Goal: Information Seeking & Learning: Learn about a topic

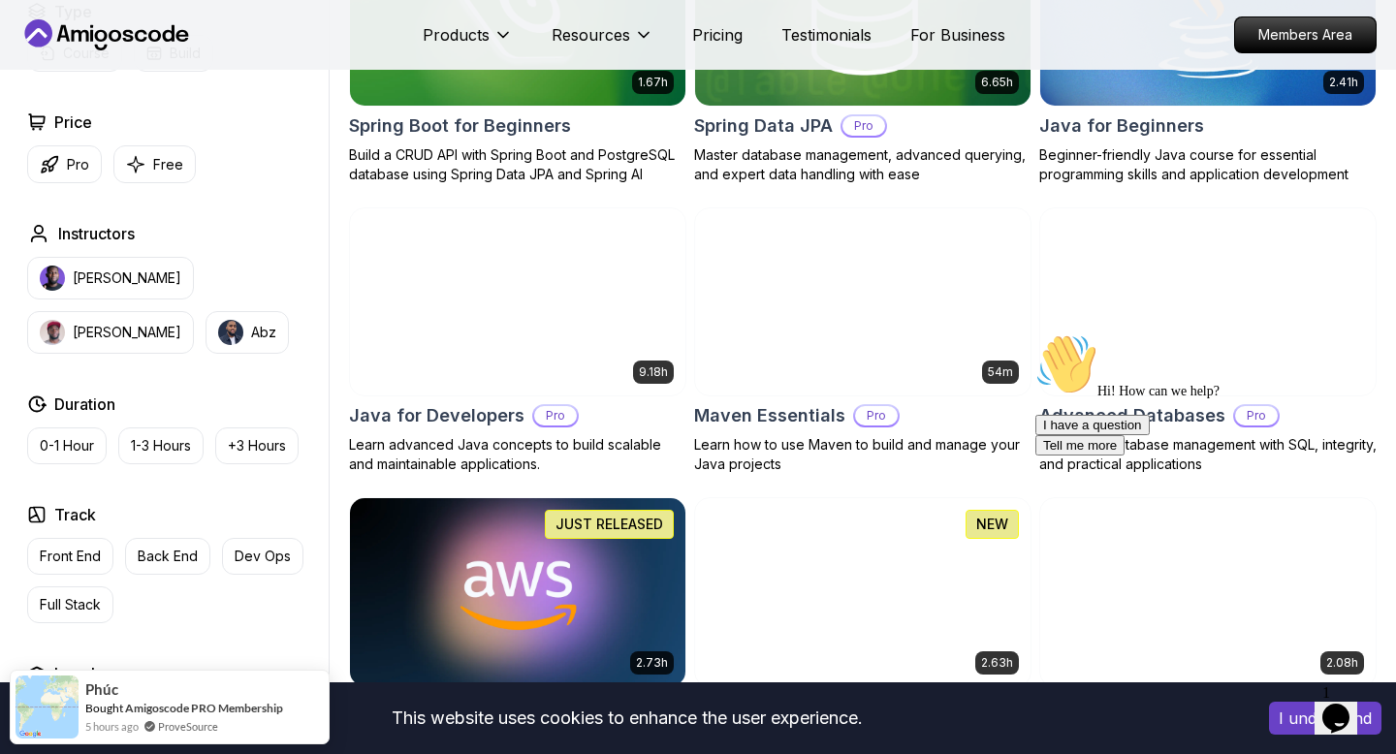
scroll to position [1004, 0]
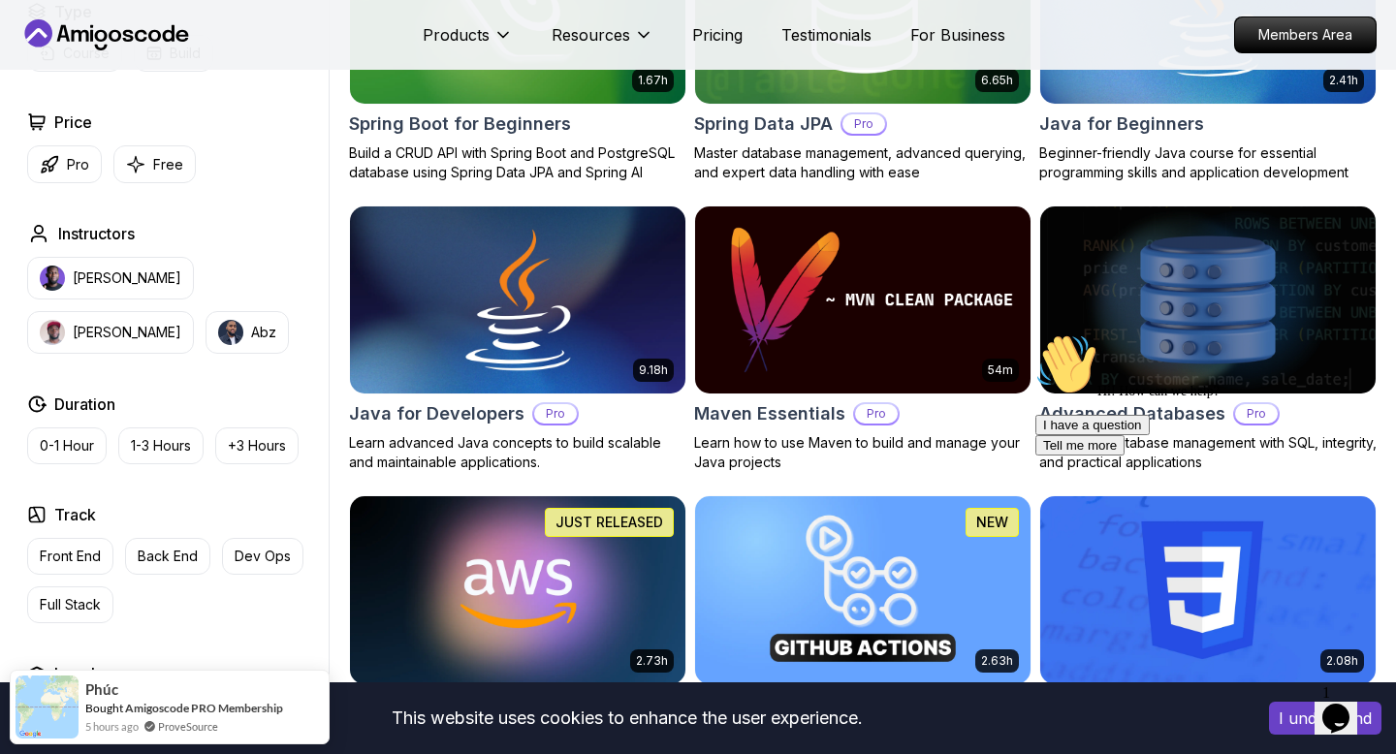
click at [567, 316] on img at bounding box center [517, 300] width 352 height 197
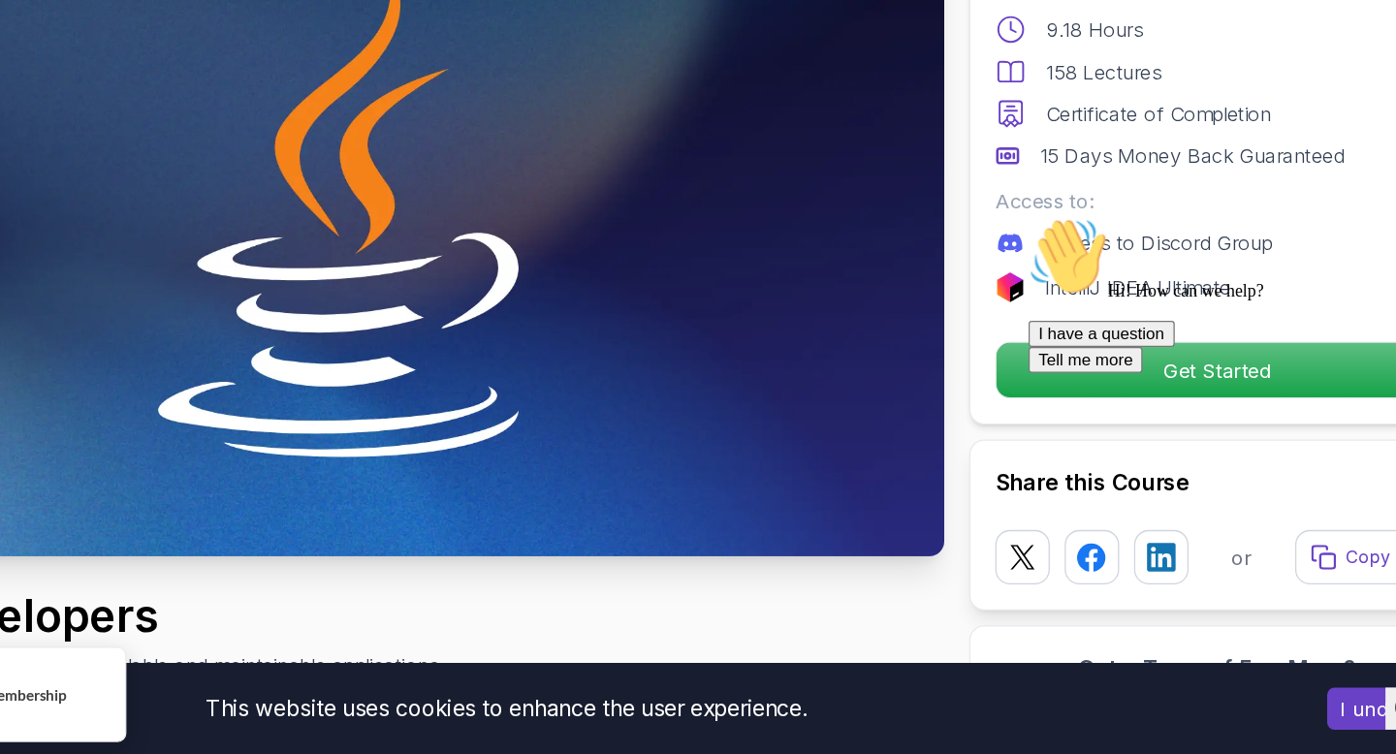
scroll to position [52, 0]
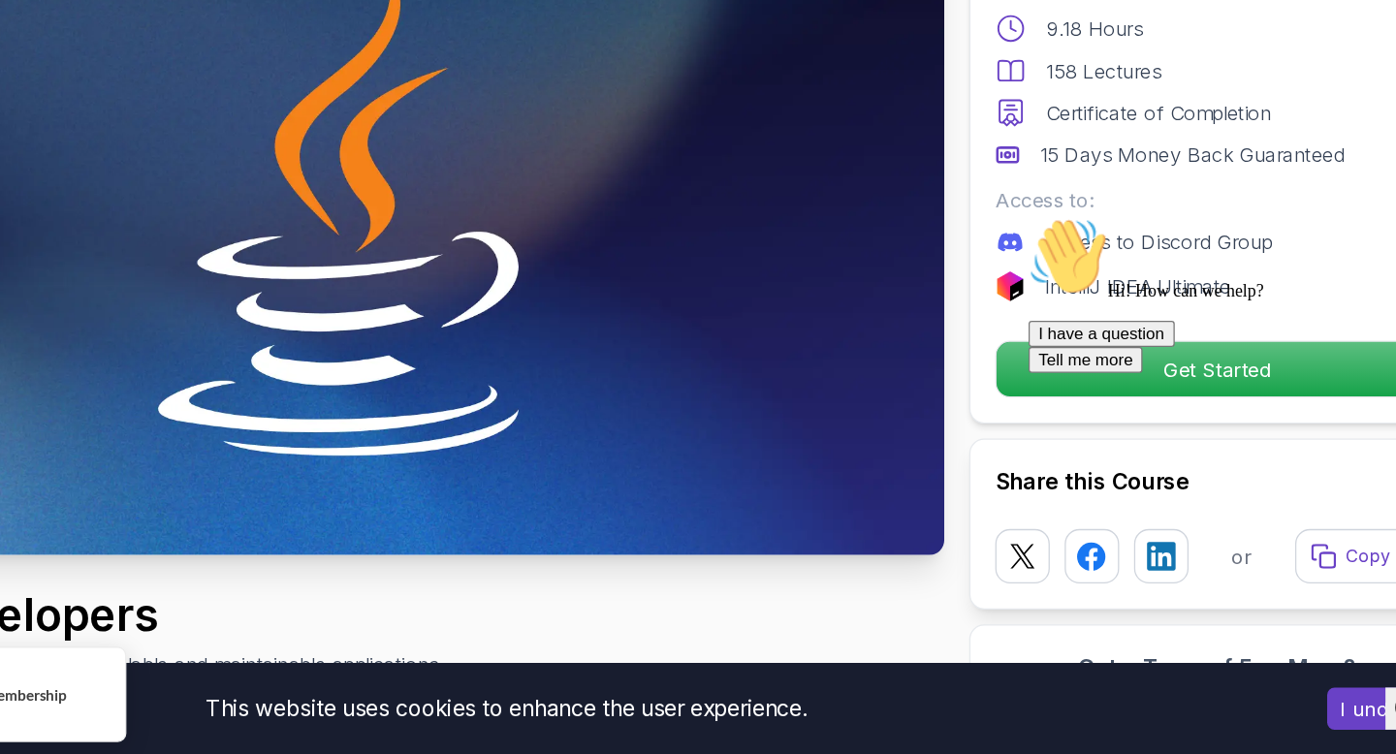
click at [1146, 331] on div "Hi! How can we help? I have a question Tell me more" at bounding box center [1199, 275] width 349 height 122
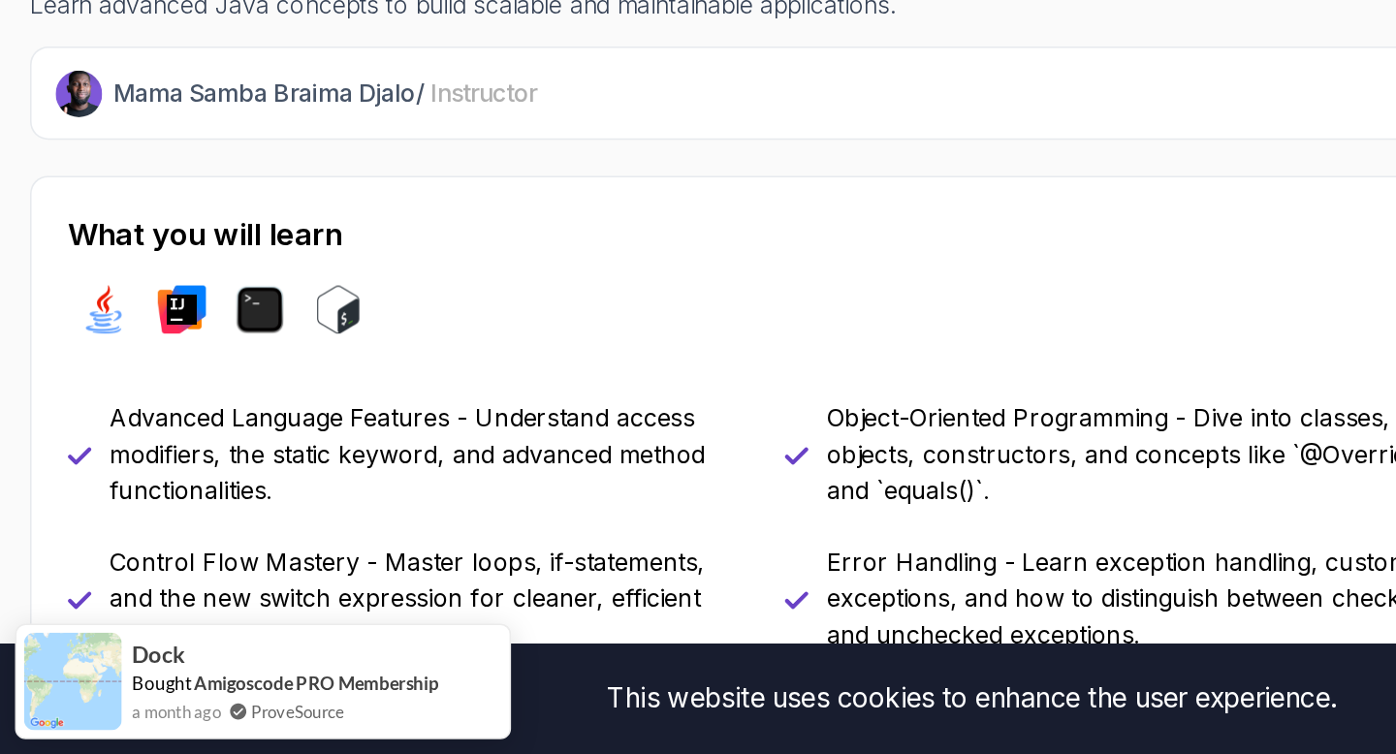
scroll to position [469, 0]
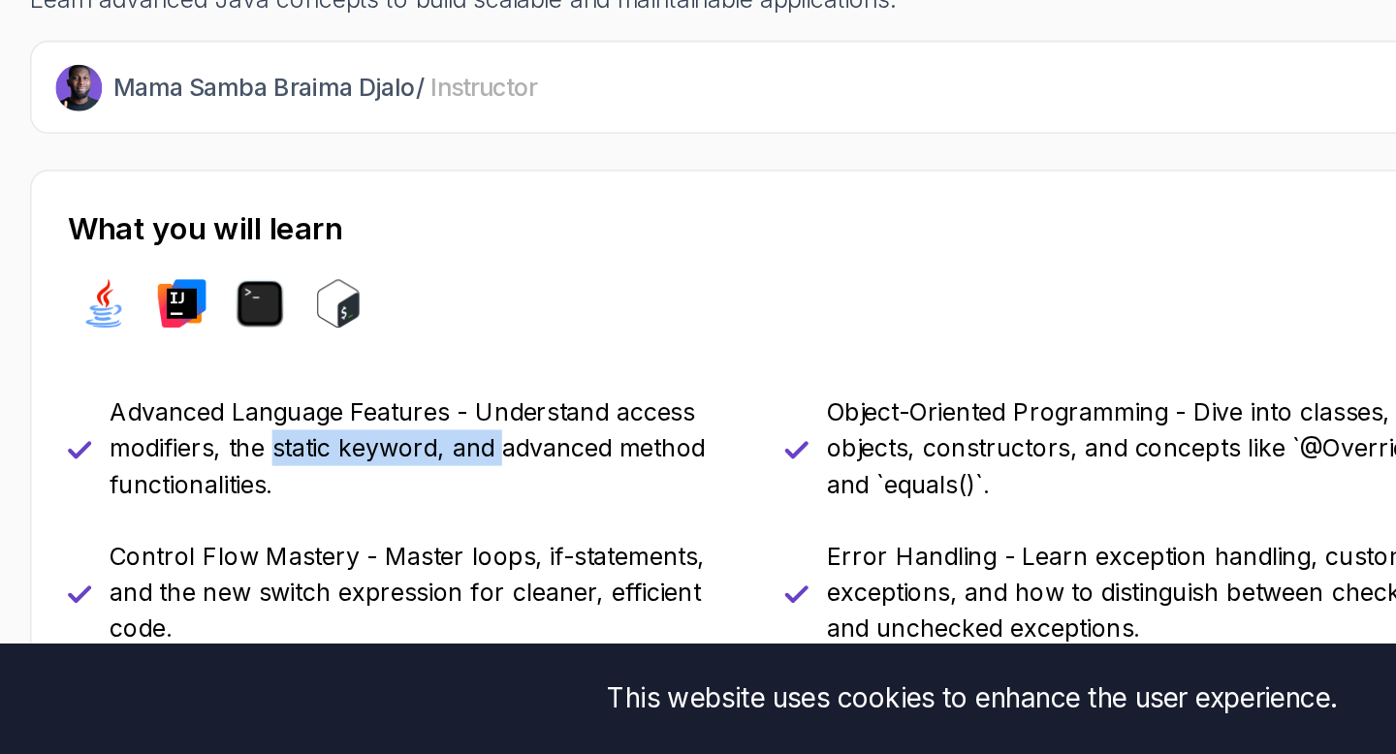
drag, startPoint x: 175, startPoint y: 555, endPoint x: 323, endPoint y: 560, distance: 147.4
click at [328, 560] on p "Advanced Language Features - Understand access modifiers, the static keyword, a…" at bounding box center [277, 556] width 412 height 70
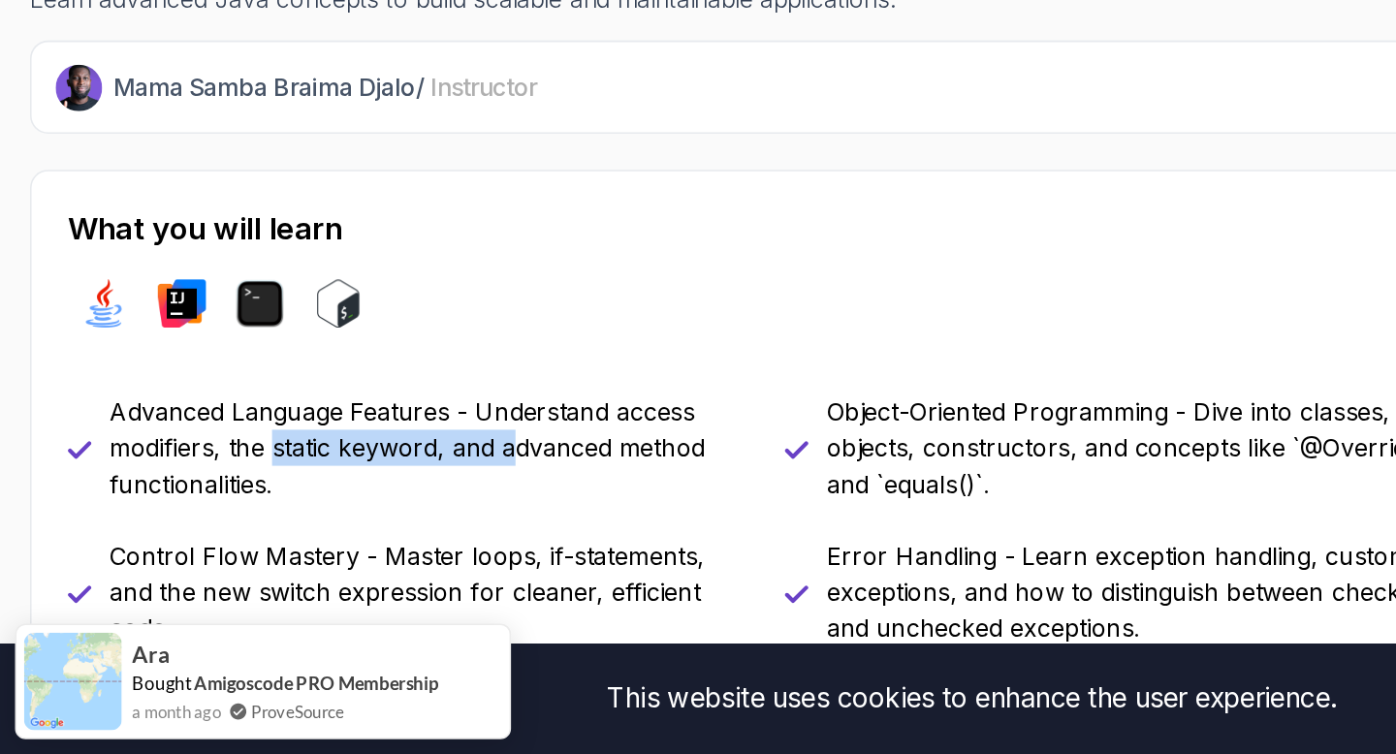
click at [323, 560] on p "Advanced Language Features - Understand access modifiers, the static keyword, a…" at bounding box center [277, 556] width 412 height 70
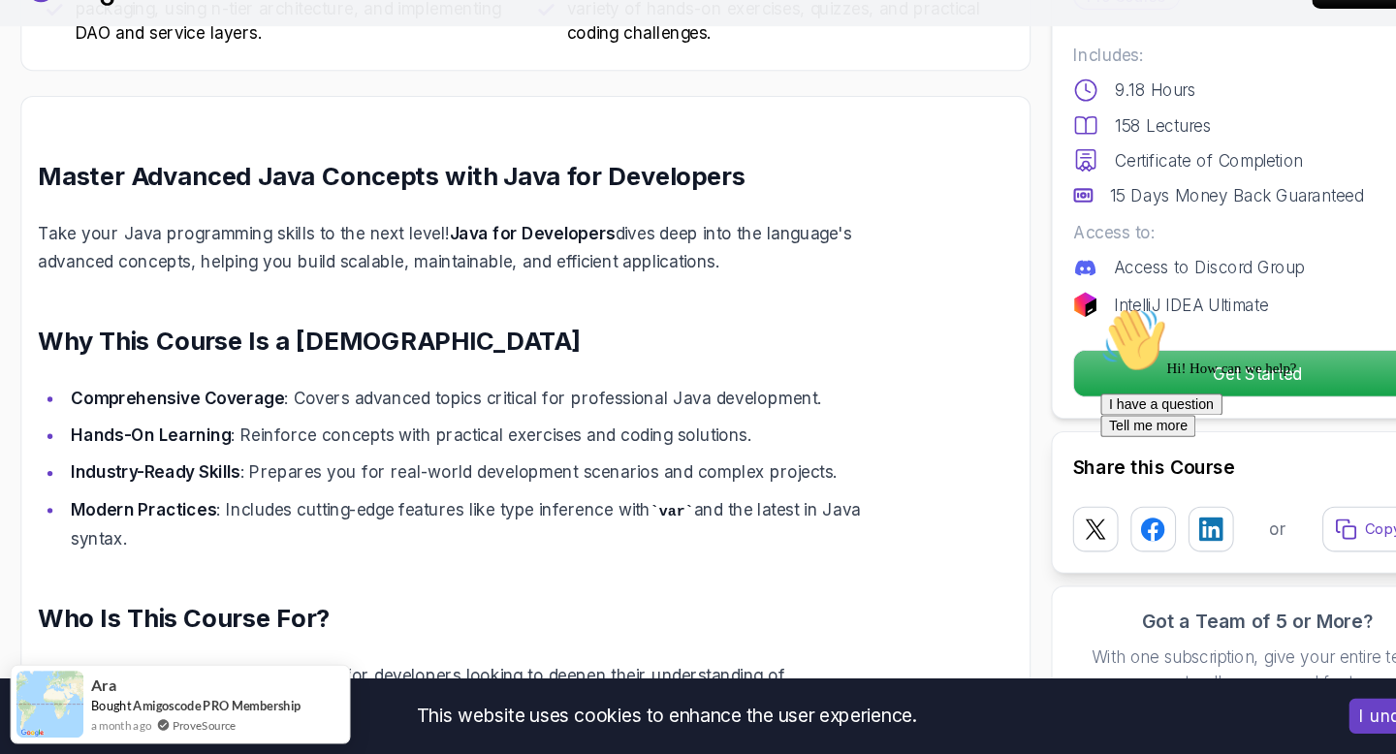
scroll to position [1306, 0]
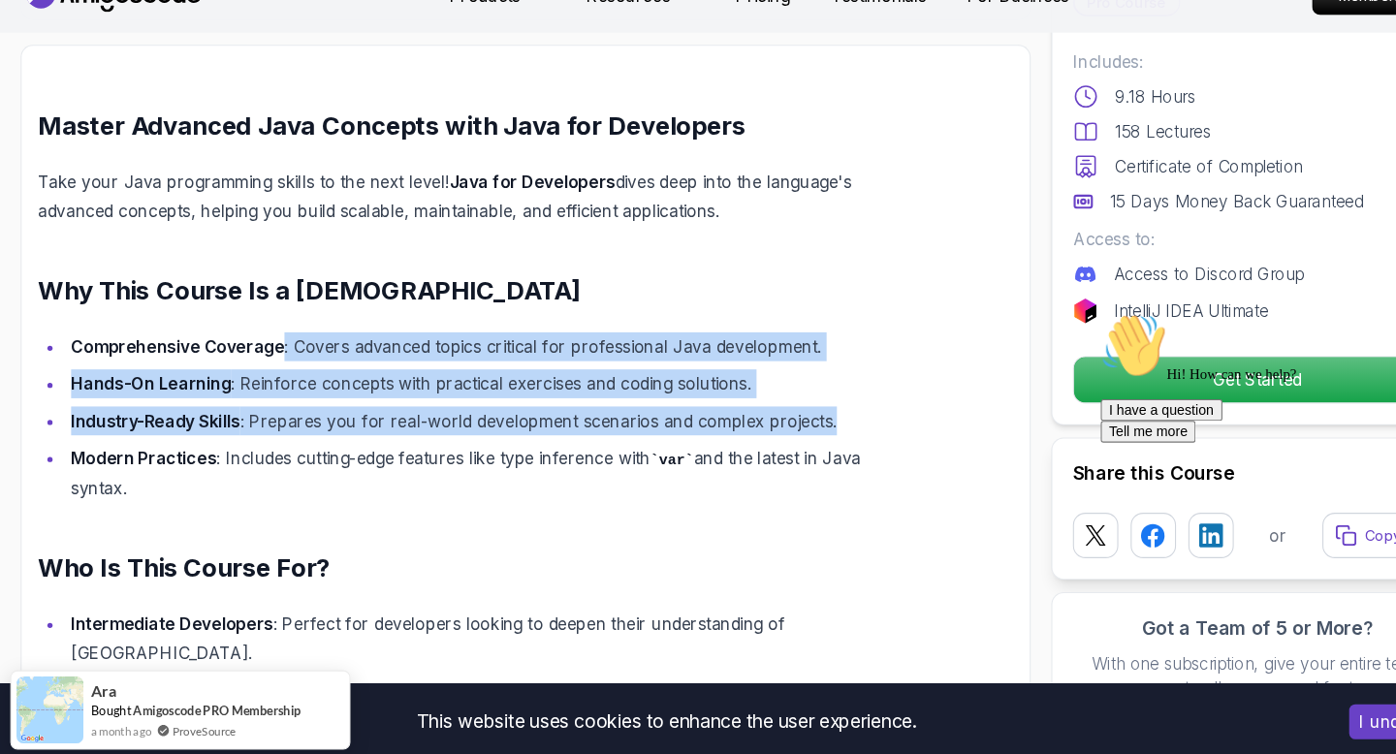
drag, startPoint x: 262, startPoint y: 362, endPoint x: 423, endPoint y: 449, distance: 183.0
click at [431, 449] on ul "Comprehensive Coverage : Covers advanced topics critical for professional Java …" at bounding box center [448, 432] width 825 height 160
click at [423, 449] on ul "Comprehensive Coverage : Covers advanced topics critical for professional Java …" at bounding box center [448, 432] width 825 height 160
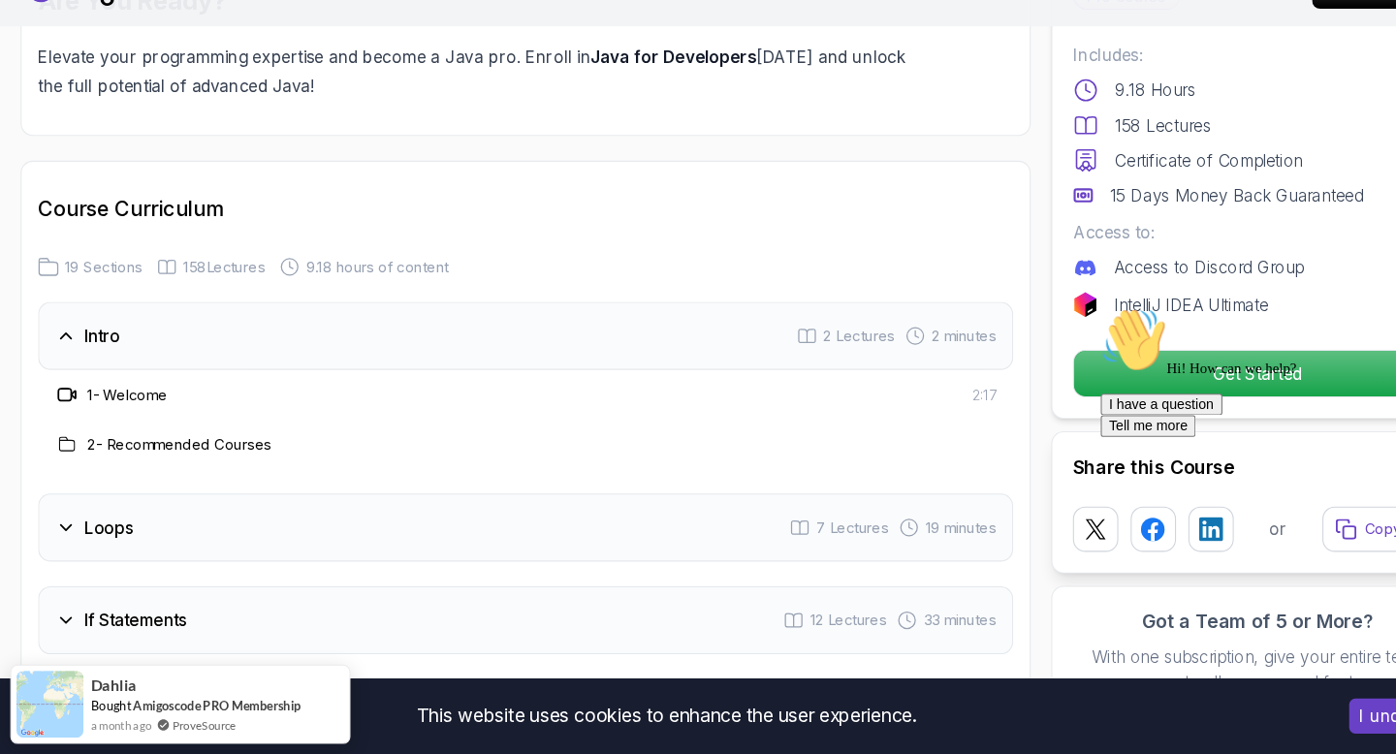
scroll to position [2664, 0]
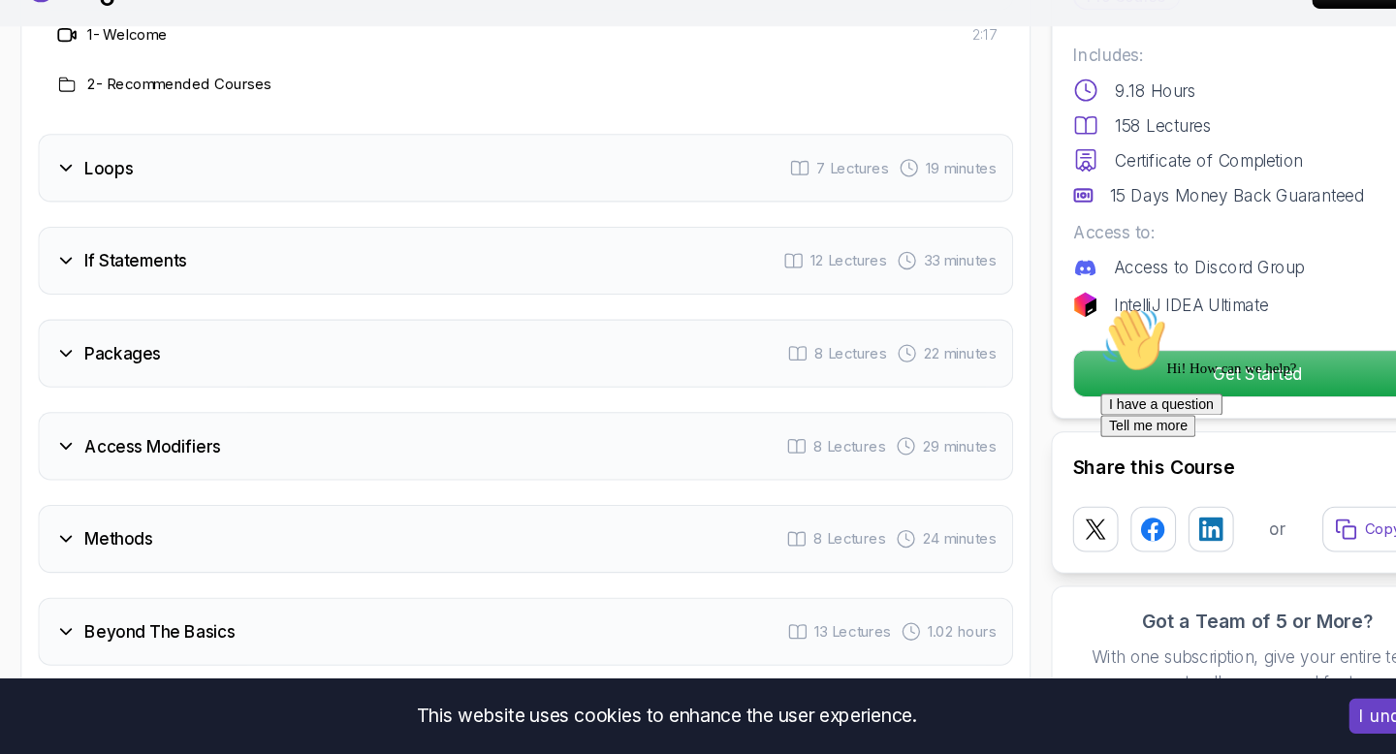
click at [108, 191] on h3 "Loops" at bounding box center [102, 202] width 46 height 23
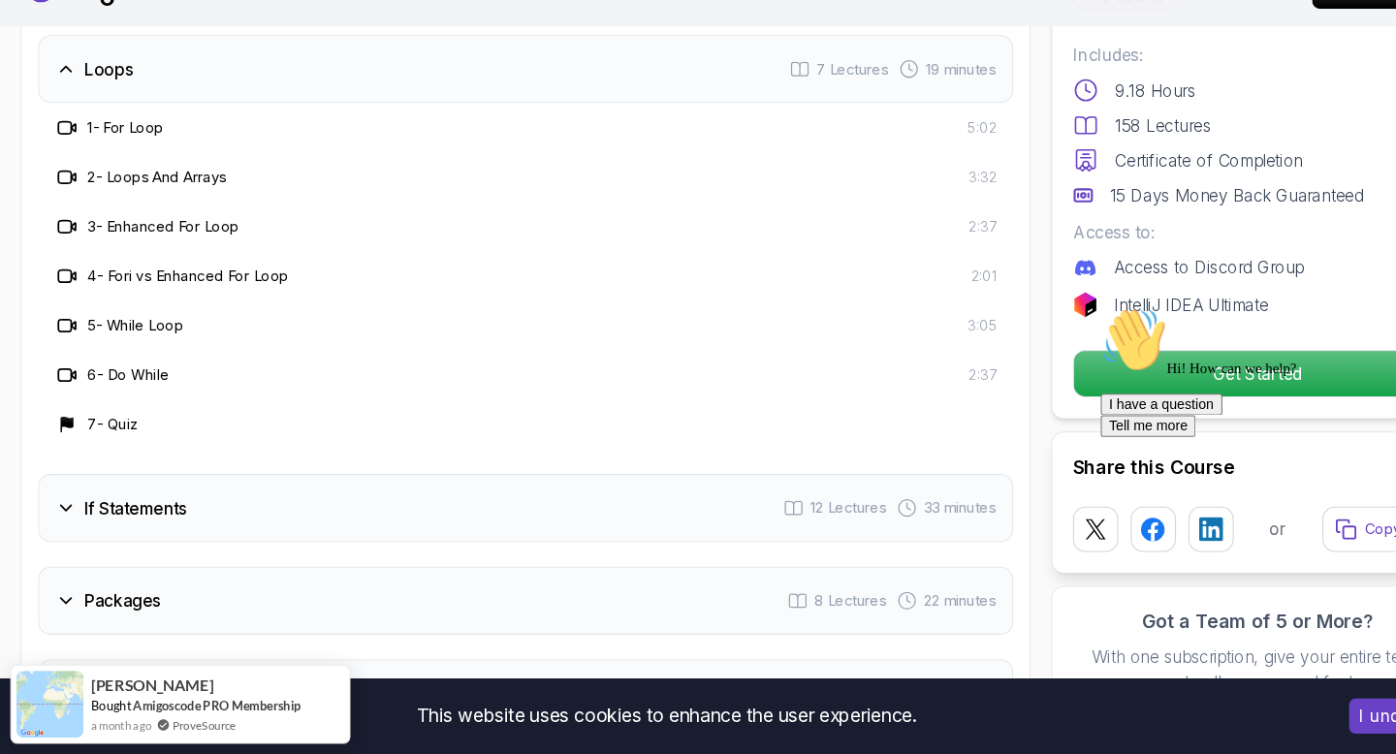
click at [121, 155] on h3 "1 - For Loop" at bounding box center [118, 164] width 72 height 19
click at [55, 159] on icon at bounding box center [61, 165] width 12 height 12
click at [56, 100] on icon at bounding box center [61, 109] width 19 height 19
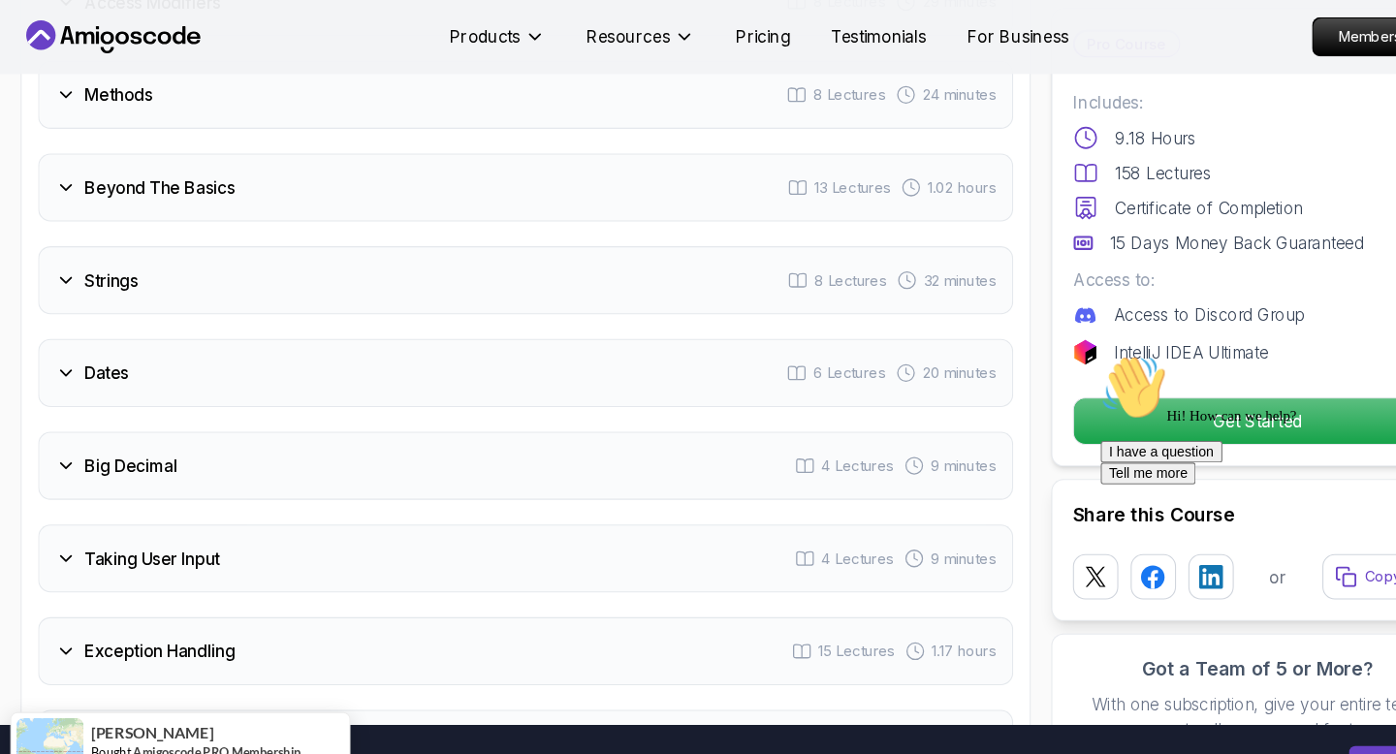
scroll to position [3031, 0]
click at [82, 342] on h3 "Dates" at bounding box center [100, 353] width 42 height 23
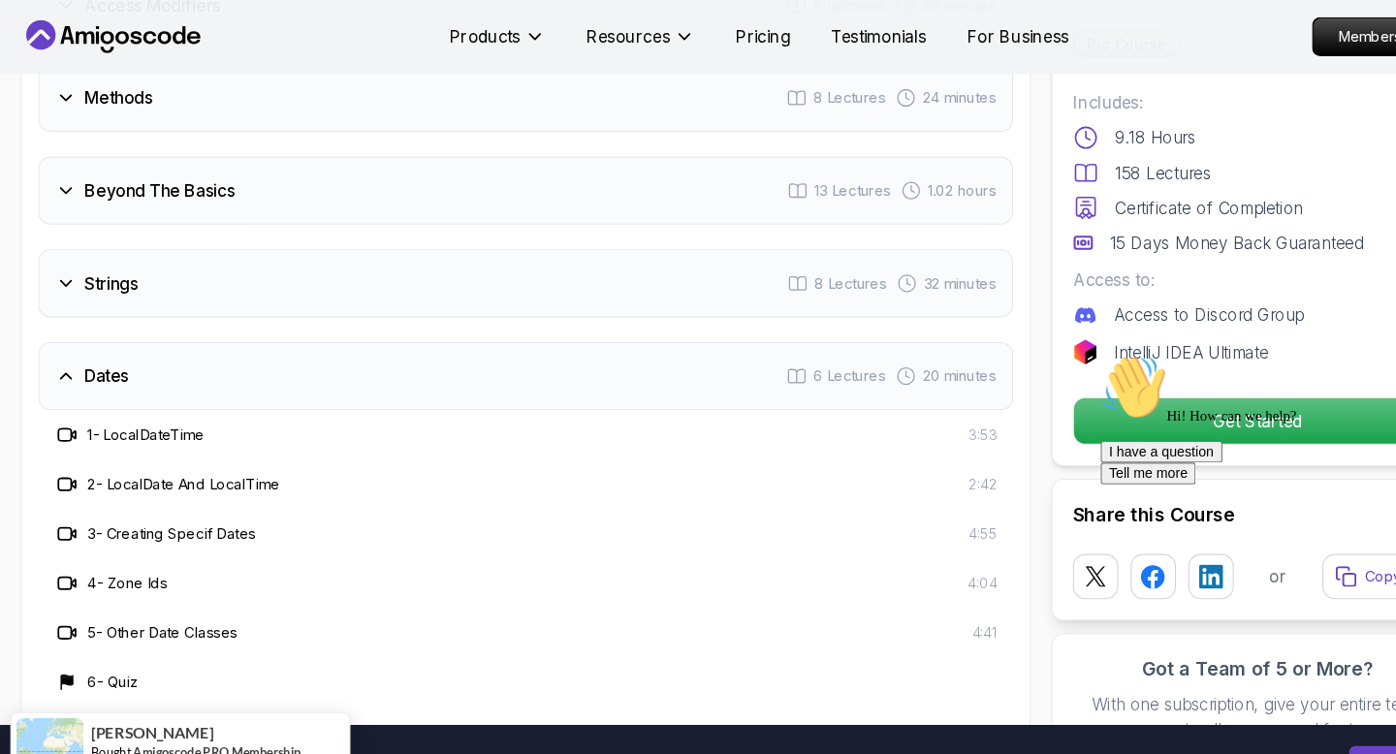
click at [82, 342] on h3 "Dates" at bounding box center [100, 353] width 42 height 23
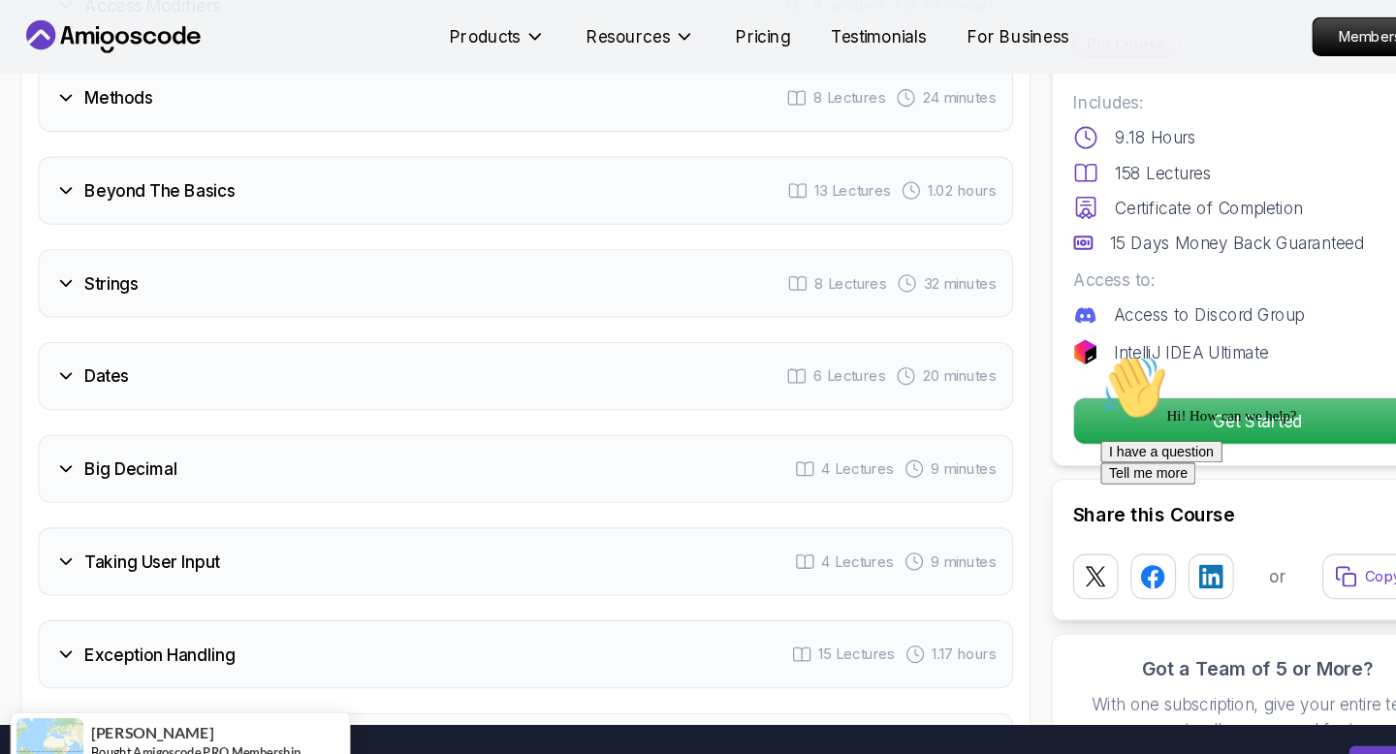
click at [82, 255] on h3 "Strings" at bounding box center [104, 266] width 50 height 23
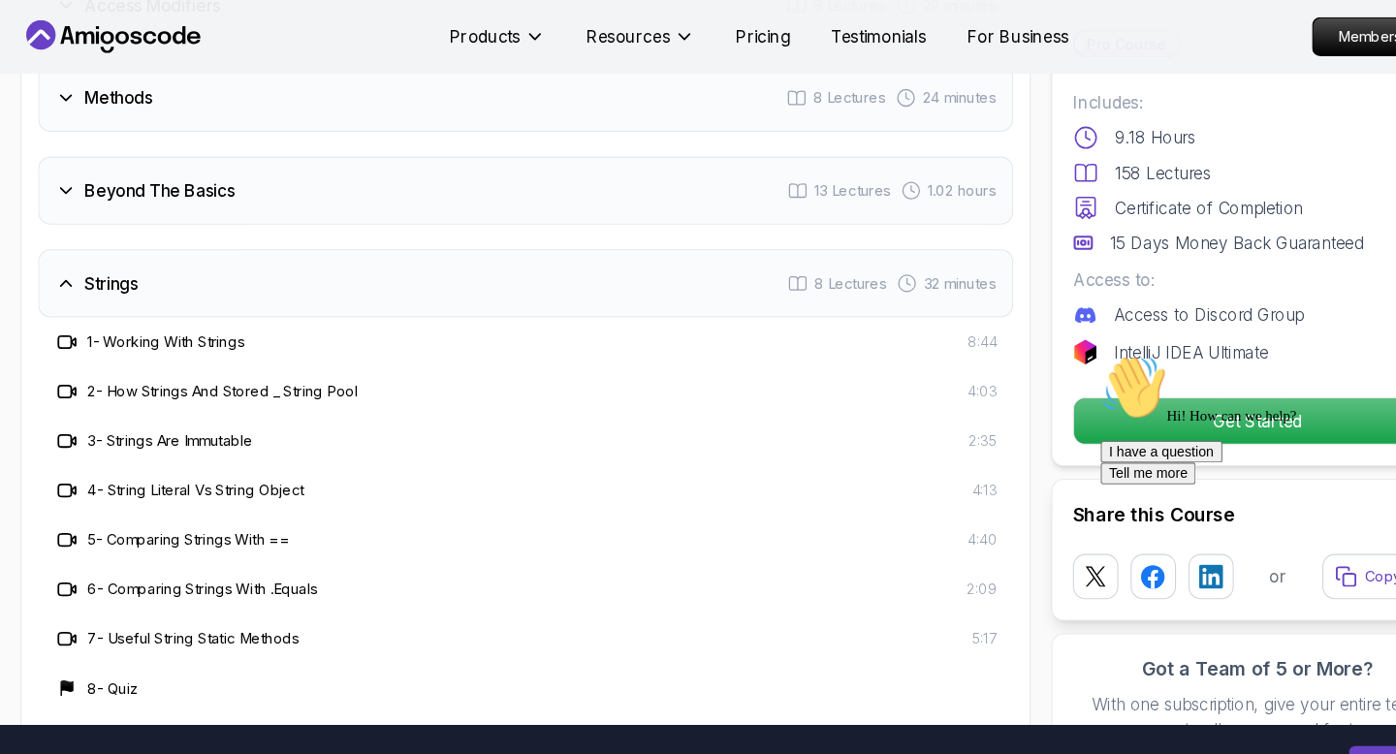
click at [82, 255] on h3 "Strings" at bounding box center [104, 266] width 50 height 23
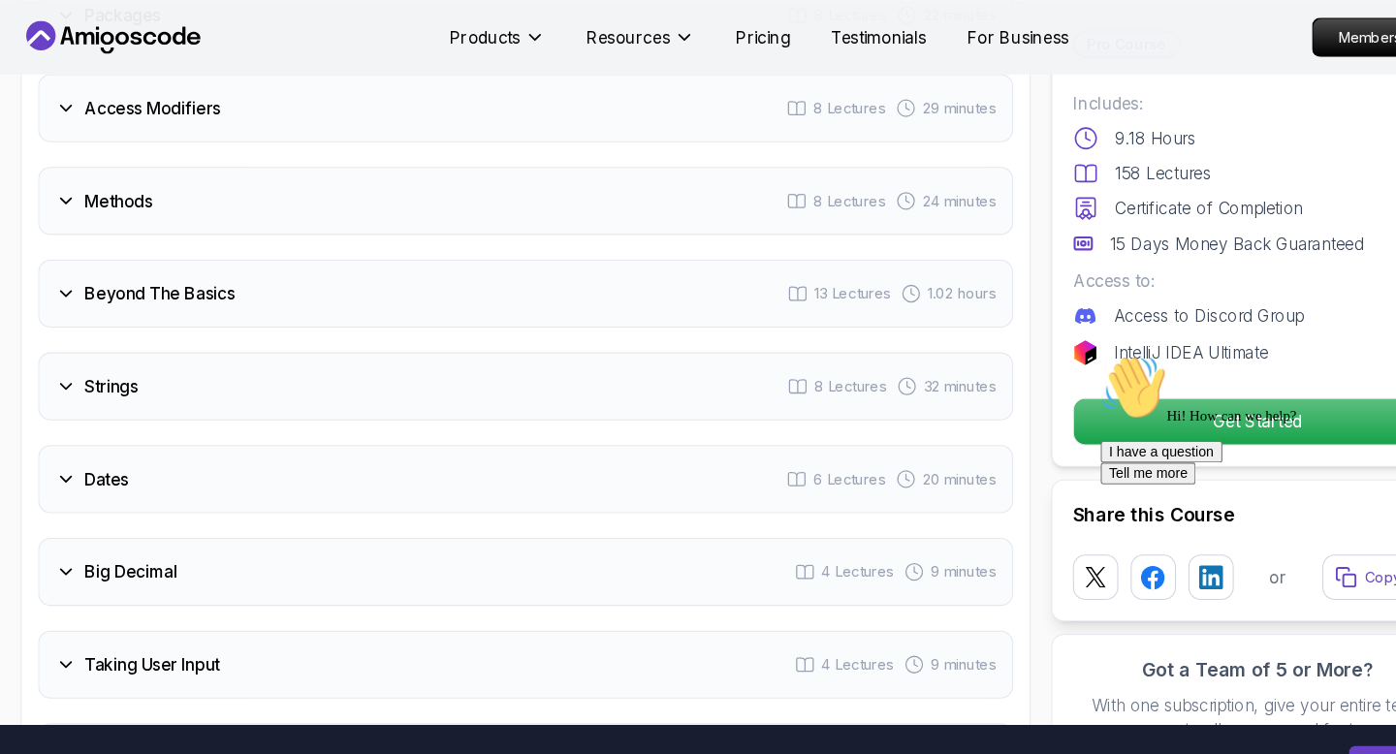
scroll to position [2907, 0]
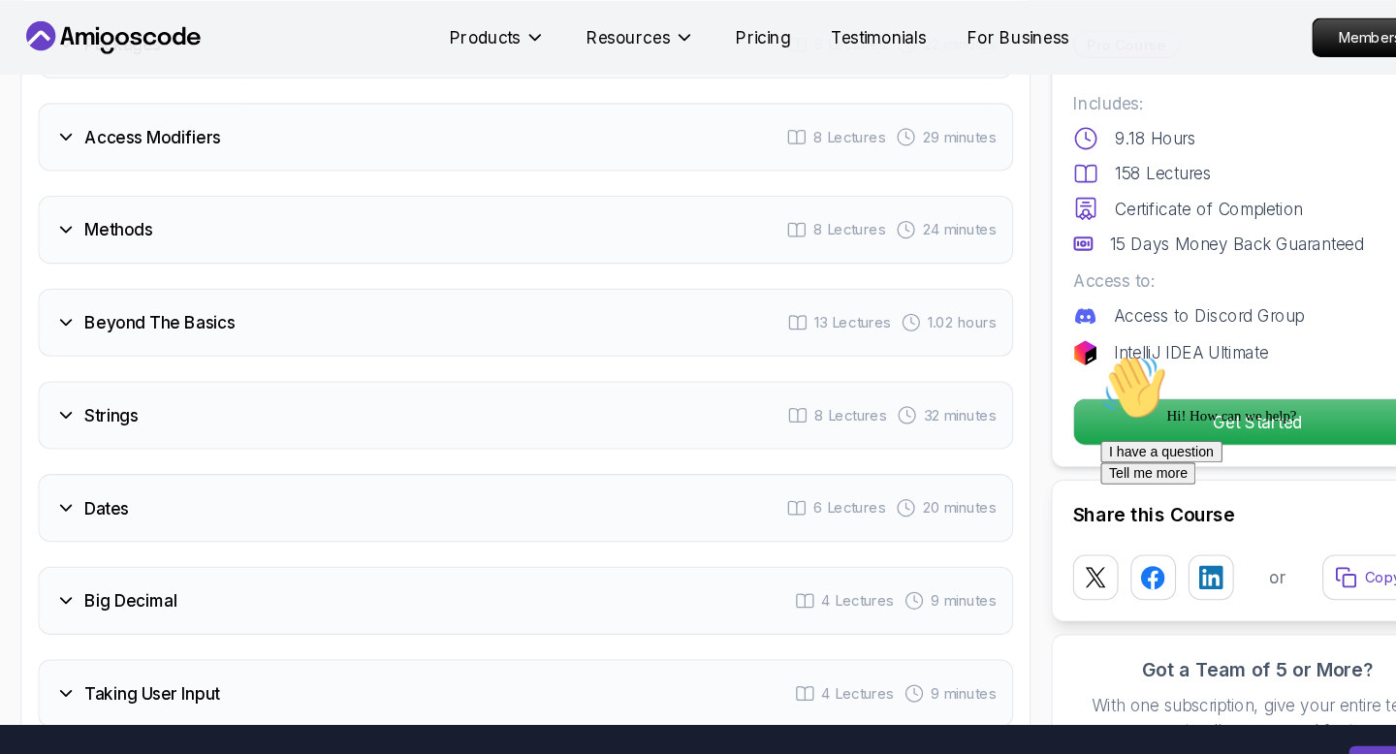
click at [85, 205] on h3 "Methods" at bounding box center [111, 216] width 64 height 23
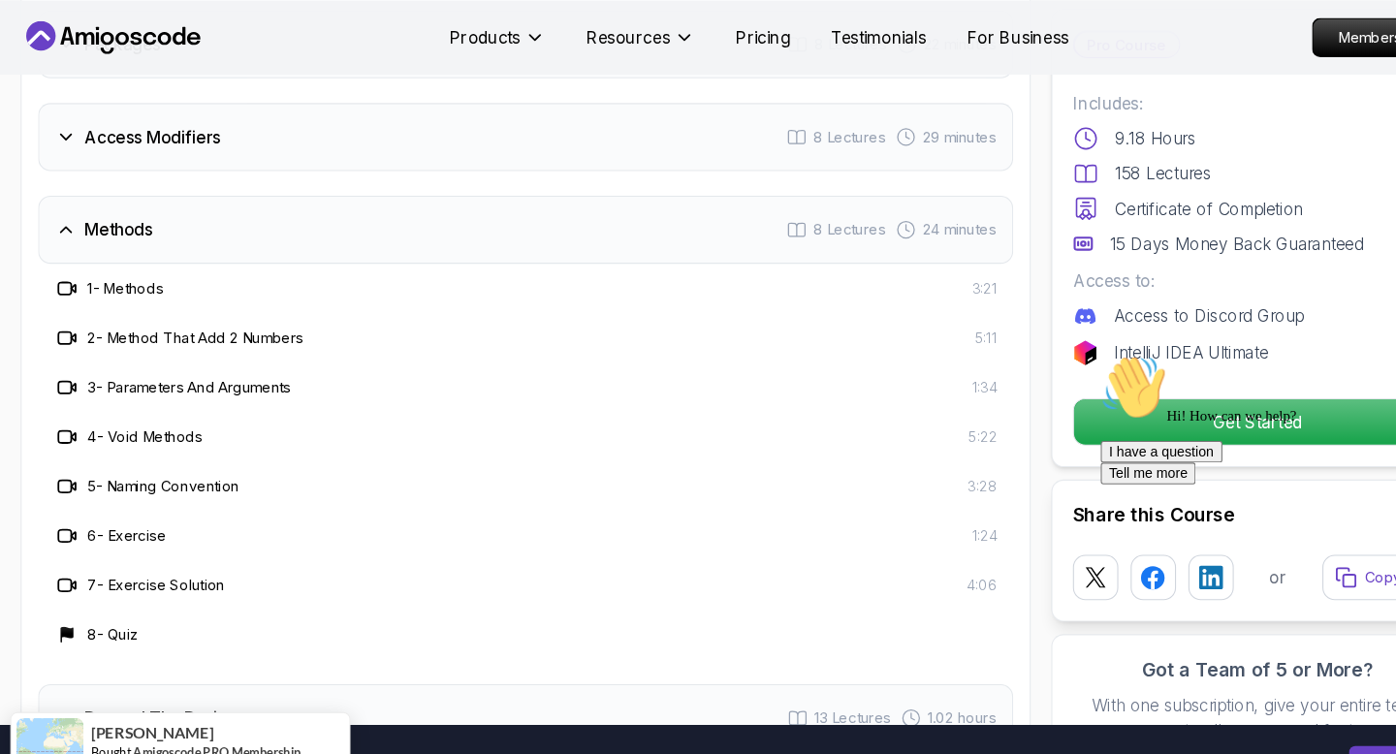
click at [85, 205] on h3 "Methods" at bounding box center [111, 216] width 64 height 23
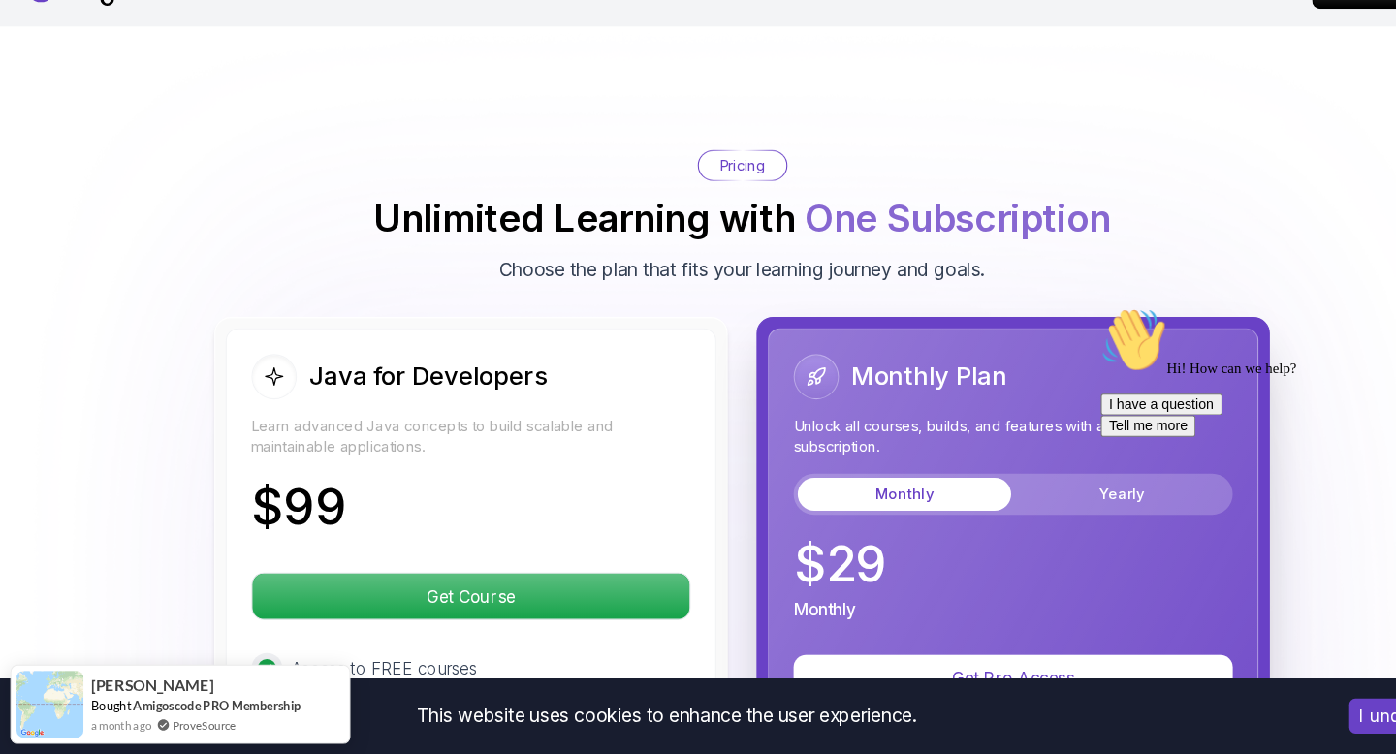
scroll to position [4623, 0]
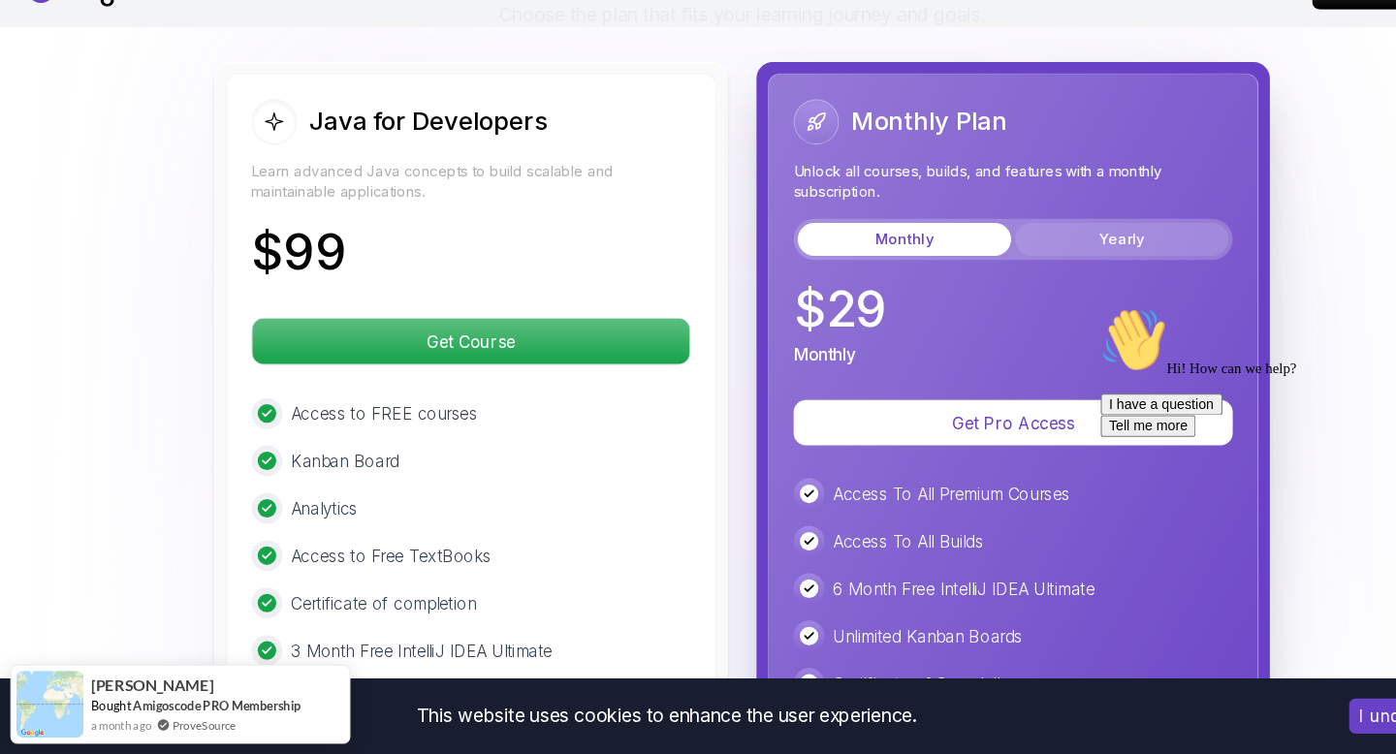
click at [1011, 254] on button "Yearly" at bounding box center [1055, 269] width 201 height 31
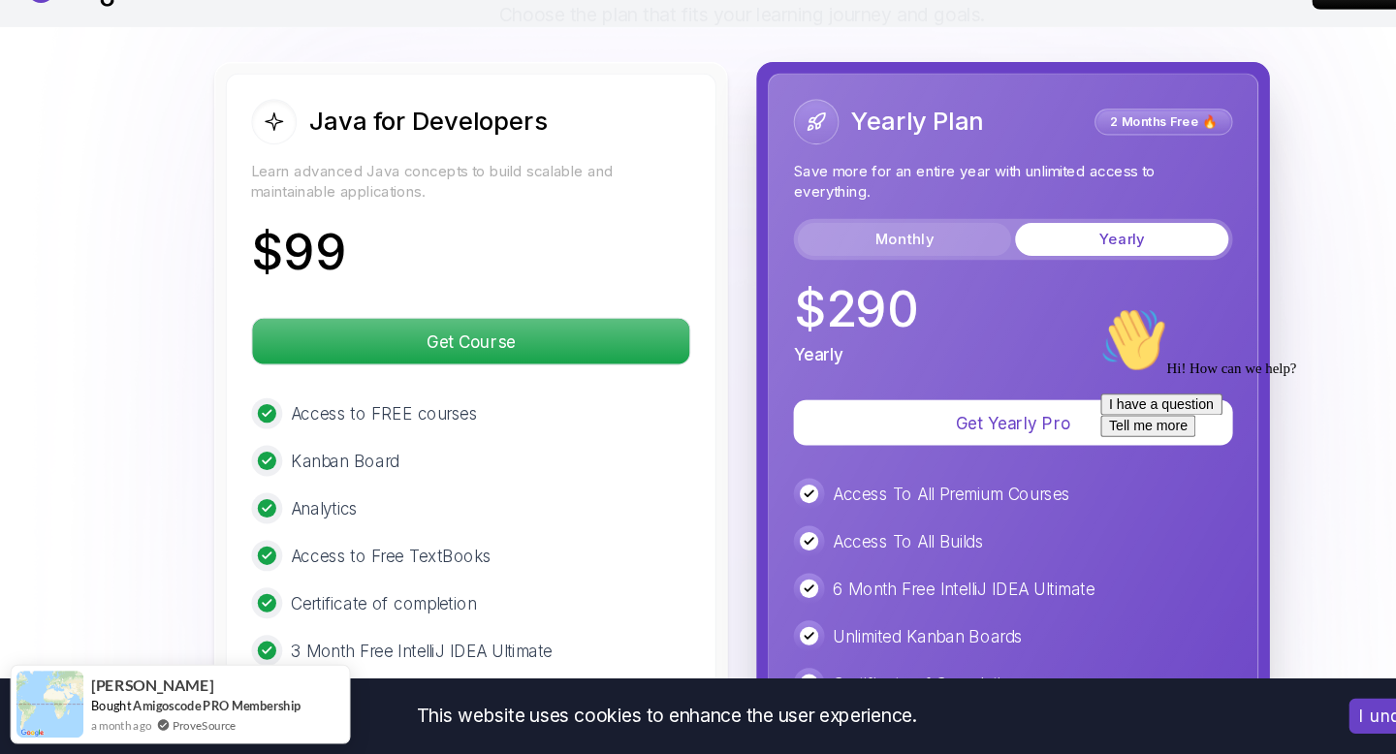
click at [898, 254] on button "Monthly" at bounding box center [850, 269] width 201 height 31
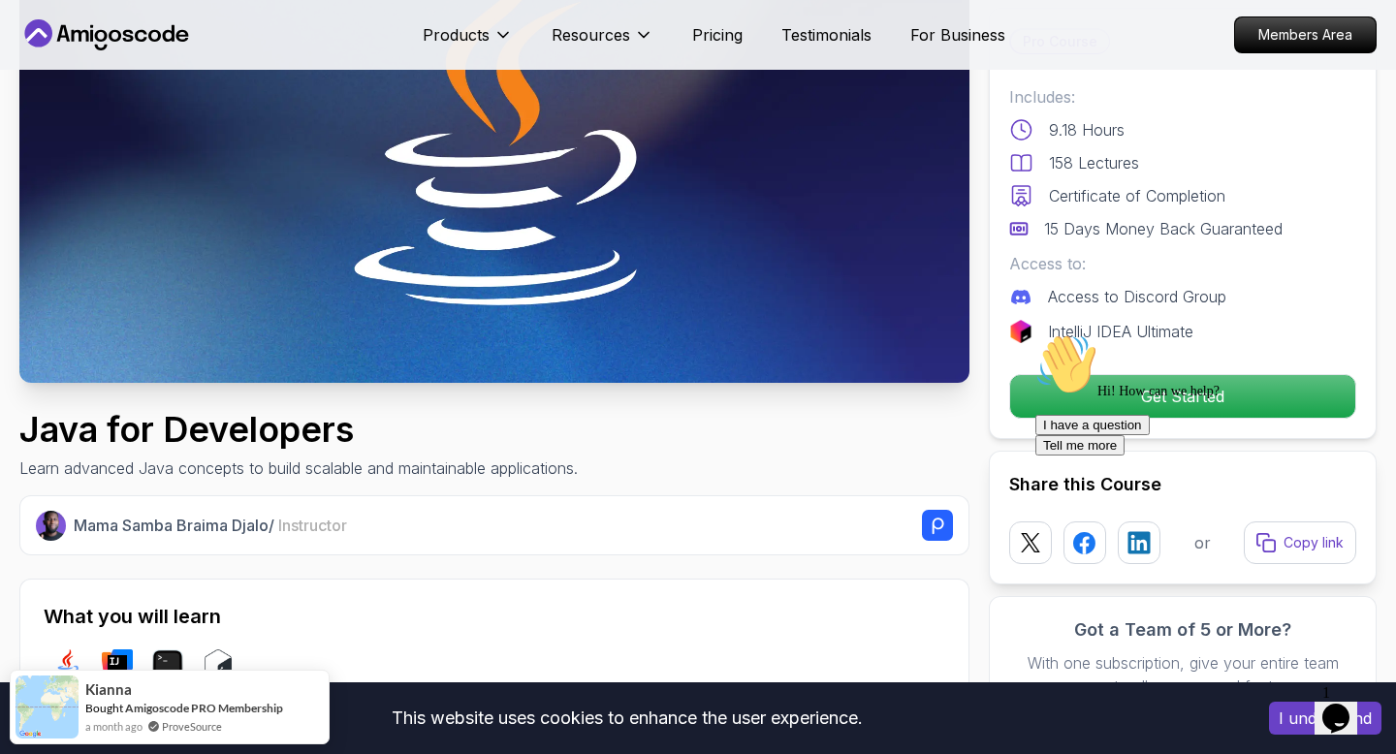
scroll to position [161, 0]
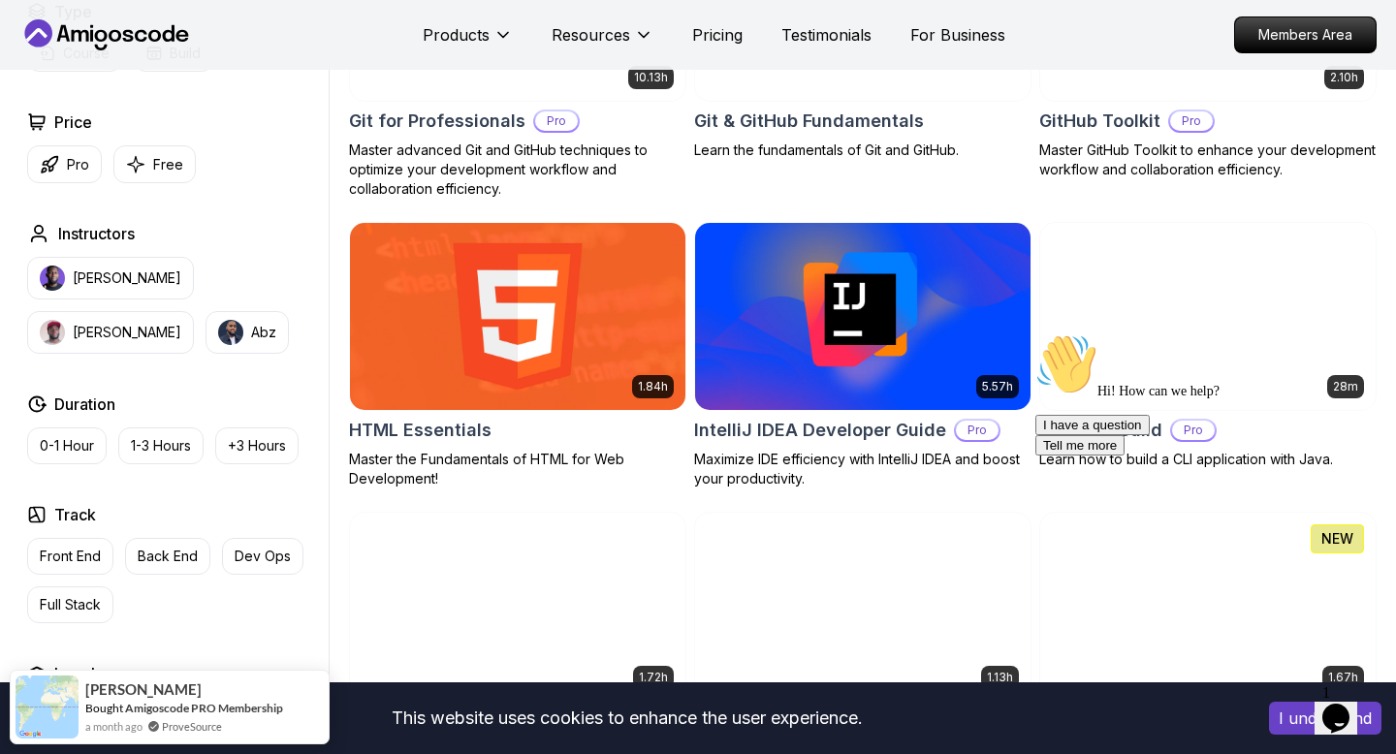
scroll to position [2232, 0]
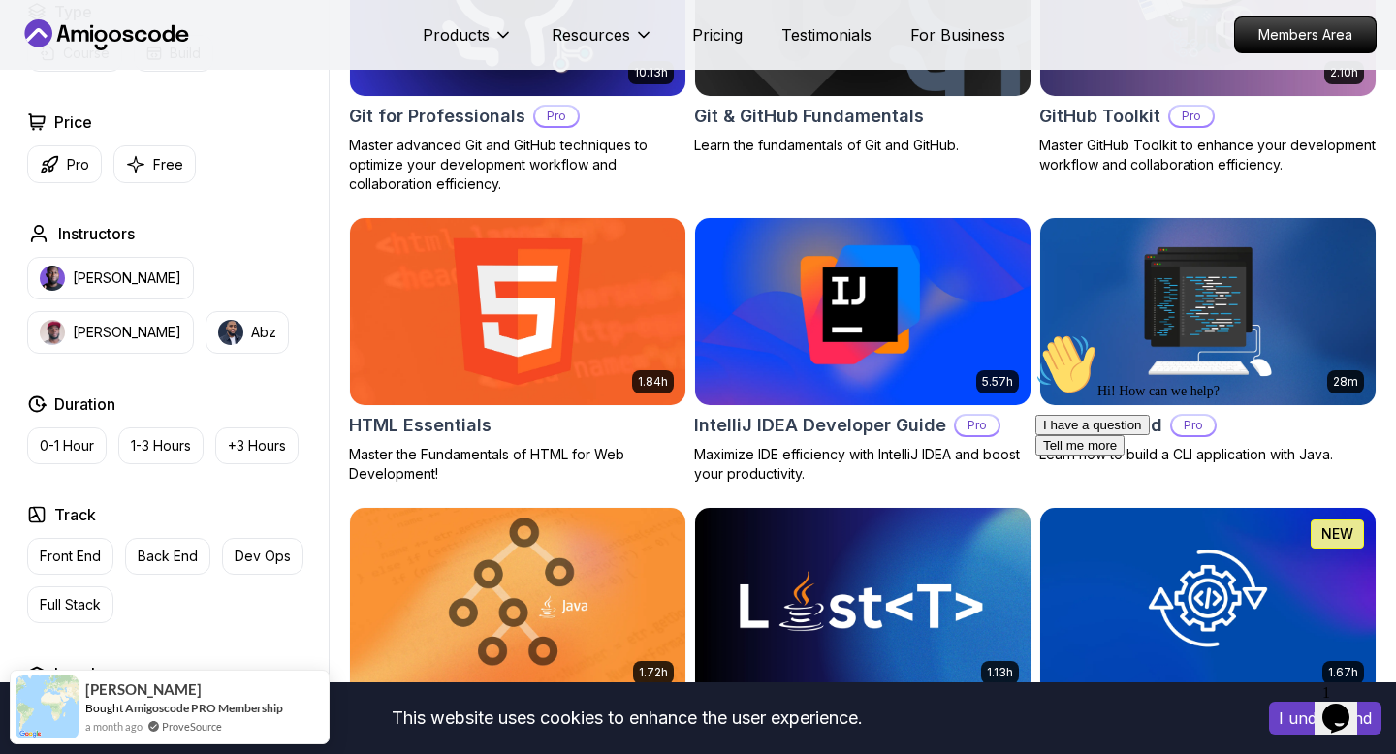
click at [943, 374] on img at bounding box center [862, 311] width 352 height 197
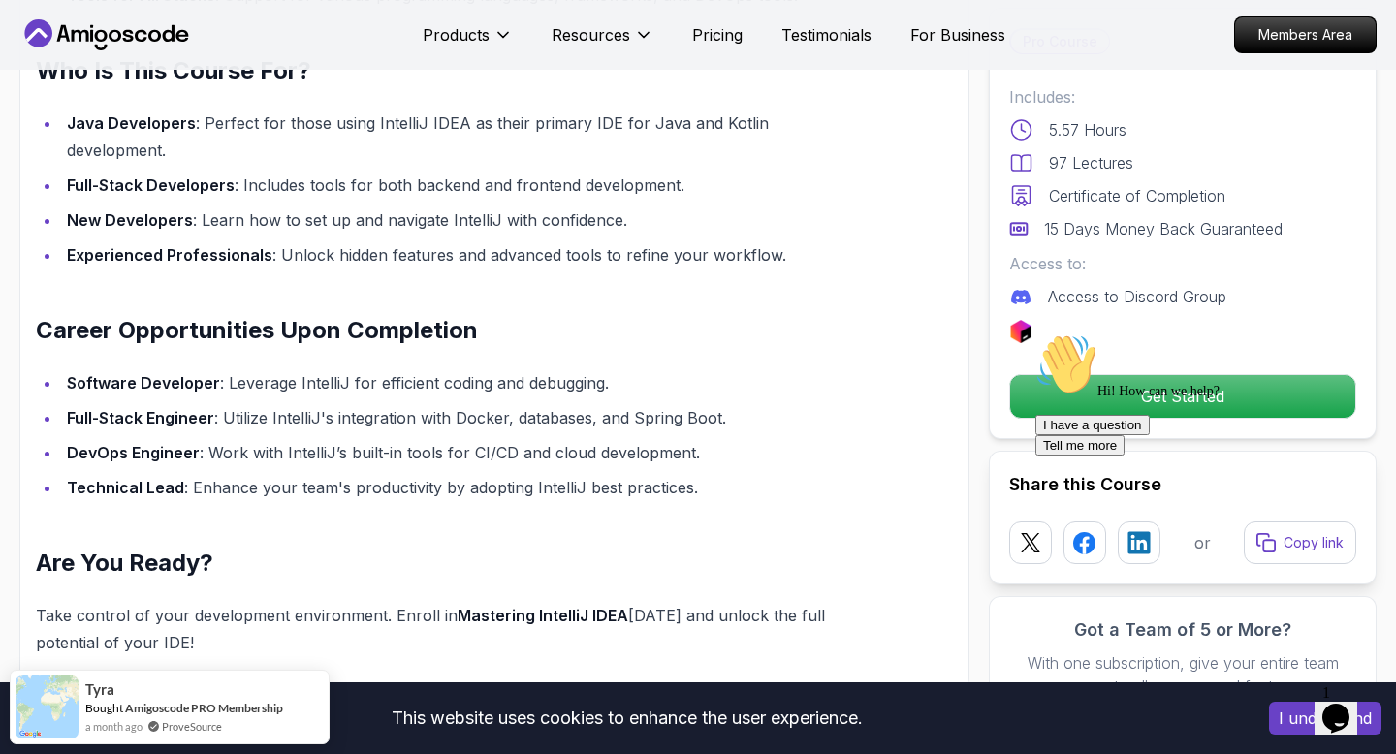
scroll to position [1996, 0]
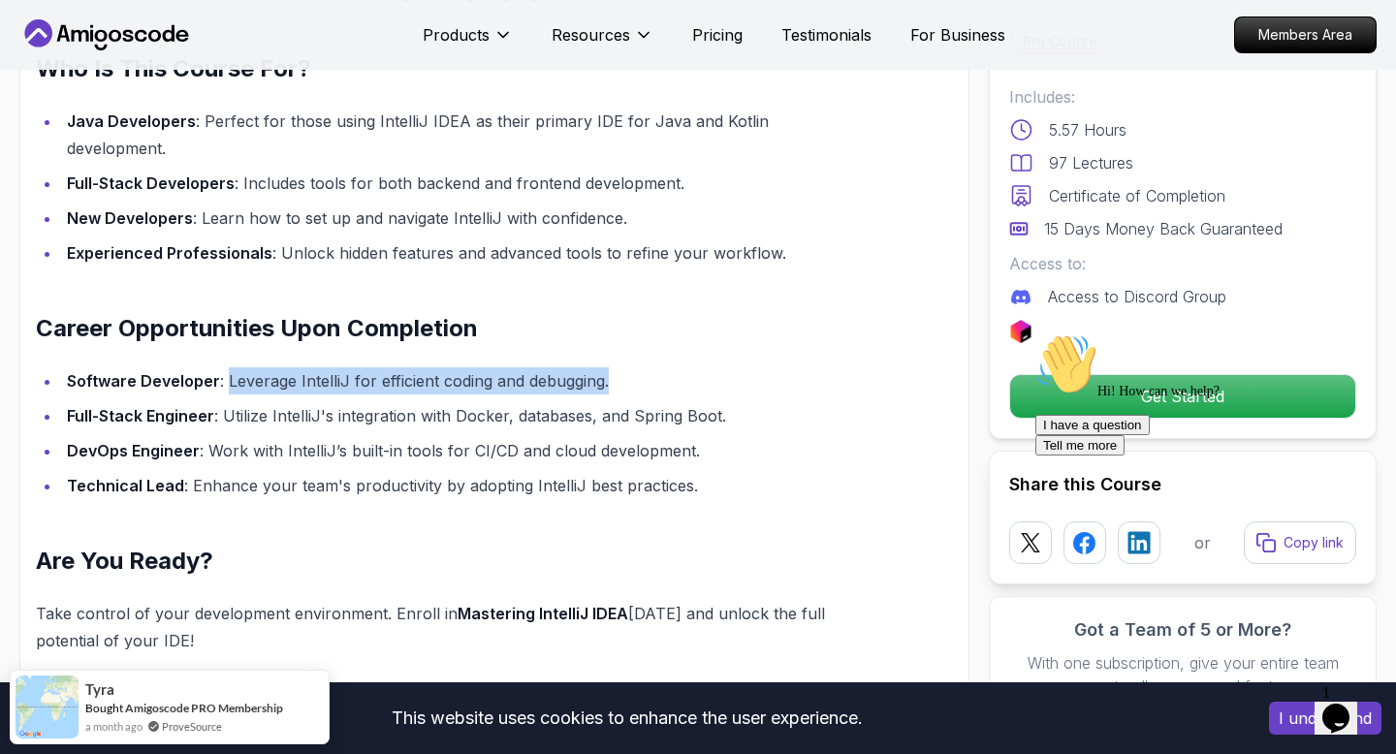
drag, startPoint x: 223, startPoint y: 342, endPoint x: 618, endPoint y: 364, distance: 396.1
click at [619, 367] on li "Software Developer : Leverage IntelliJ for efficient coding and debugging." at bounding box center [461, 380] width 800 height 27
click at [618, 367] on li "Software Developer : Leverage IntelliJ for efficient coding and debugging." at bounding box center [461, 380] width 800 height 27
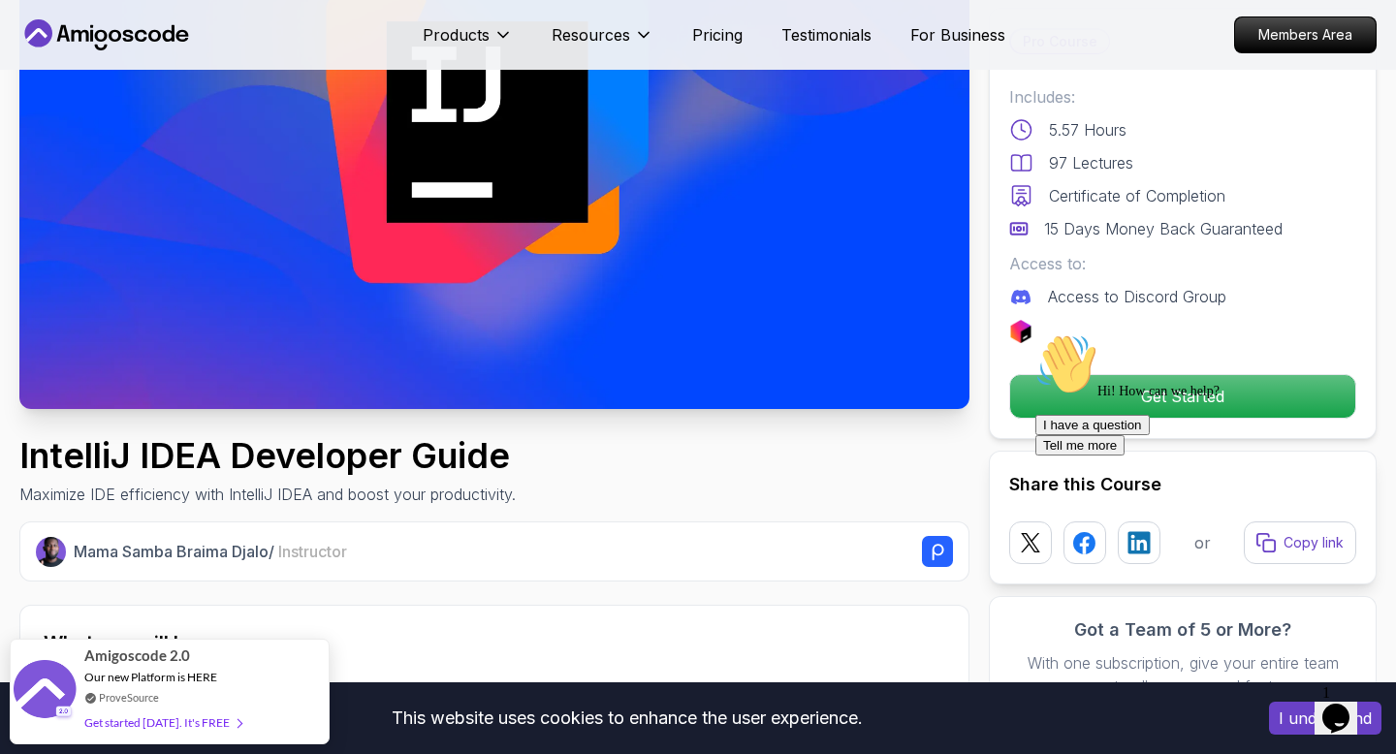
scroll to position [0, 0]
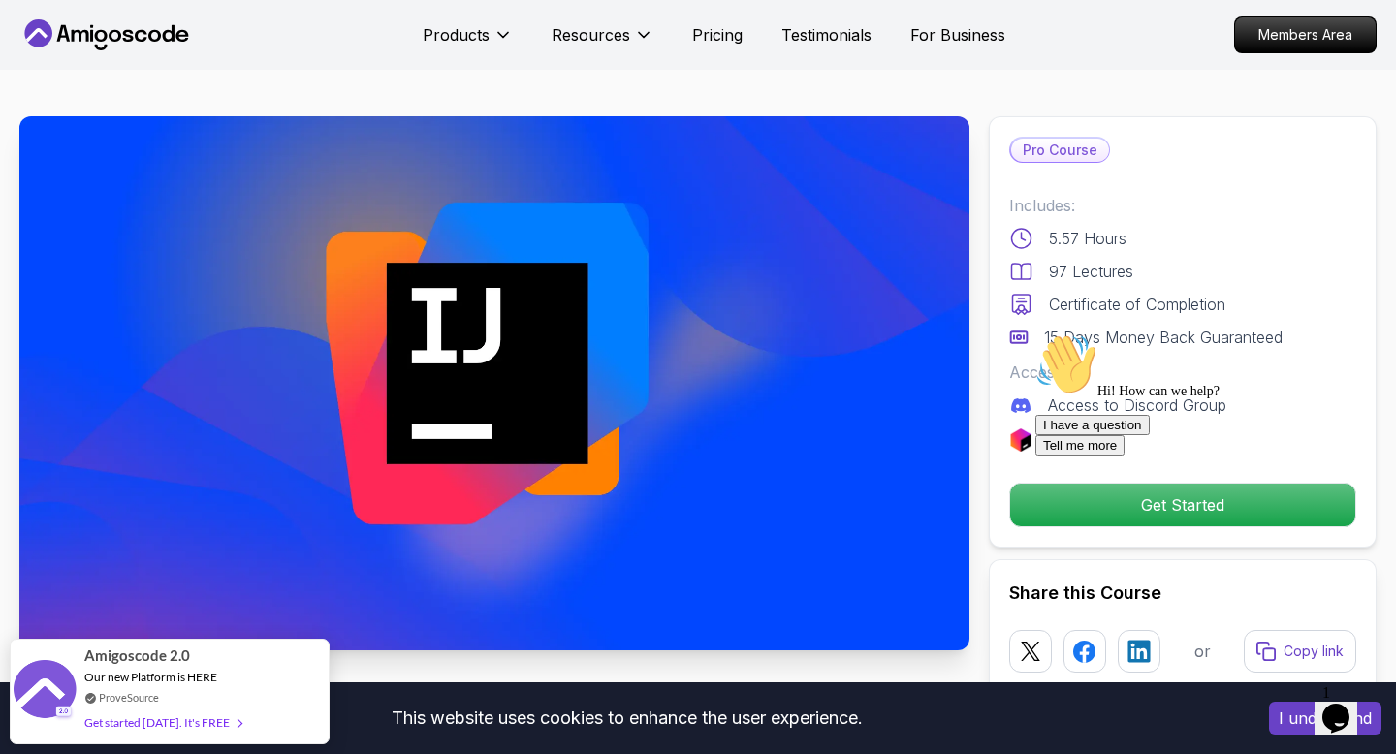
click at [473, 332] on img at bounding box center [494, 383] width 950 height 534
click at [714, 33] on p "Pricing" at bounding box center [717, 34] width 50 height 23
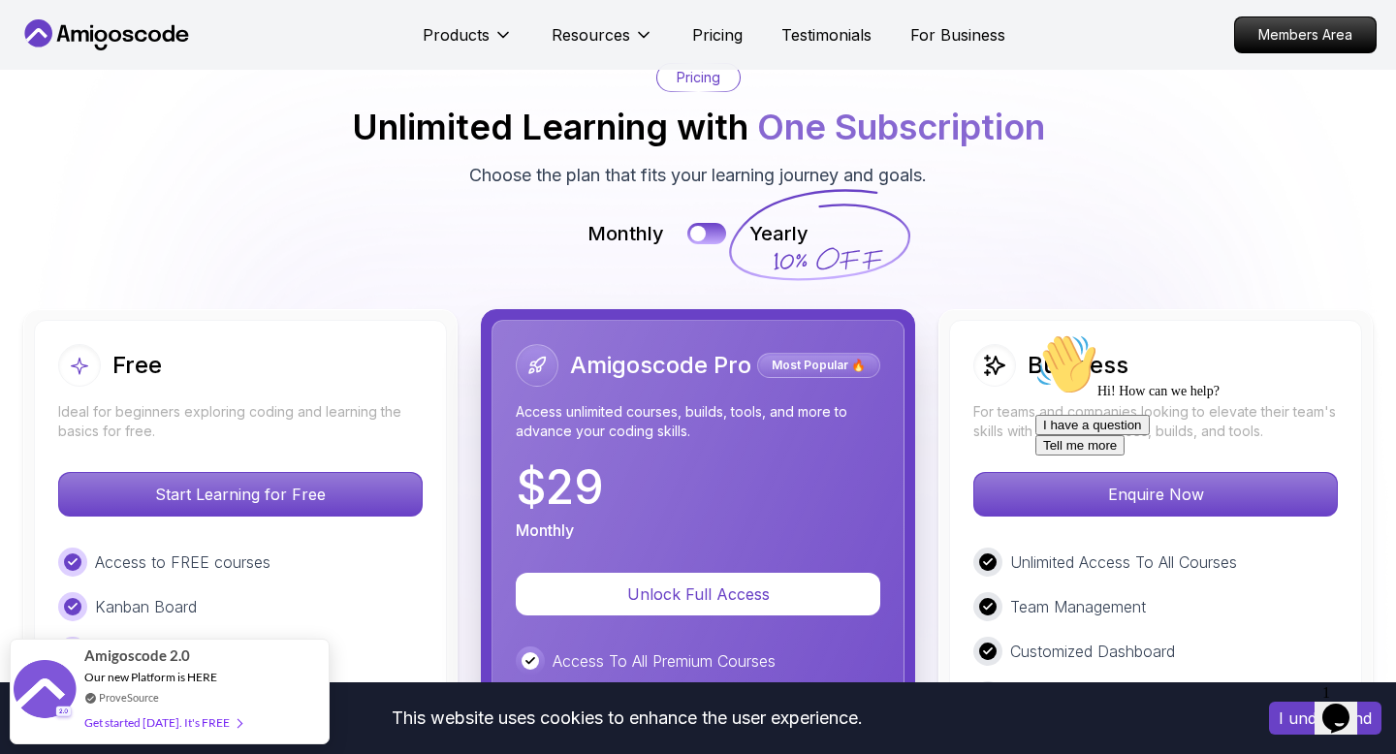
scroll to position [4372, 0]
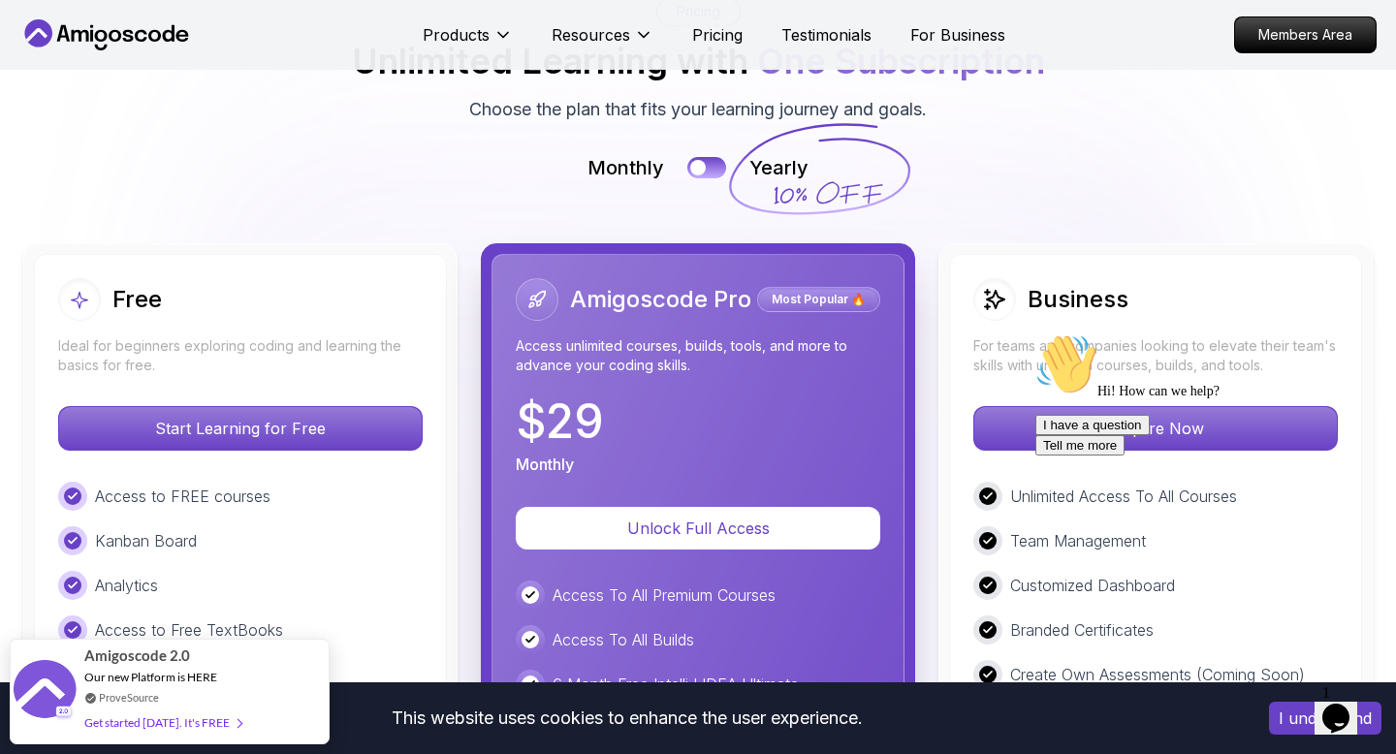
click at [251, 482] on div "Access to FREE courses Kanban Board Analytics Access to Free TextBooks Certific…" at bounding box center [240, 608] width 364 height 252
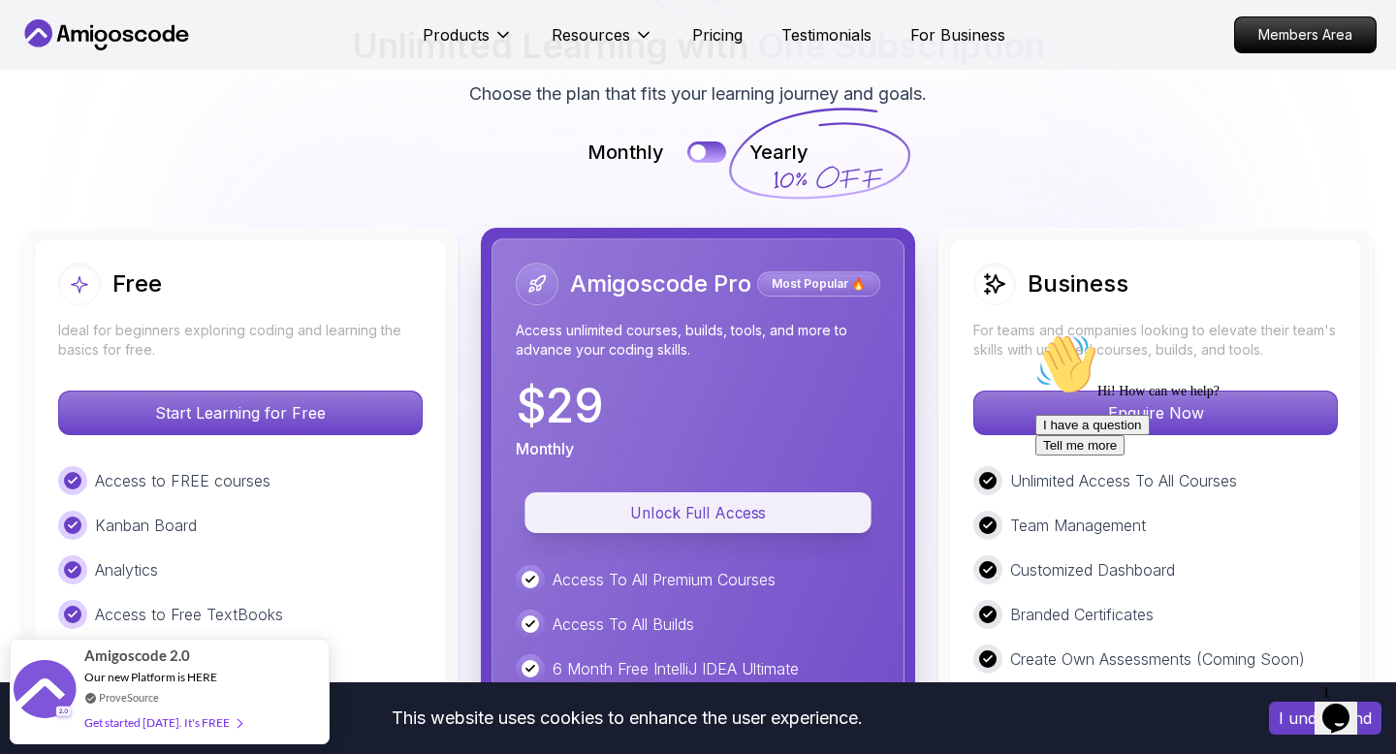
scroll to position [4390, 0]
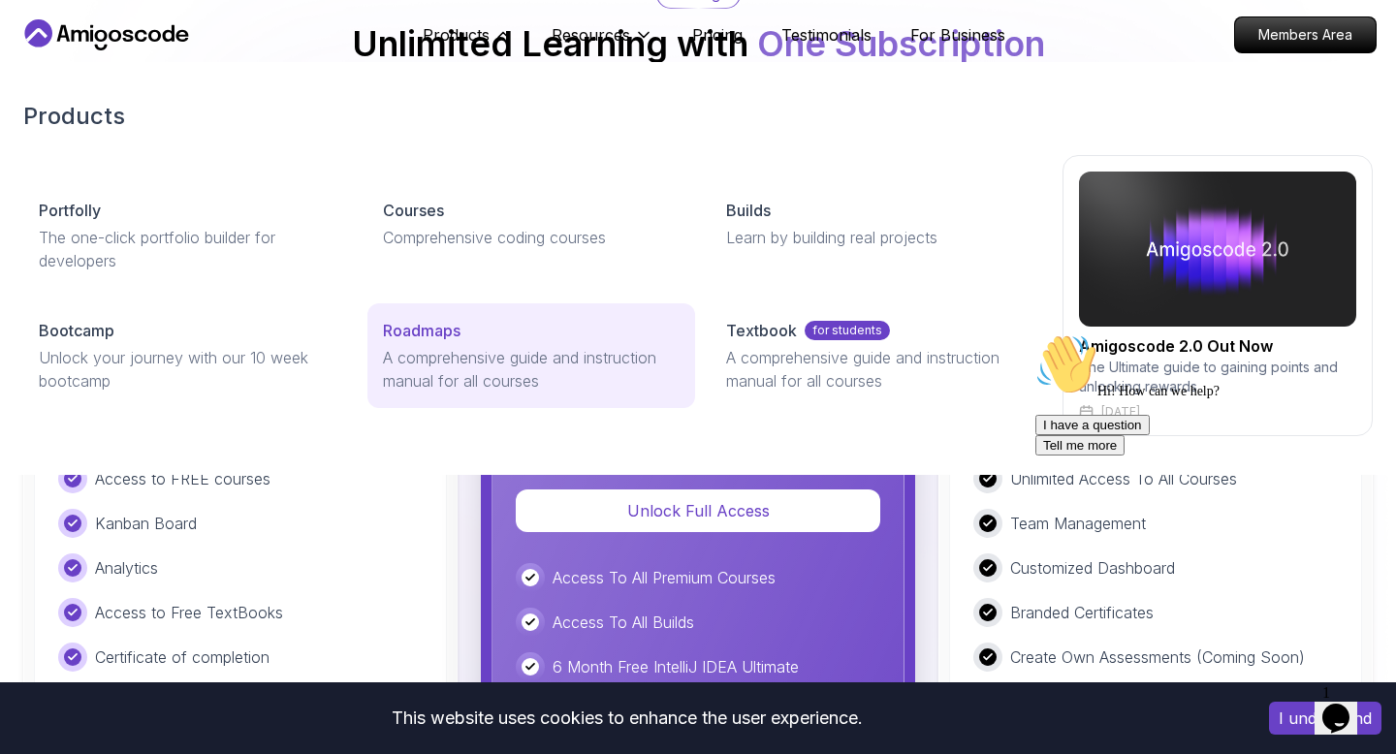
click at [494, 337] on div "Roadmaps" at bounding box center [532, 330] width 298 height 23
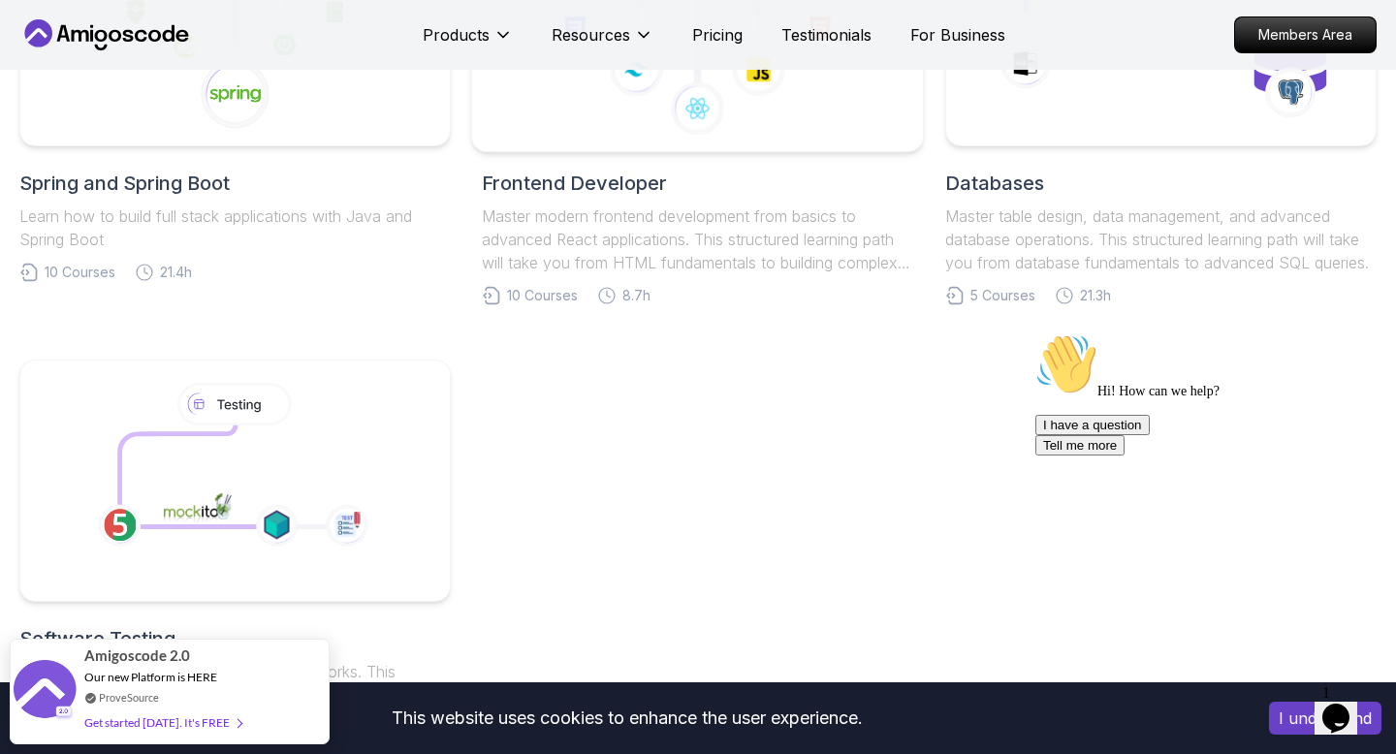
scroll to position [671, 0]
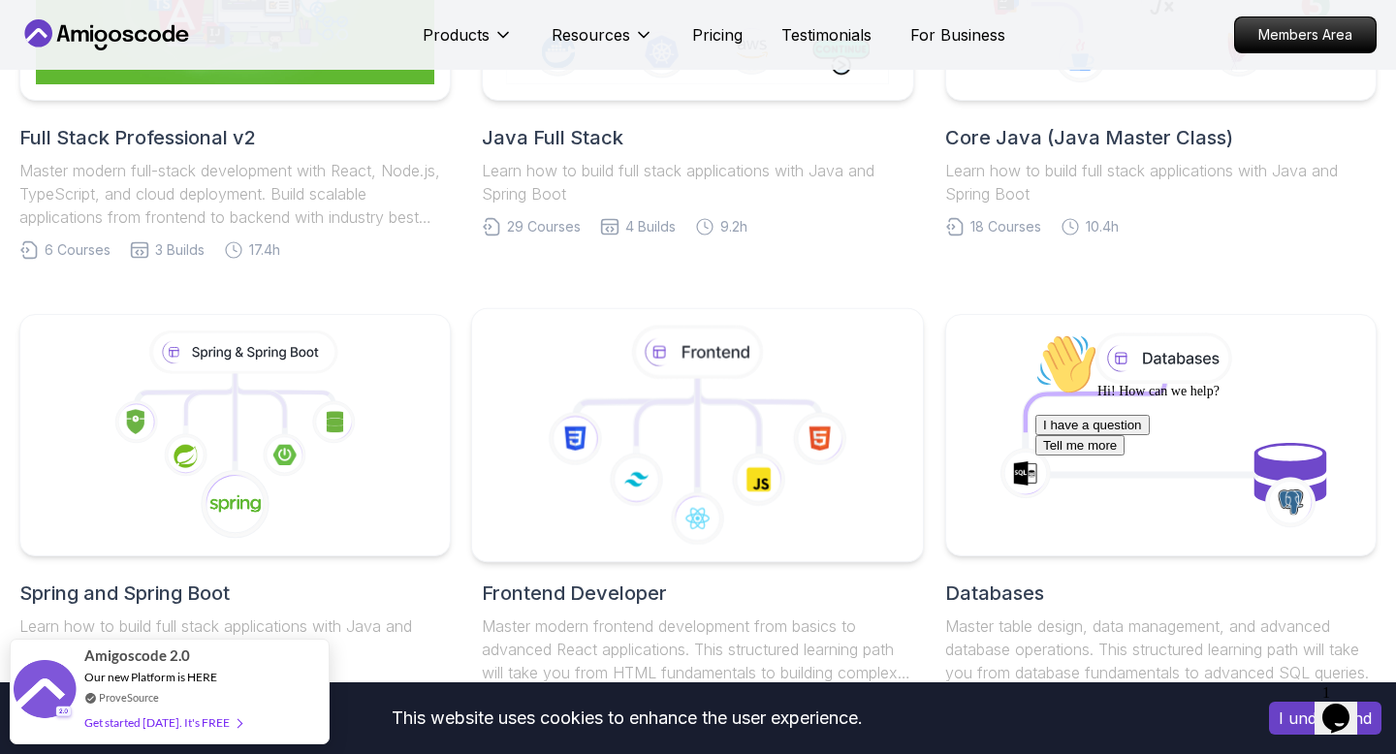
click at [738, 401] on icon at bounding box center [728, 418] width 61 height 55
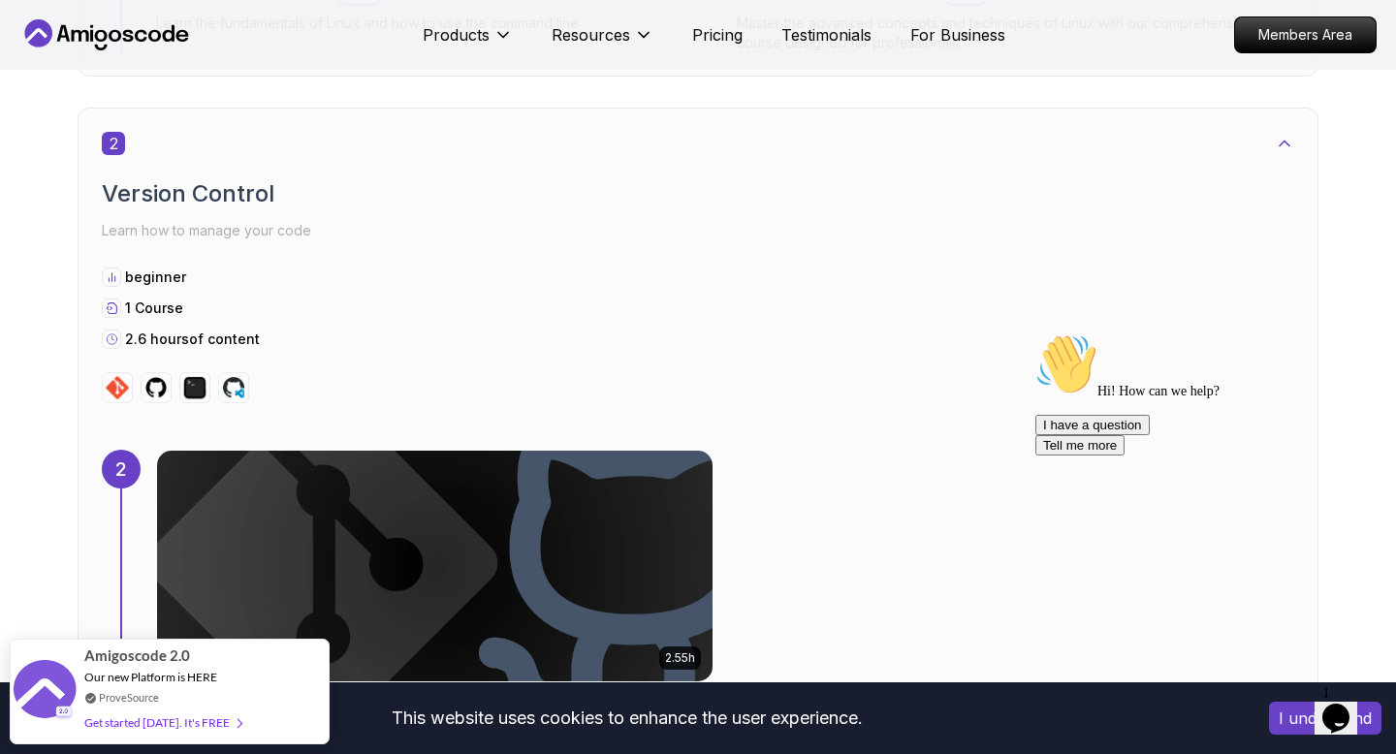
scroll to position [1726, 0]
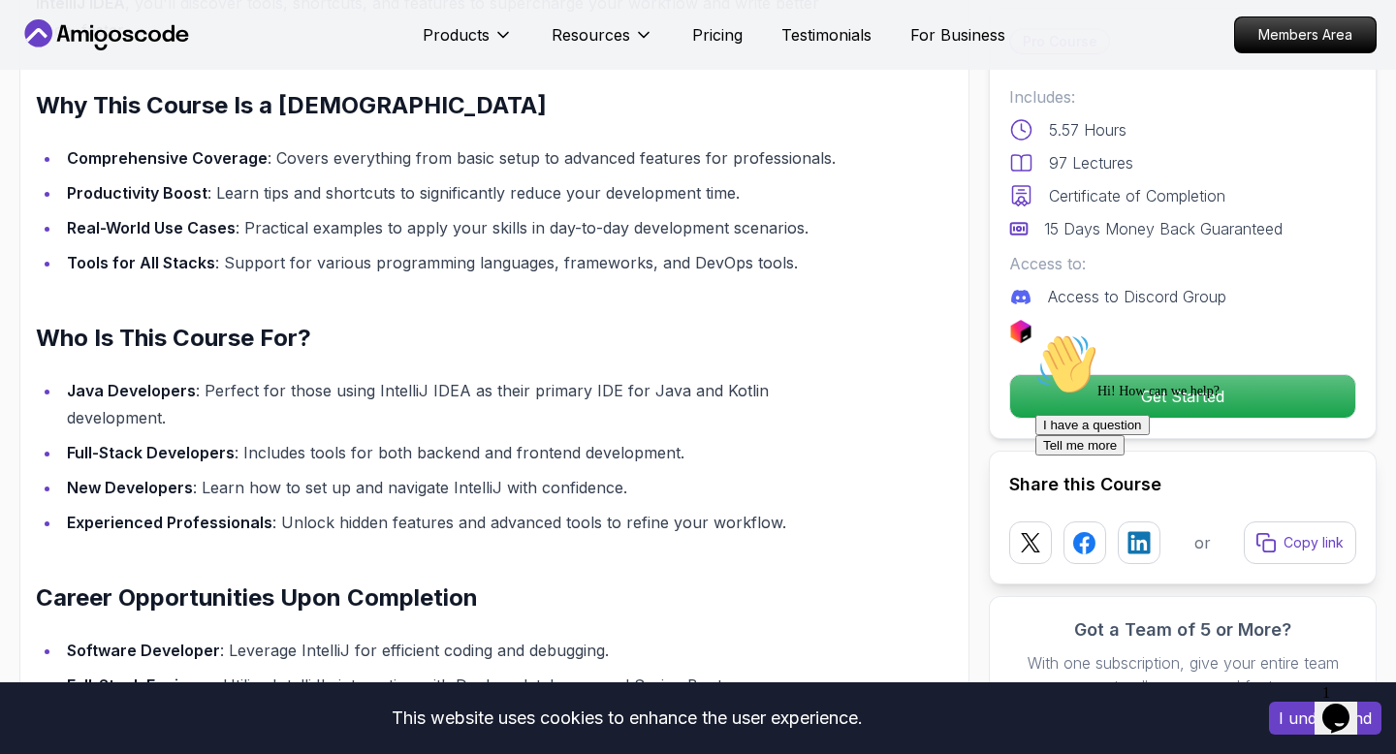
scroll to position [1737, 0]
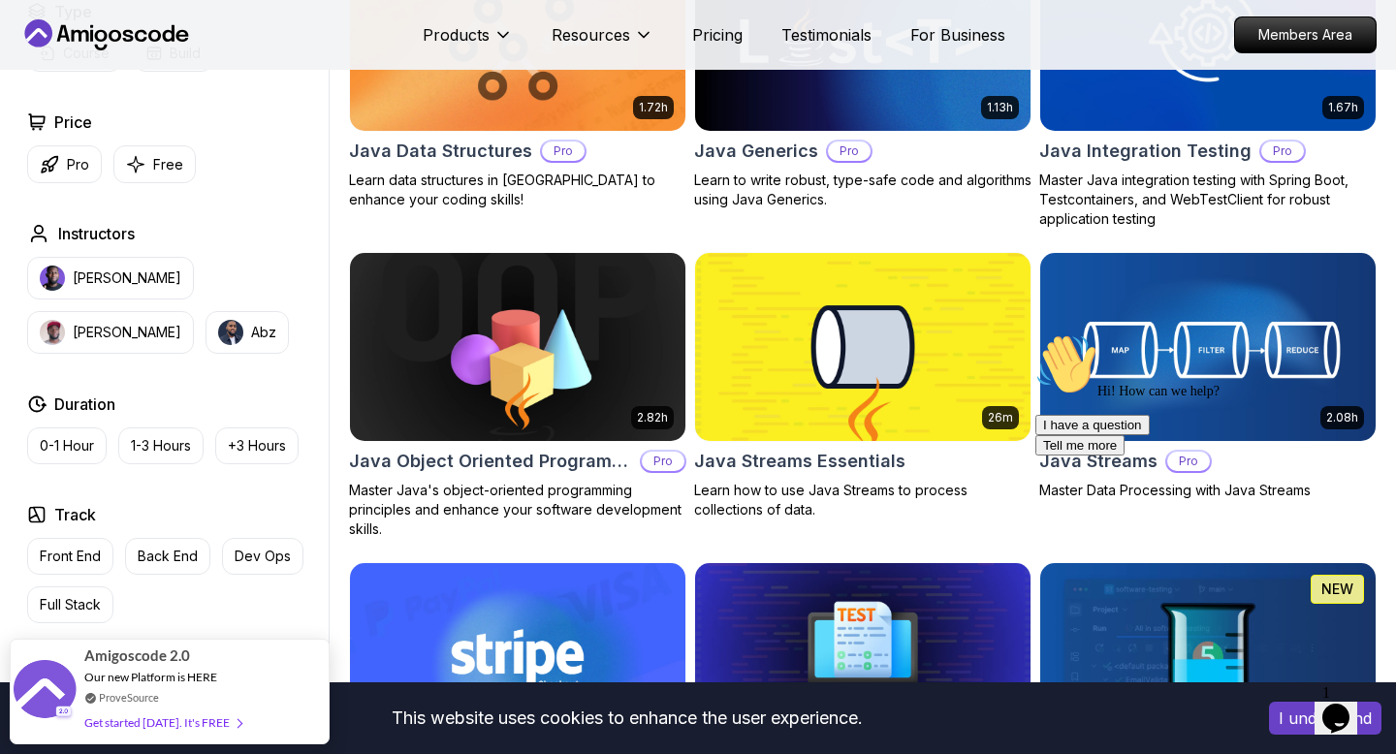
scroll to position [2737, 0]
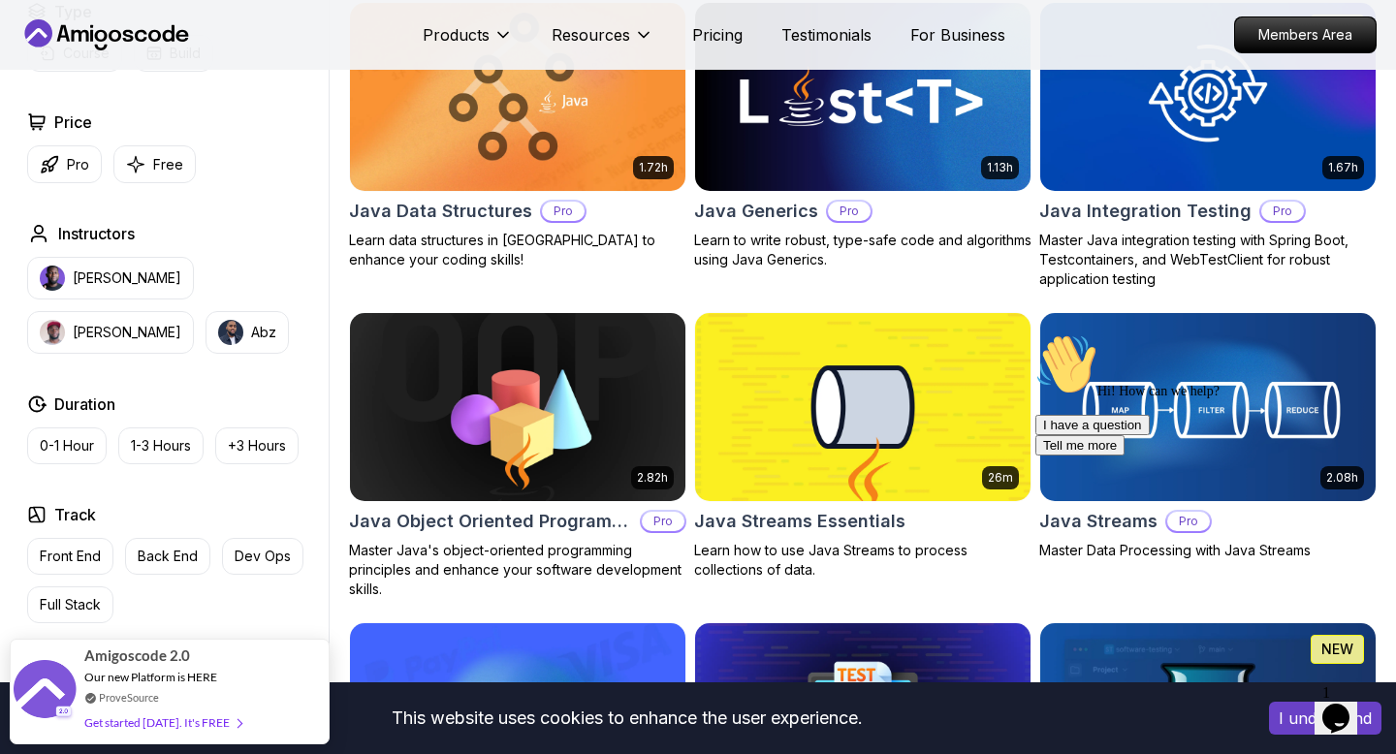
click at [1233, 399] on div "Hi! How can we help? I have a question Tell me more" at bounding box center [1209, 394] width 349 height 122
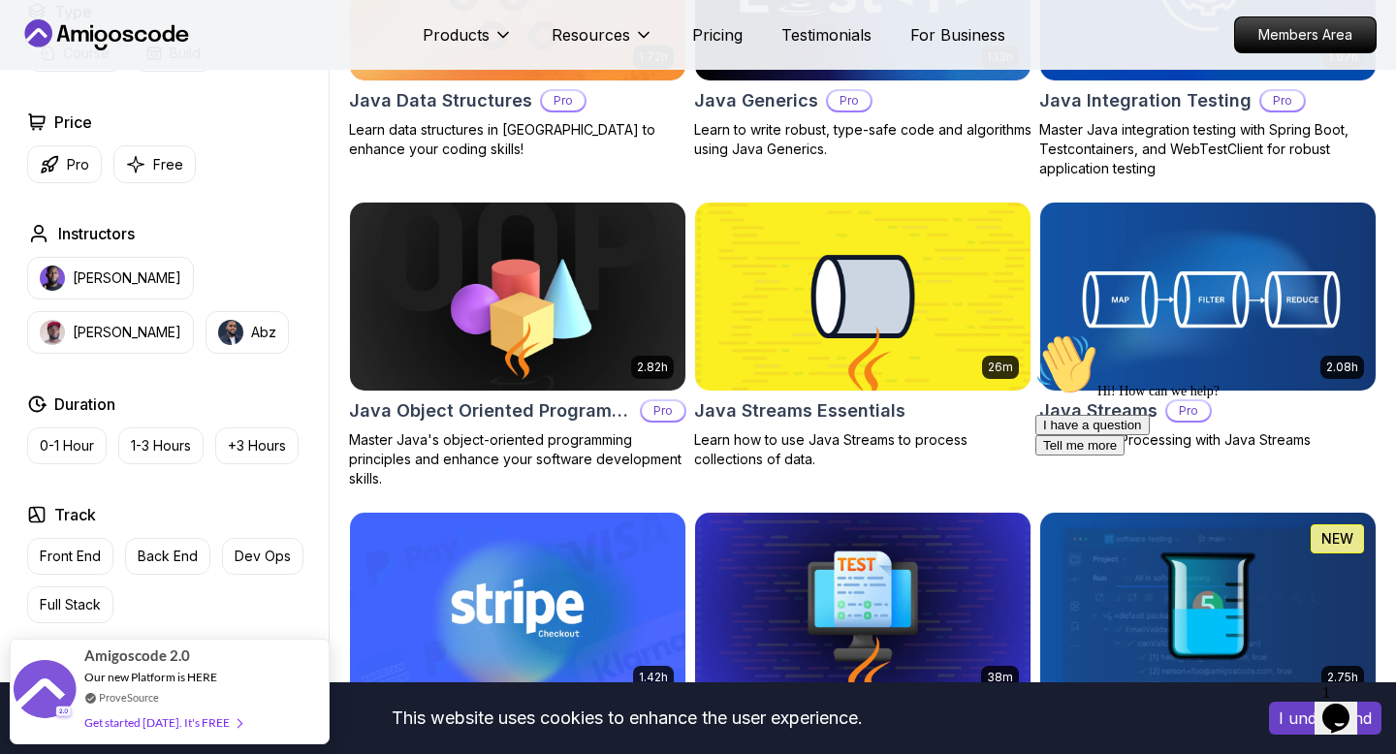
scroll to position [2850, 0]
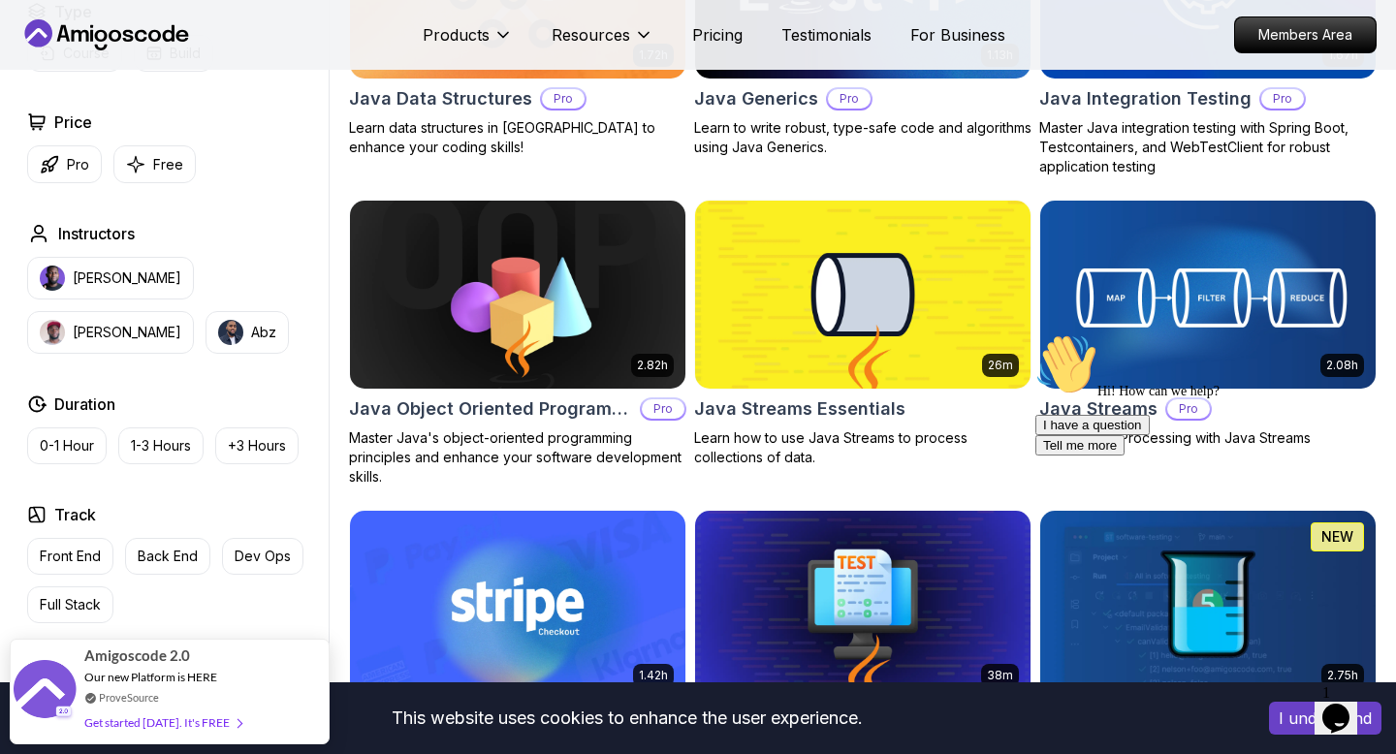
click at [1250, 315] on img at bounding box center [1207, 294] width 352 height 197
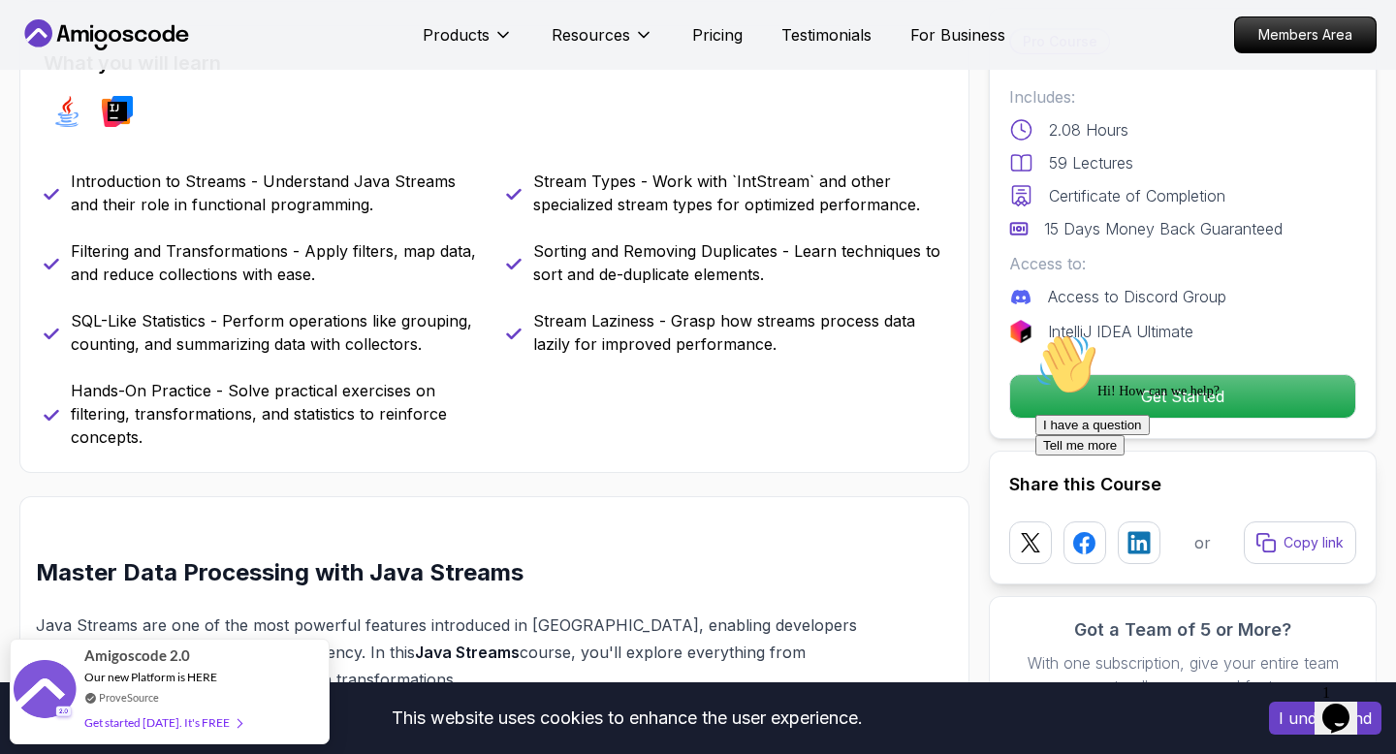
scroll to position [817, 0]
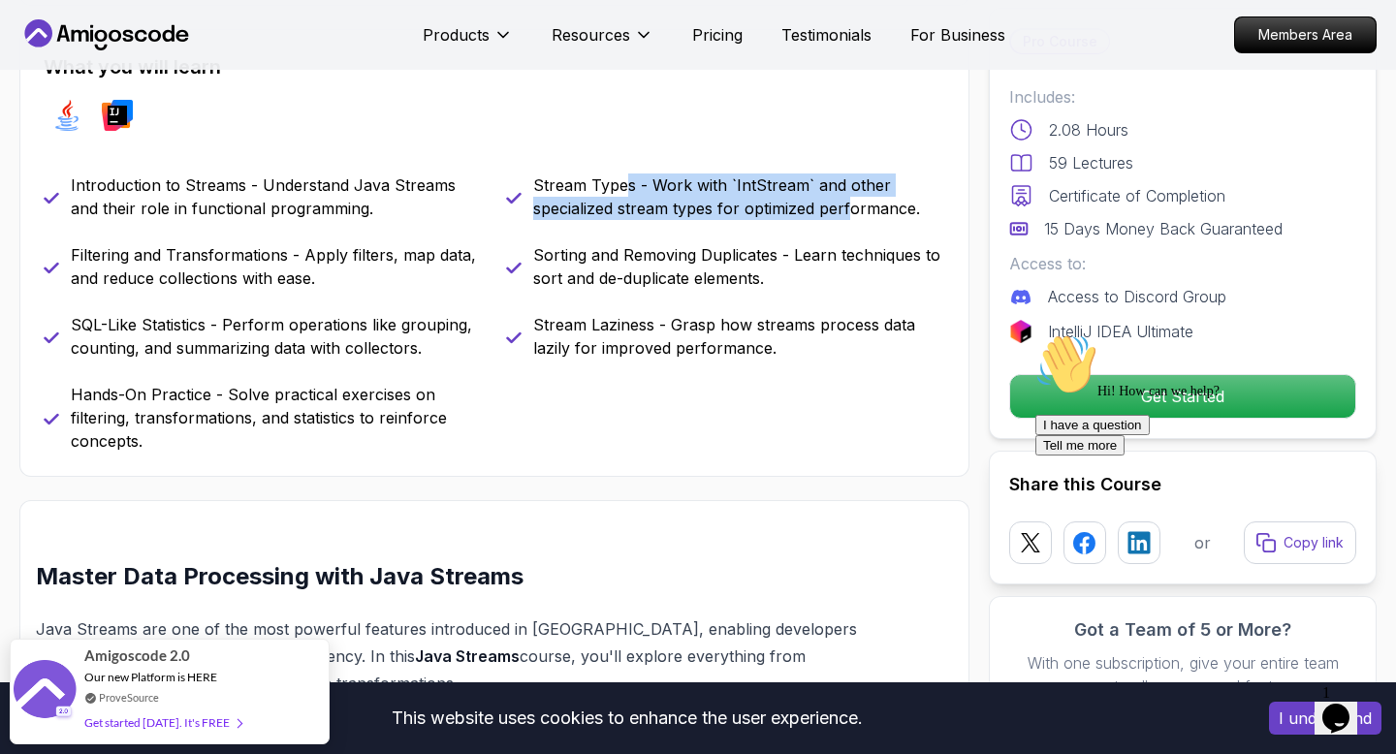
drag, startPoint x: 622, startPoint y: 183, endPoint x: 847, endPoint y: 211, distance: 226.6
click at [853, 211] on p "Stream Types - Work with `IntStream` and other specialized stream types for opt…" at bounding box center [739, 196] width 412 height 47
click at [847, 211] on p "Stream Types - Work with `IntStream` and other specialized stream types for opt…" at bounding box center [739, 196] width 412 height 47
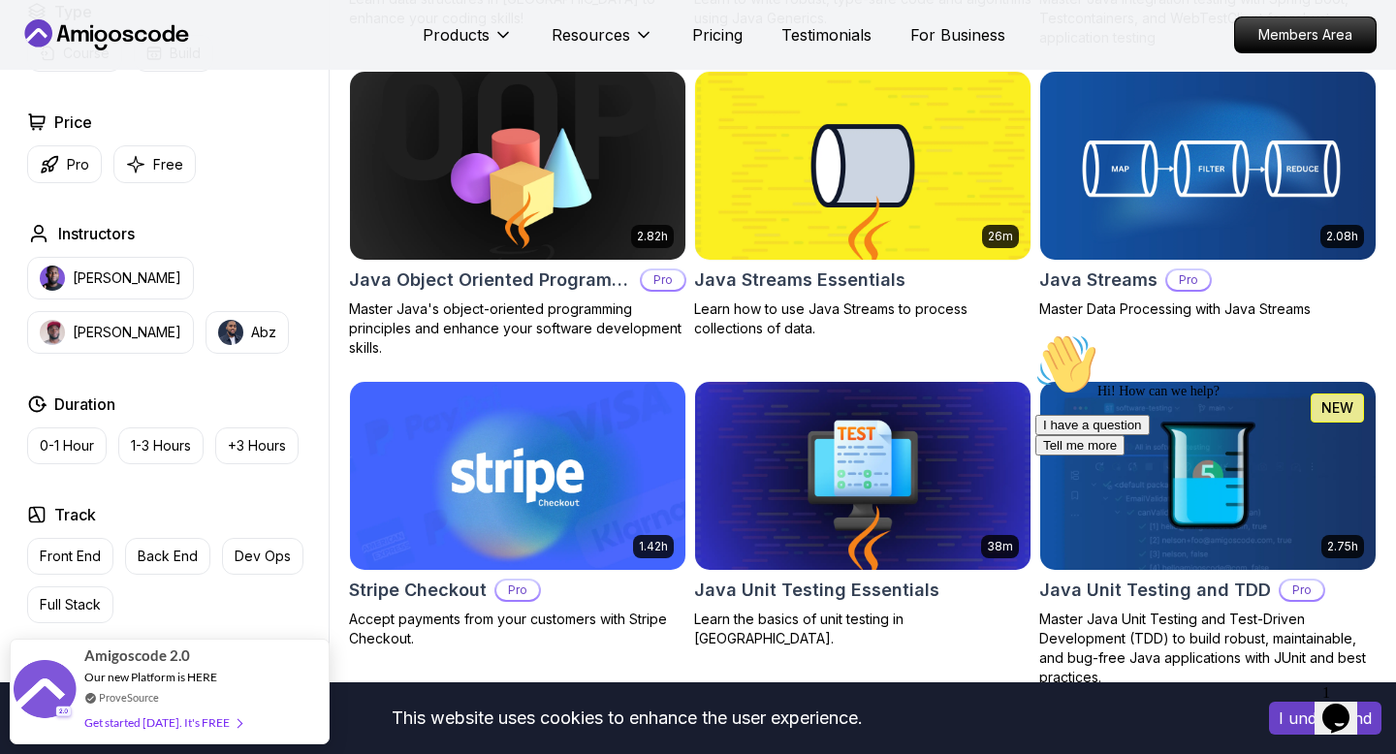
scroll to position [2981, 0]
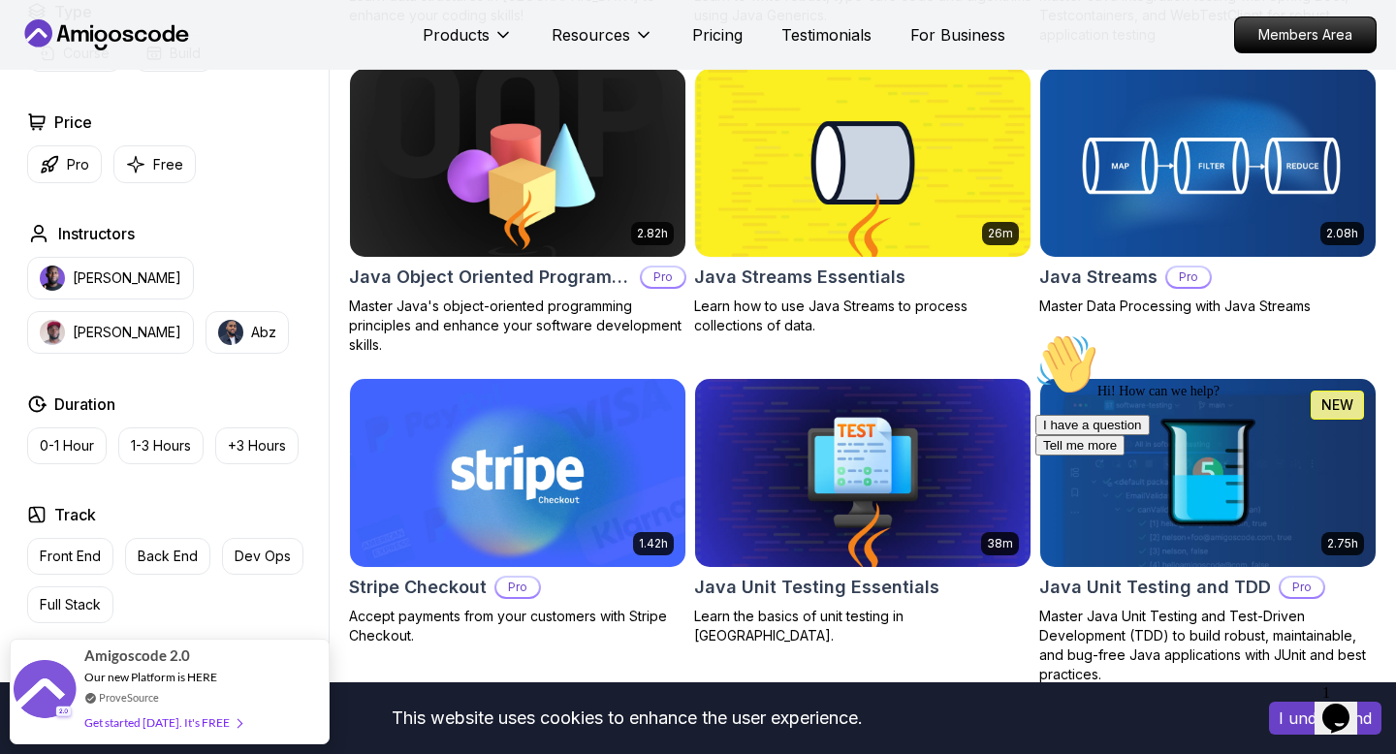
click at [606, 186] on img at bounding box center [517, 162] width 352 height 197
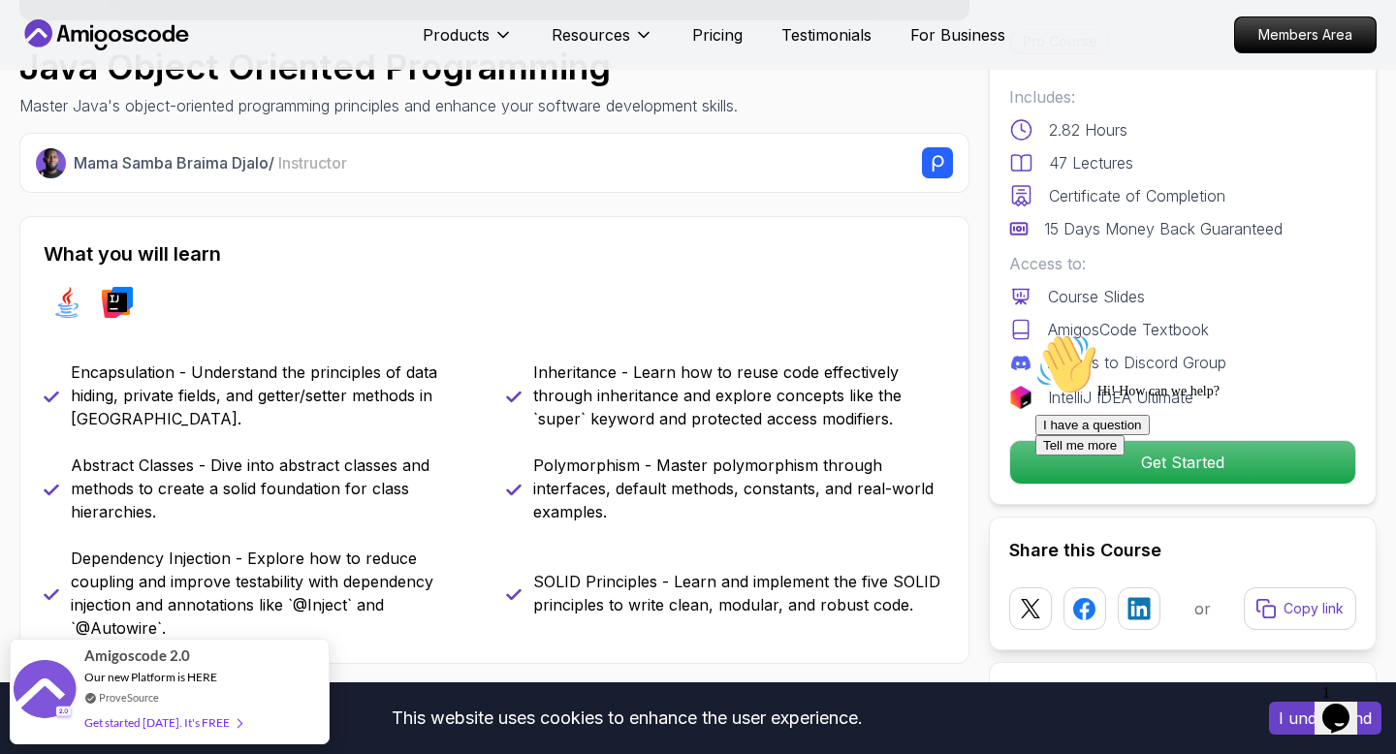
scroll to position [661, 0]
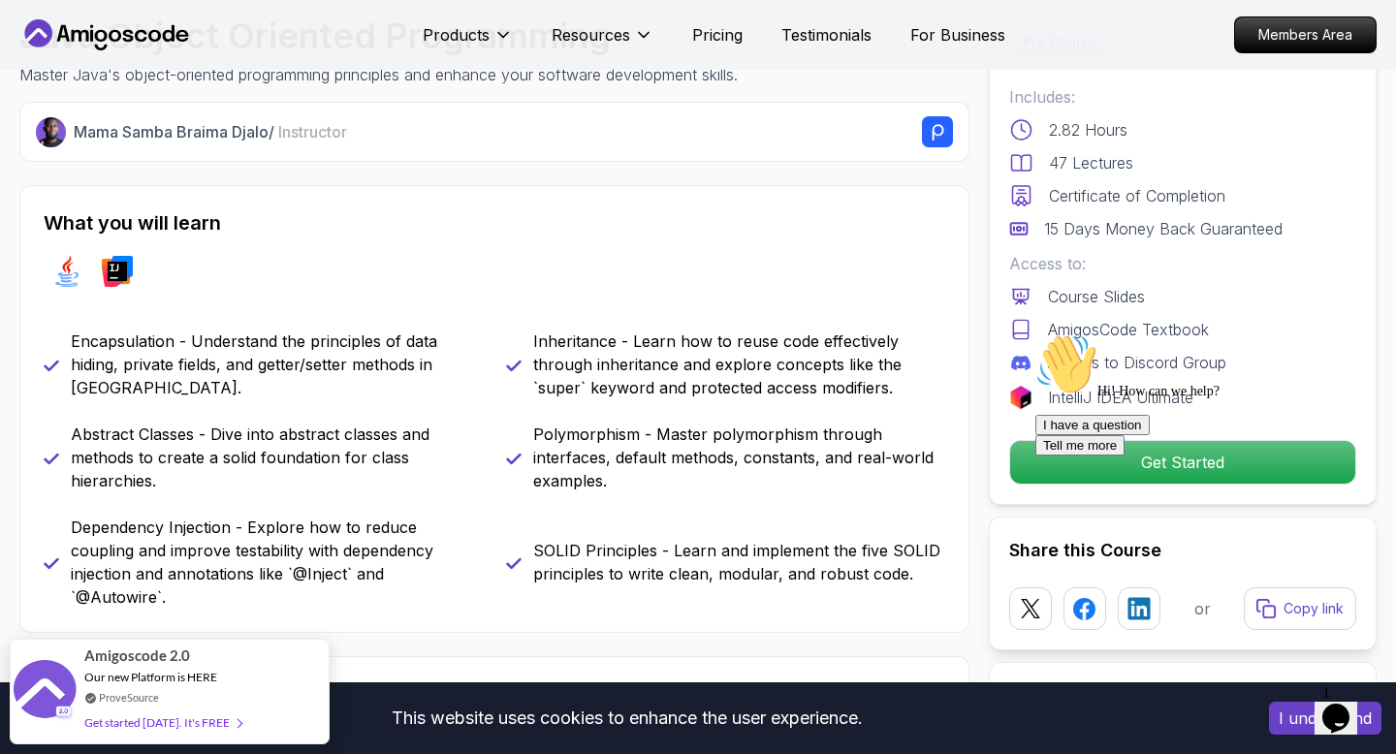
click at [556, 342] on p "Inheritance - Learn how to reuse code effectively through inheritance and explo…" at bounding box center [739, 365] width 412 height 70
click at [601, 442] on p "Polymorphism - Master polymorphism through interfaces, default methods, constan…" at bounding box center [739, 458] width 412 height 70
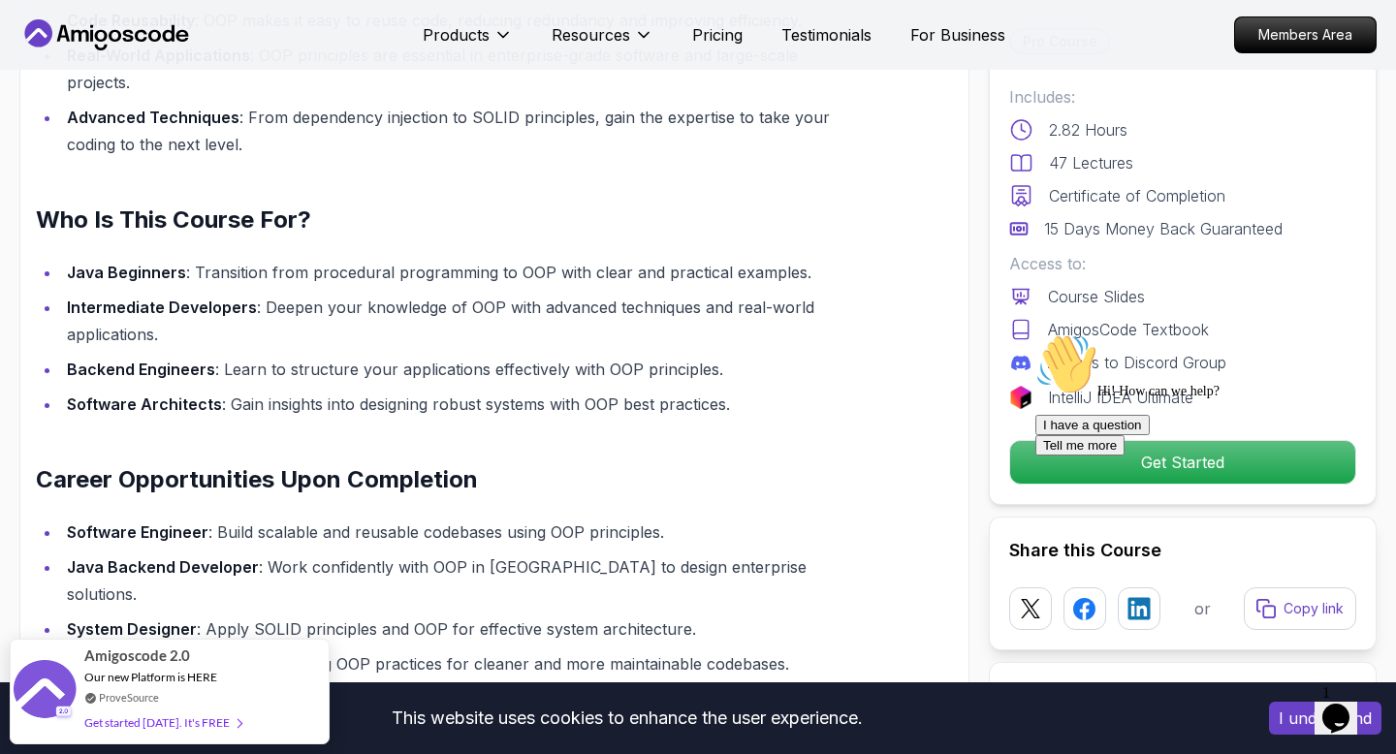
scroll to position [1689, 0]
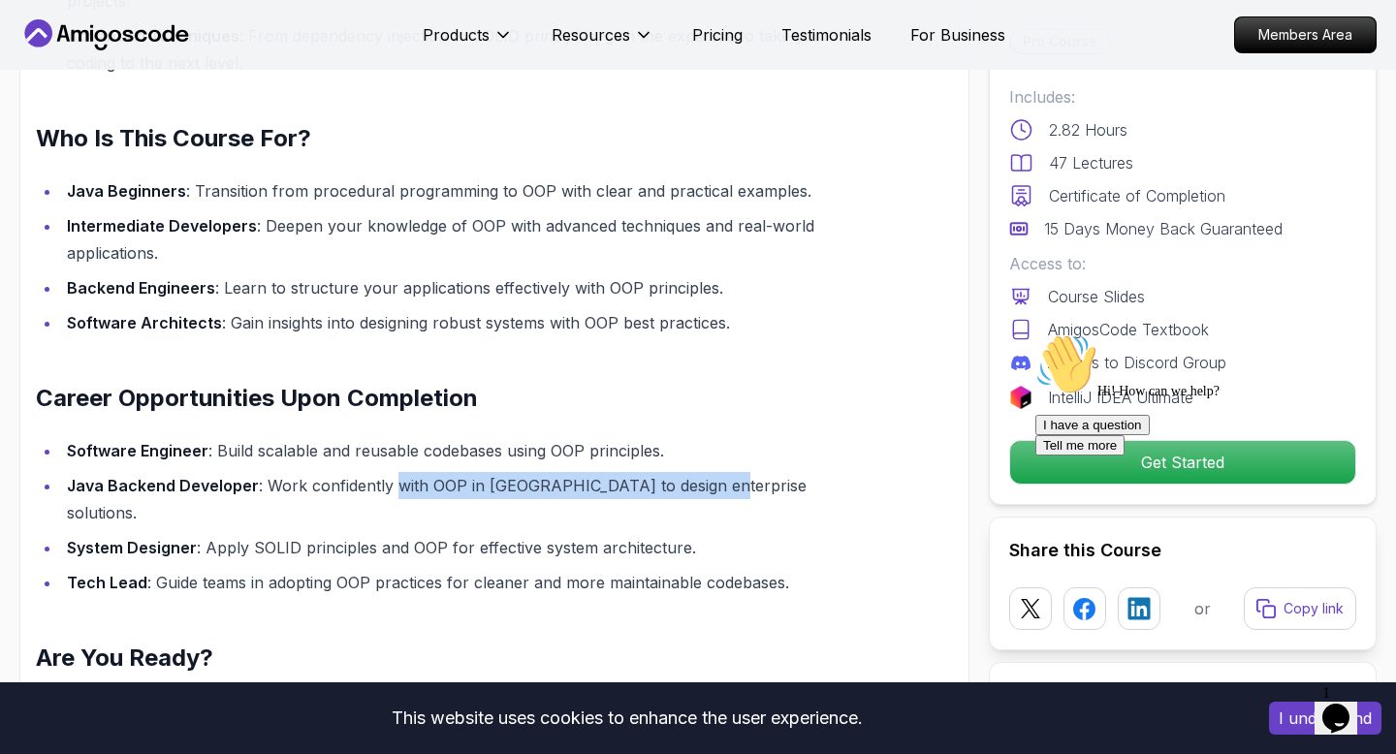
drag, startPoint x: 391, startPoint y: 464, endPoint x: 701, endPoint y: 466, distance: 310.2
click at [701, 472] on li "Java Backend Developer : Work confidently with OOP in Java to design enterprise…" at bounding box center [461, 499] width 800 height 54
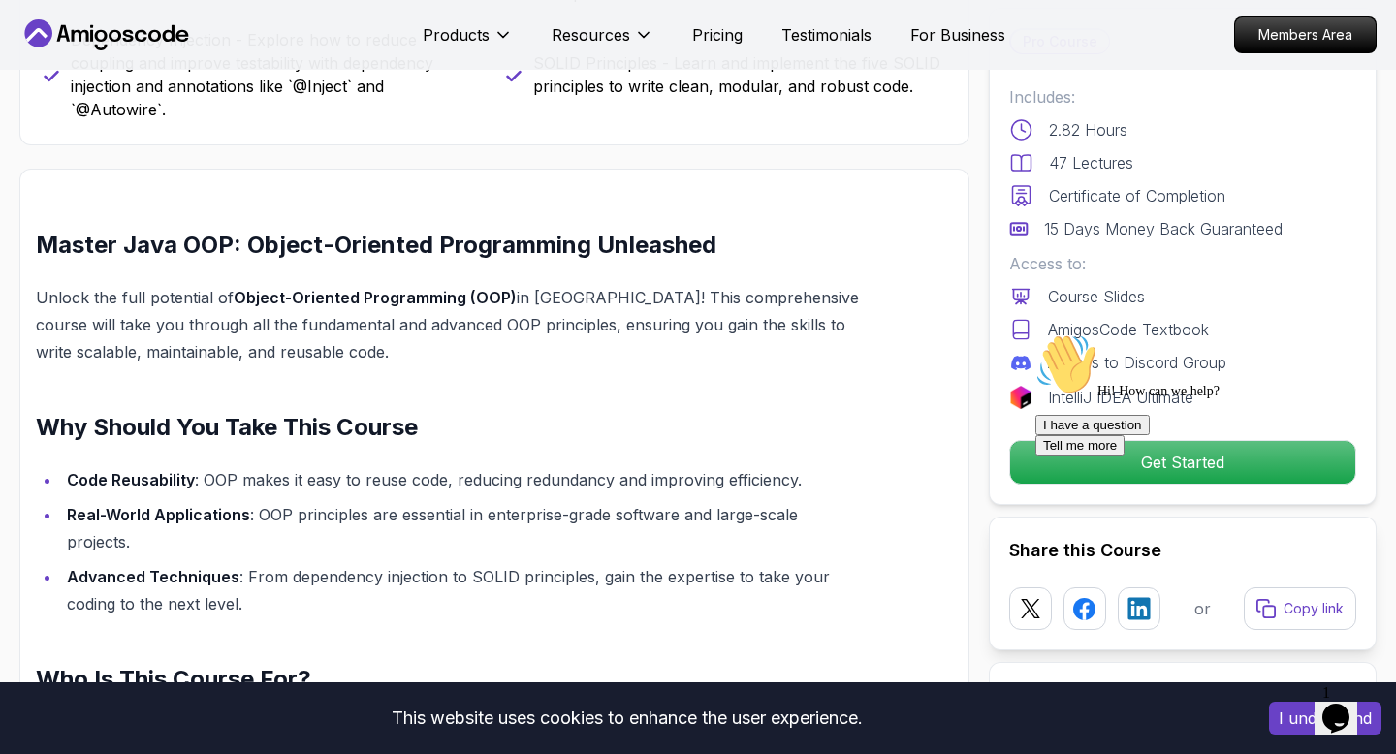
scroll to position [1101, 0]
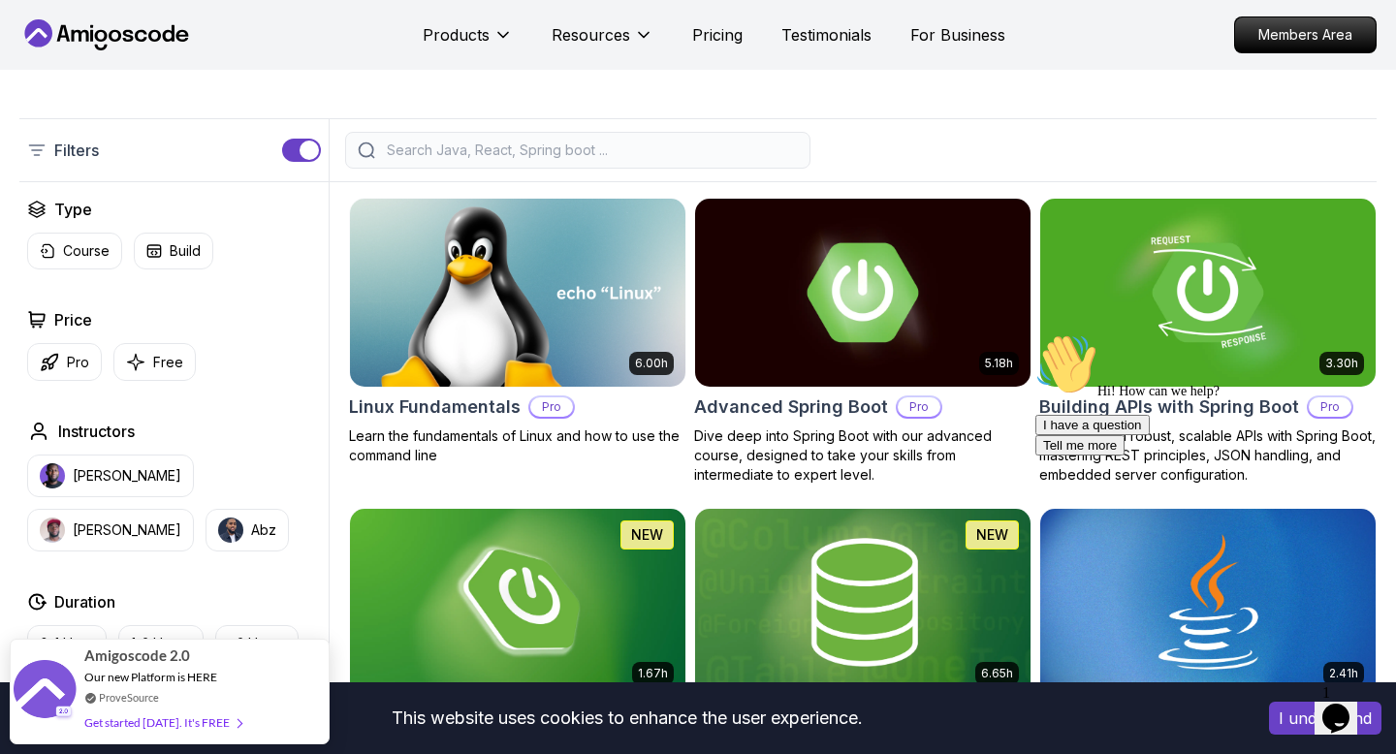
scroll to position [456, 0]
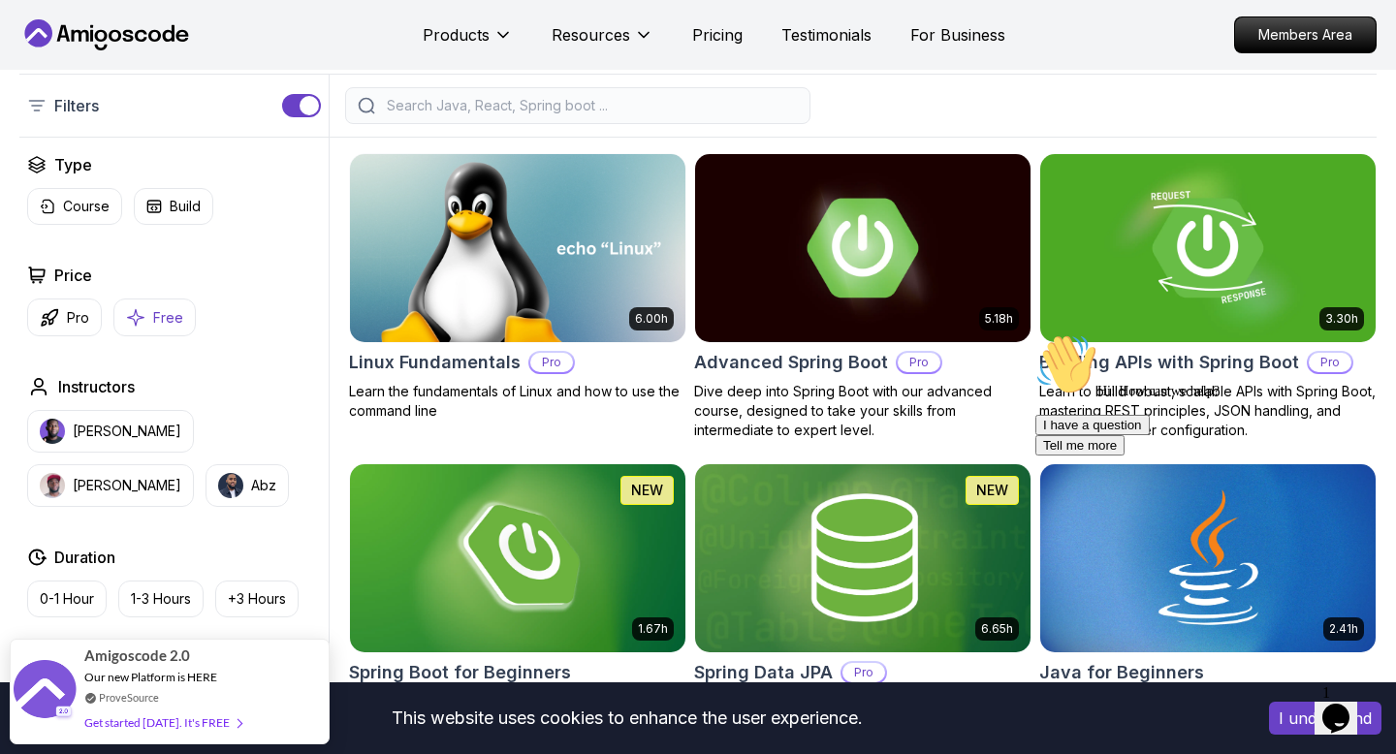
click at [159, 315] on p "Free" at bounding box center [168, 317] width 30 height 19
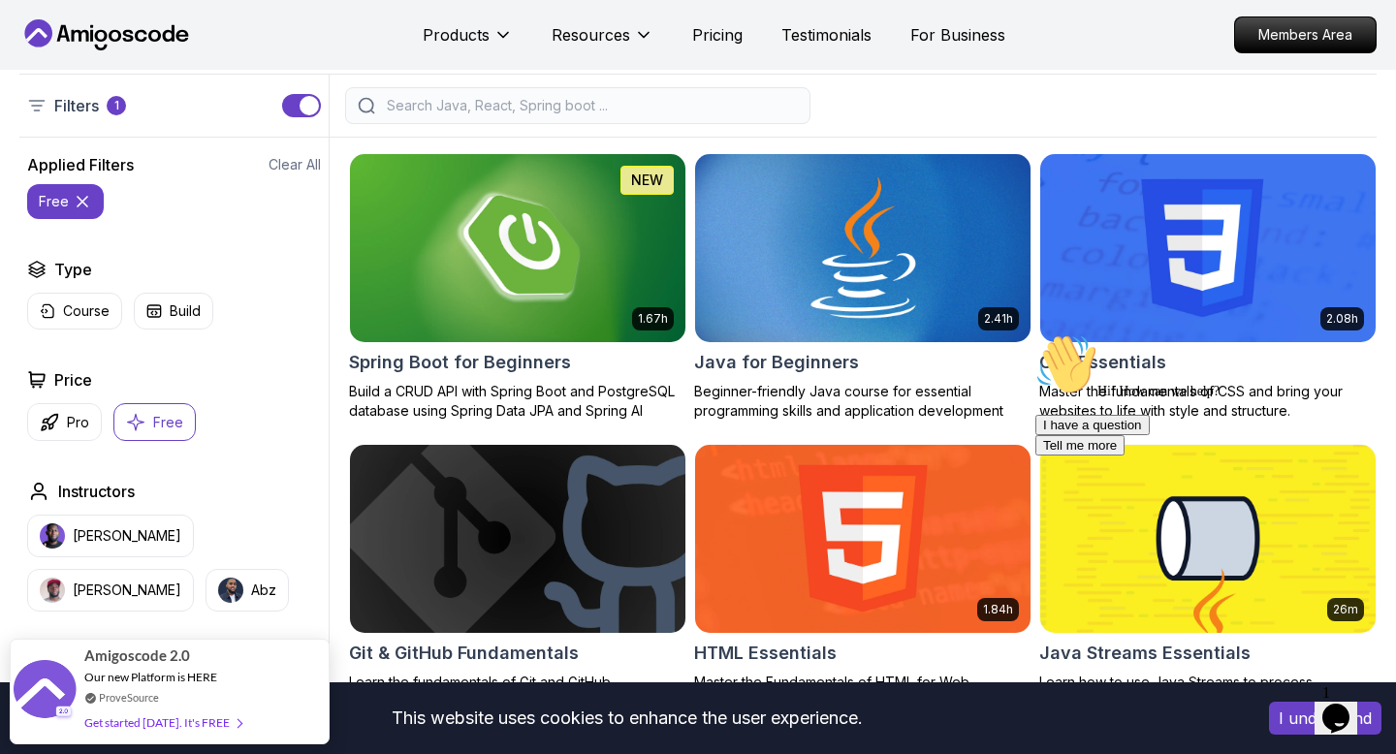
click at [961, 246] on img at bounding box center [862, 247] width 352 height 197
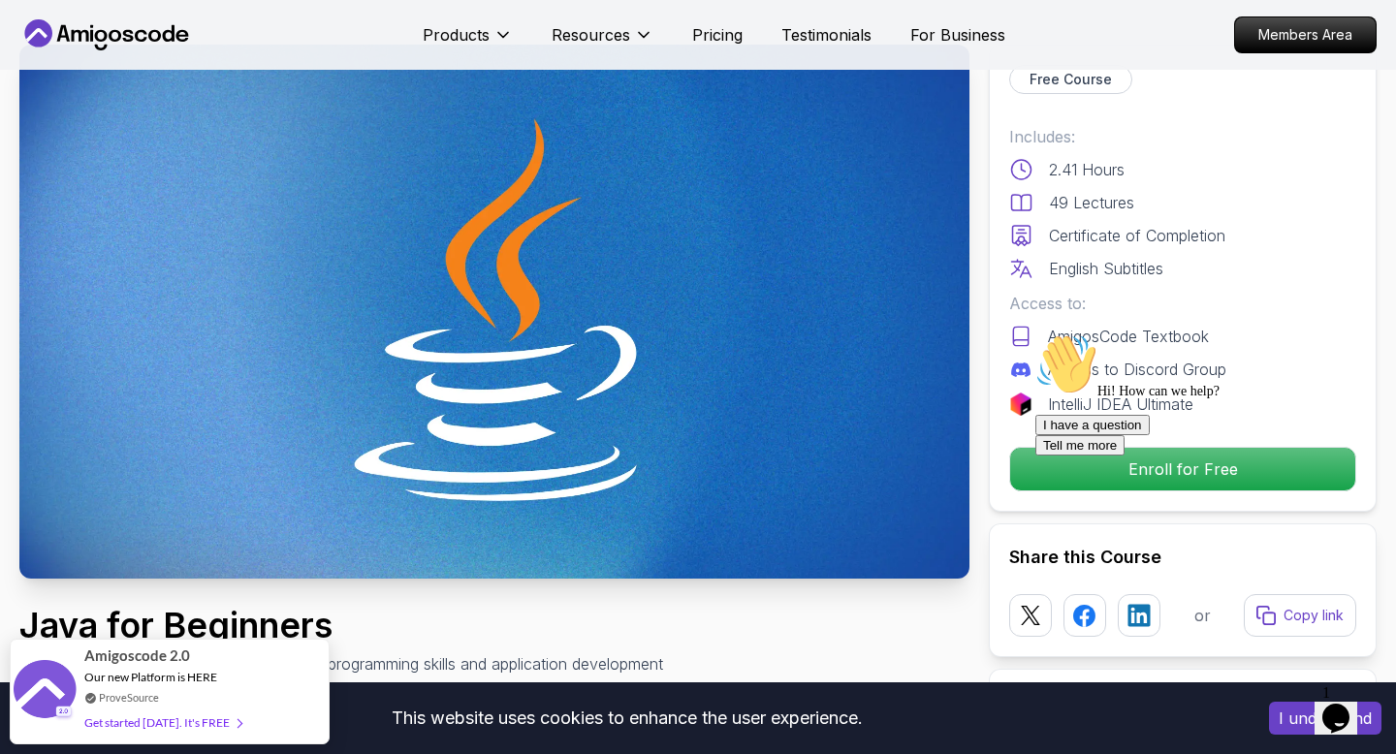
scroll to position [80, 0]
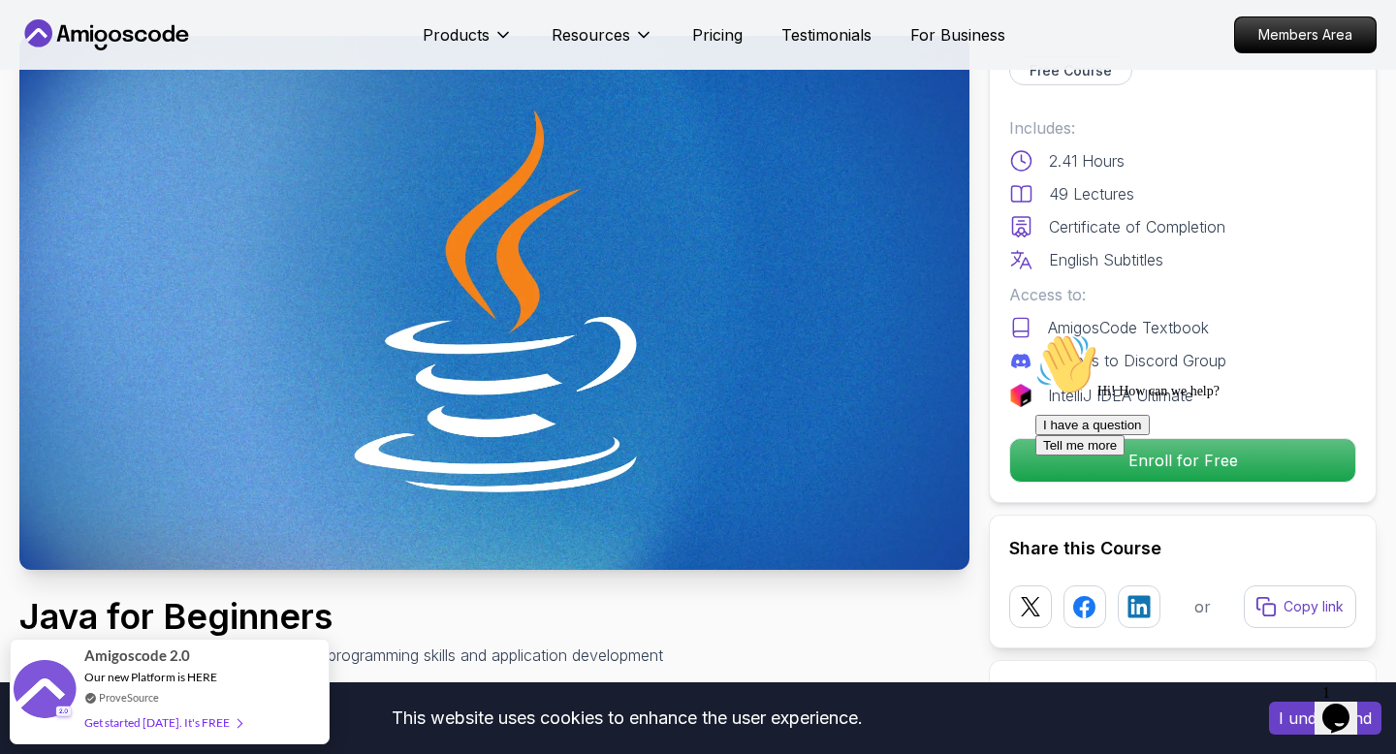
drag, startPoint x: 1139, startPoint y: 323, endPoint x: 110, endPoint y: 1, distance: 1077.5
click at [1139, 323] on p "AmigosCode Textbook" at bounding box center [1128, 327] width 161 height 23
click at [1060, 391] on div "Hi! How can we help? I have a question Tell me more" at bounding box center [1209, 394] width 349 height 122
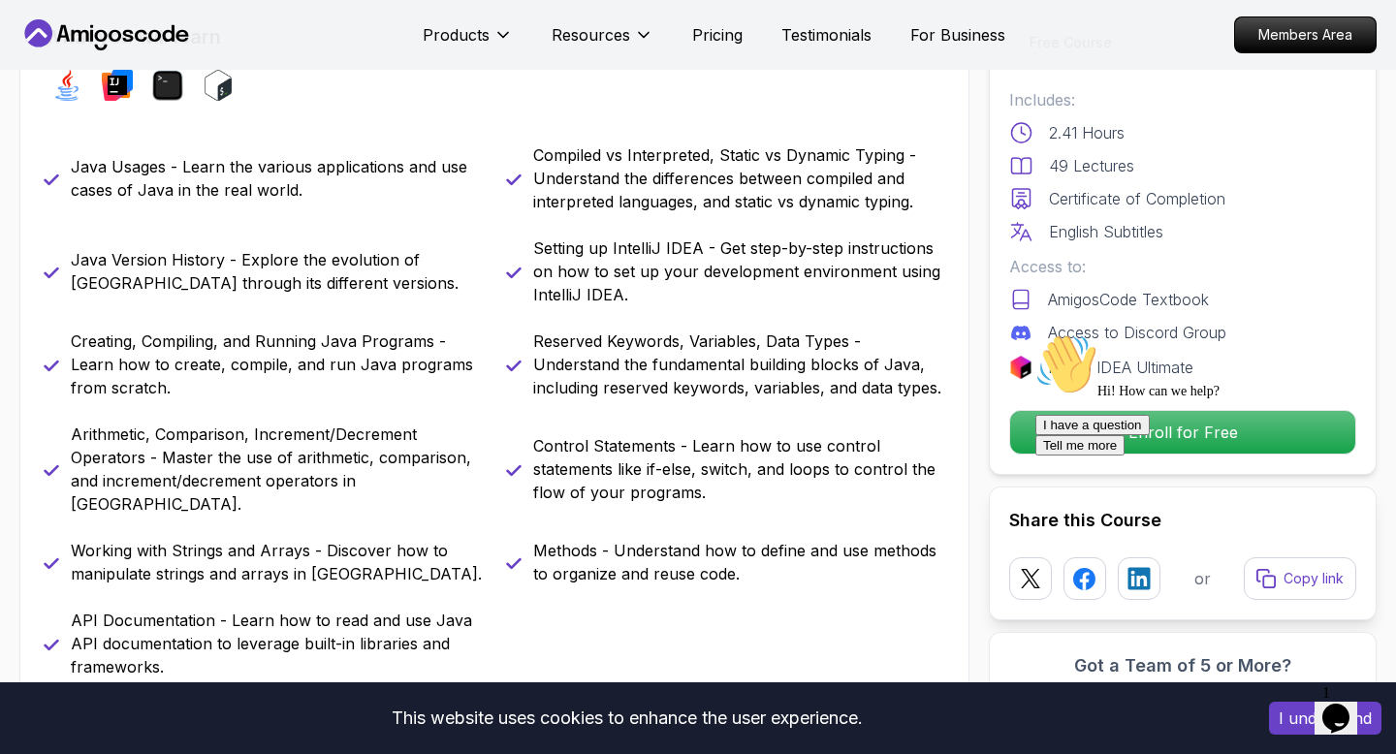
scroll to position [852, 0]
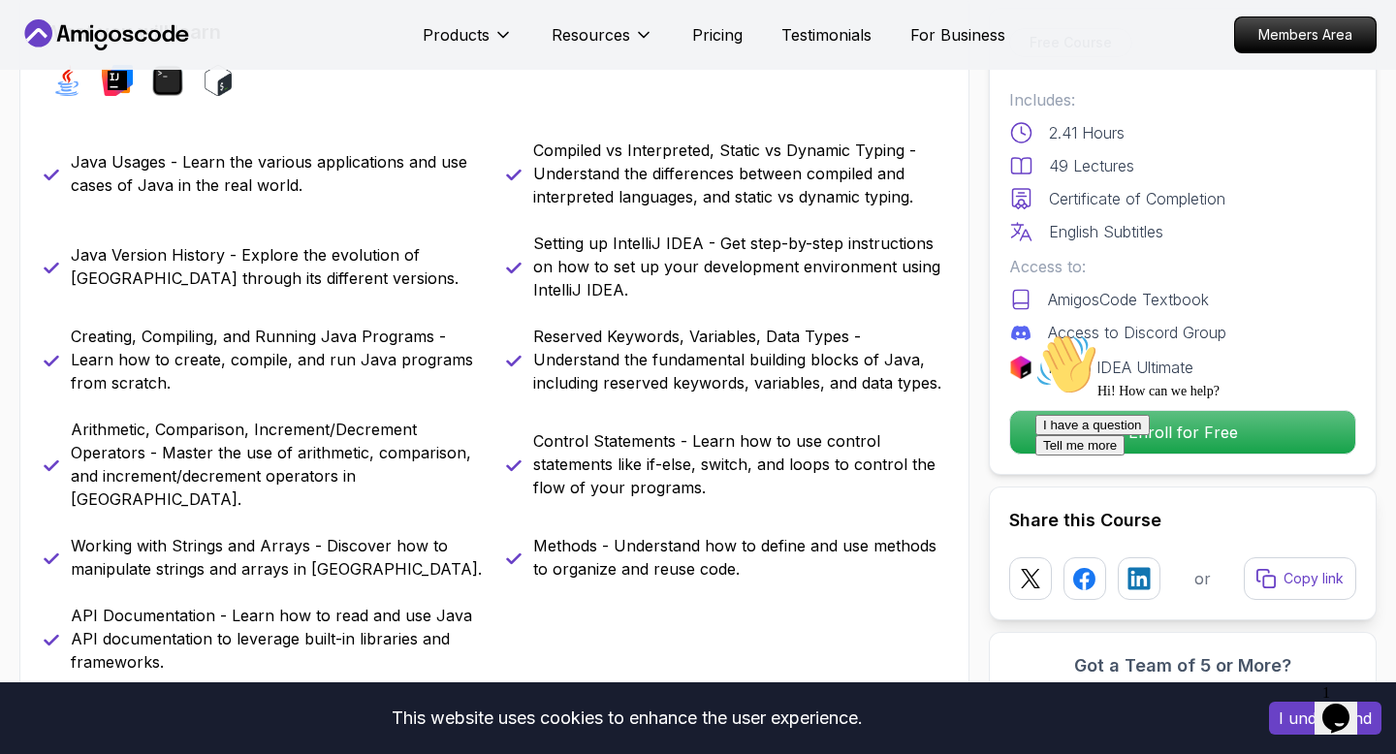
click at [1068, 436] on div "Hi! How can we help? I have a question Tell me more" at bounding box center [1209, 394] width 349 height 122
click at [1303, 709] on button "I understand" at bounding box center [1325, 718] width 112 height 33
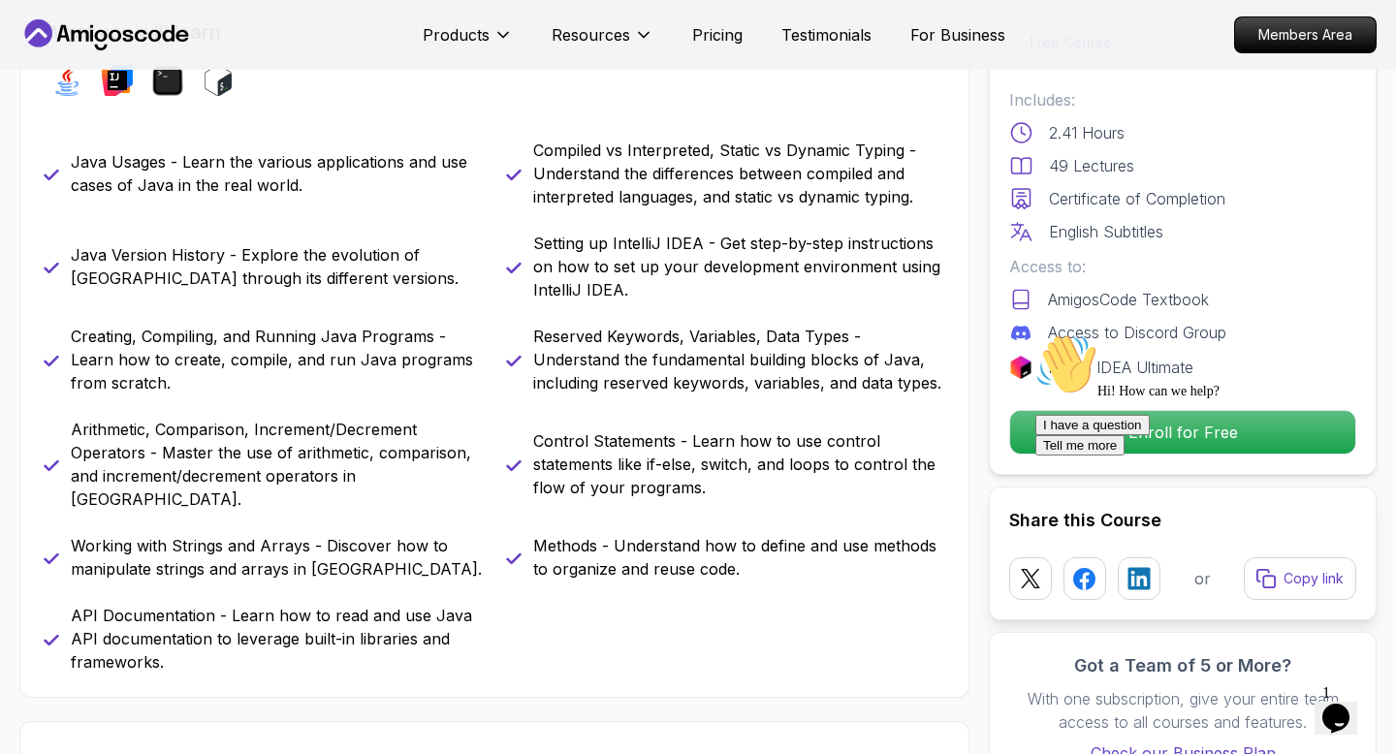
click at [1191, 422] on div "Hi! How can we help? I have a question Tell me more" at bounding box center [1209, 394] width 349 height 122
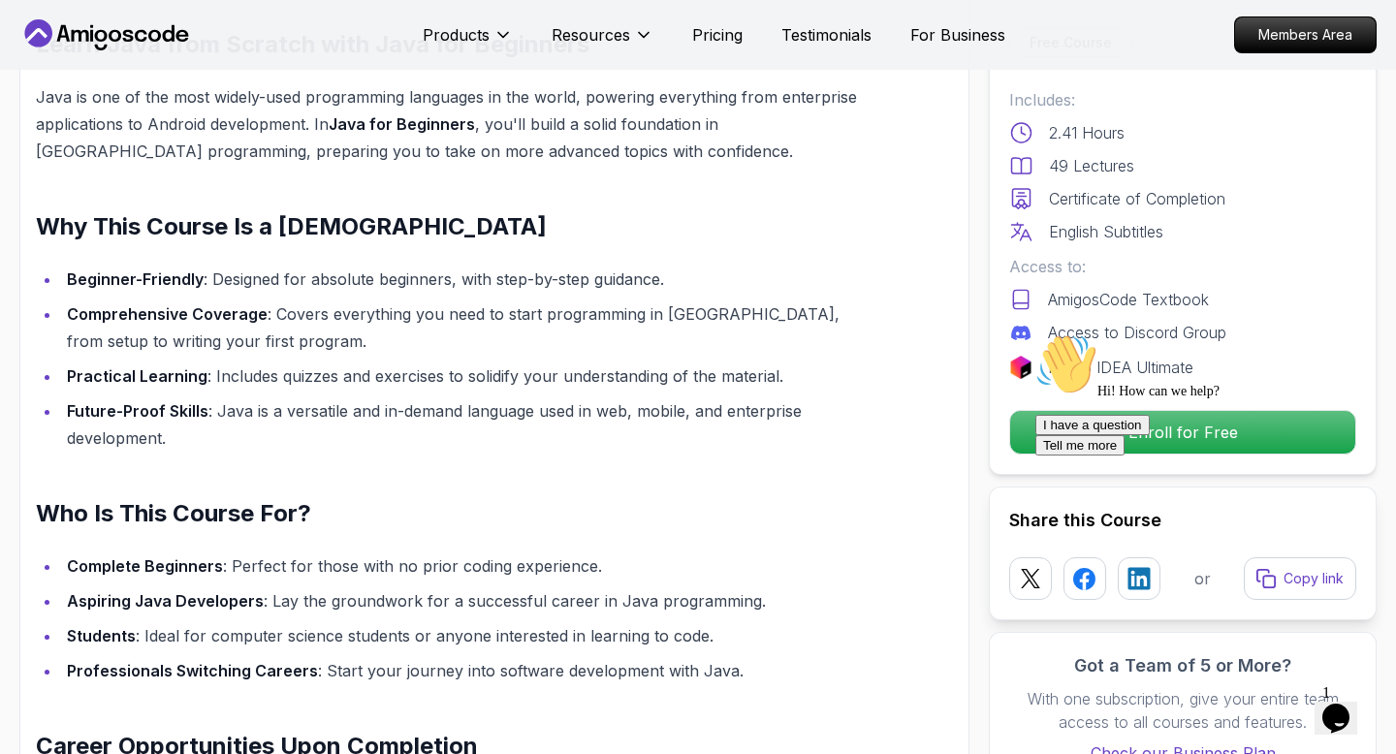
scroll to position [1749, 0]
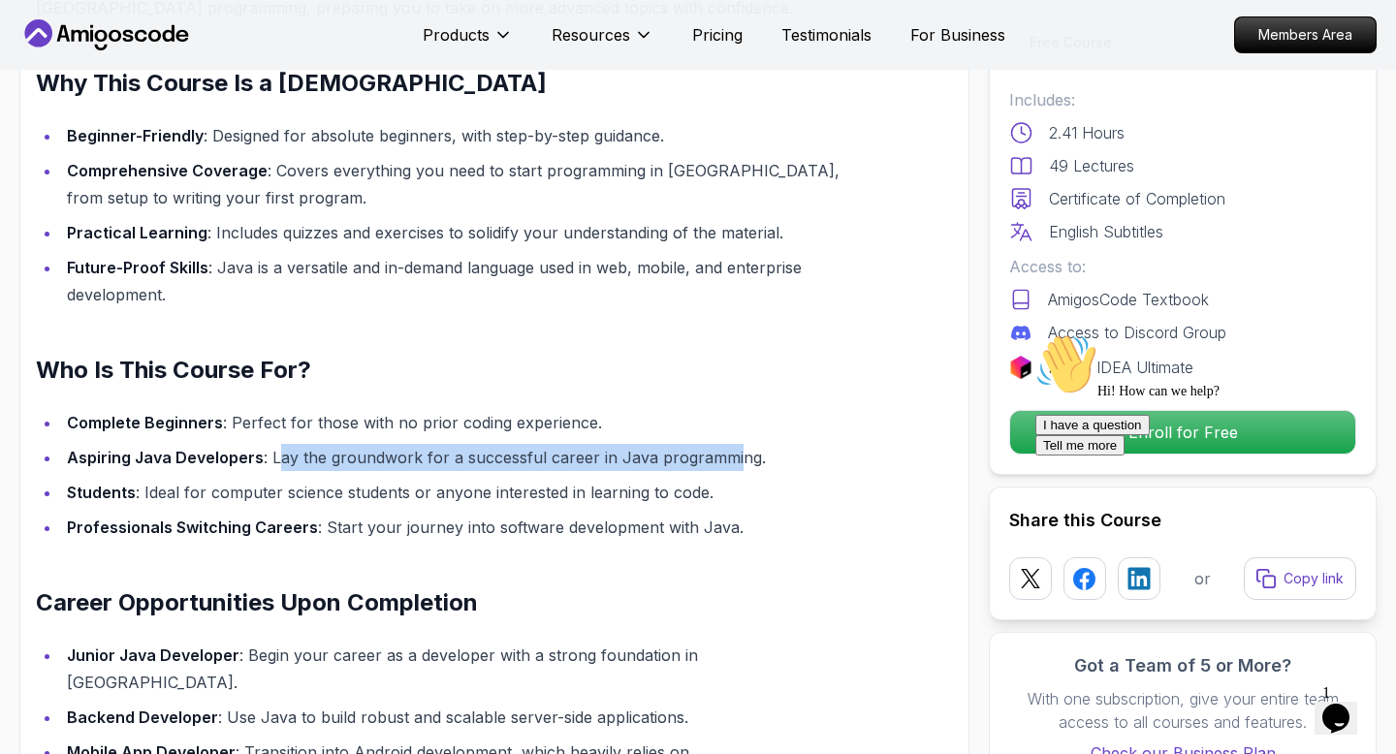
drag, startPoint x: 275, startPoint y: 438, endPoint x: 725, endPoint y: 442, distance: 449.8
click at [725, 444] on li "Aspiring Java Developers : Lay the groundwork for a successful career in Java p…" at bounding box center [461, 457] width 800 height 27
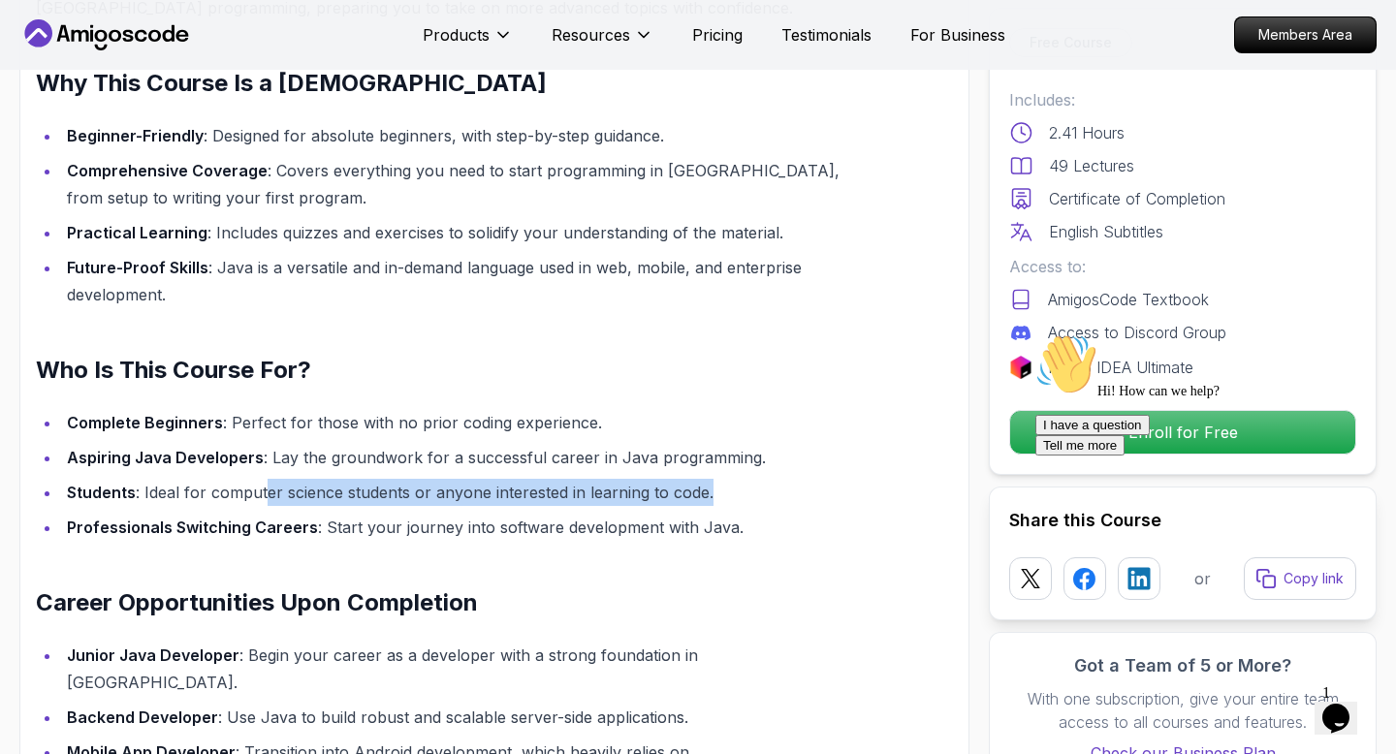
drag, startPoint x: 261, startPoint y: 466, endPoint x: 713, endPoint y: 474, distance: 452.7
click at [713, 479] on li "Students : Ideal for computer science students or anyone interested in learning…" at bounding box center [461, 492] width 800 height 27
click at [710, 479] on li "Students : Ideal for computer science students or anyone interested in learning…" at bounding box center [461, 492] width 800 height 27
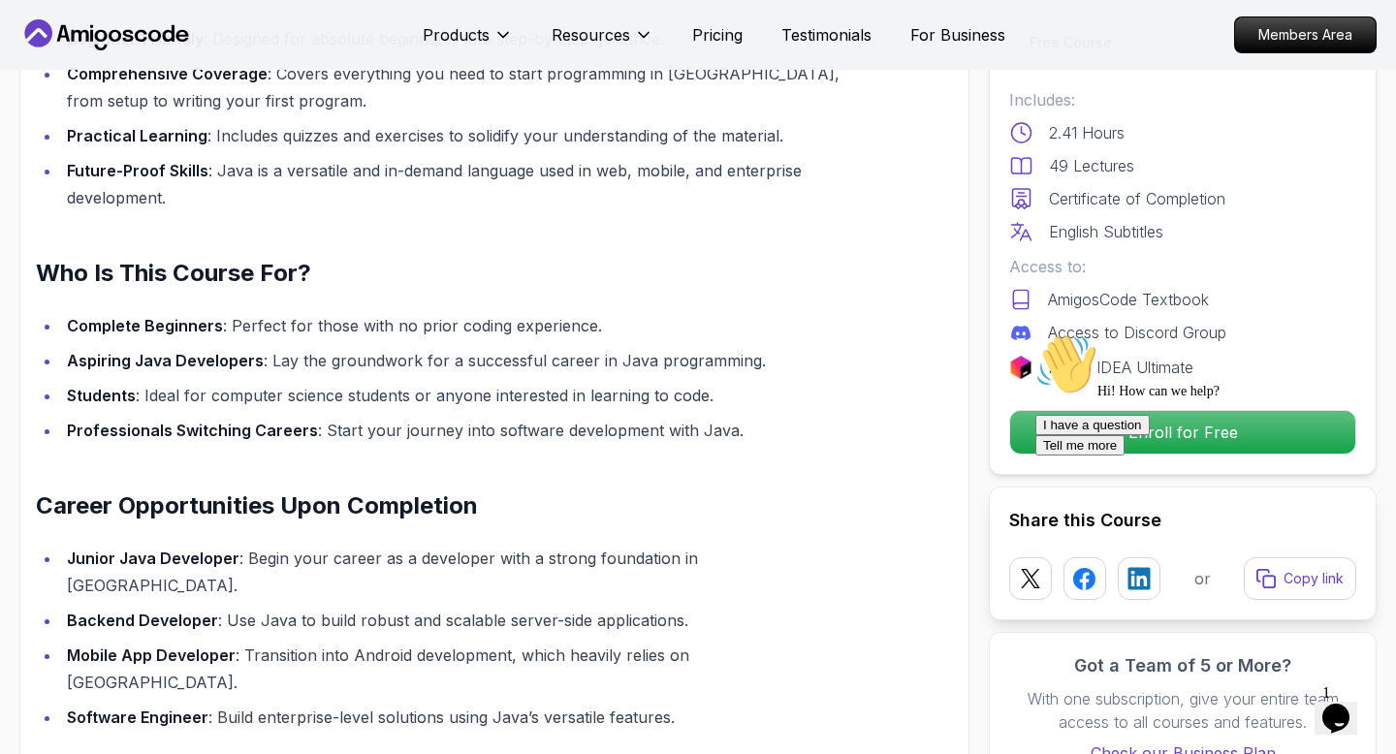
scroll to position [1849, 0]
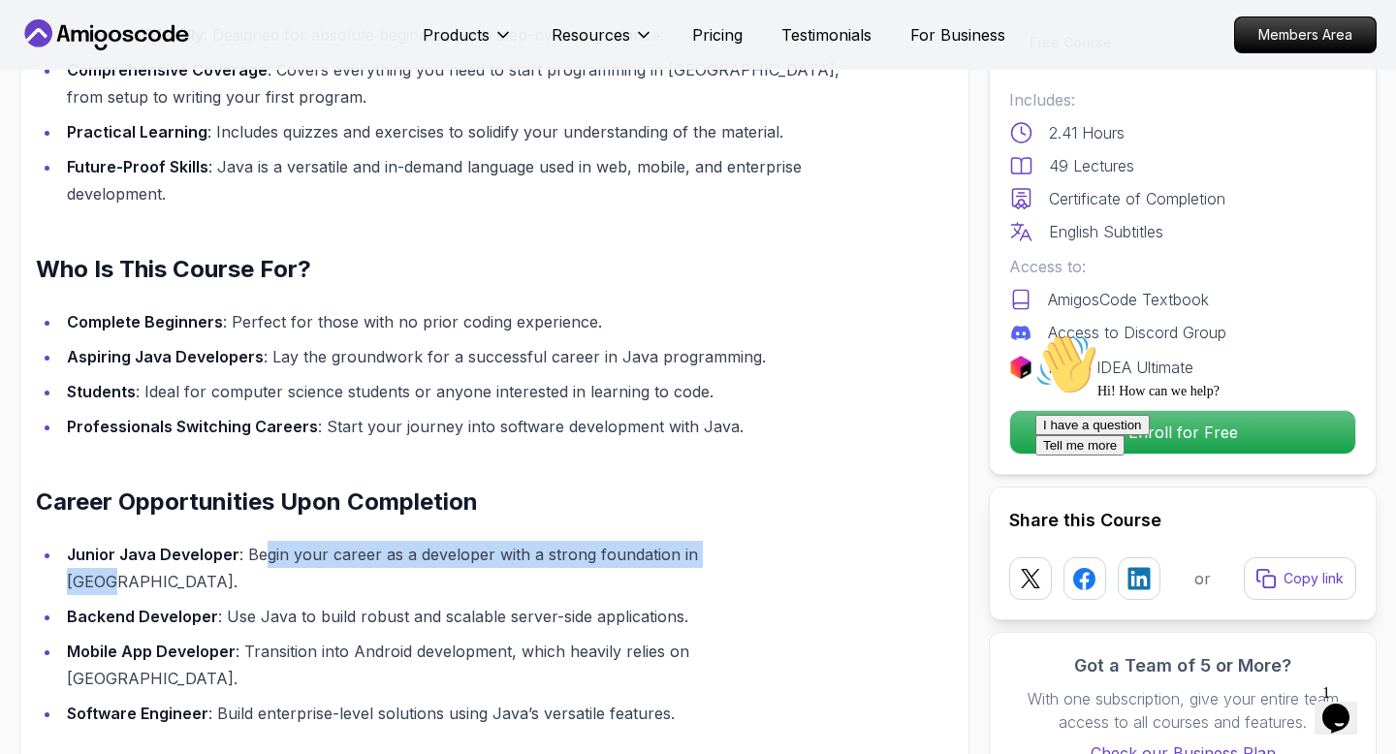
drag, startPoint x: 260, startPoint y: 526, endPoint x: 751, endPoint y: 533, distance: 491.5
click at [751, 541] on li "Junior Java Developer : Begin your career as a developer with a strong foundati…" at bounding box center [461, 568] width 800 height 54
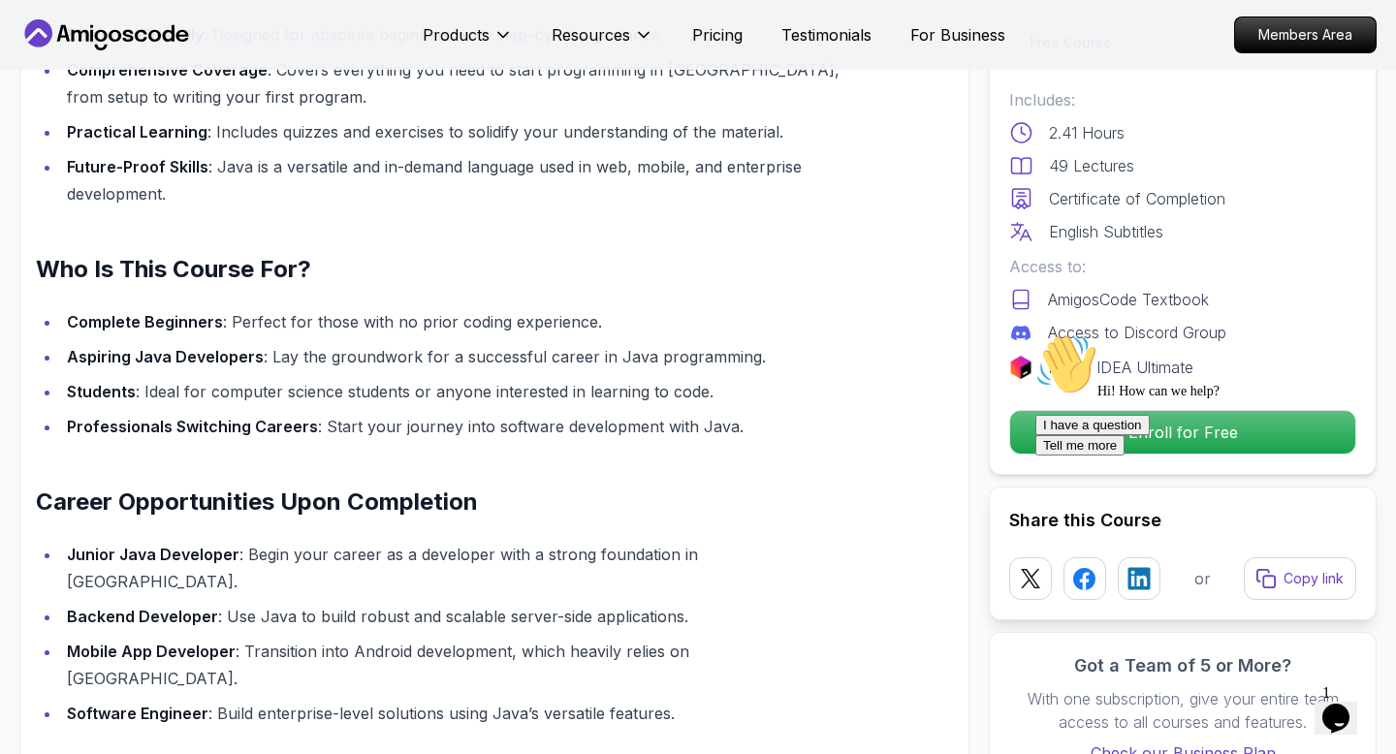
click at [1115, 432] on div "Hi! How can we help? I have a question Tell me more" at bounding box center [1209, 394] width 349 height 122
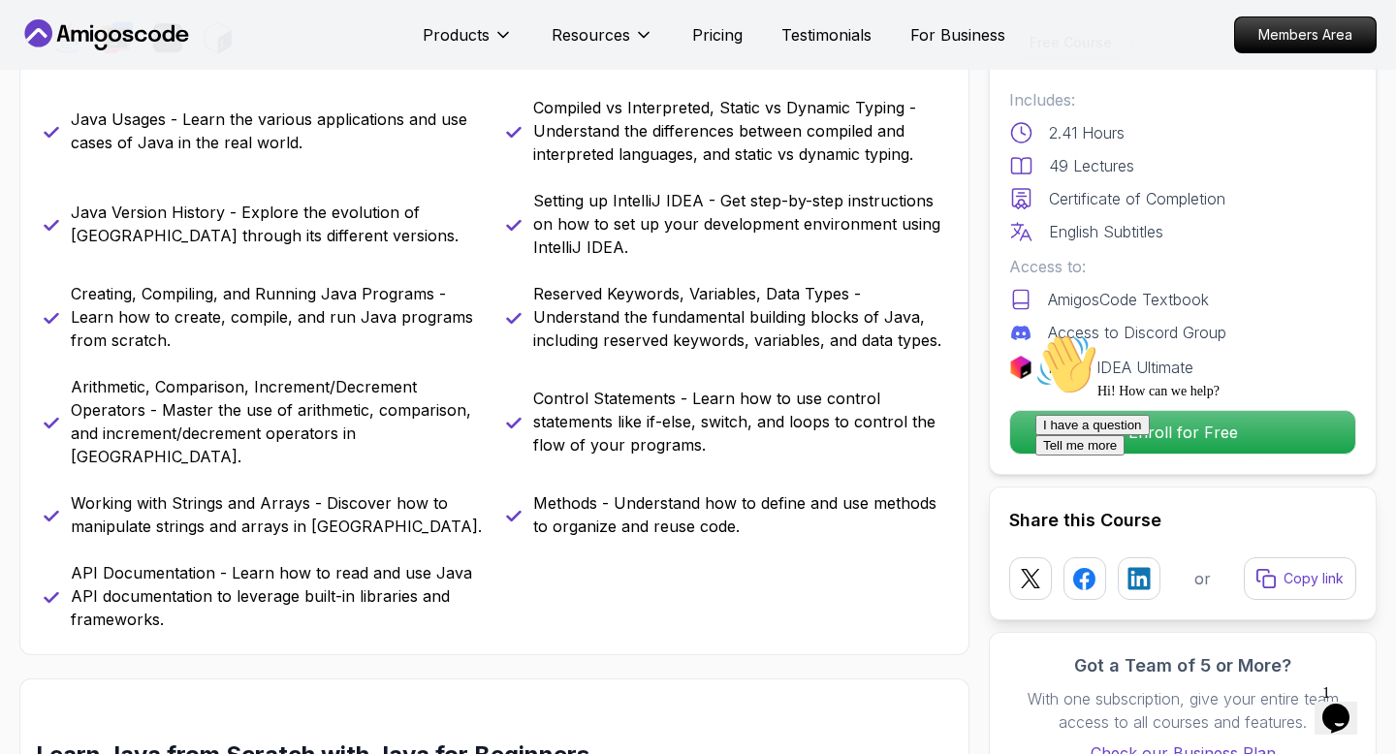
scroll to position [887, 0]
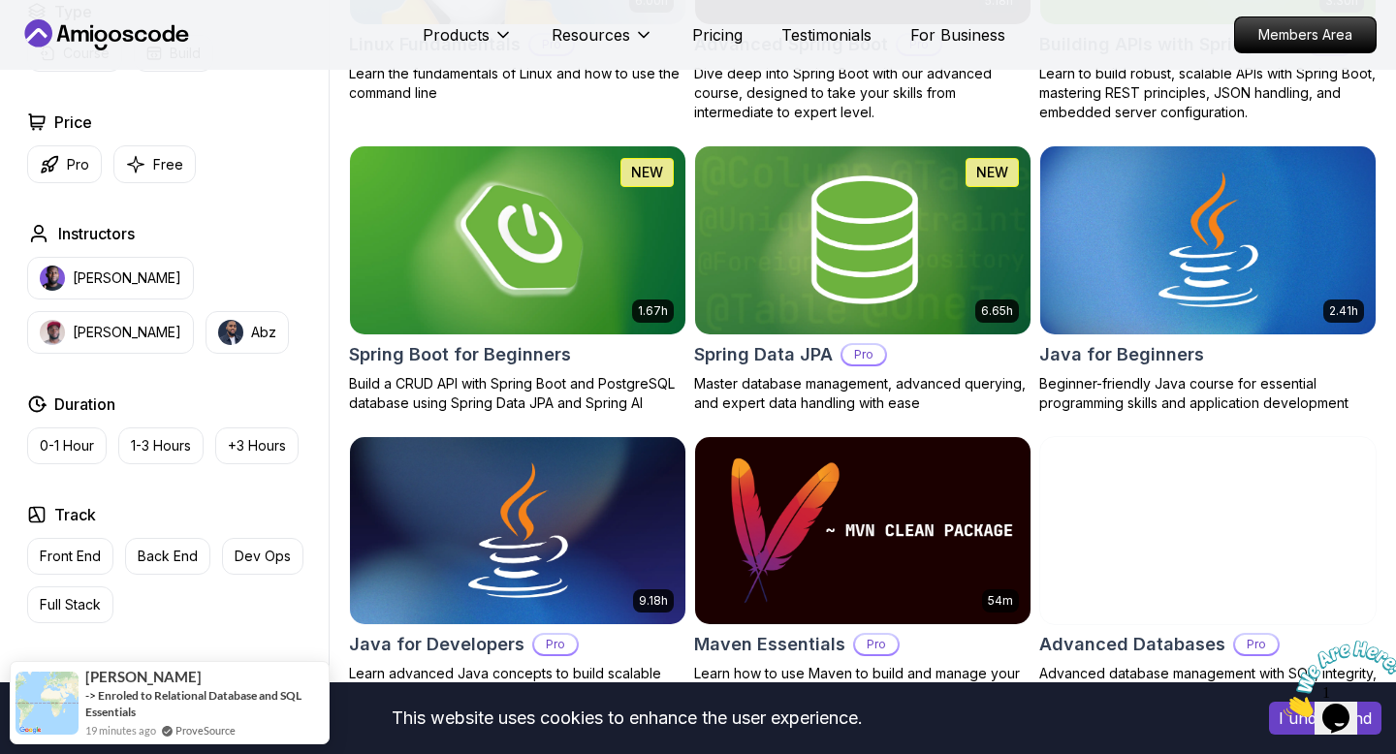
scroll to position [915, 0]
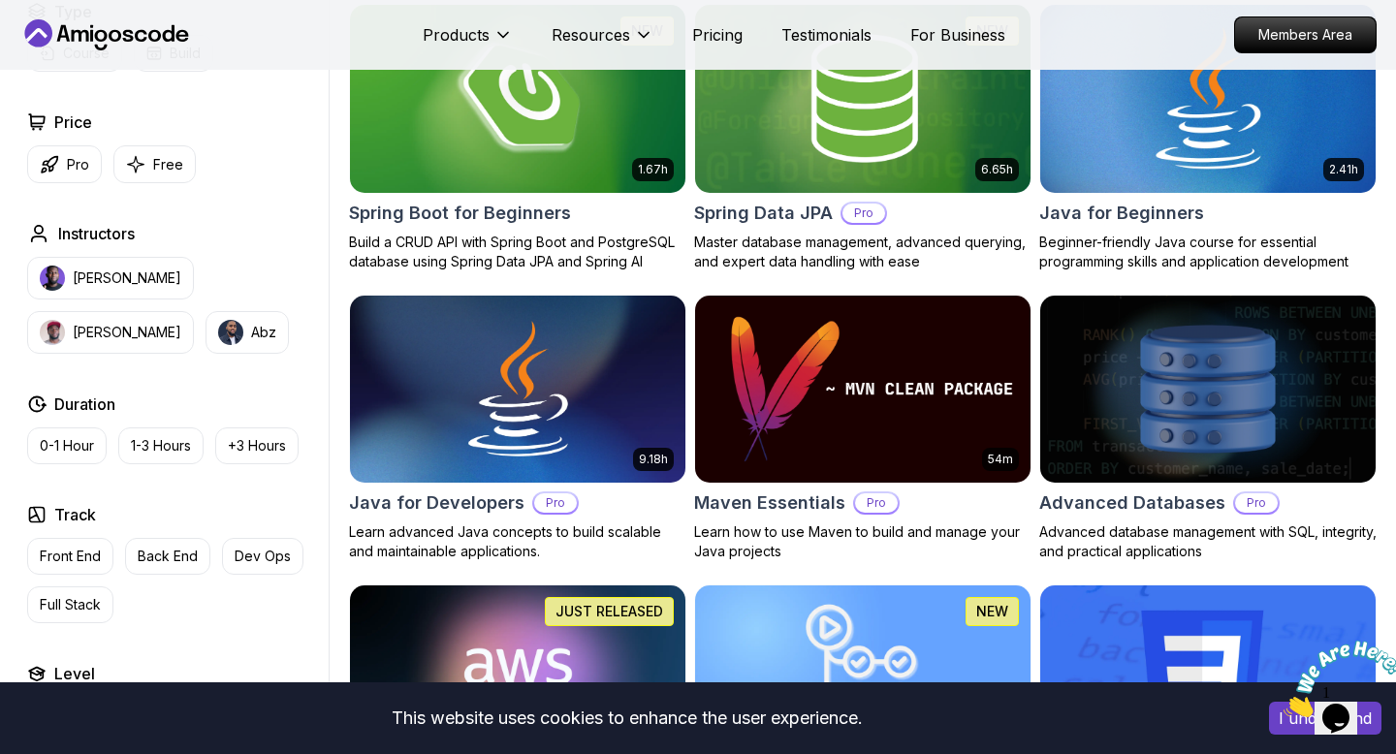
click at [1174, 124] on img at bounding box center [1207, 98] width 352 height 197
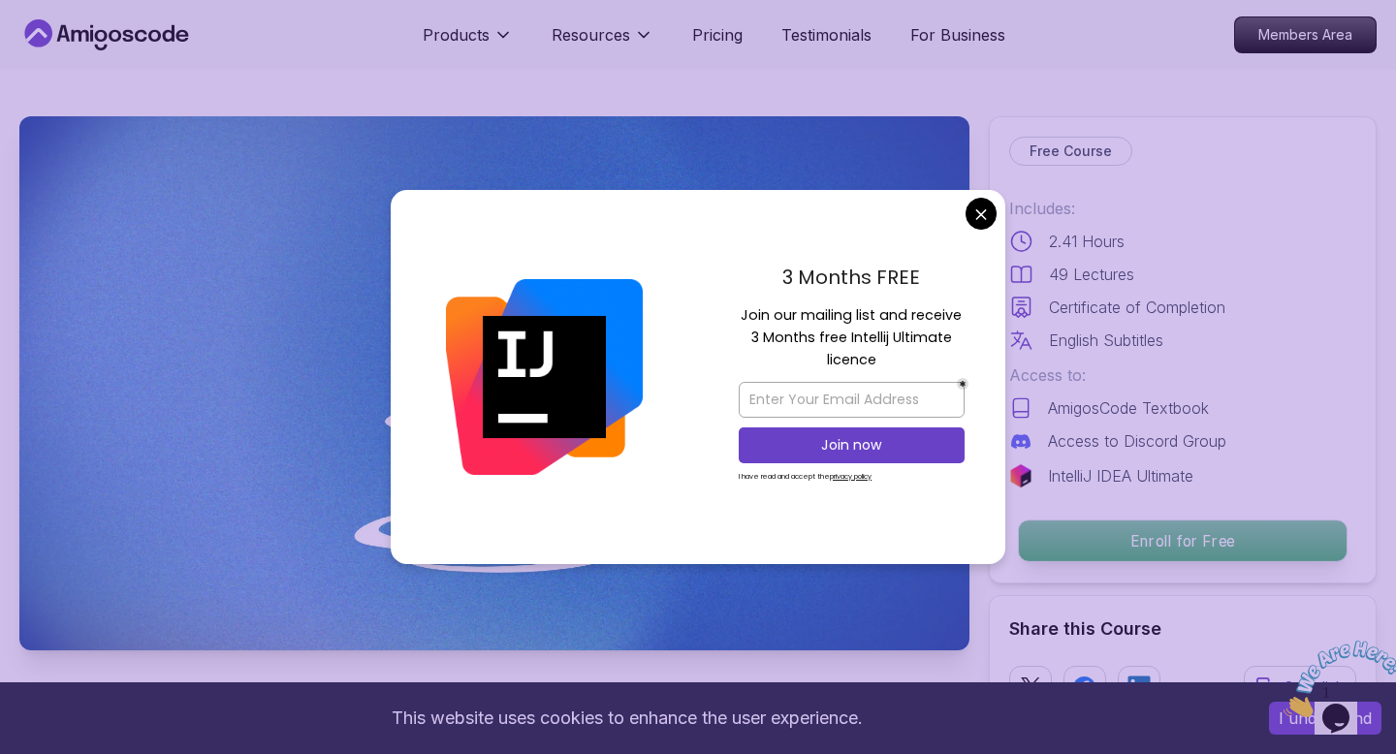
click at [1139, 529] on p "Enroll for Free" at bounding box center [1183, 540] width 328 height 41
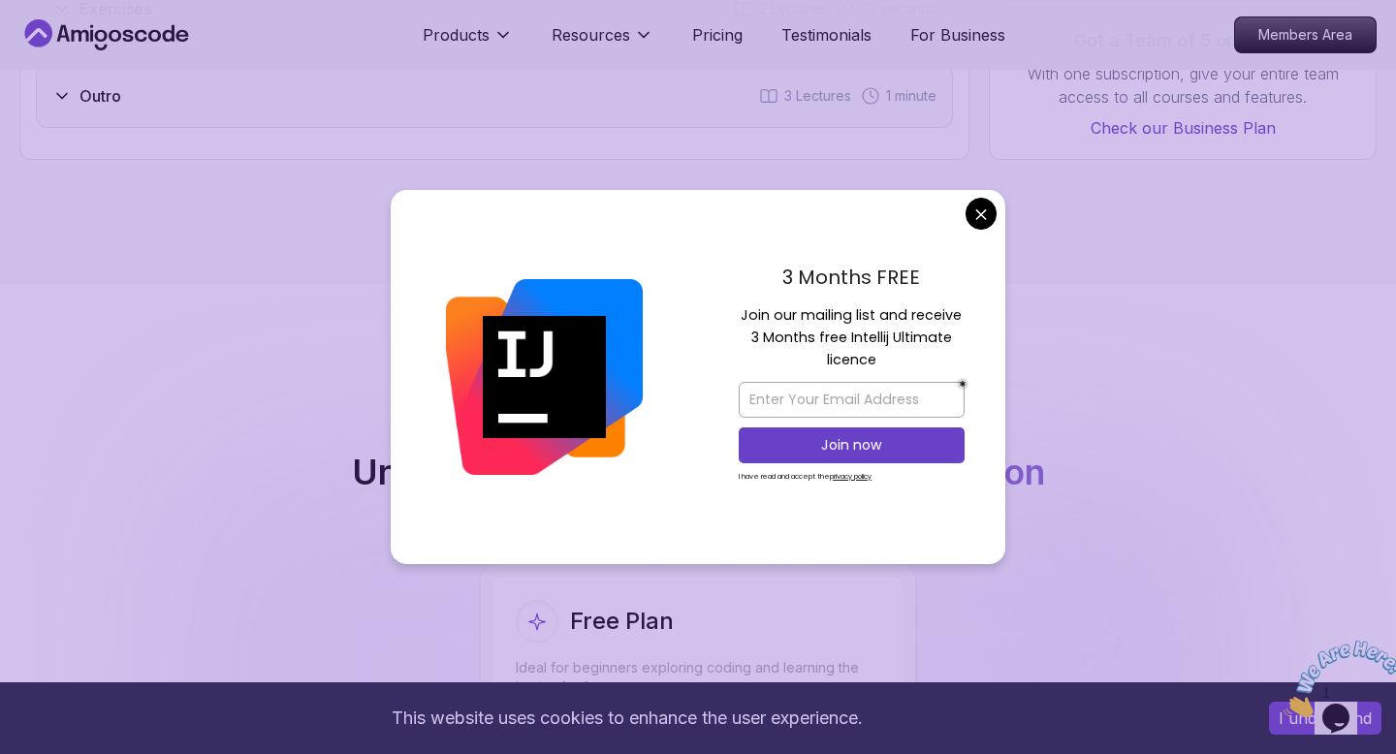
scroll to position [3727, 0]
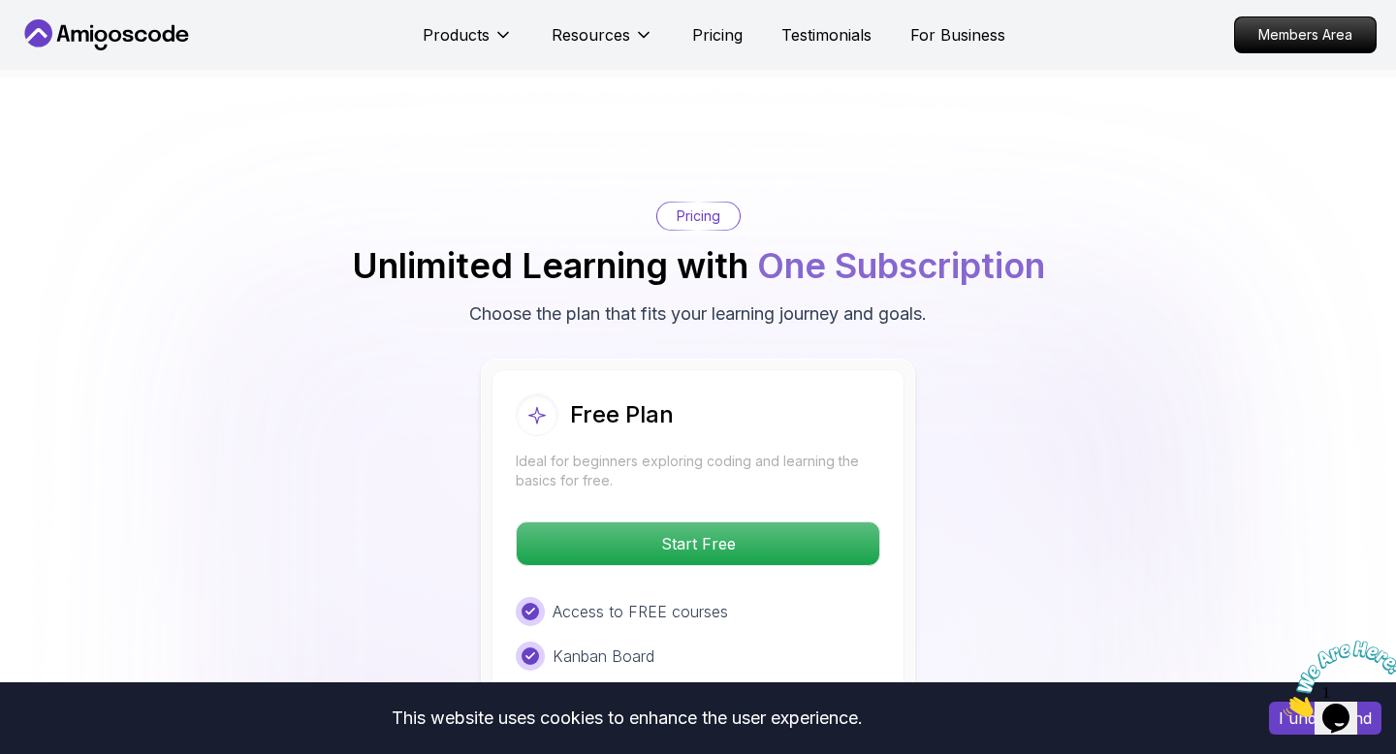
click at [988, 219] on body "This website uses cookies to enhance the user experience. I understand Products…" at bounding box center [698, 662] width 1396 height 8779
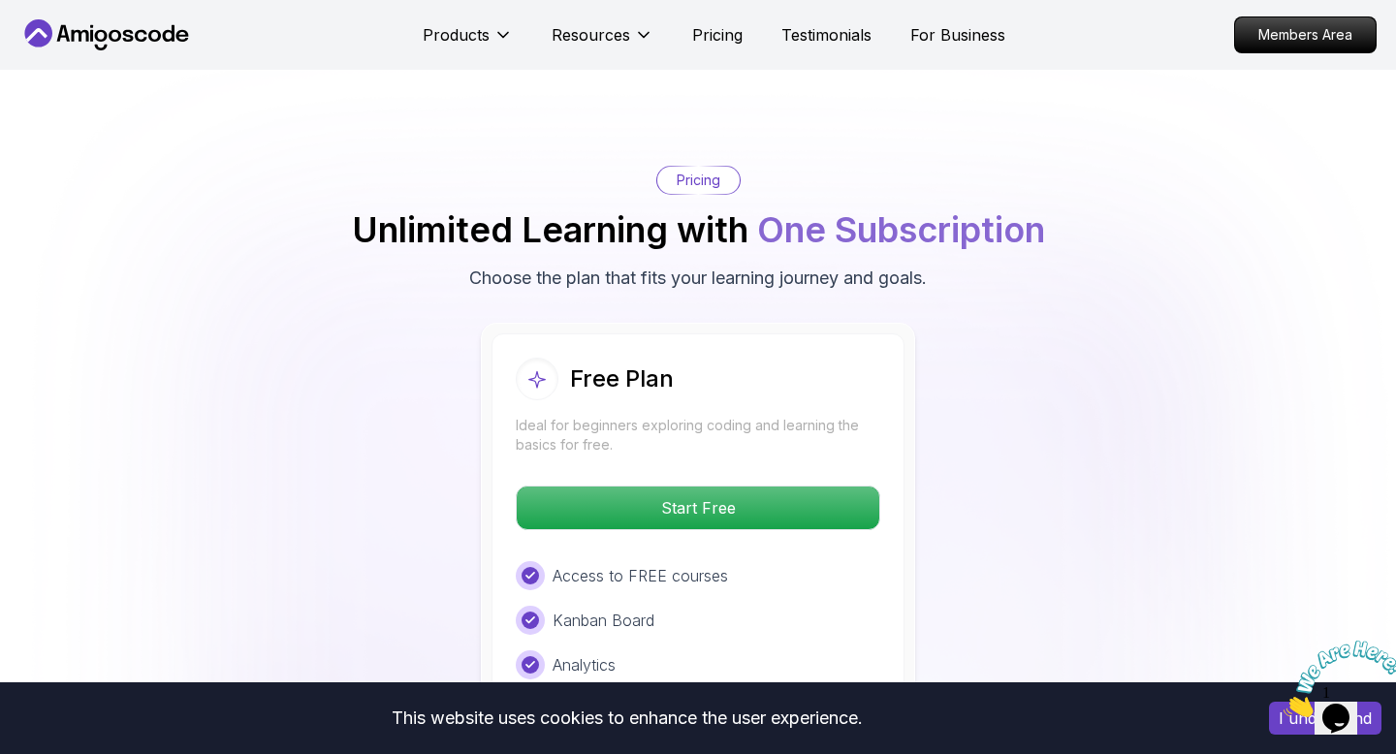
scroll to position [3761, 0]
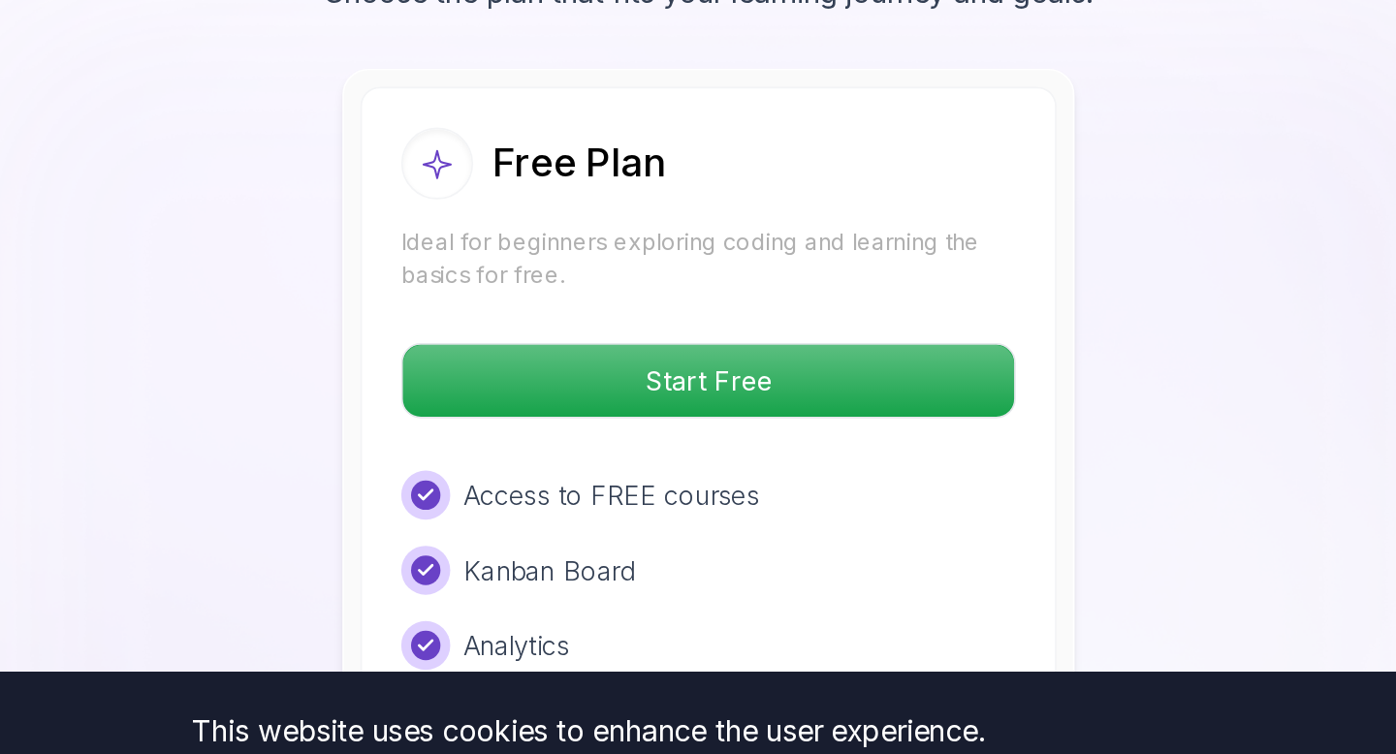
click at [674, 566] on p "Access to FREE courses" at bounding box center [639, 577] width 175 height 23
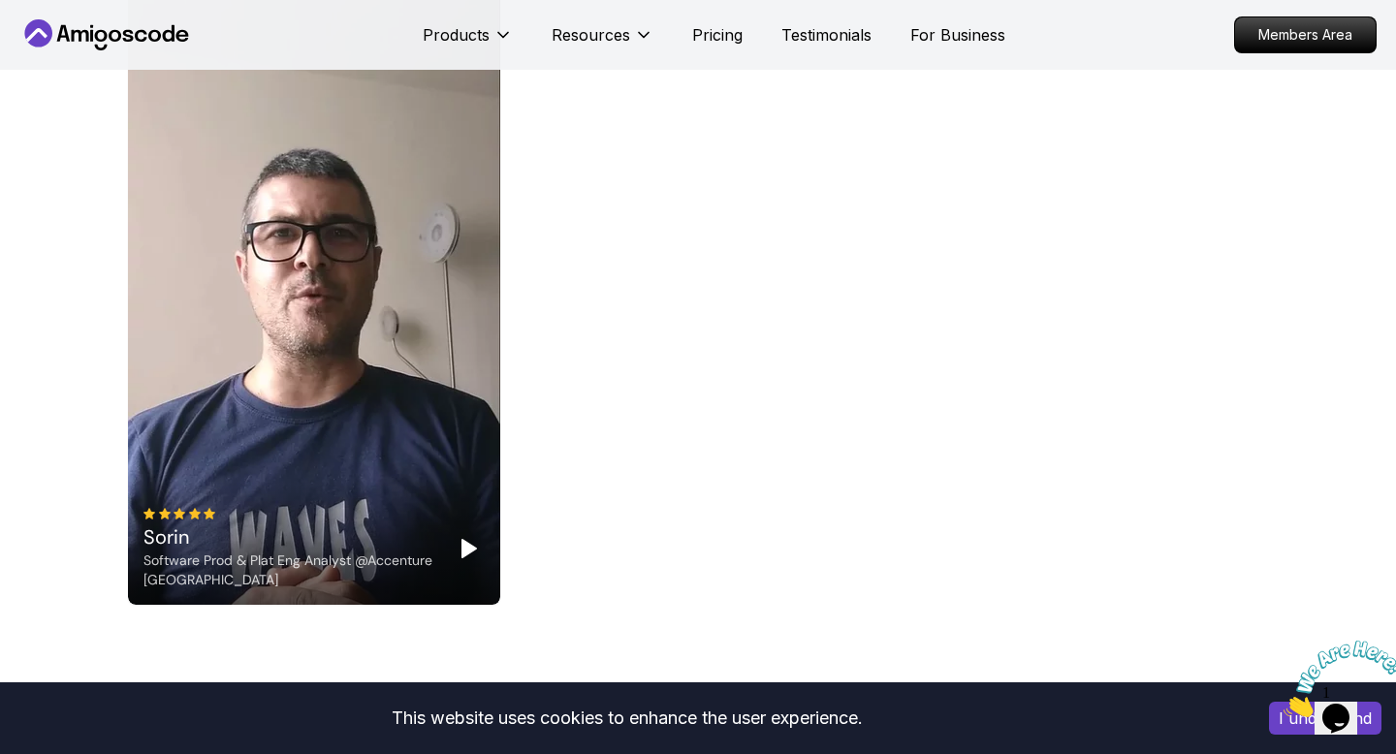
scroll to position [5315, 0]
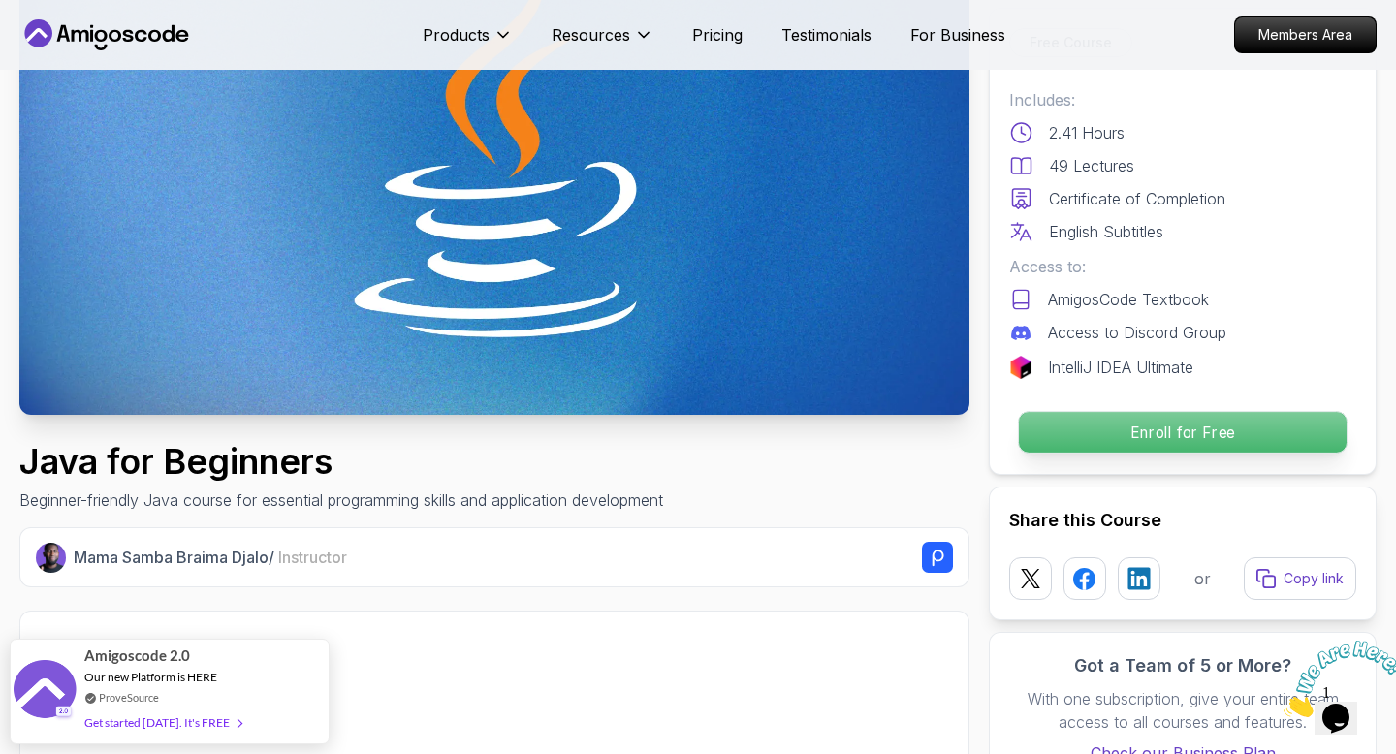
click at [1158, 429] on p "Enroll for Free" at bounding box center [1183, 432] width 328 height 41
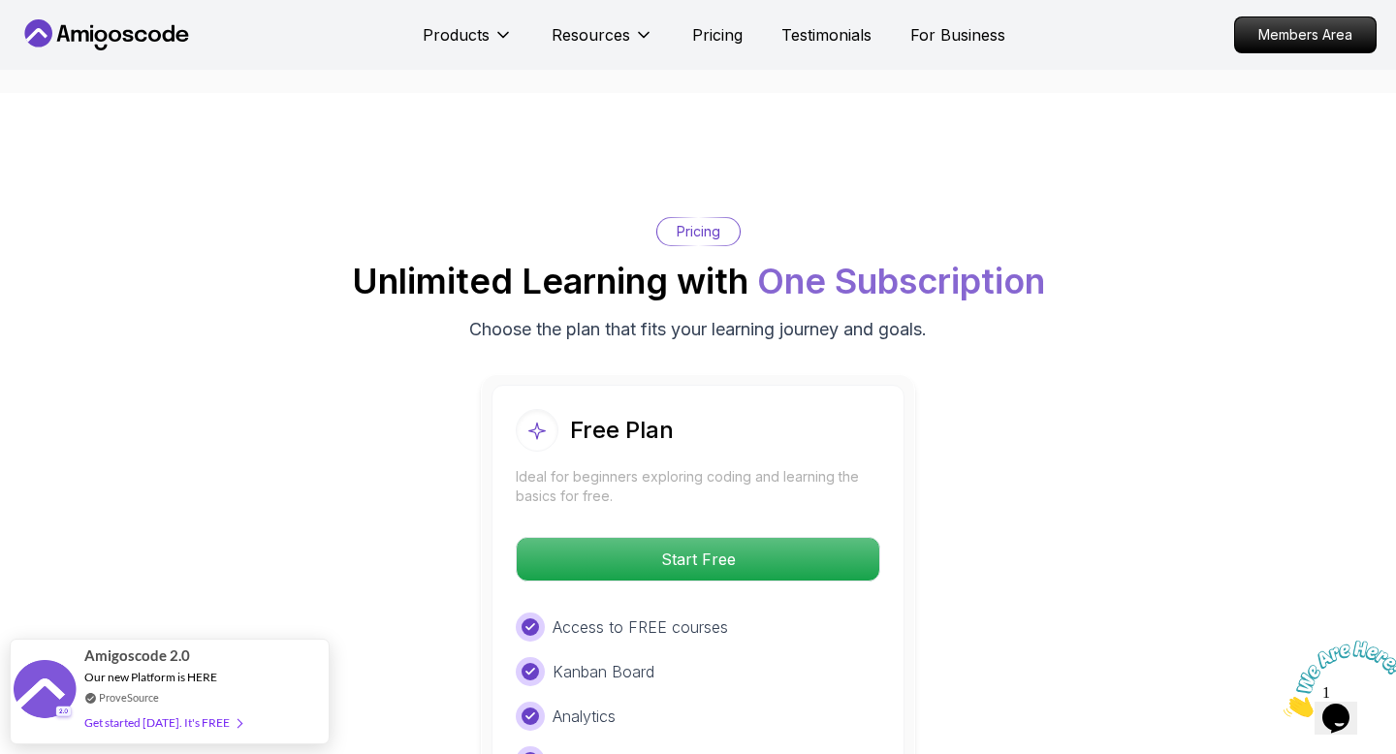
scroll to position [3727, 0]
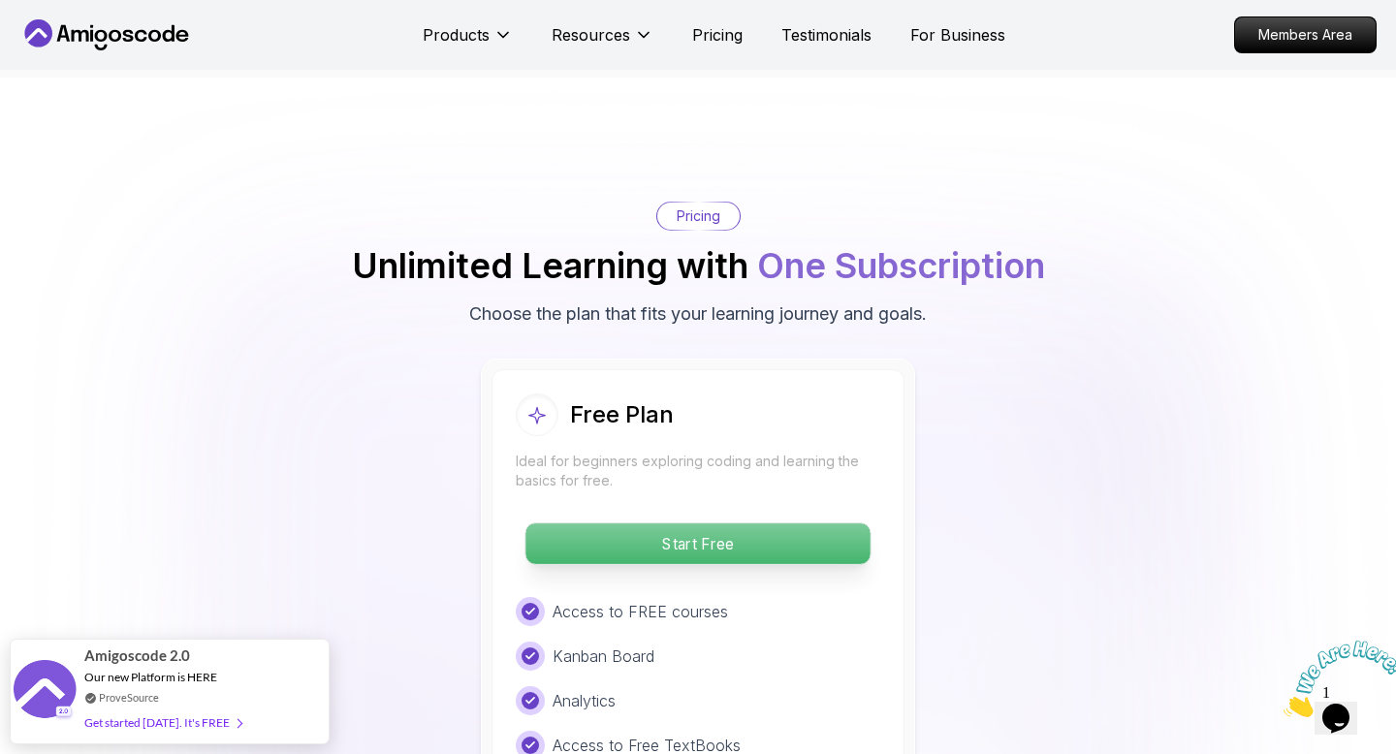
click at [738, 523] on p "Start Free" at bounding box center [697, 543] width 344 height 41
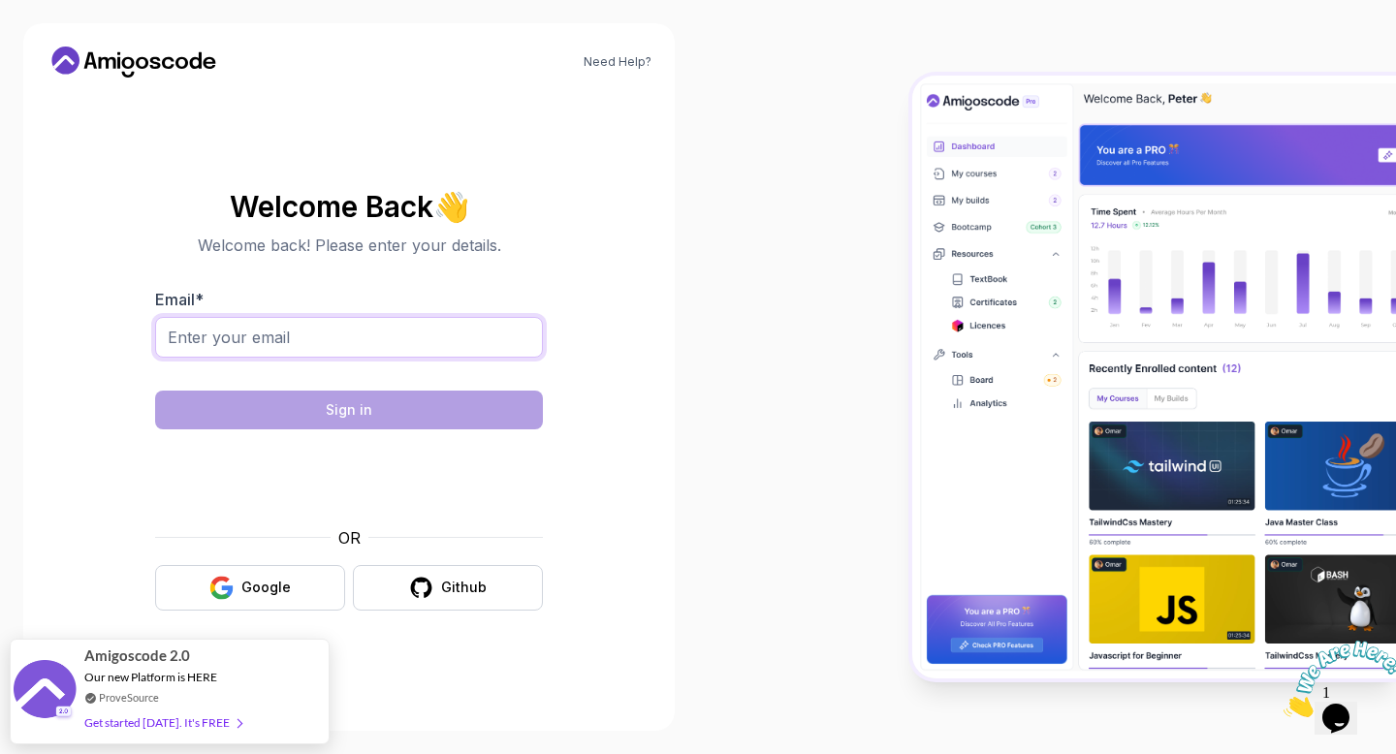
click at [469, 341] on input "Email *" at bounding box center [349, 337] width 388 height 41
click at [306, 570] on button "Google" at bounding box center [250, 588] width 190 height 46
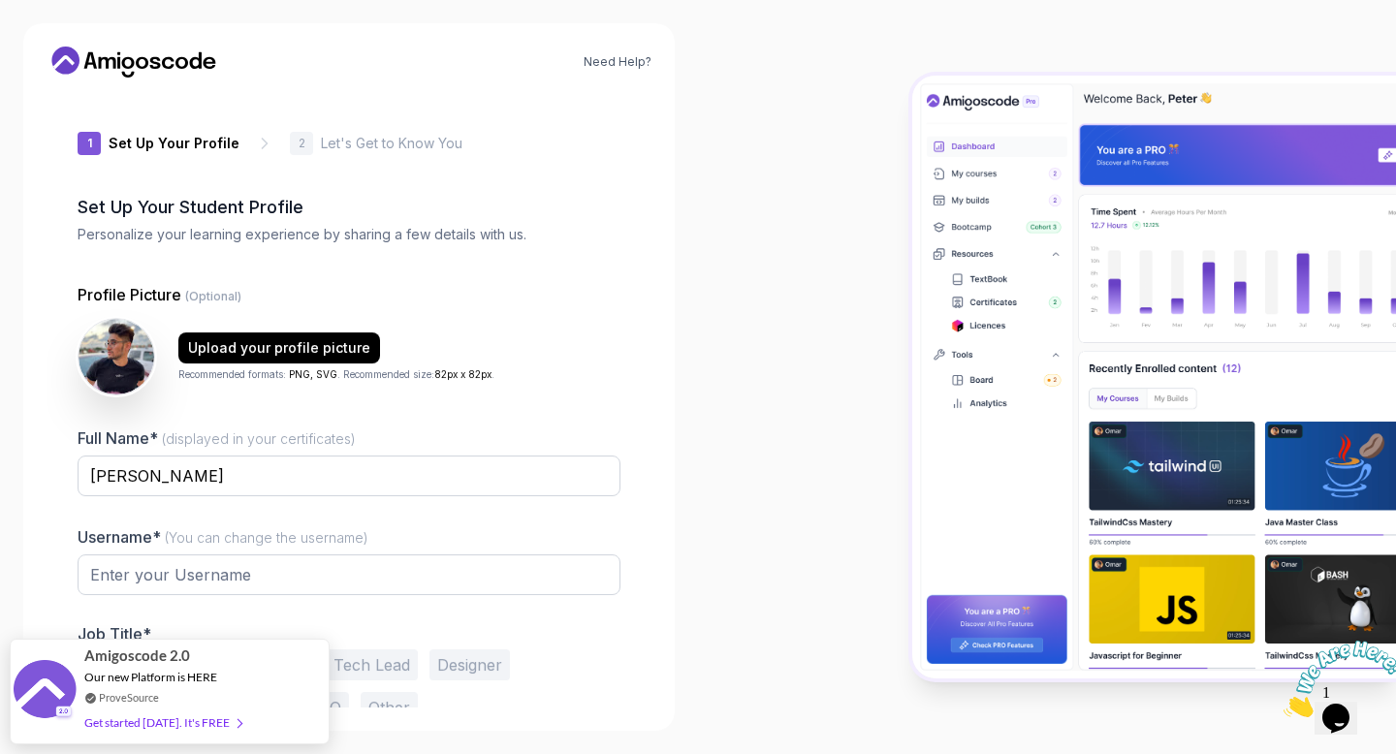
type input "nobleliond7173"
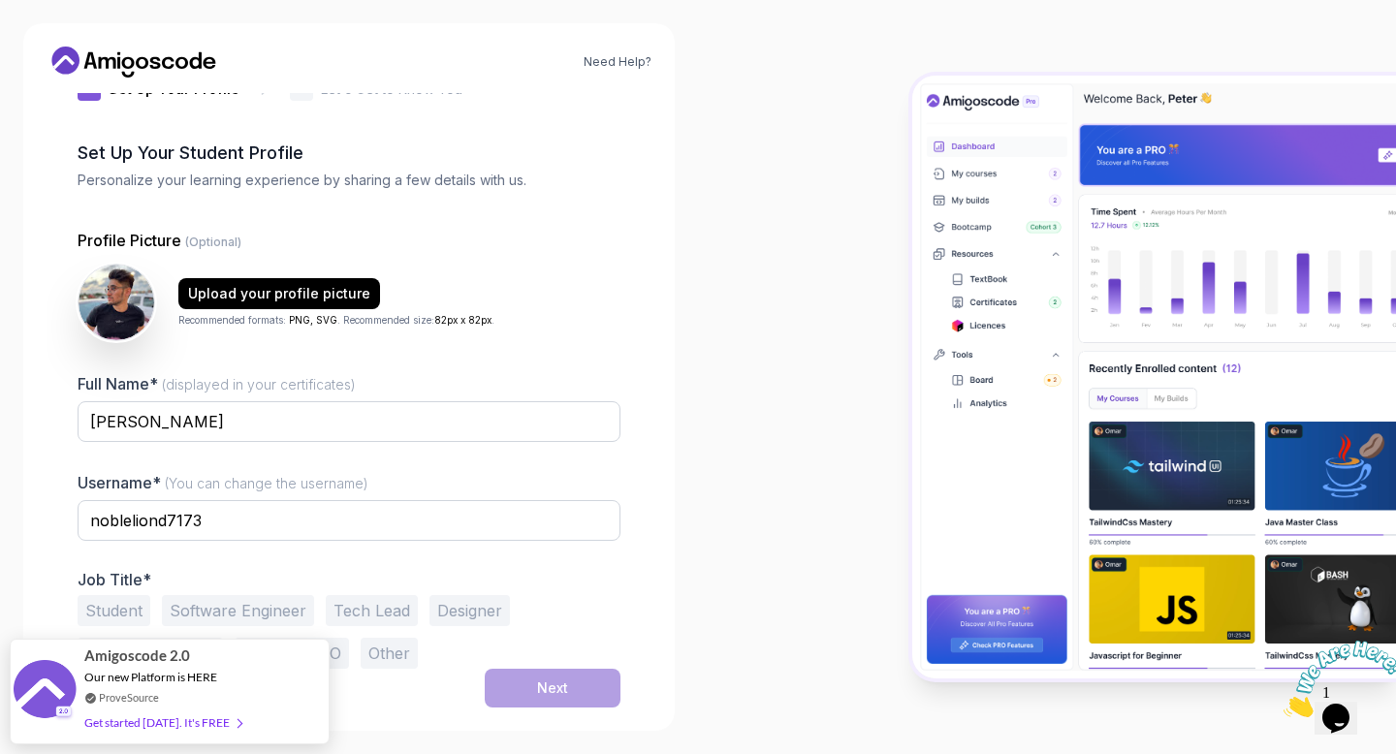
click at [288, 612] on button "Software Engineer" at bounding box center [238, 610] width 152 height 31
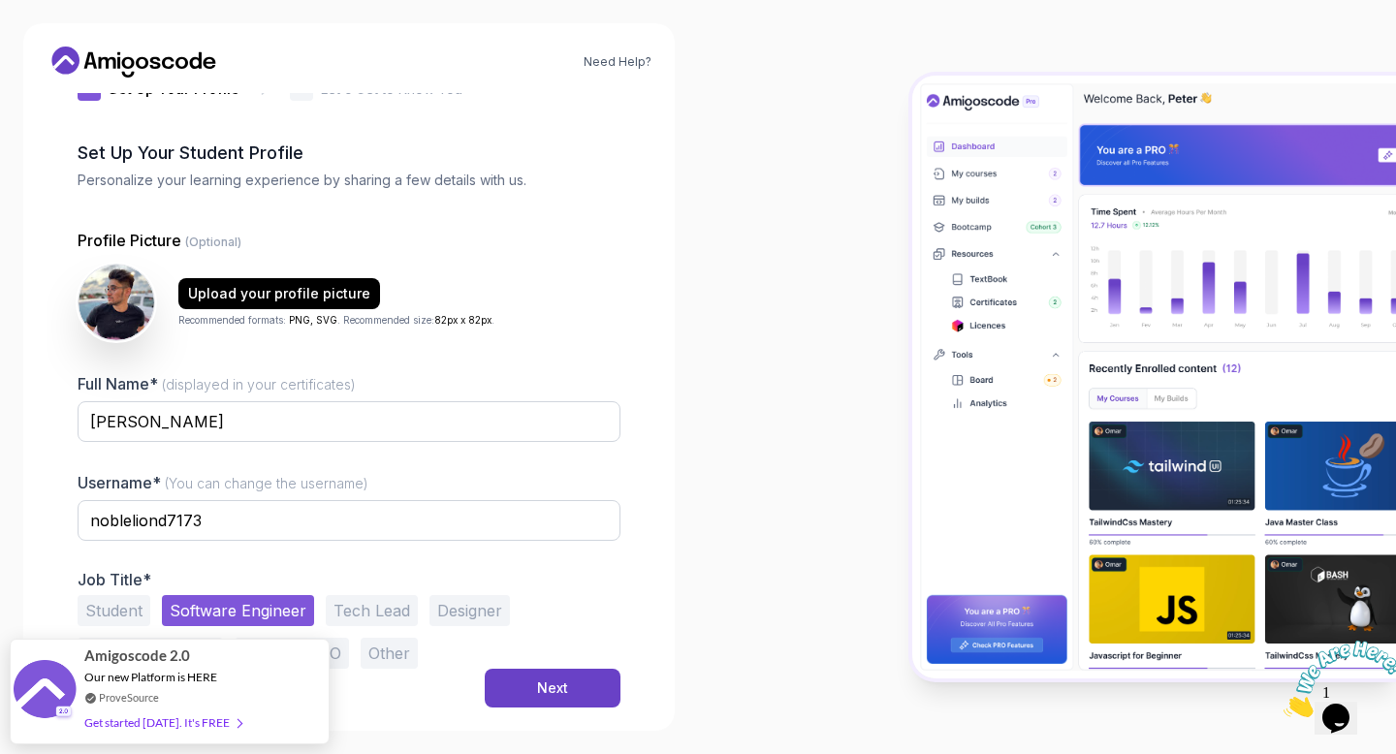
click at [139, 614] on button "Student" at bounding box center [114, 610] width 73 height 31
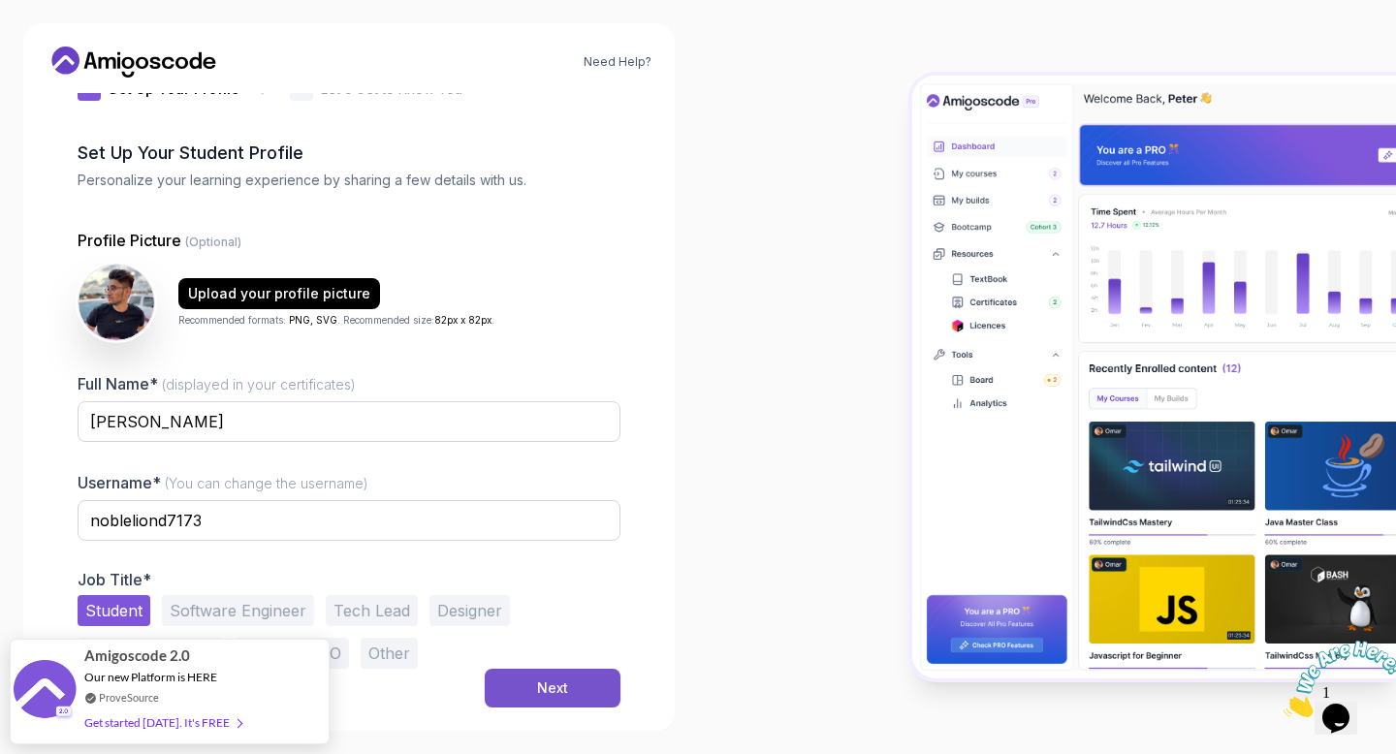
click at [509, 669] on button "Next" at bounding box center [553, 688] width 136 height 39
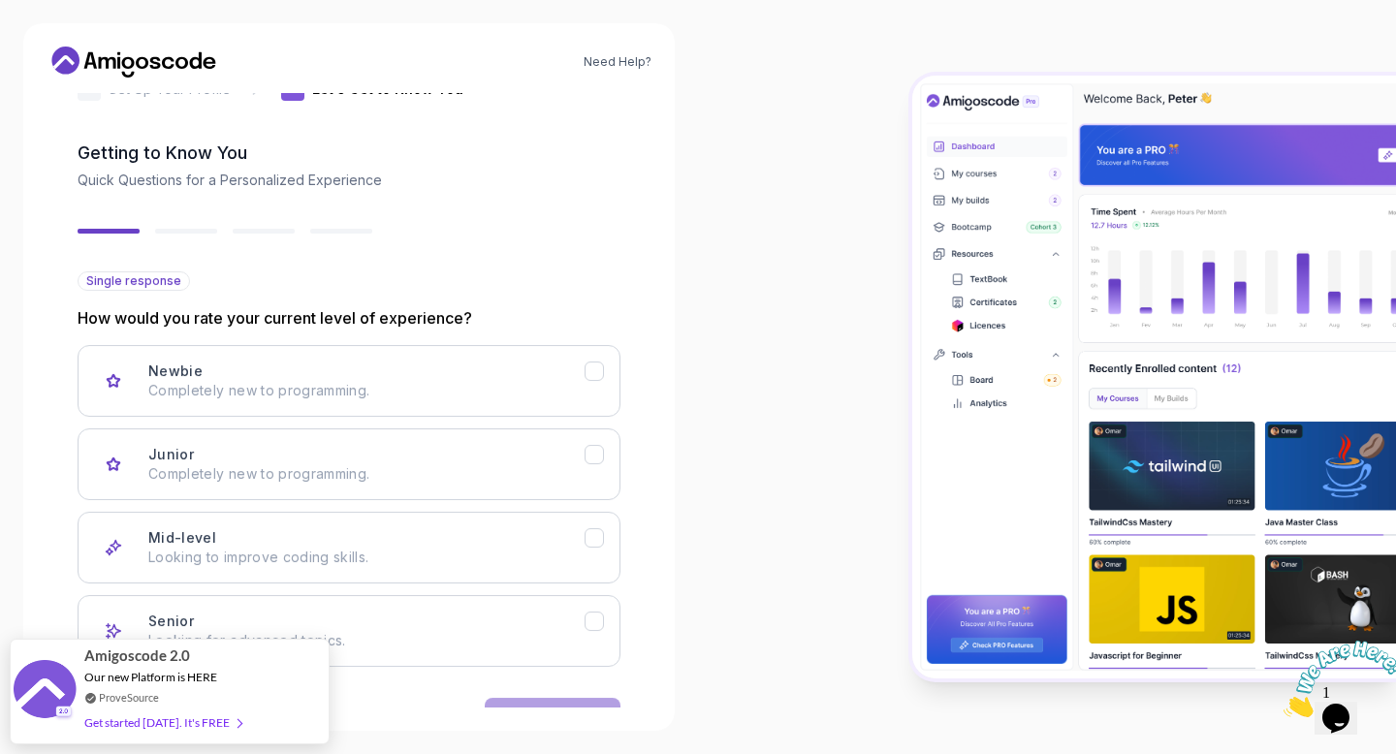
click at [509, 678] on div "Back Next" at bounding box center [349, 717] width 543 height 101
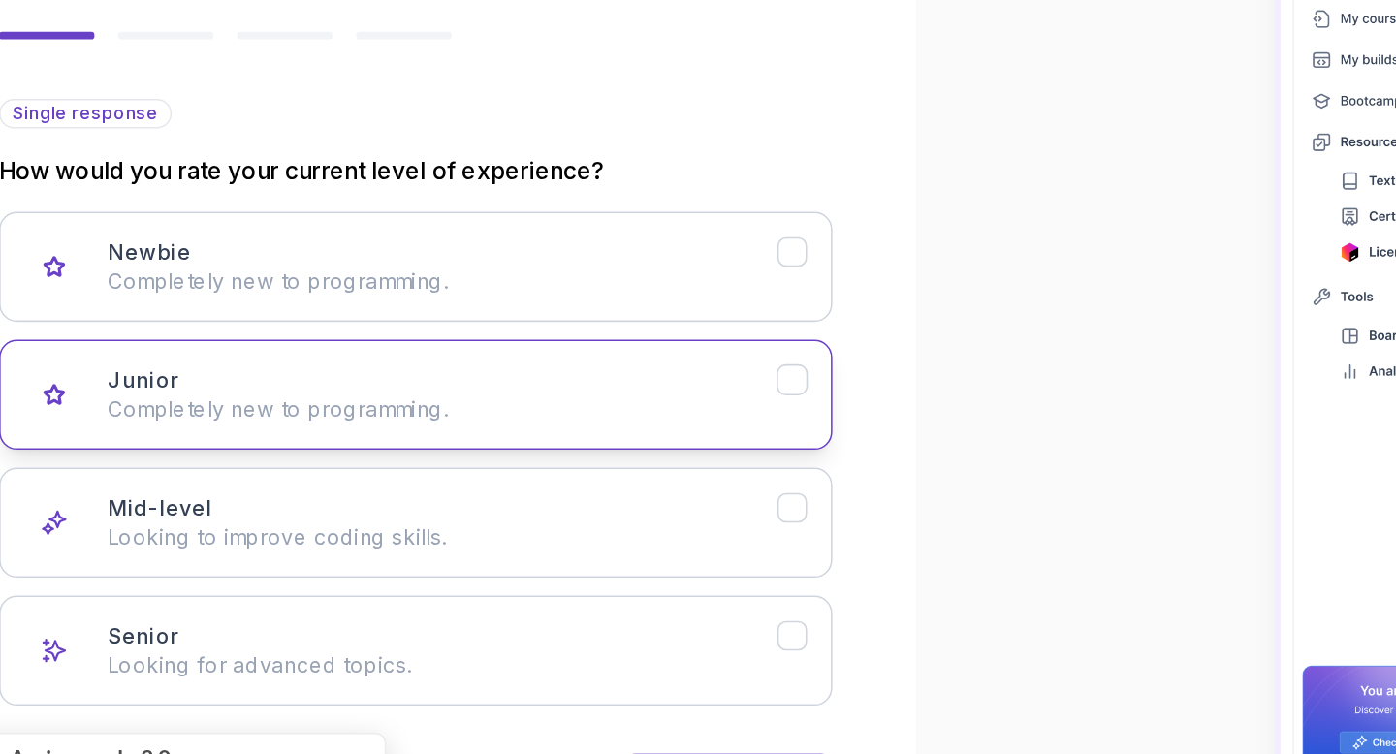
scroll to position [115, 0]
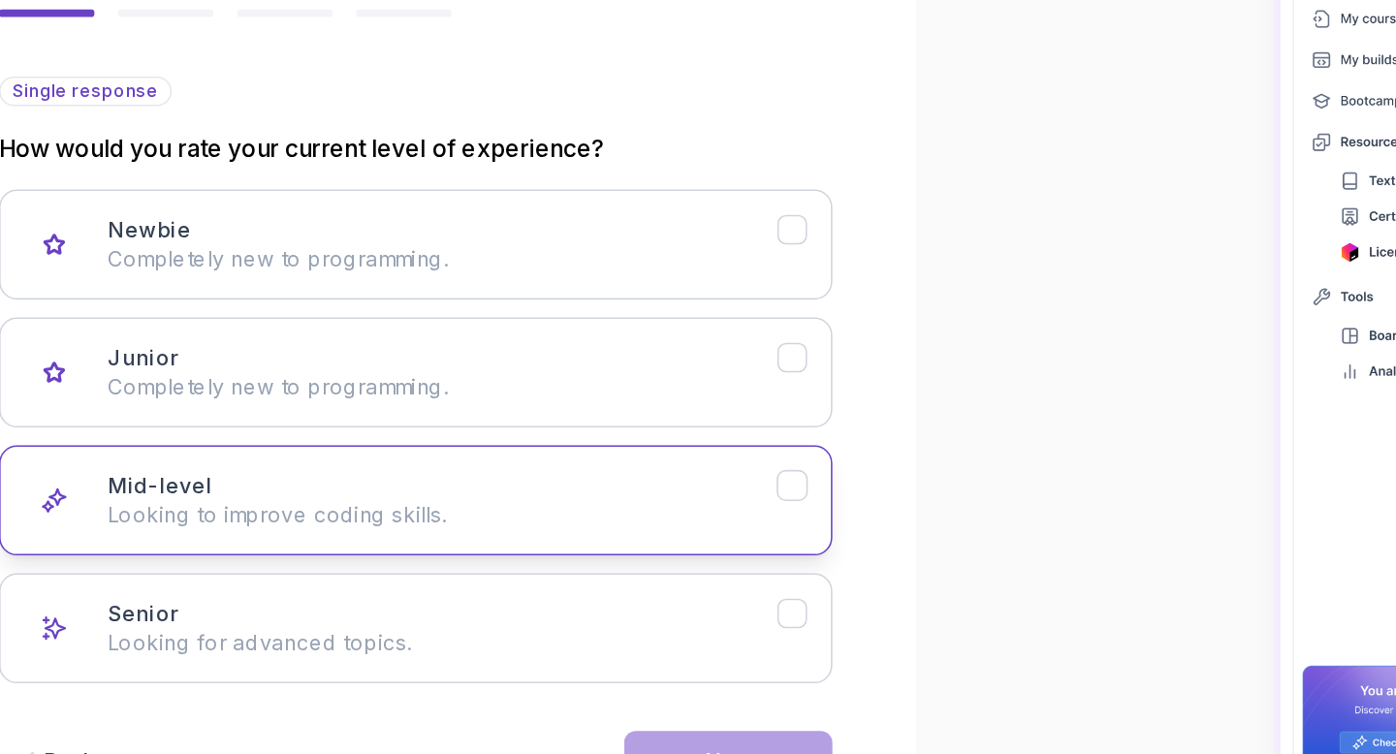
click at [317, 489] on p "Looking to improve coding skills." at bounding box center [366, 497] width 436 height 19
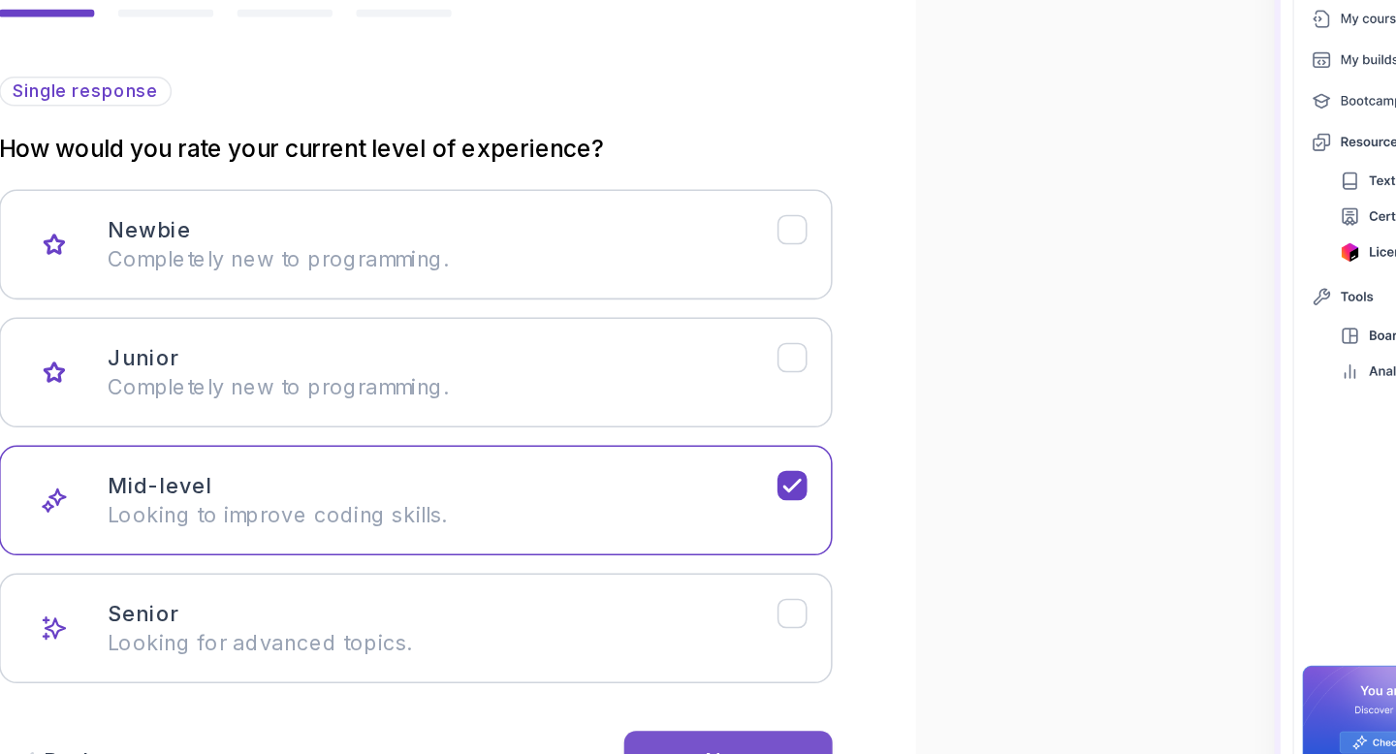
click at [517, 648] on button "Next" at bounding box center [553, 657] width 136 height 39
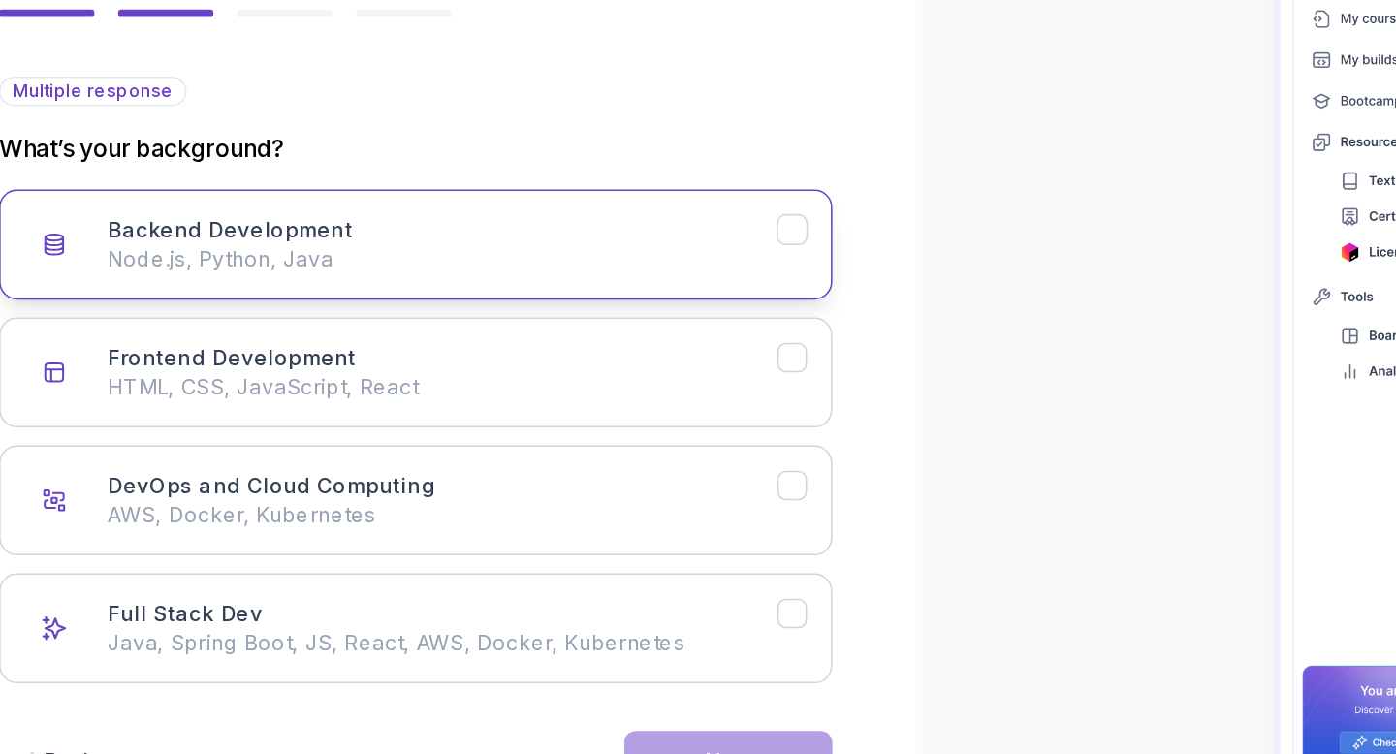
click at [449, 344] on button "Backend Development Node.js, Python, Java" at bounding box center [349, 321] width 543 height 72
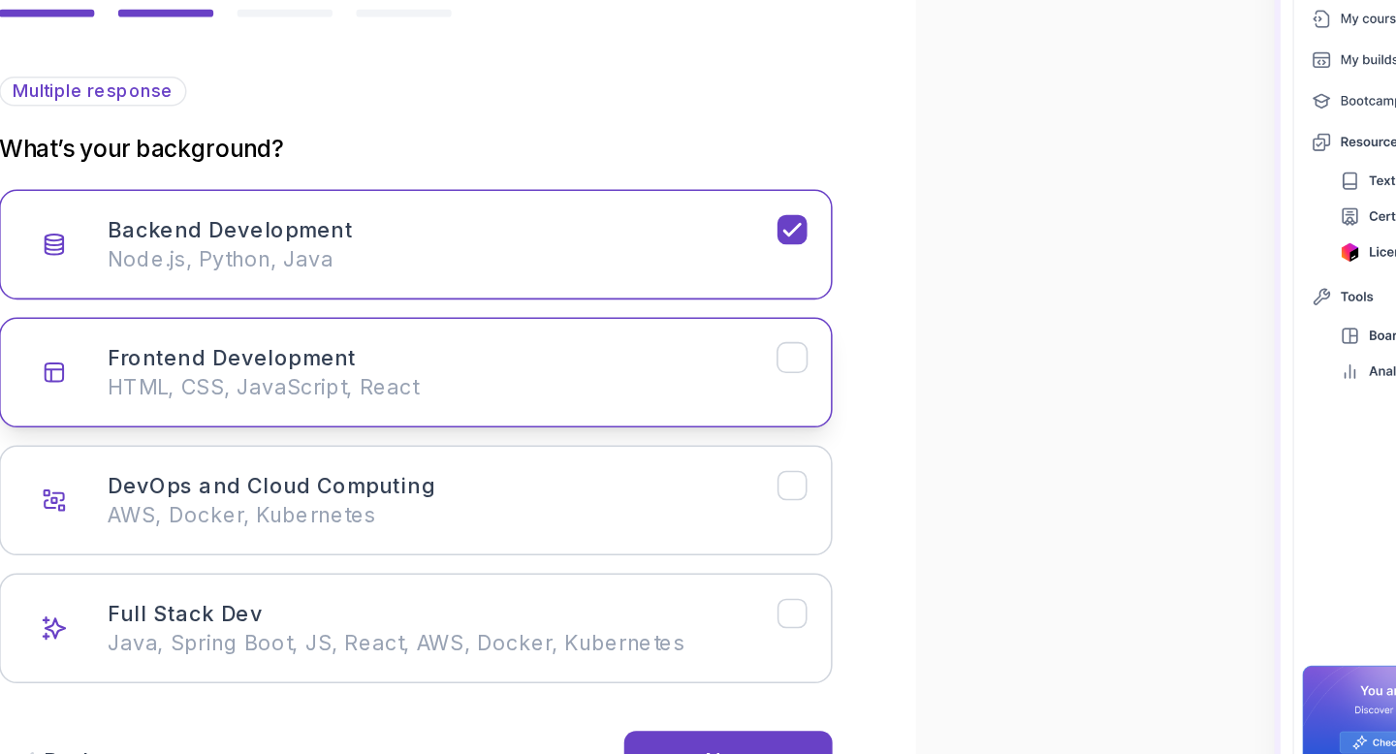
click at [452, 434] on button "Frontend Development HTML, CSS, JavaScript, React" at bounding box center [349, 404] width 543 height 72
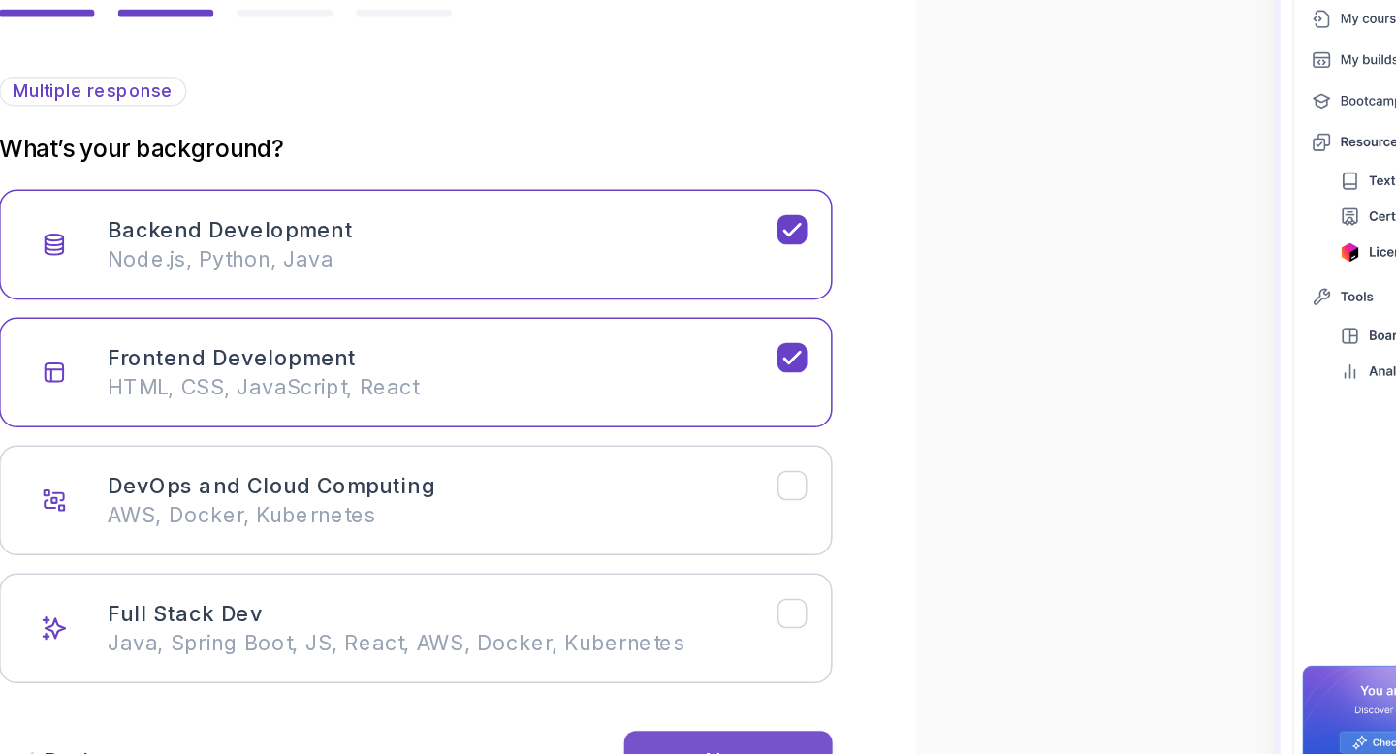
click at [532, 647] on button "Next" at bounding box center [553, 657] width 136 height 39
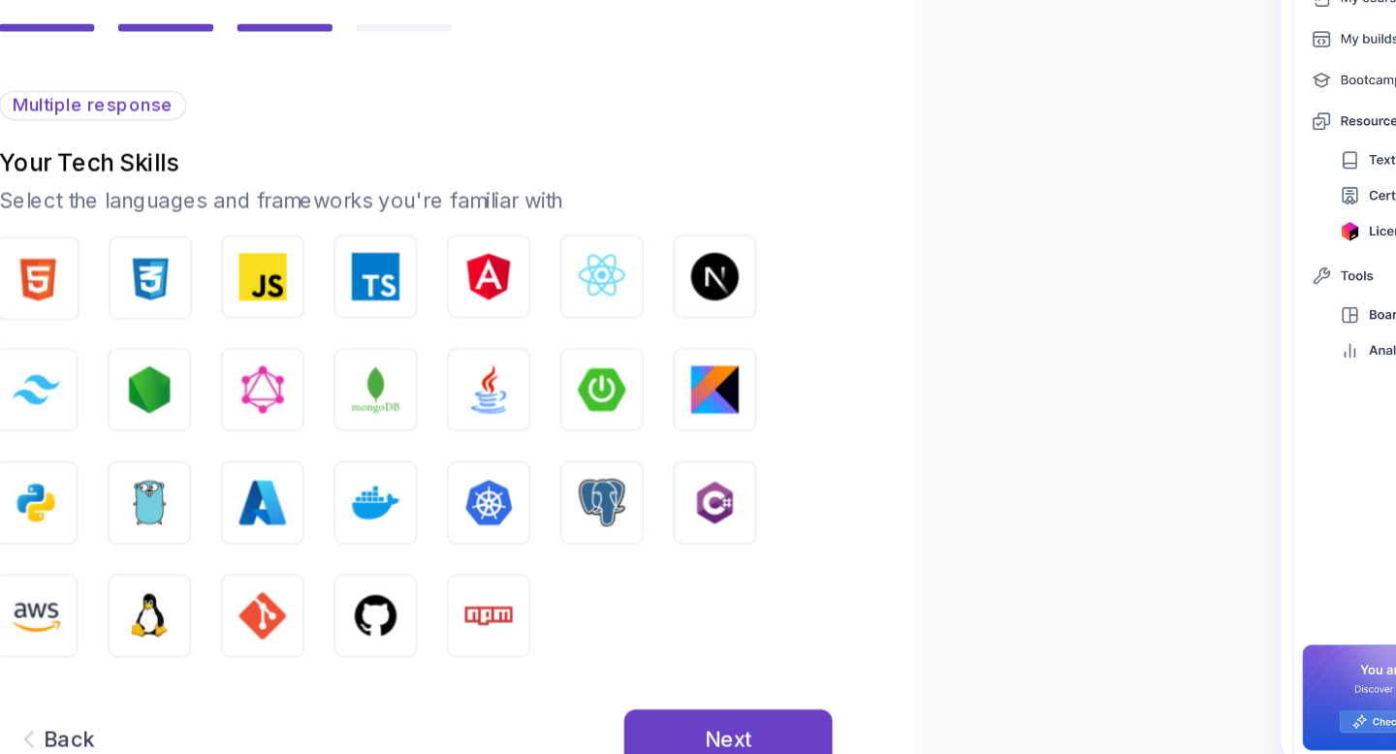
scroll to position [92, 0]
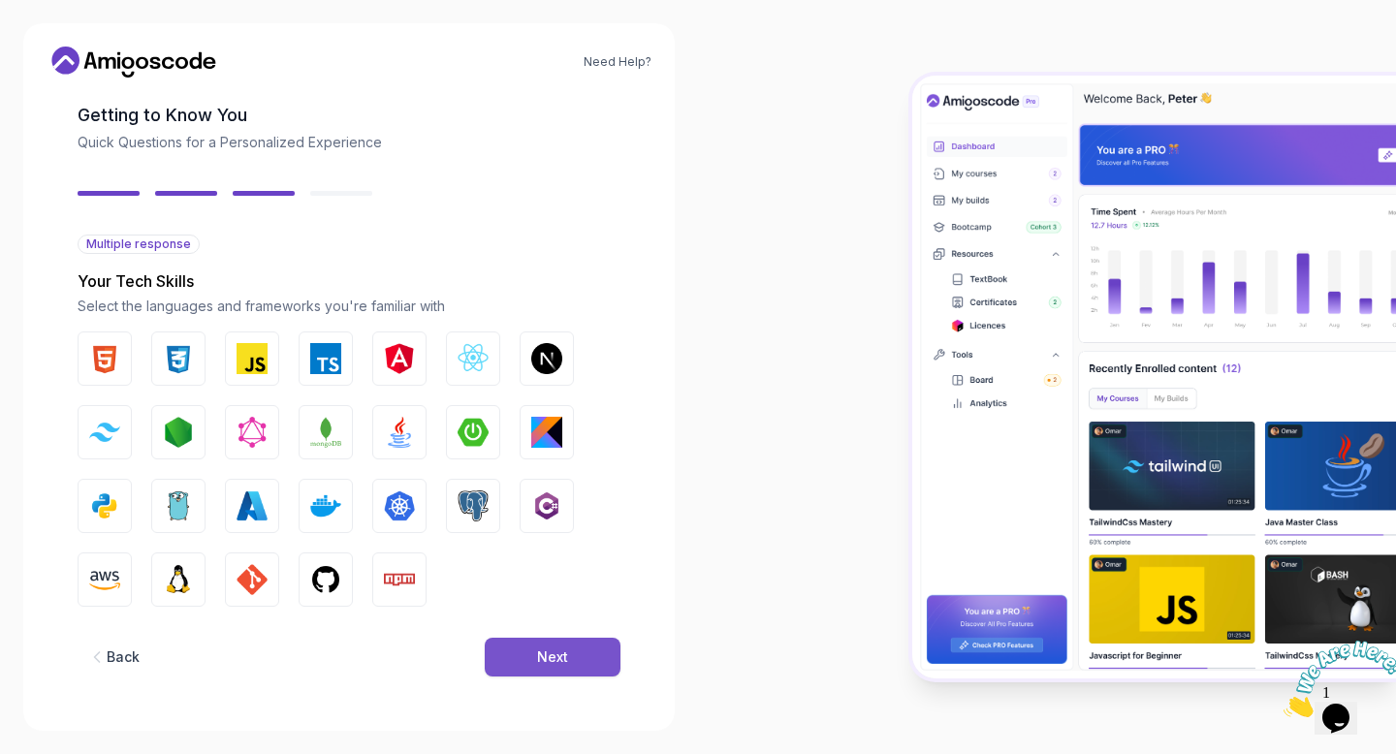
click at [566, 656] on div "Next" at bounding box center [552, 656] width 31 height 19
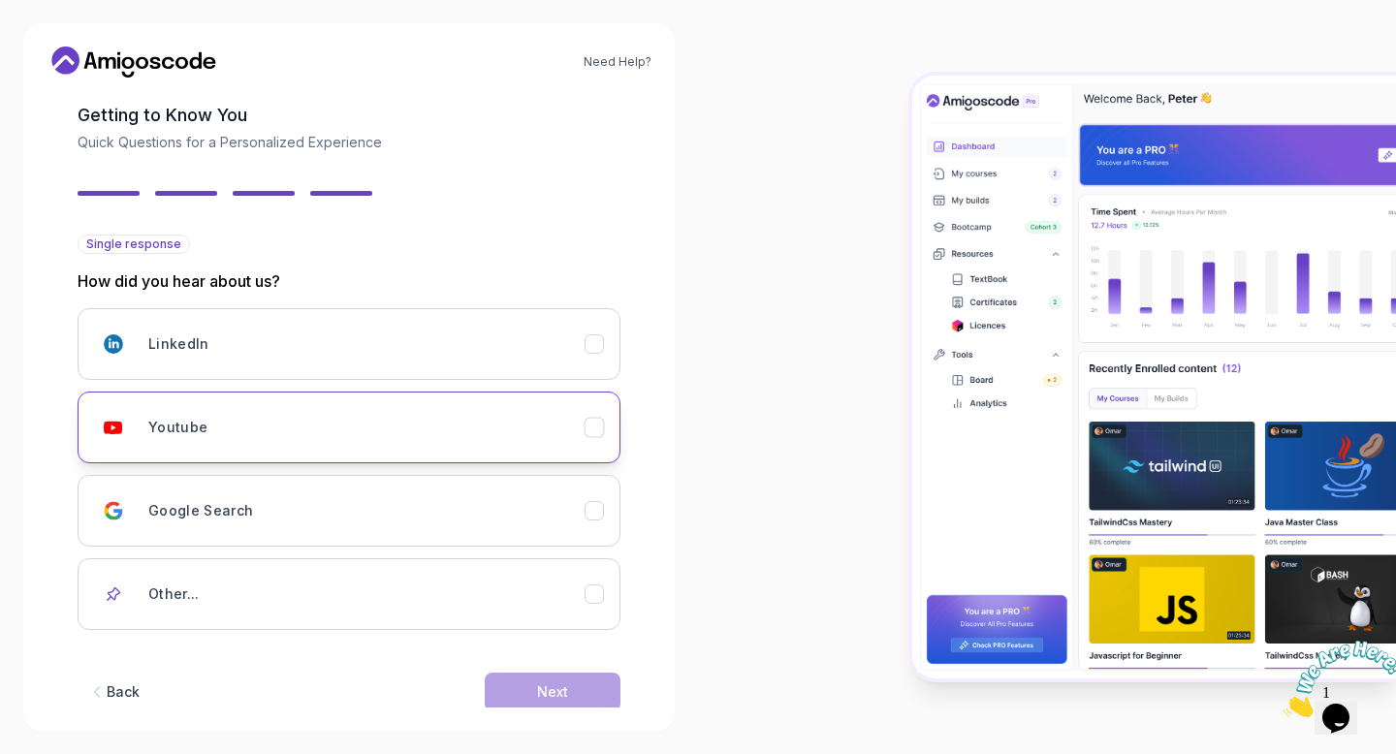
click at [497, 436] on div "Youtube" at bounding box center [366, 427] width 436 height 39
click at [560, 693] on div "Next" at bounding box center [552, 691] width 31 height 19
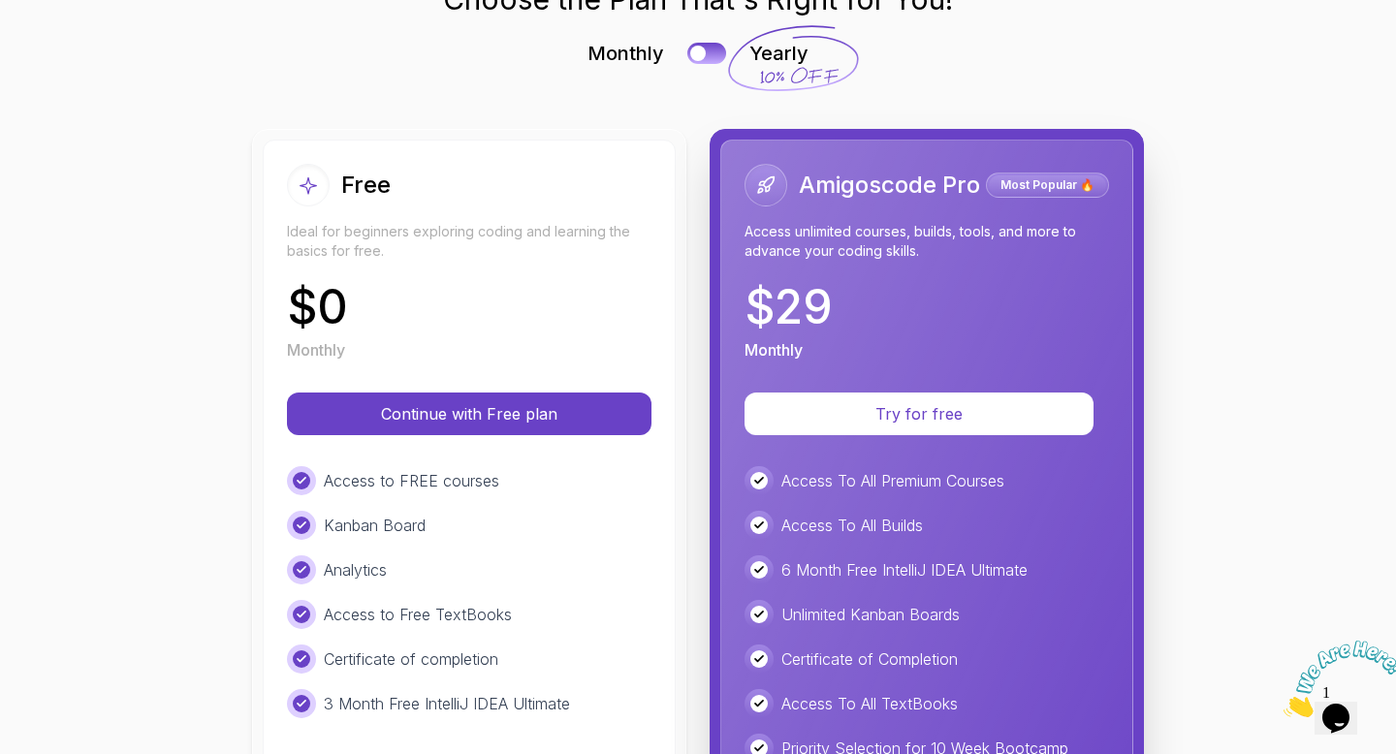
scroll to position [141, 0]
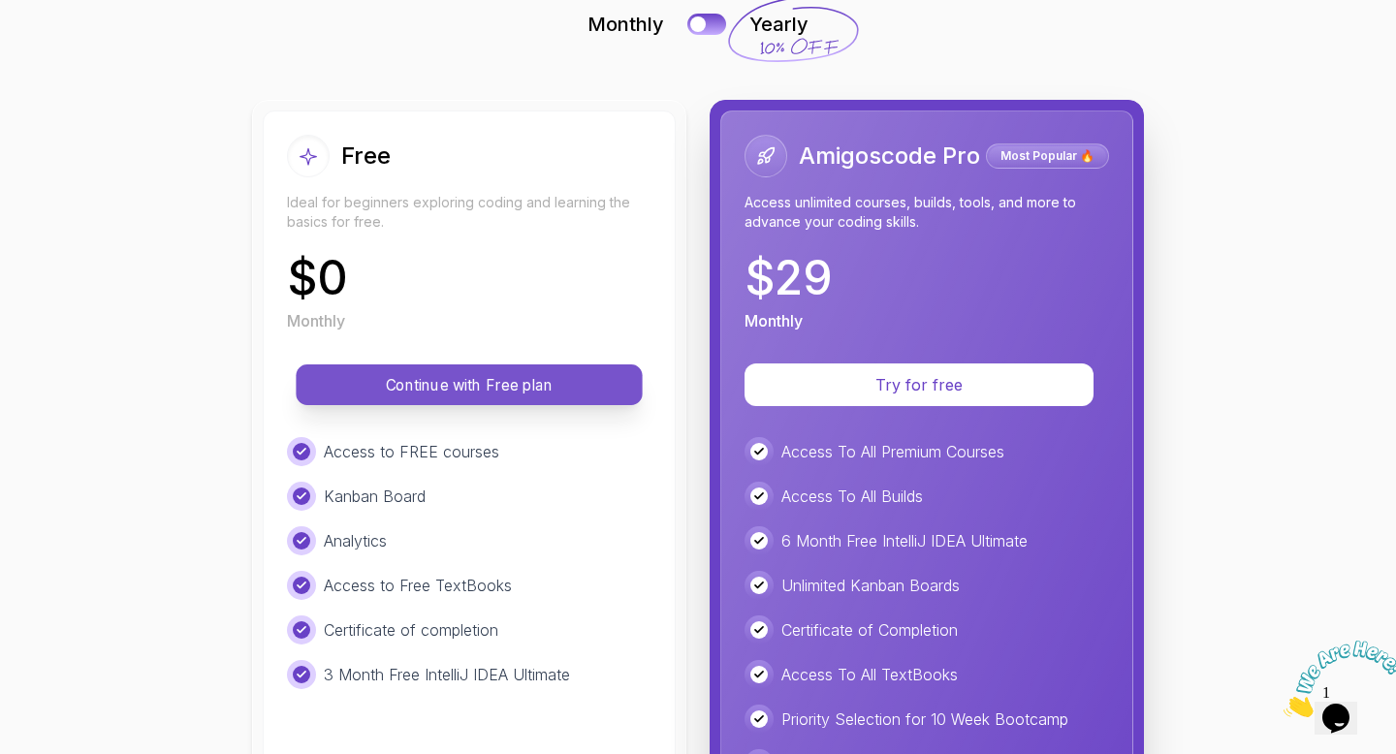
click at [431, 381] on p "Continue with Free plan" at bounding box center [469, 385] width 302 height 22
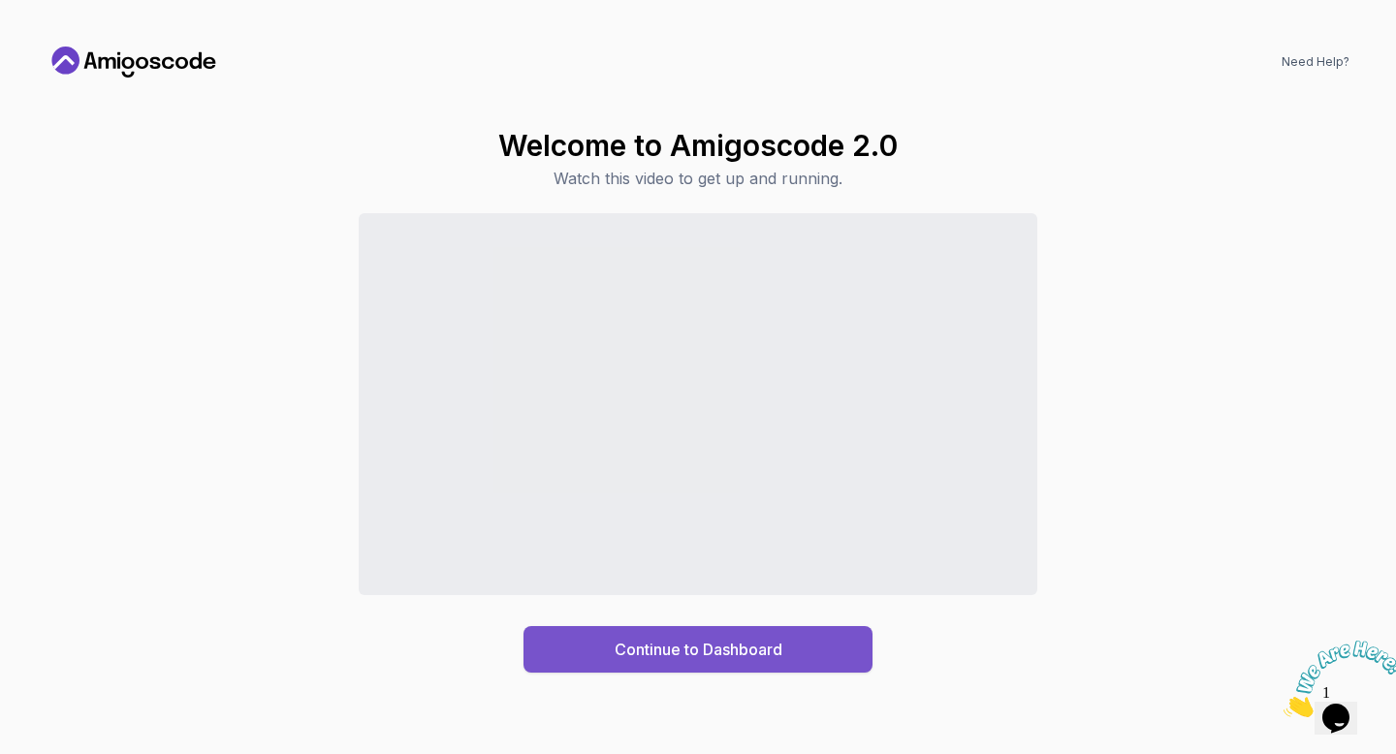
click at [617, 661] on button "Continue to Dashboard" at bounding box center [697, 649] width 349 height 47
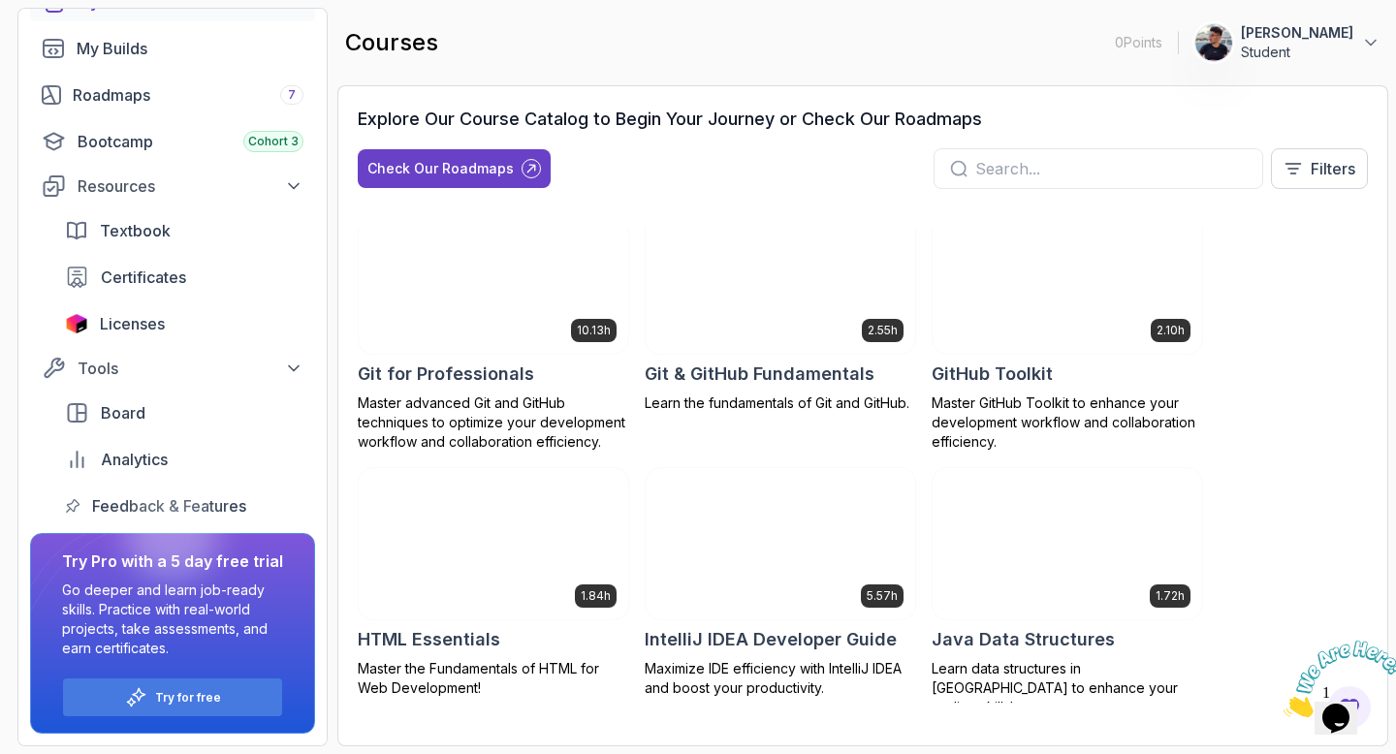
scroll to position [877, 0]
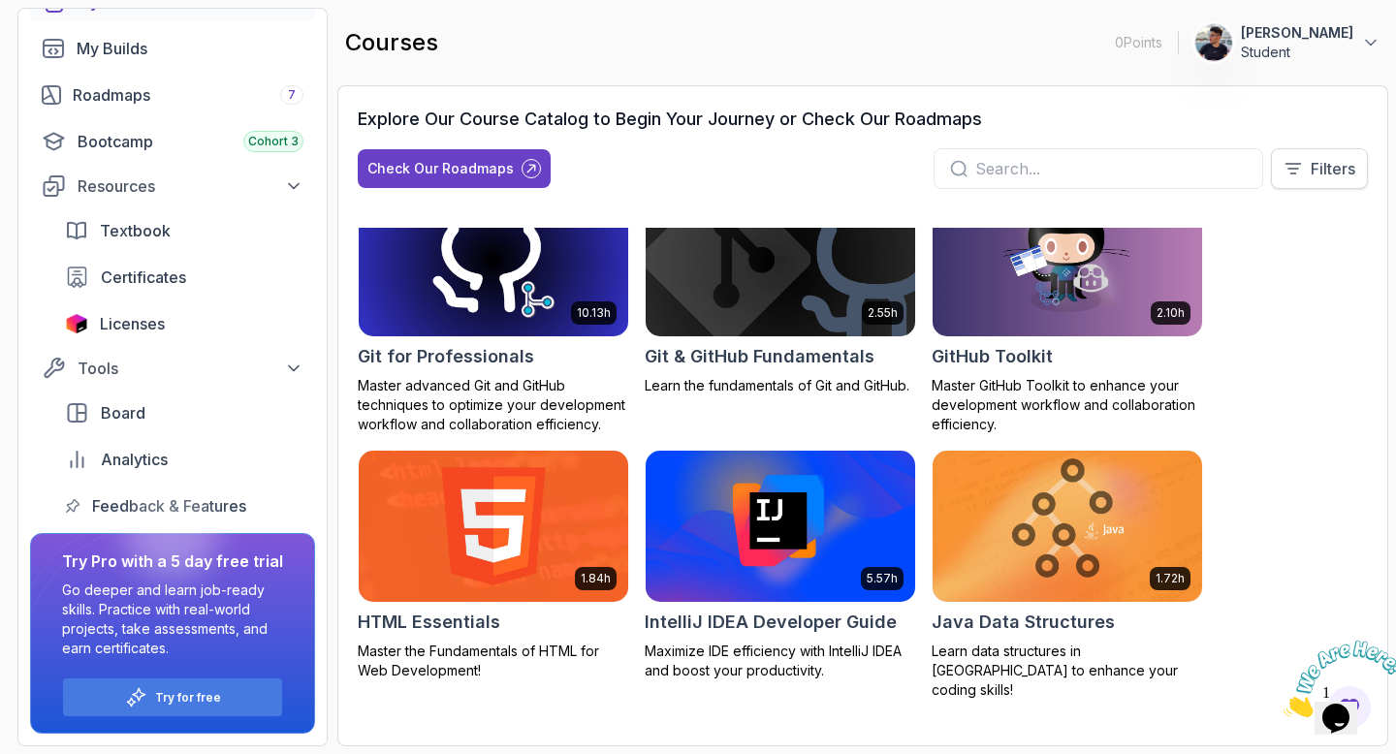
click at [1348, 169] on p "Filters" at bounding box center [1332, 168] width 45 height 23
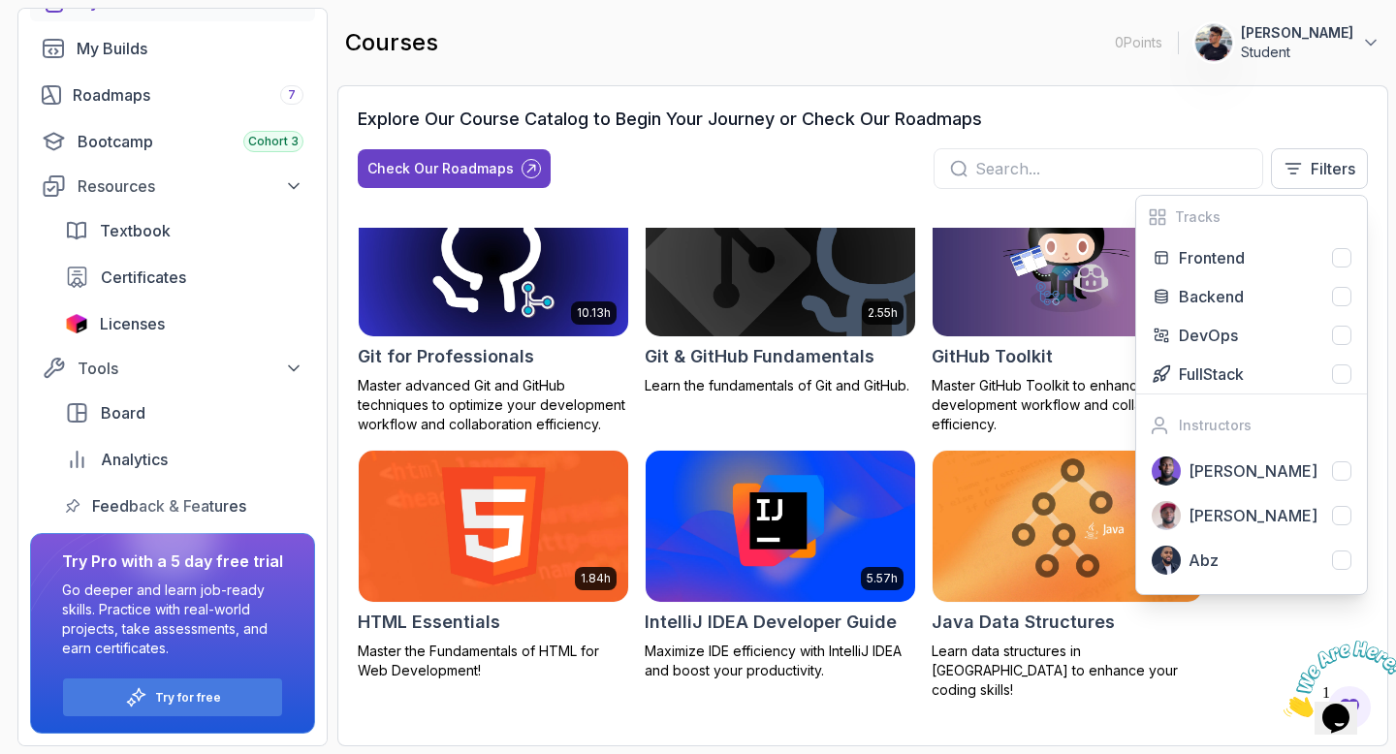
click at [1095, 124] on div "Explore Our Course Catalog to Begin Your Journey or Check Our Roadmaps" at bounding box center [863, 119] width 1010 height 27
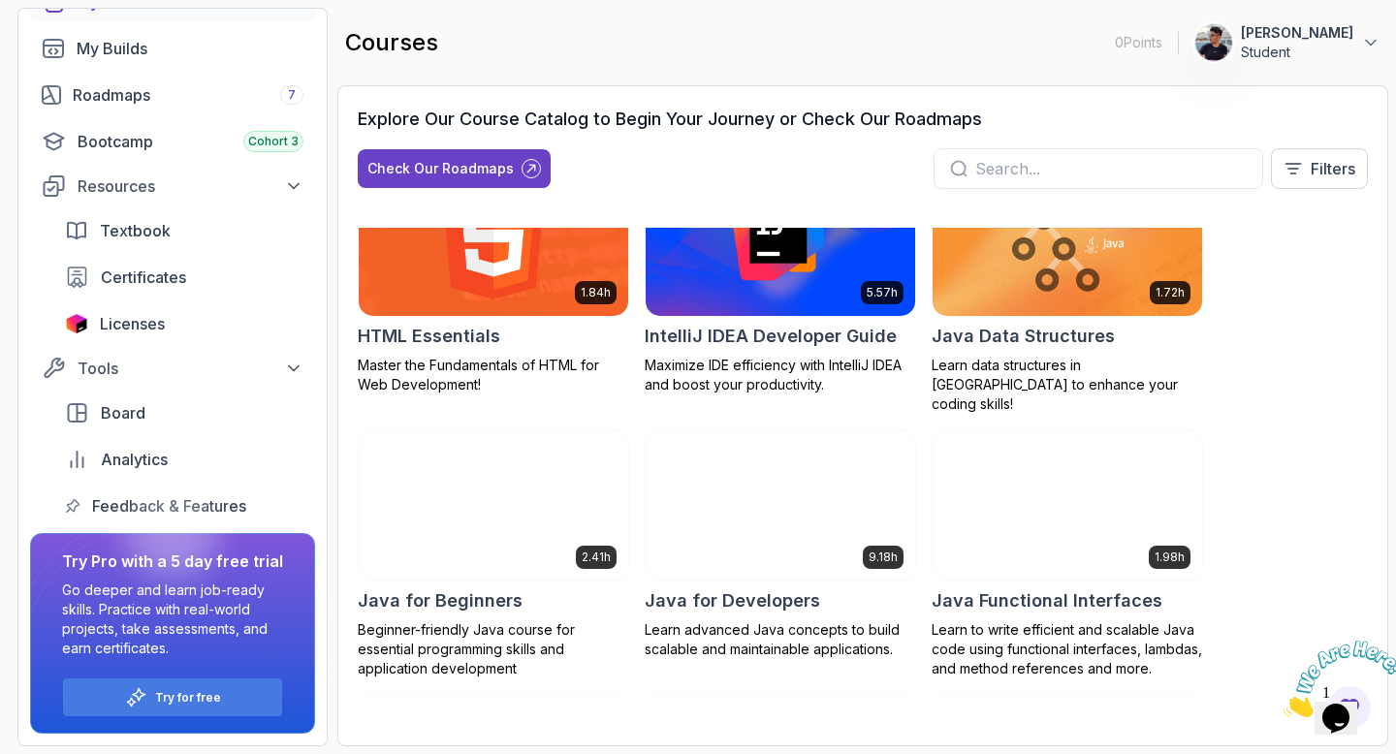
scroll to position [1168, 0]
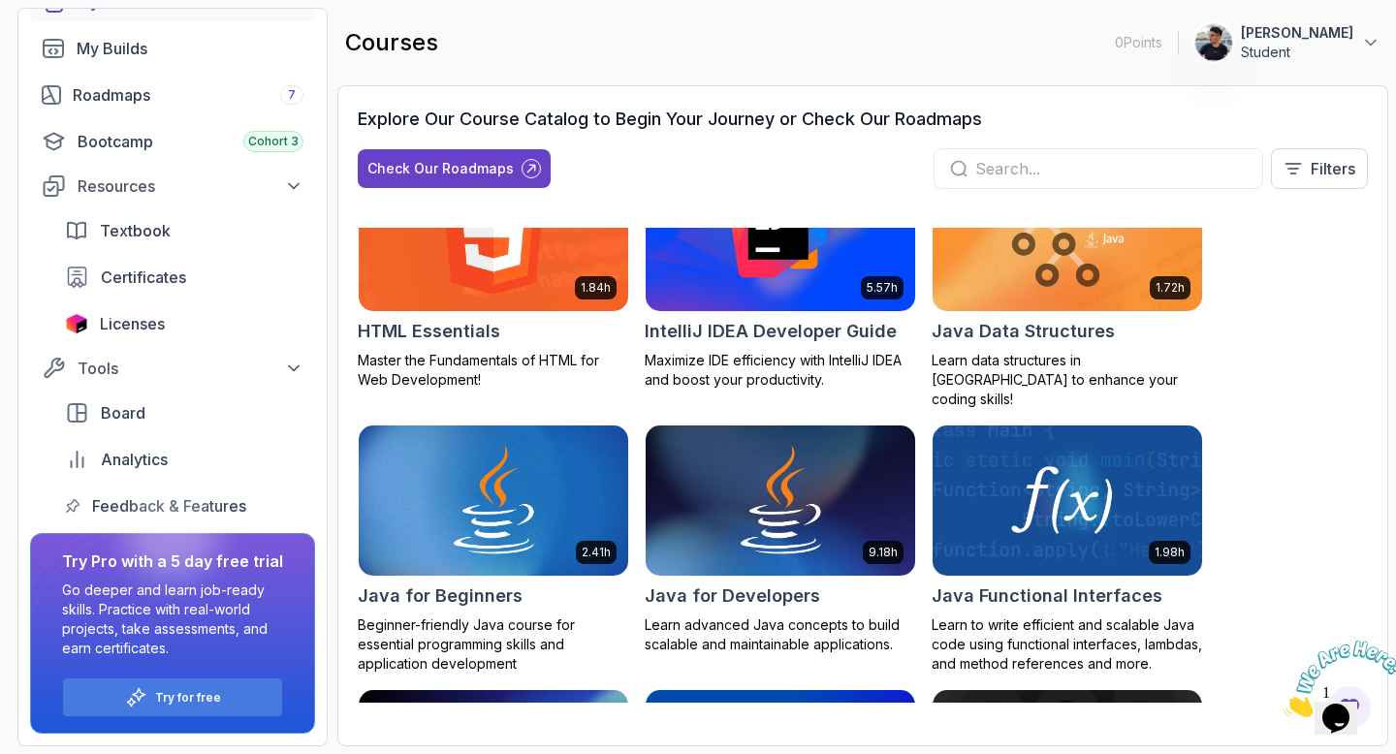
click at [736, 286] on img at bounding box center [780, 235] width 283 height 158
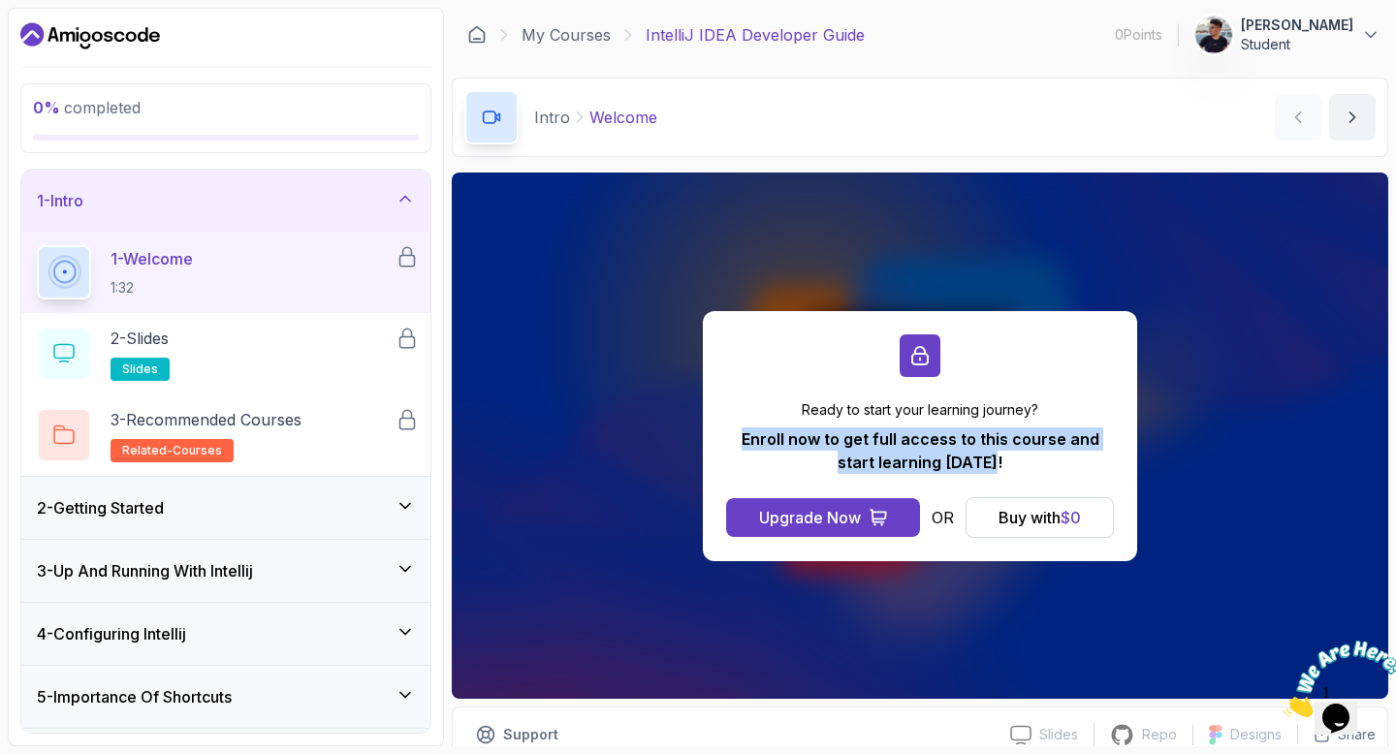
drag, startPoint x: 726, startPoint y: 436, endPoint x: 1074, endPoint y: 480, distance: 350.7
click at [1074, 480] on div "Ready to start your learning journey? Enroll now to get full access to this cou…" at bounding box center [920, 436] width 434 height 250
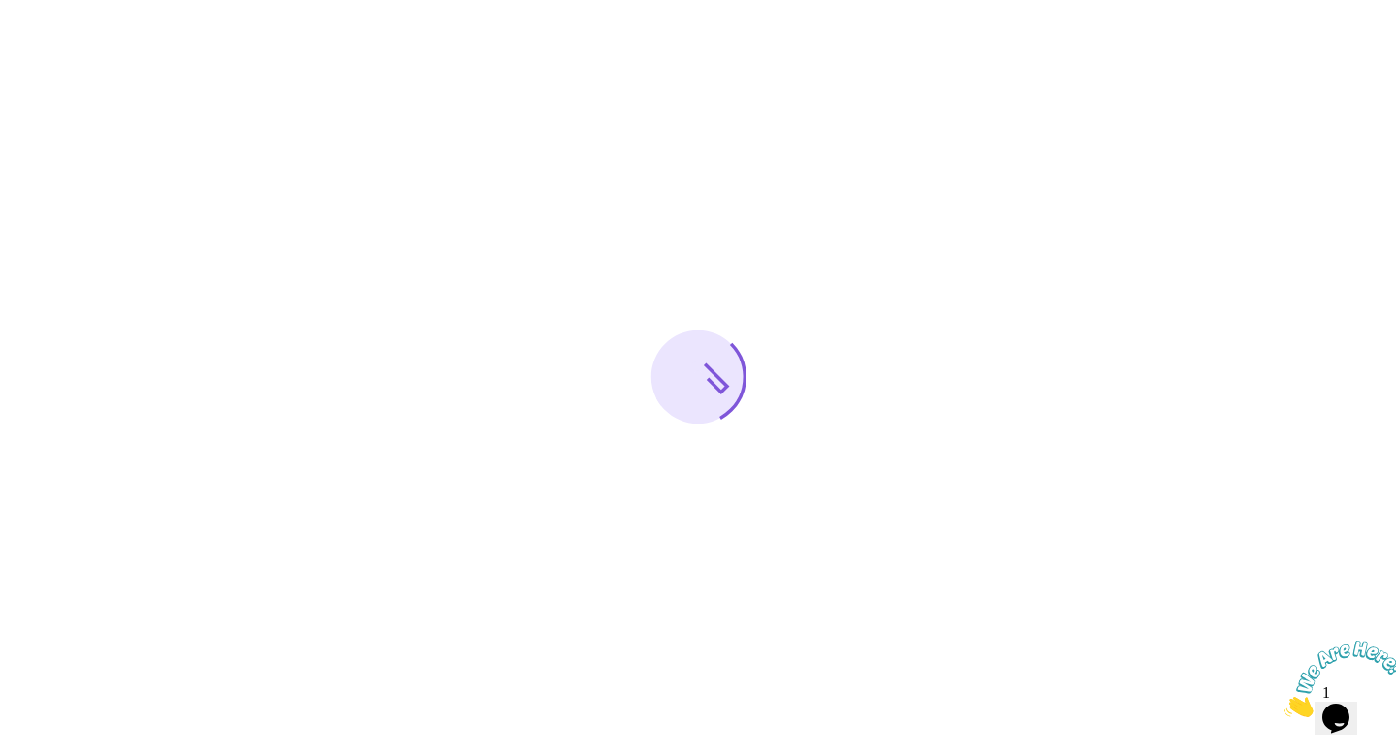
click at [817, 483] on div at bounding box center [698, 377] width 1396 height 754
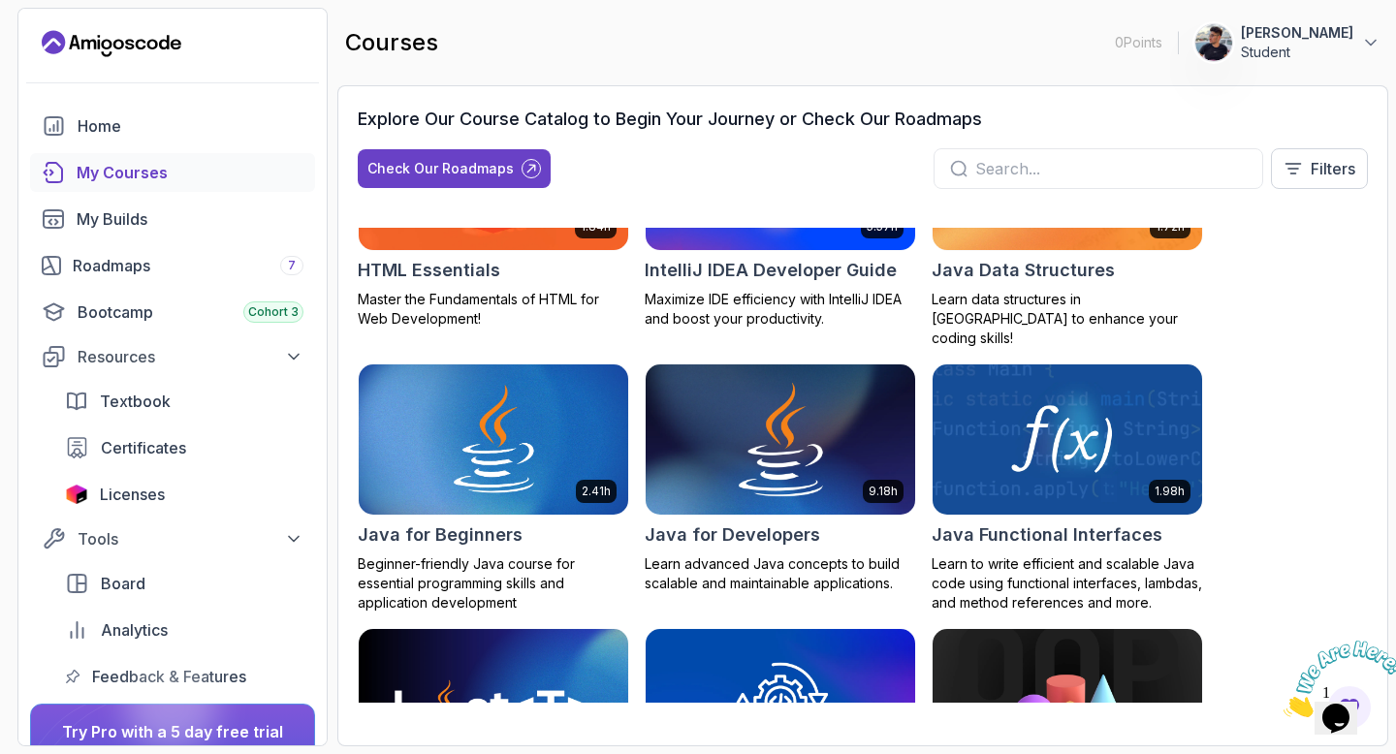
scroll to position [1257, 0]
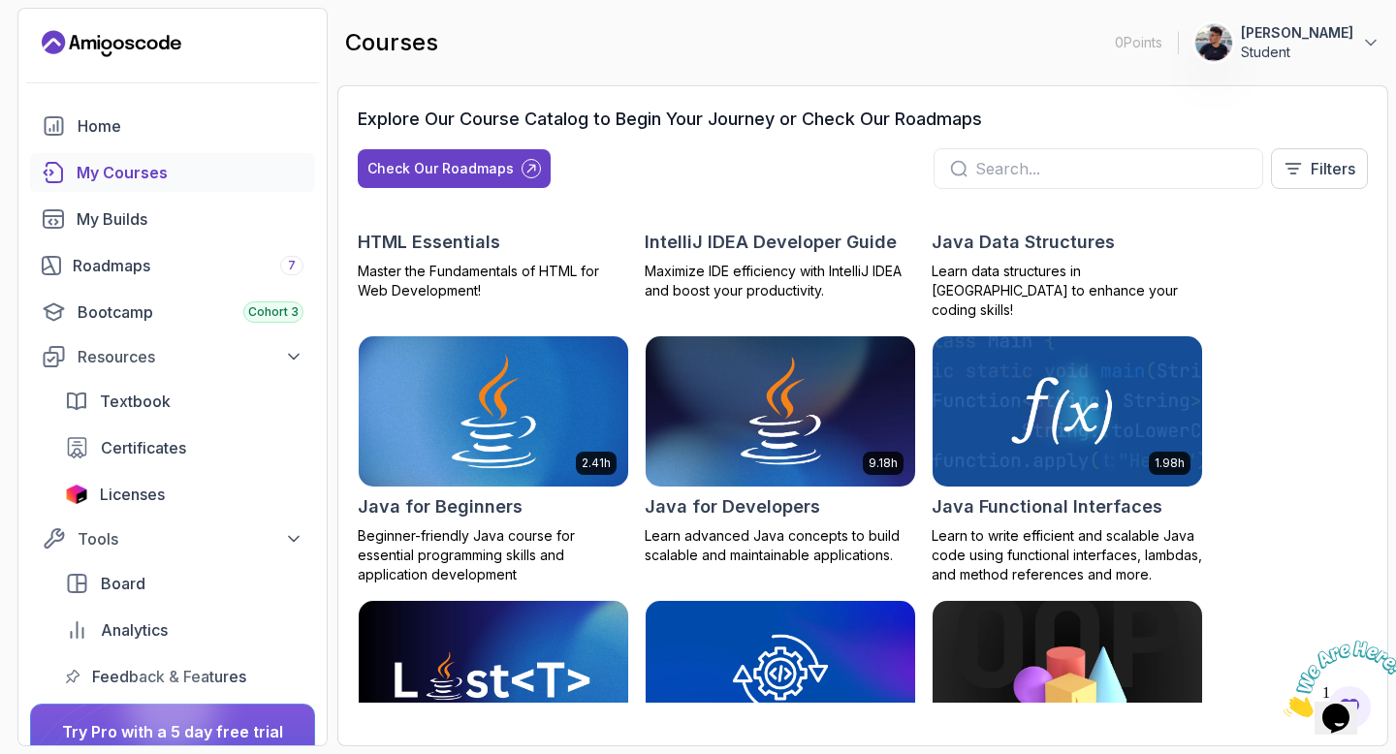
click at [503, 394] on img at bounding box center [493, 411] width 283 height 158
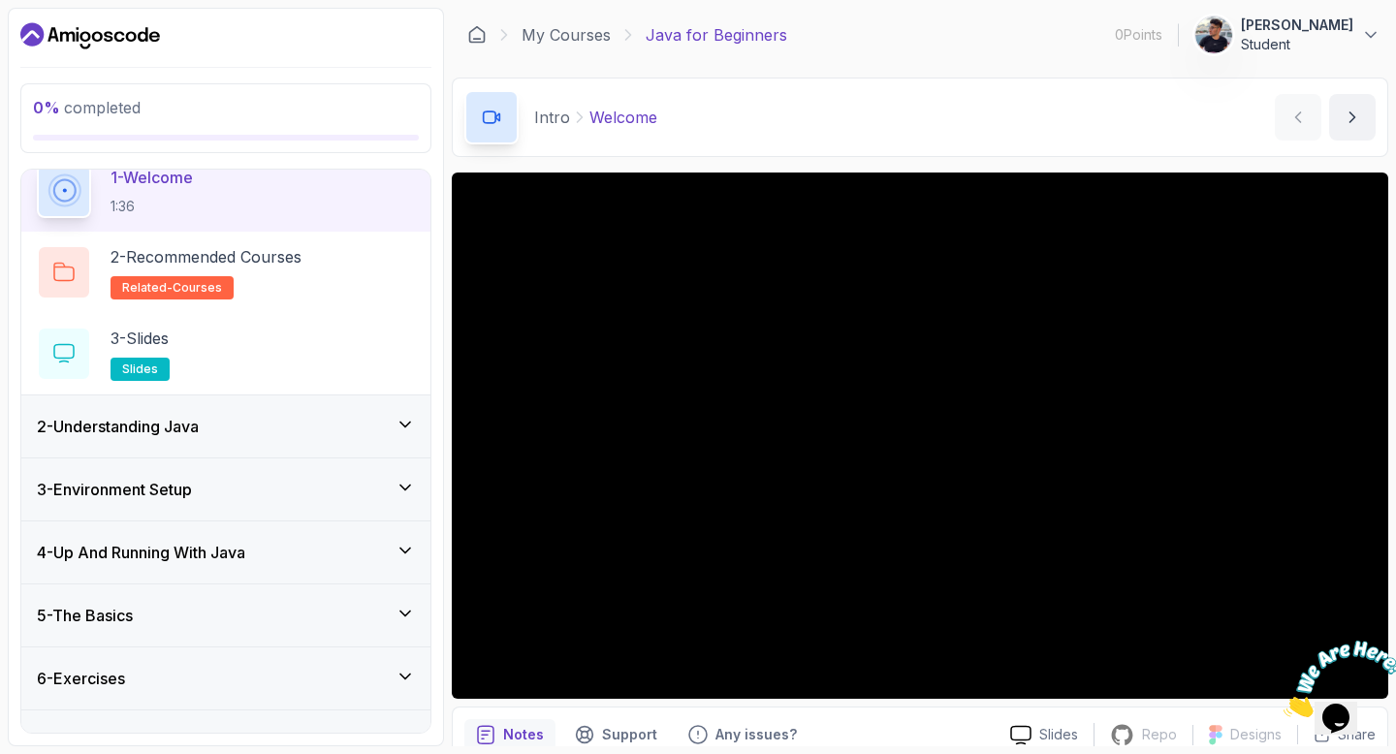
scroll to position [121, 0]
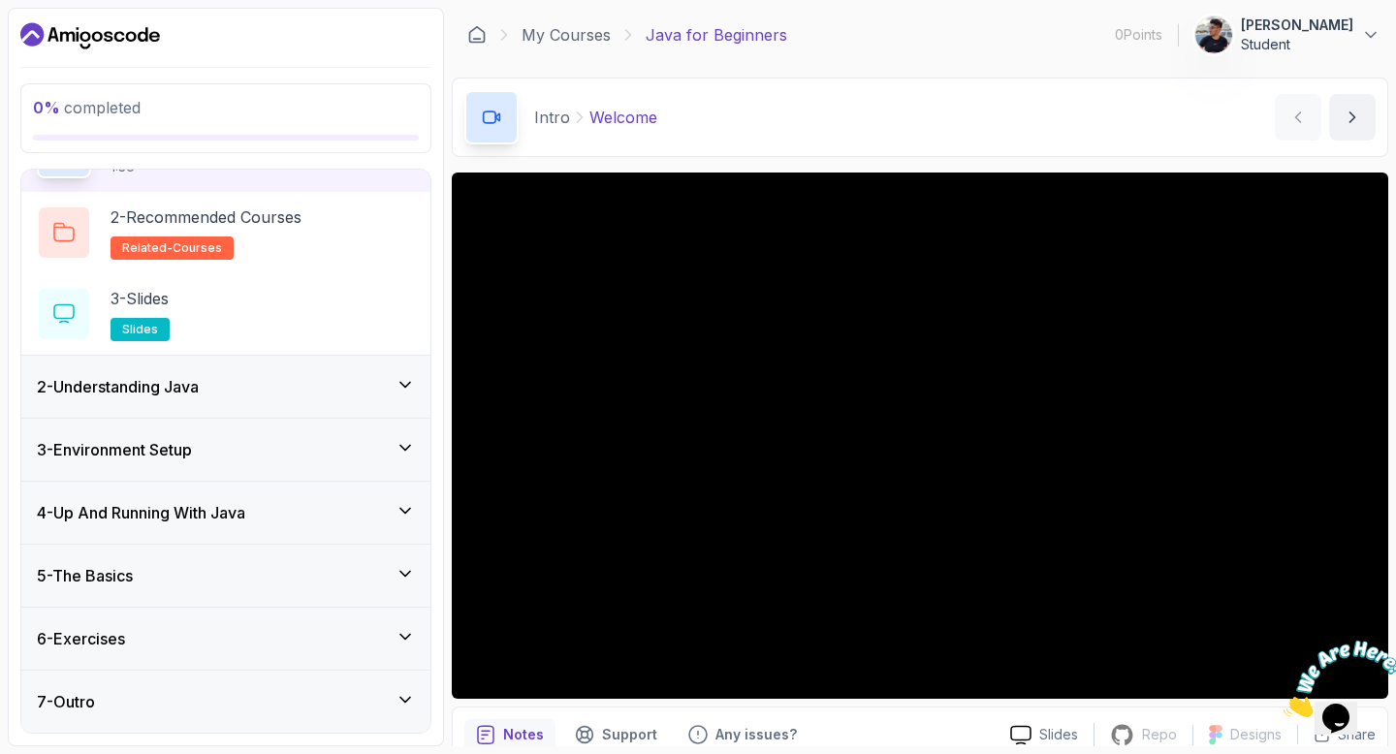
click at [199, 394] on h3 "2 - Understanding Java" at bounding box center [118, 386] width 162 height 23
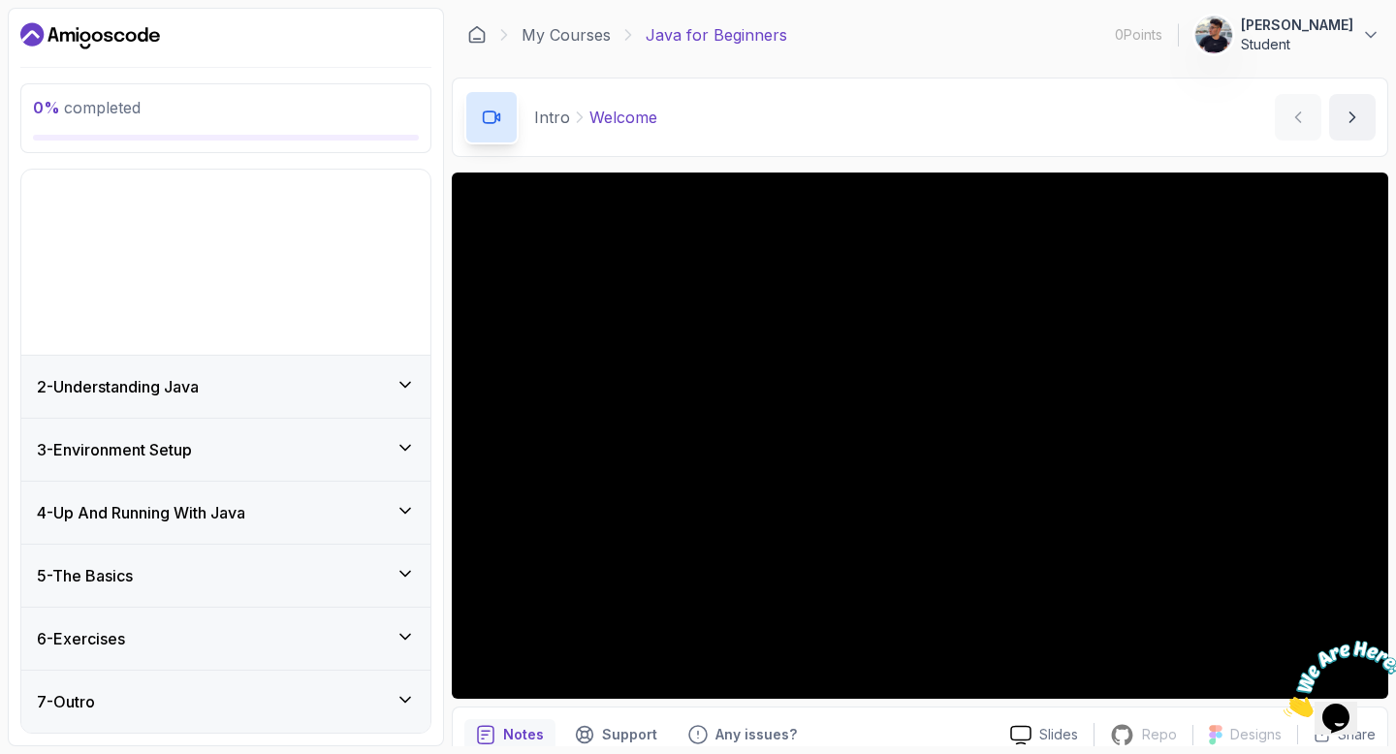
scroll to position [0, 0]
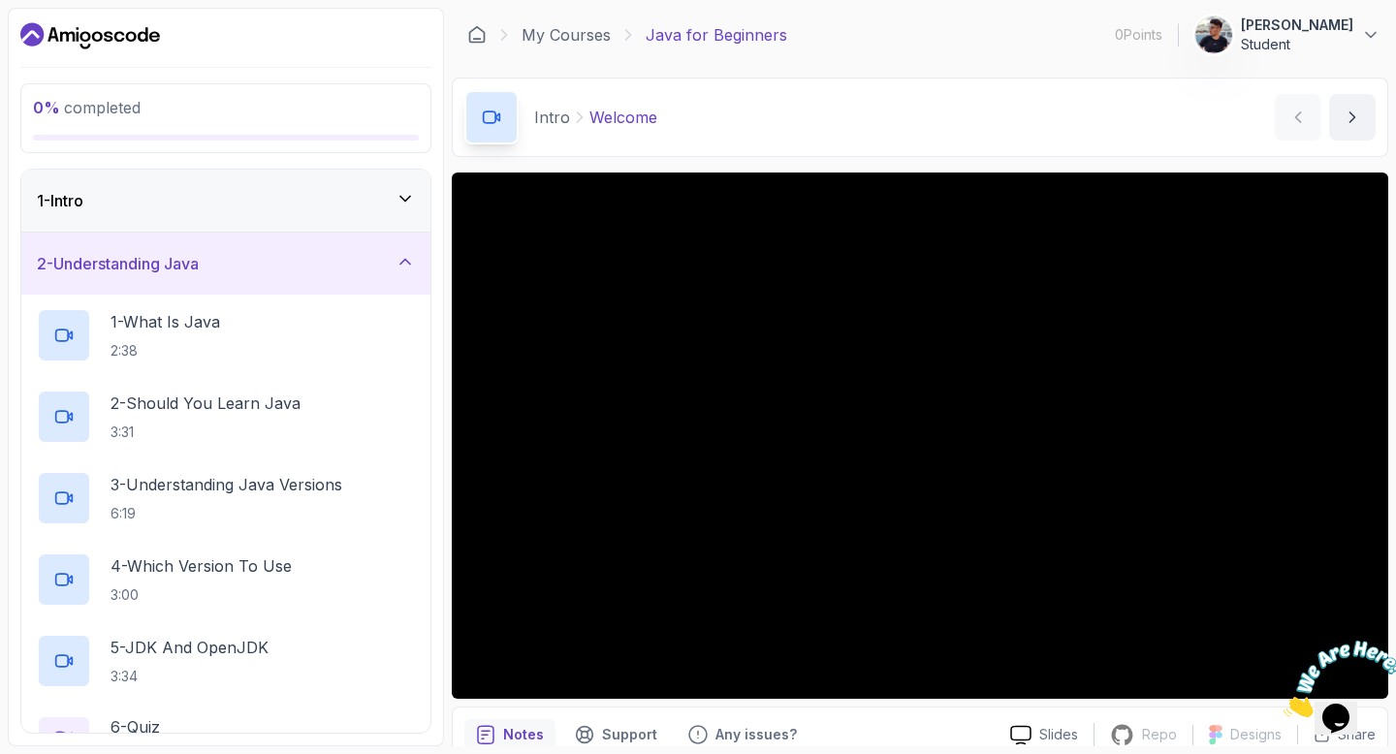
click at [253, 264] on div "2 - Understanding Java" at bounding box center [226, 263] width 378 height 23
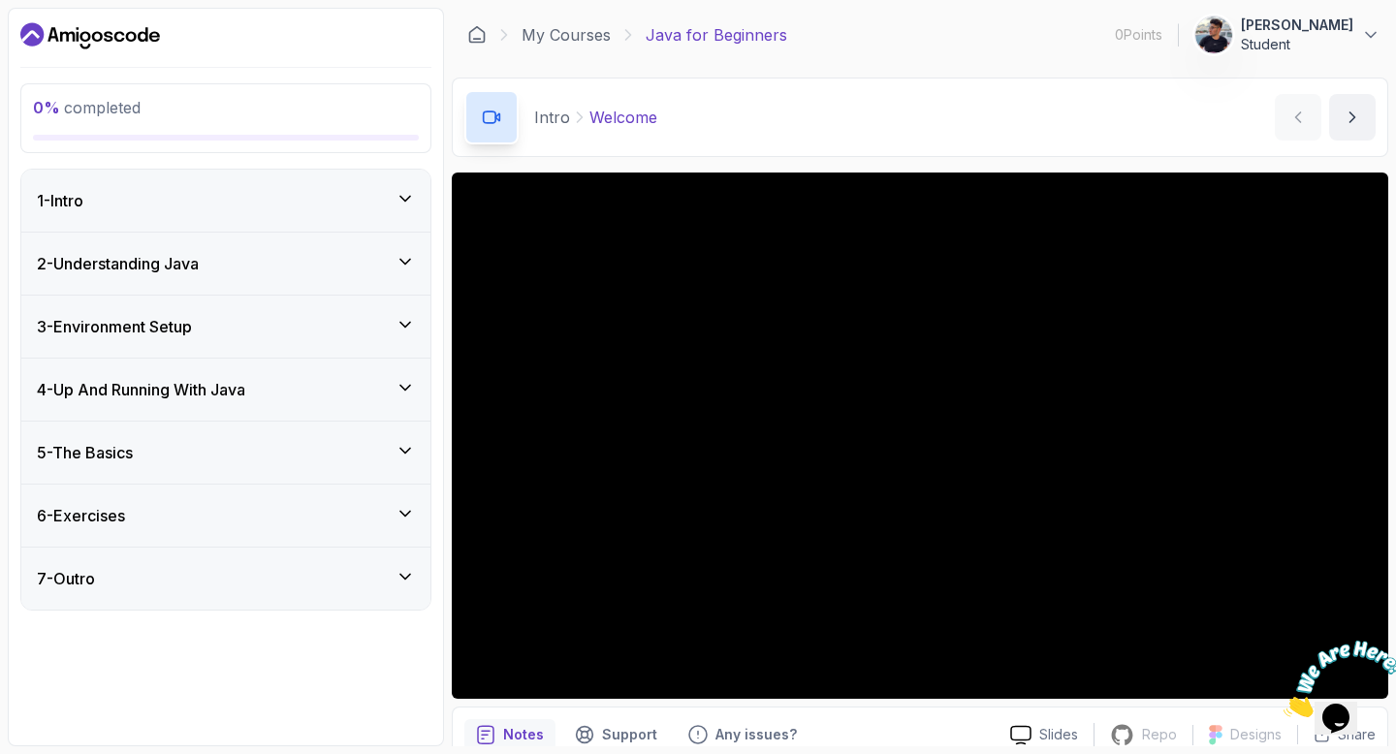
scroll to position [87, 0]
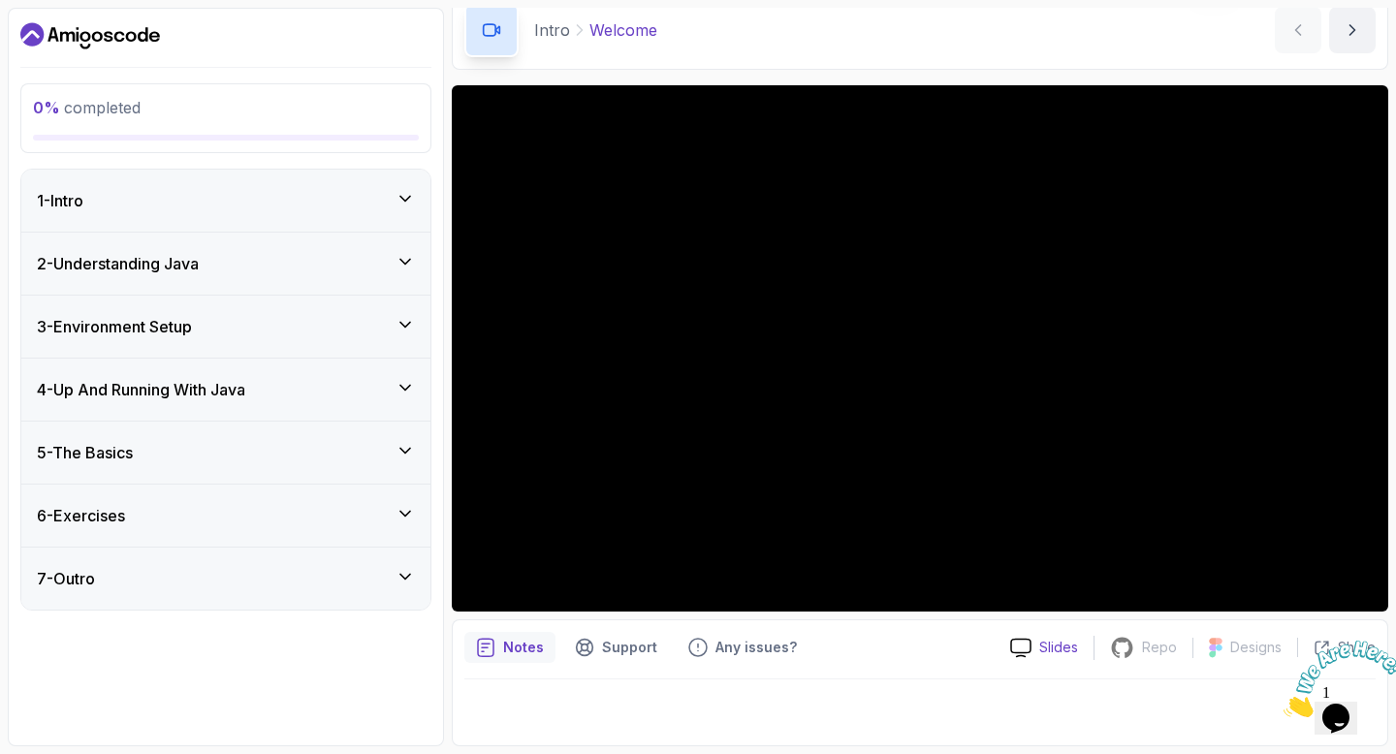
click at [1066, 650] on p "Slides" at bounding box center [1058, 647] width 39 height 19
click at [220, 310] on div "3 - Environment Setup" at bounding box center [225, 327] width 409 height 62
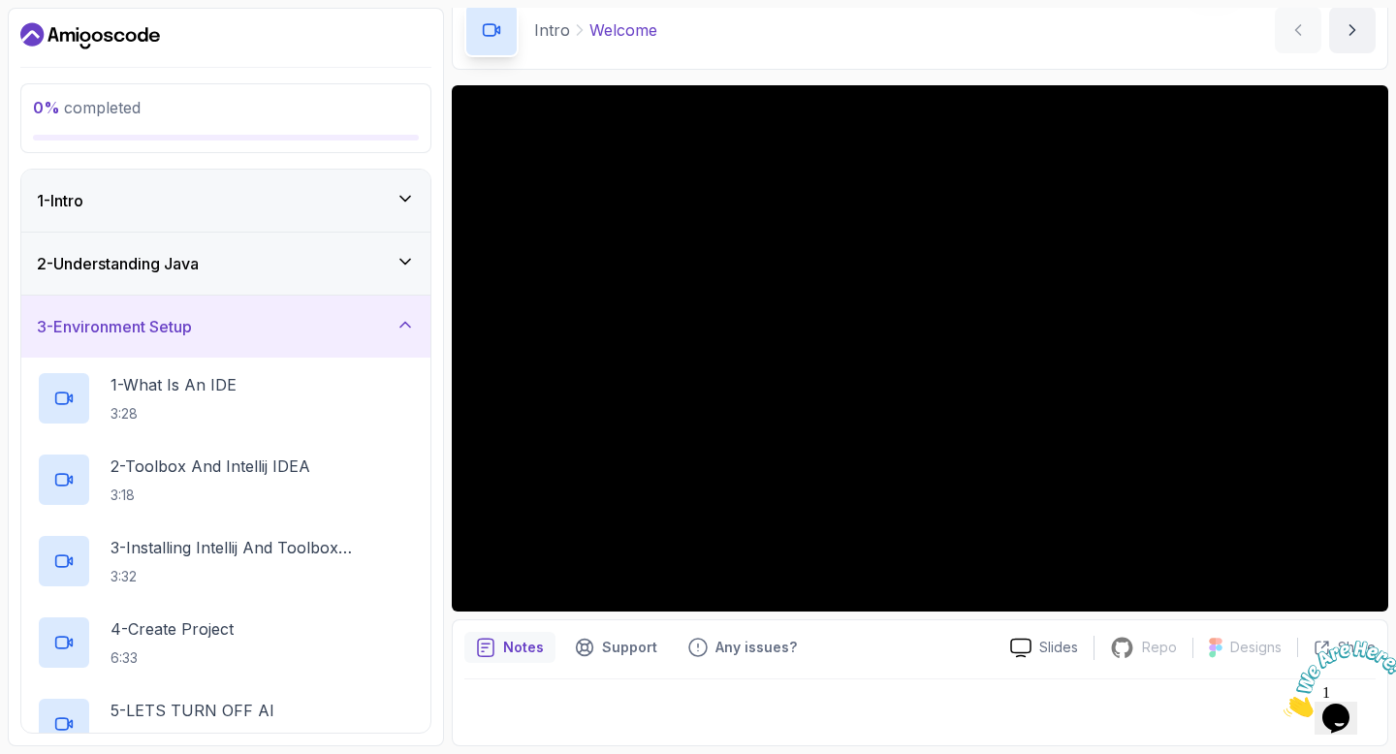
click at [228, 325] on div "3 - Environment Setup" at bounding box center [226, 326] width 378 height 23
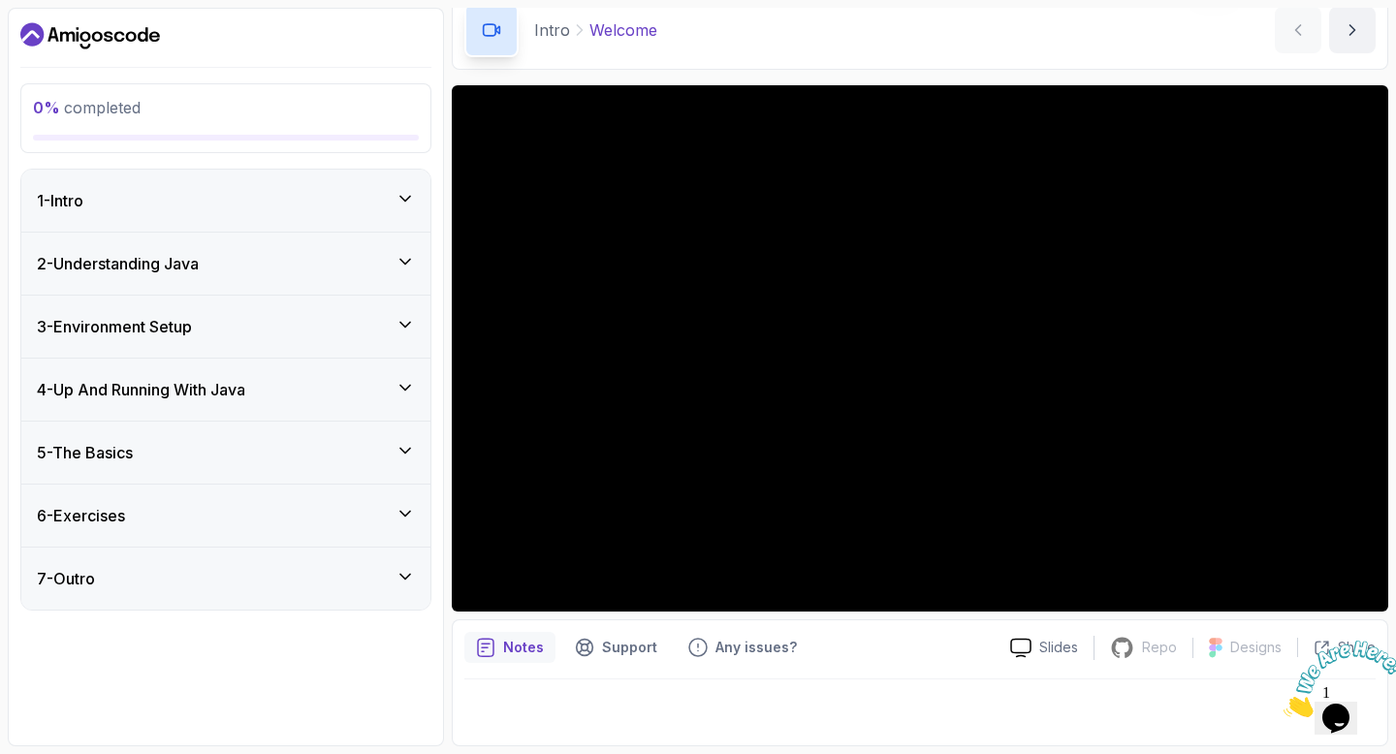
click at [234, 386] on h3 "4 - Up And Running With Java" at bounding box center [141, 389] width 208 height 23
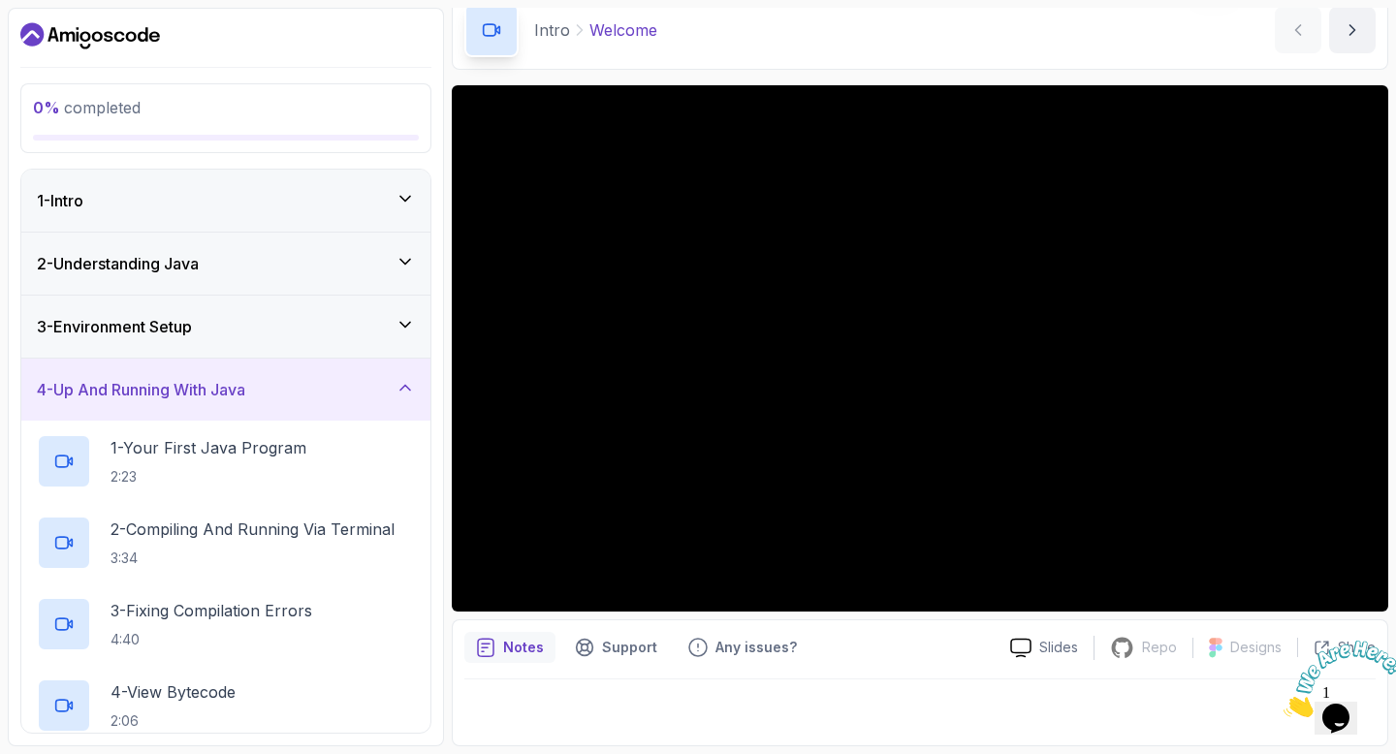
click at [234, 386] on h3 "4 - Up And Running With Java" at bounding box center [141, 389] width 208 height 23
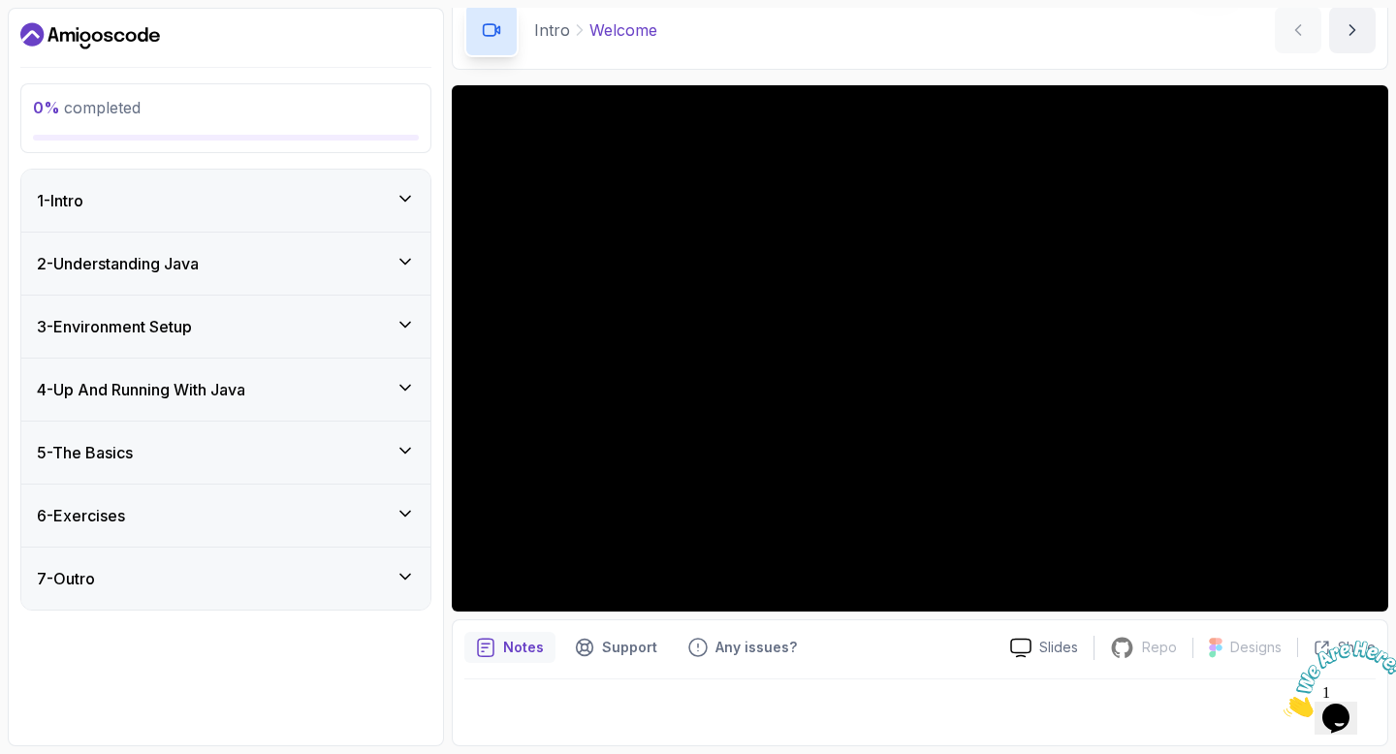
click at [223, 457] on div "5 - The Basics" at bounding box center [226, 452] width 378 height 23
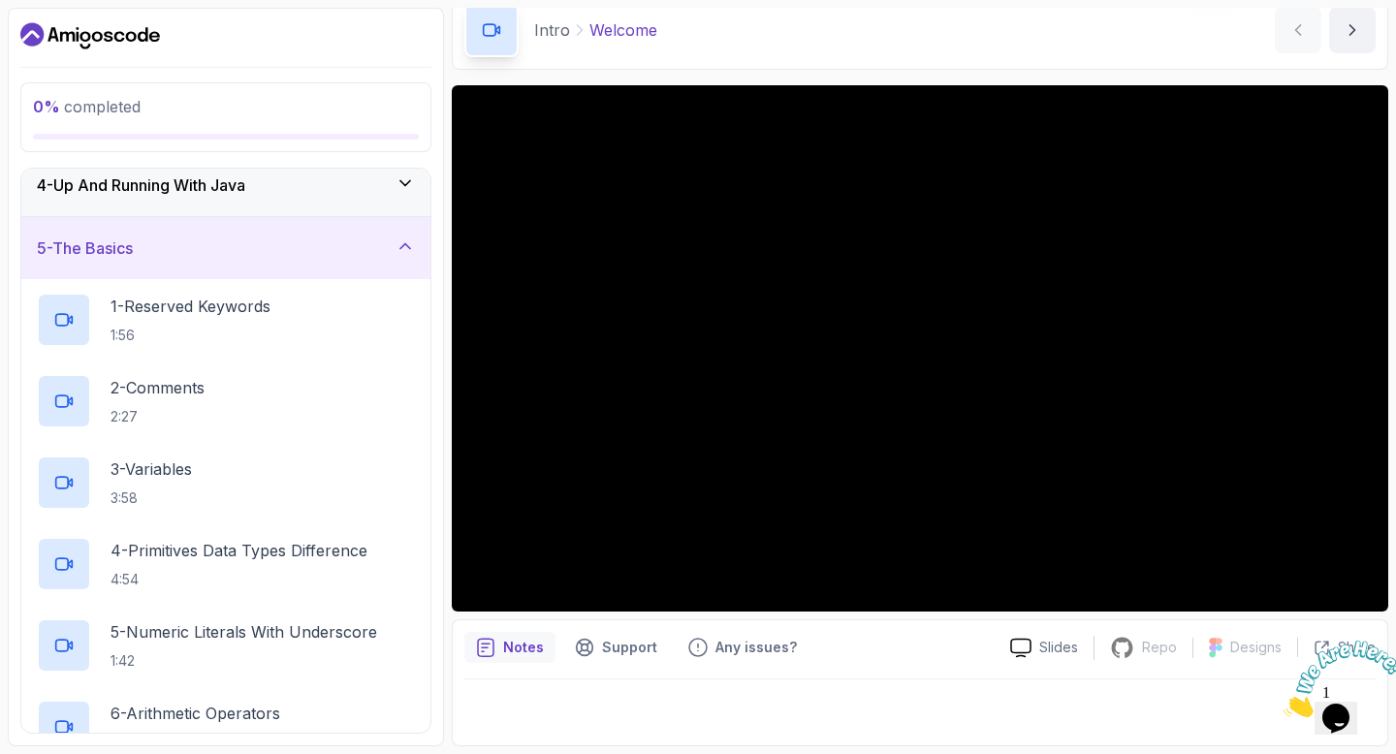
scroll to position [35, 0]
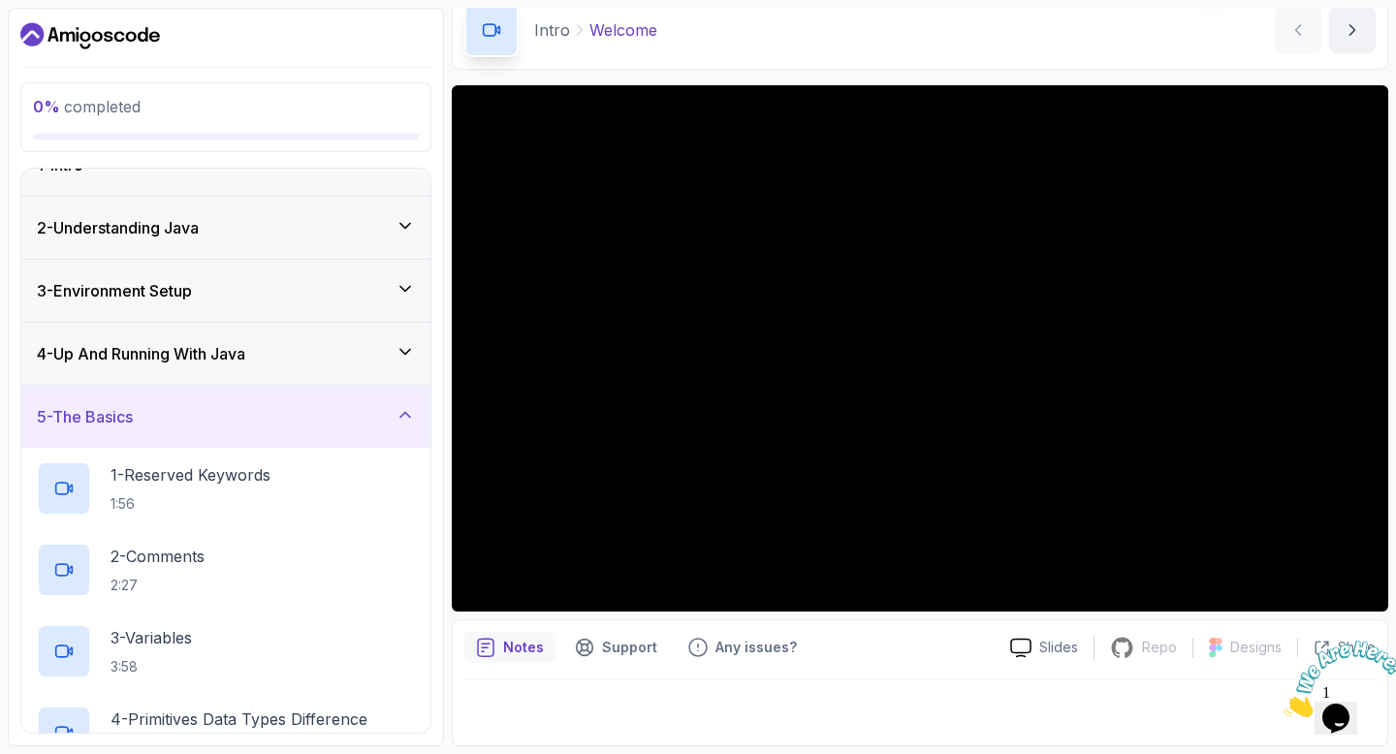
click at [259, 418] on div "5 - The Basics" at bounding box center [226, 416] width 378 height 23
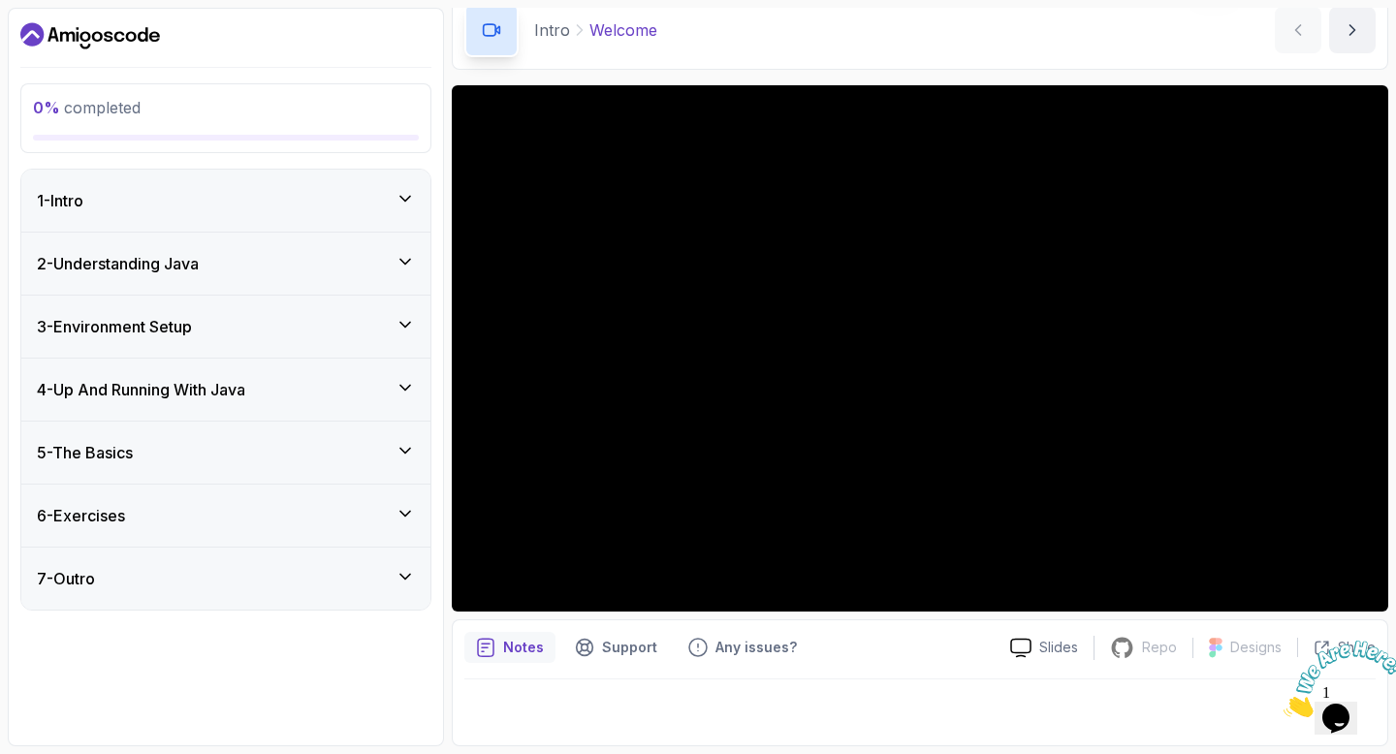
scroll to position [0, 0]
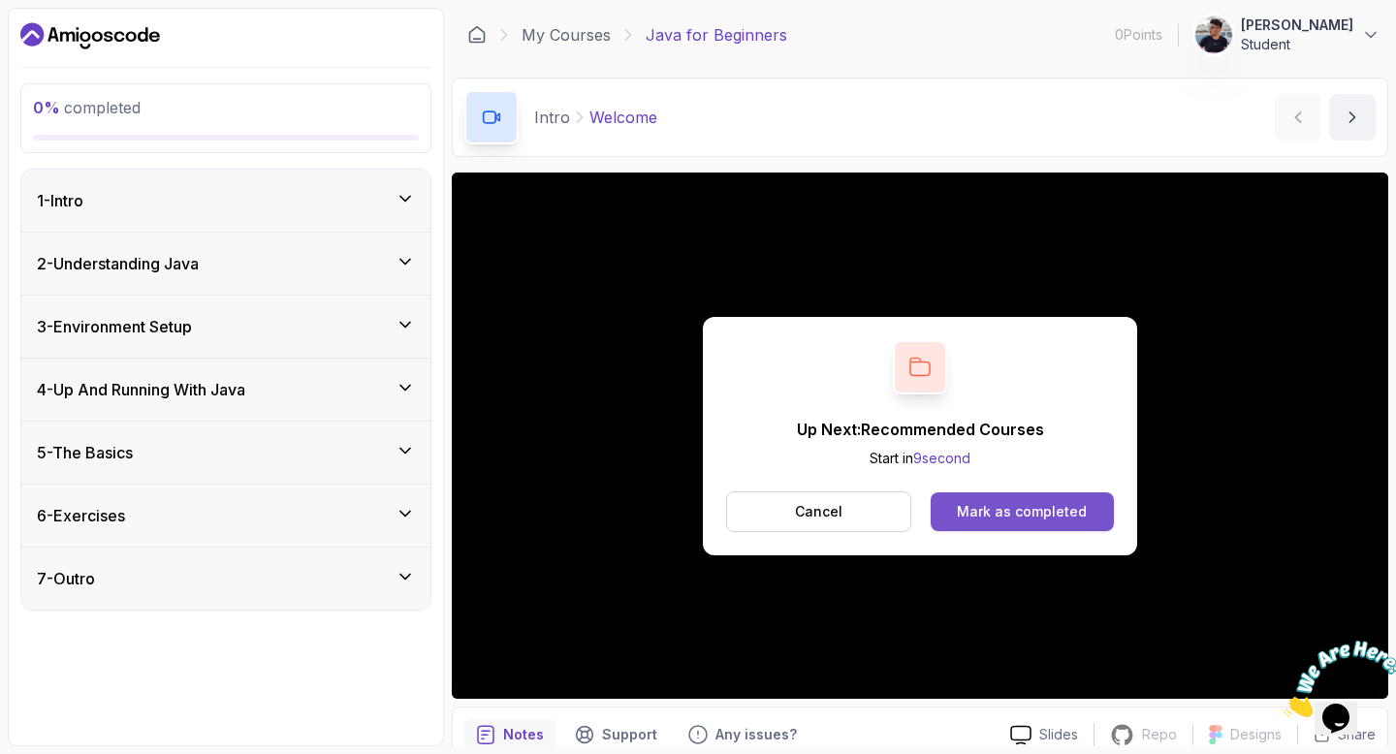
click at [1017, 504] on div "Mark as completed" at bounding box center [1022, 511] width 130 height 19
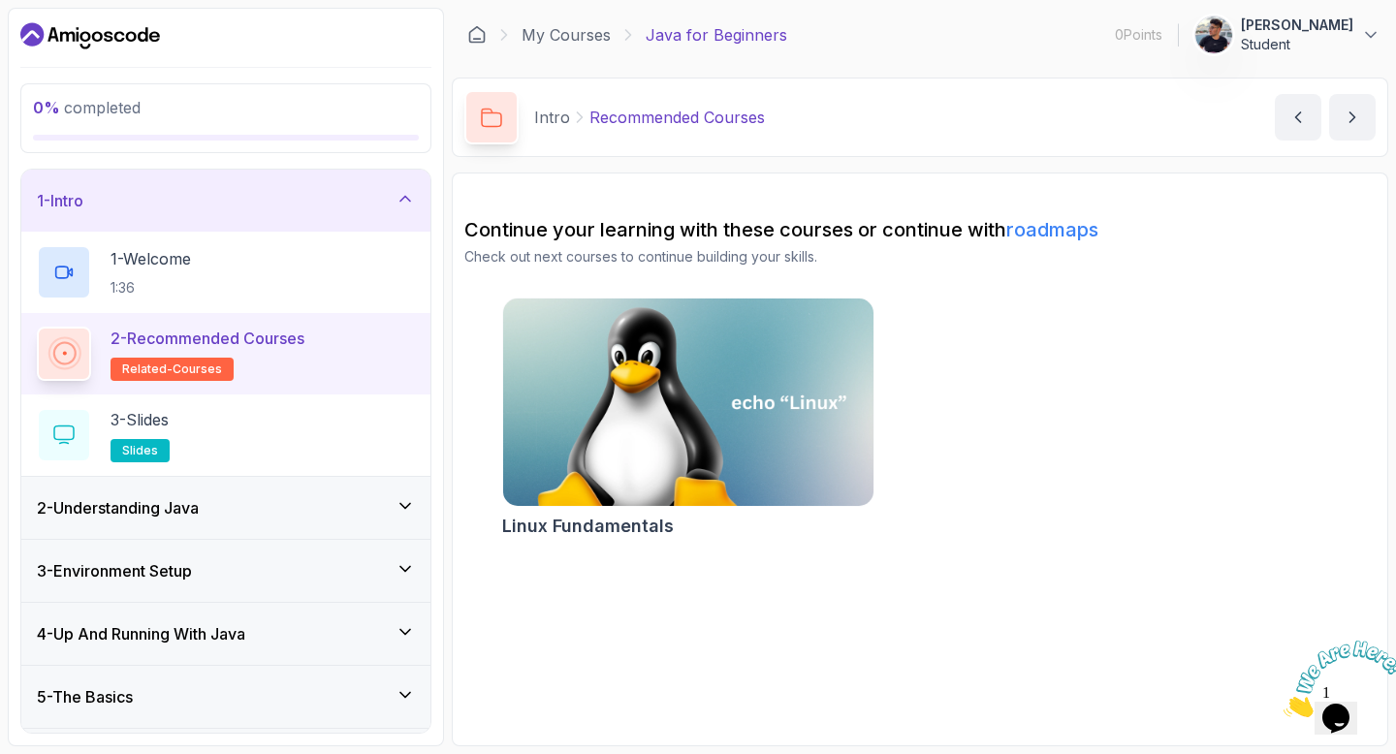
click at [245, 510] on div "2 - Understanding Java" at bounding box center [226, 507] width 378 height 23
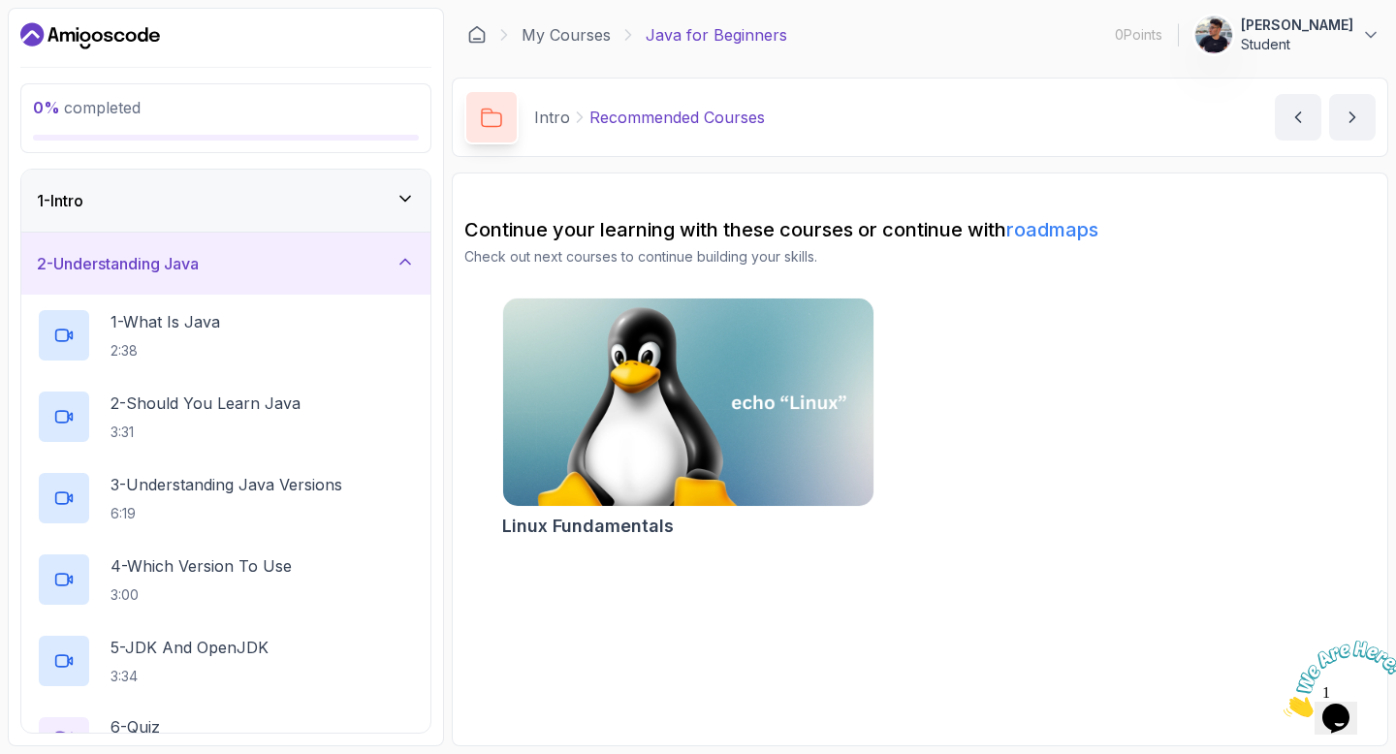
click at [290, 254] on div "2 - Understanding Java" at bounding box center [226, 263] width 378 height 23
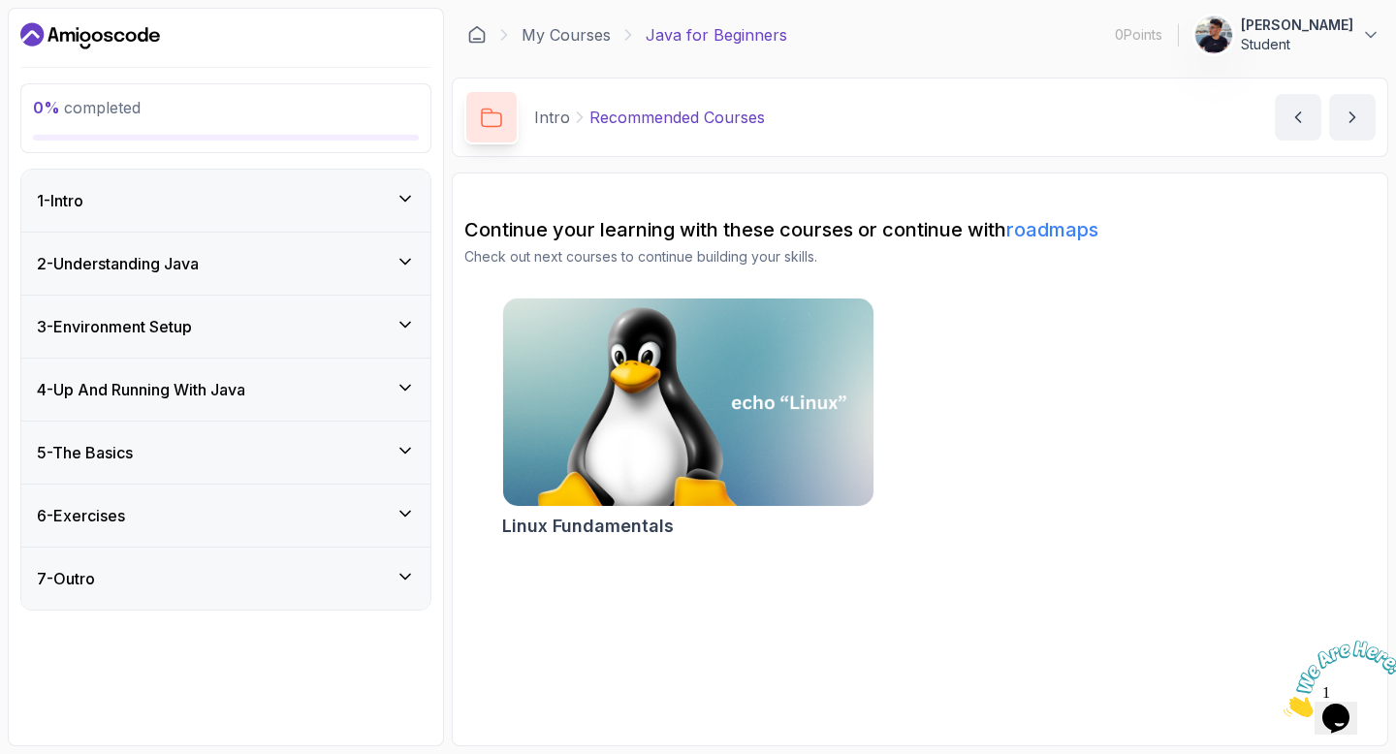
click at [260, 219] on div "1 - Intro" at bounding box center [225, 201] width 409 height 62
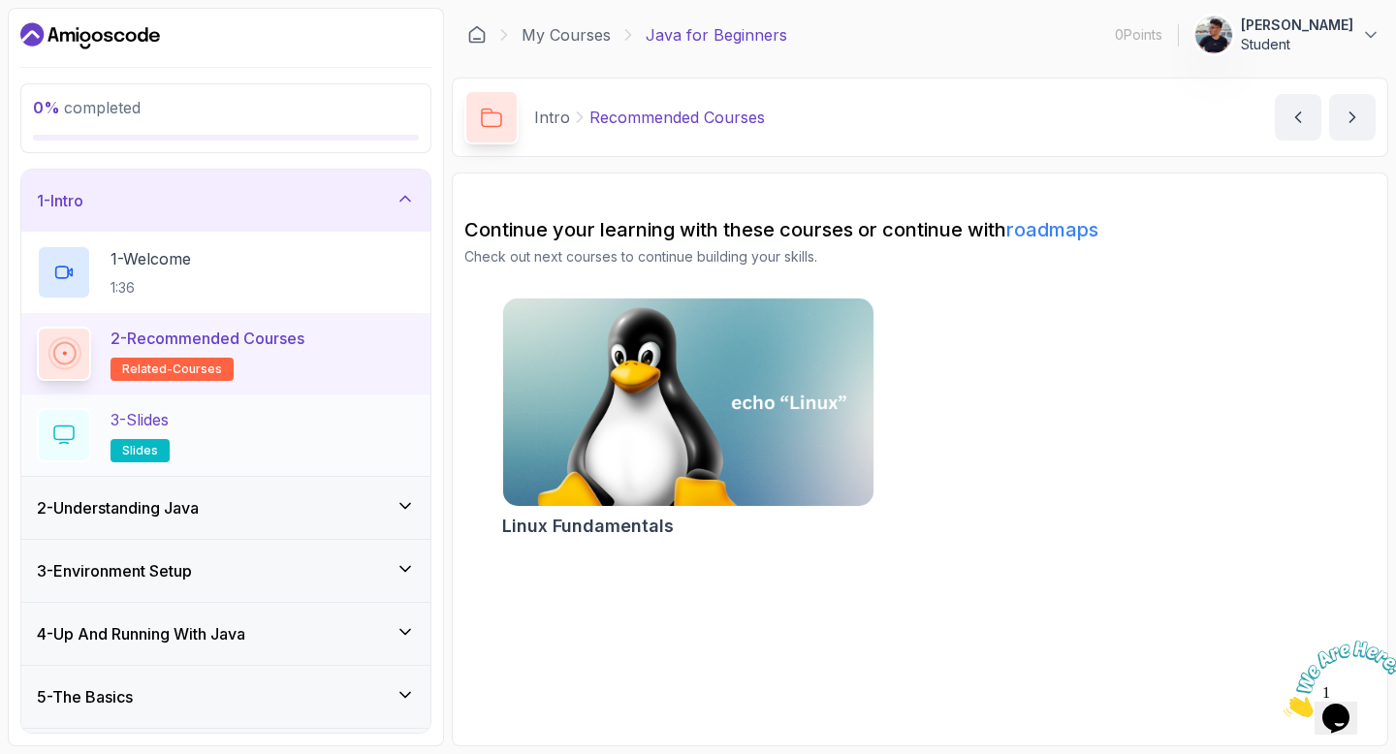
click at [219, 431] on div "3 - Slides slides" at bounding box center [226, 435] width 378 height 54
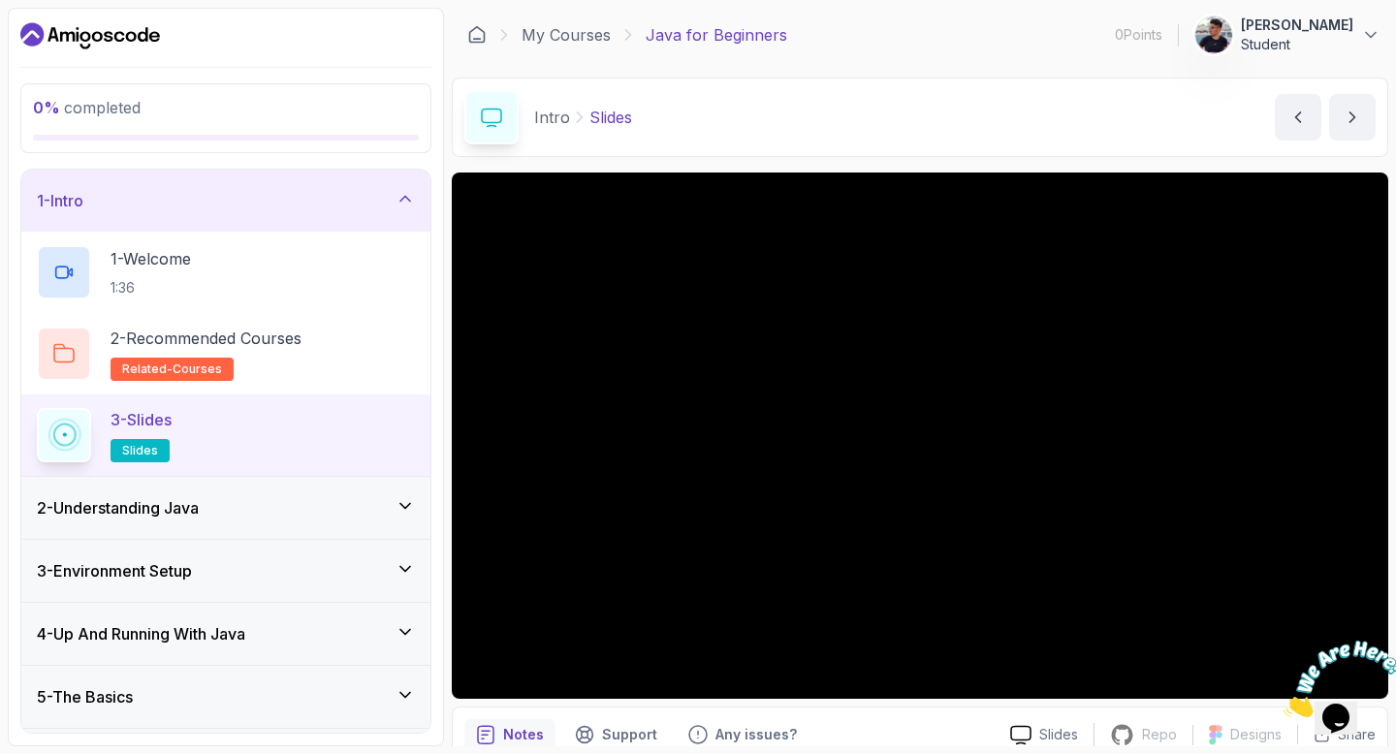
click at [240, 525] on div "2 - Understanding Java" at bounding box center [225, 508] width 409 height 62
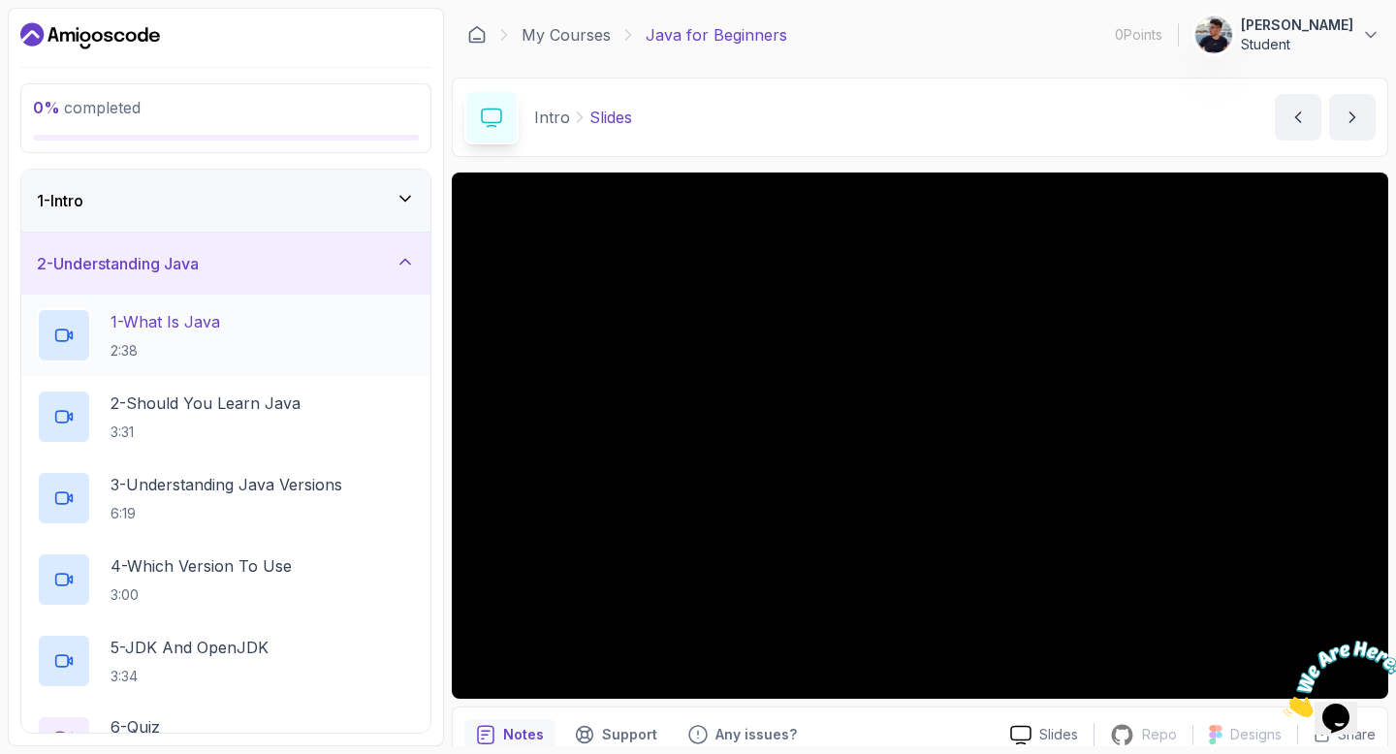
click at [170, 318] on p "1 - What Is Java" at bounding box center [165, 321] width 110 height 23
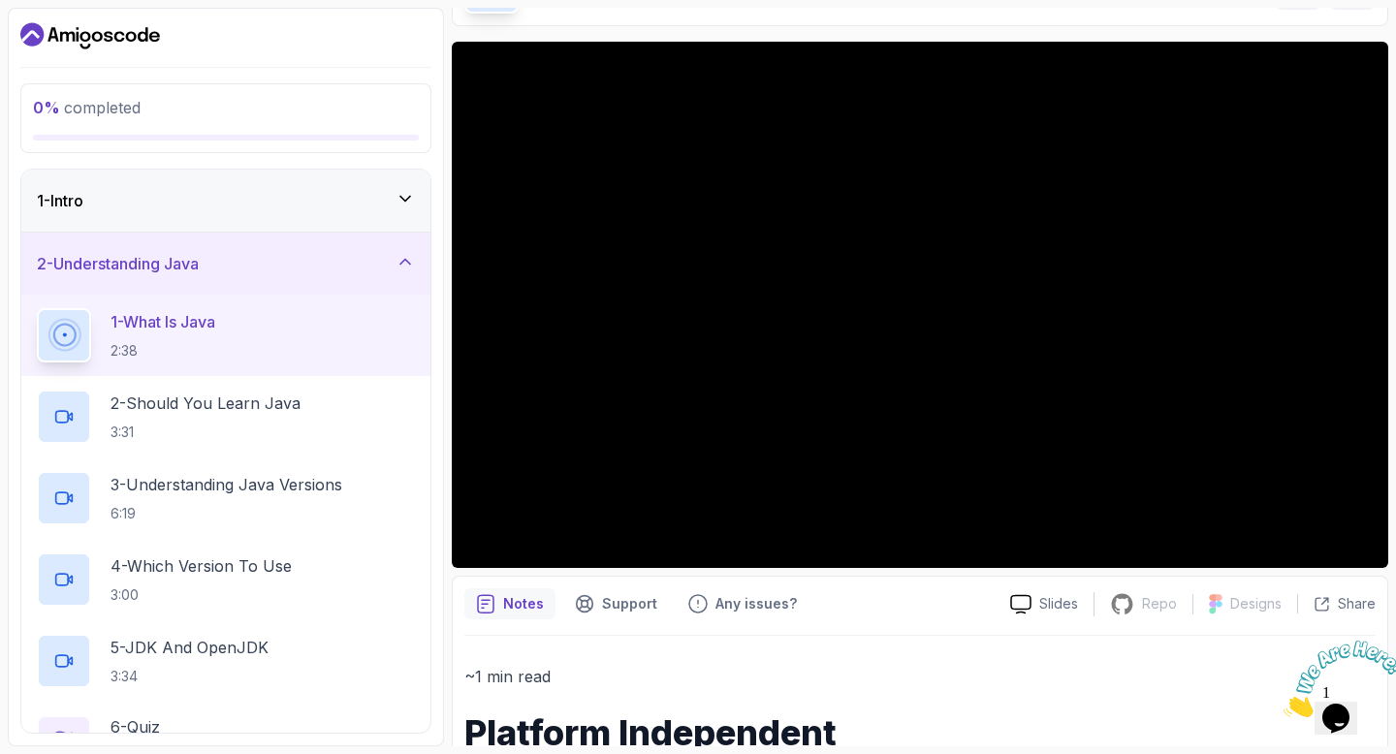
scroll to position [130, 0]
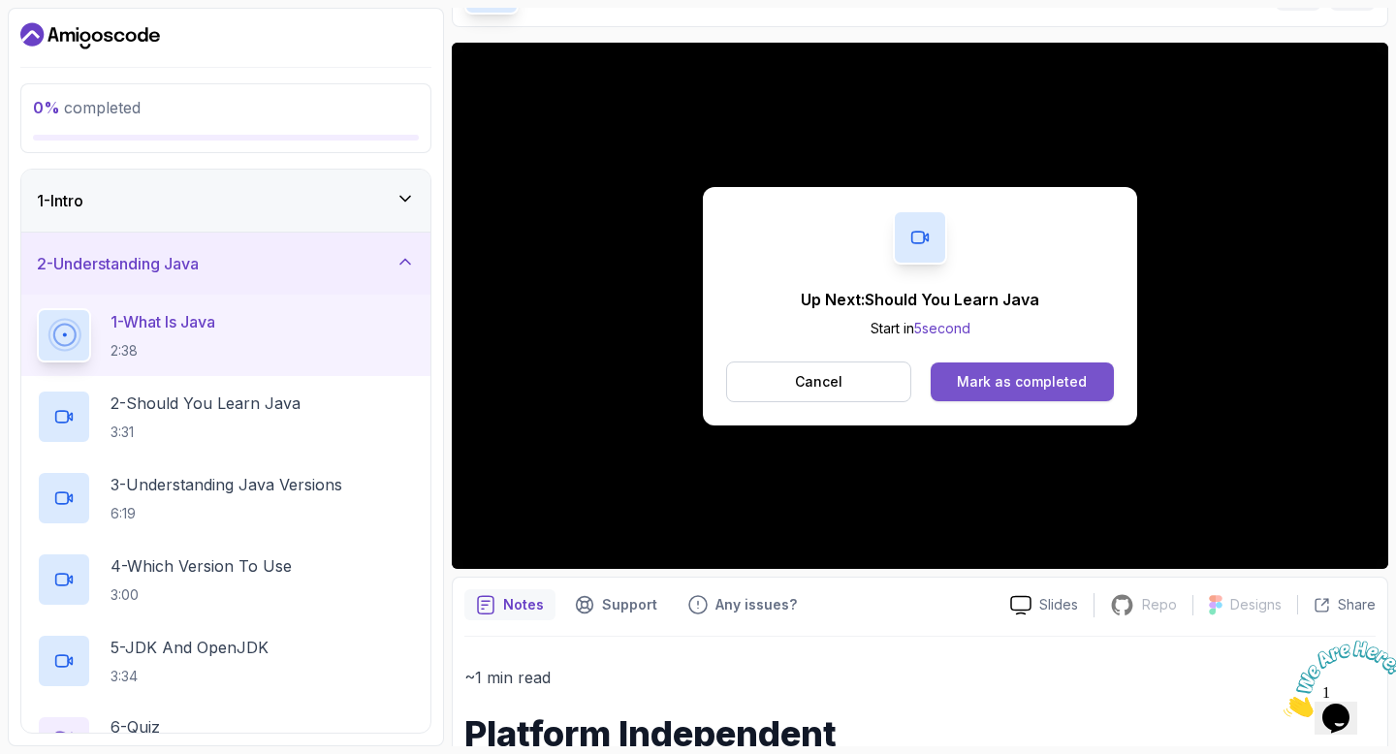
click at [1066, 379] on div "Mark as completed" at bounding box center [1022, 381] width 130 height 19
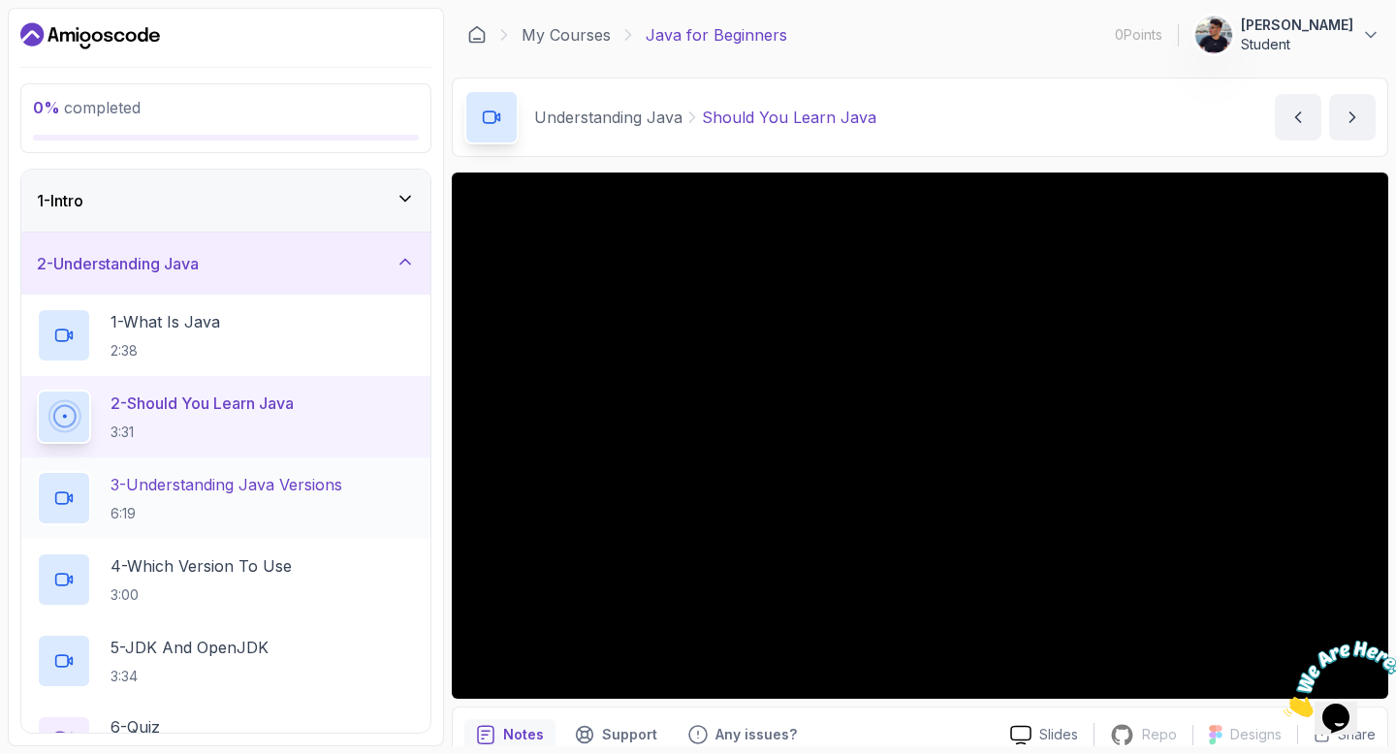
click at [276, 489] on p "3 - Understanding Java Versions" at bounding box center [226, 484] width 232 height 23
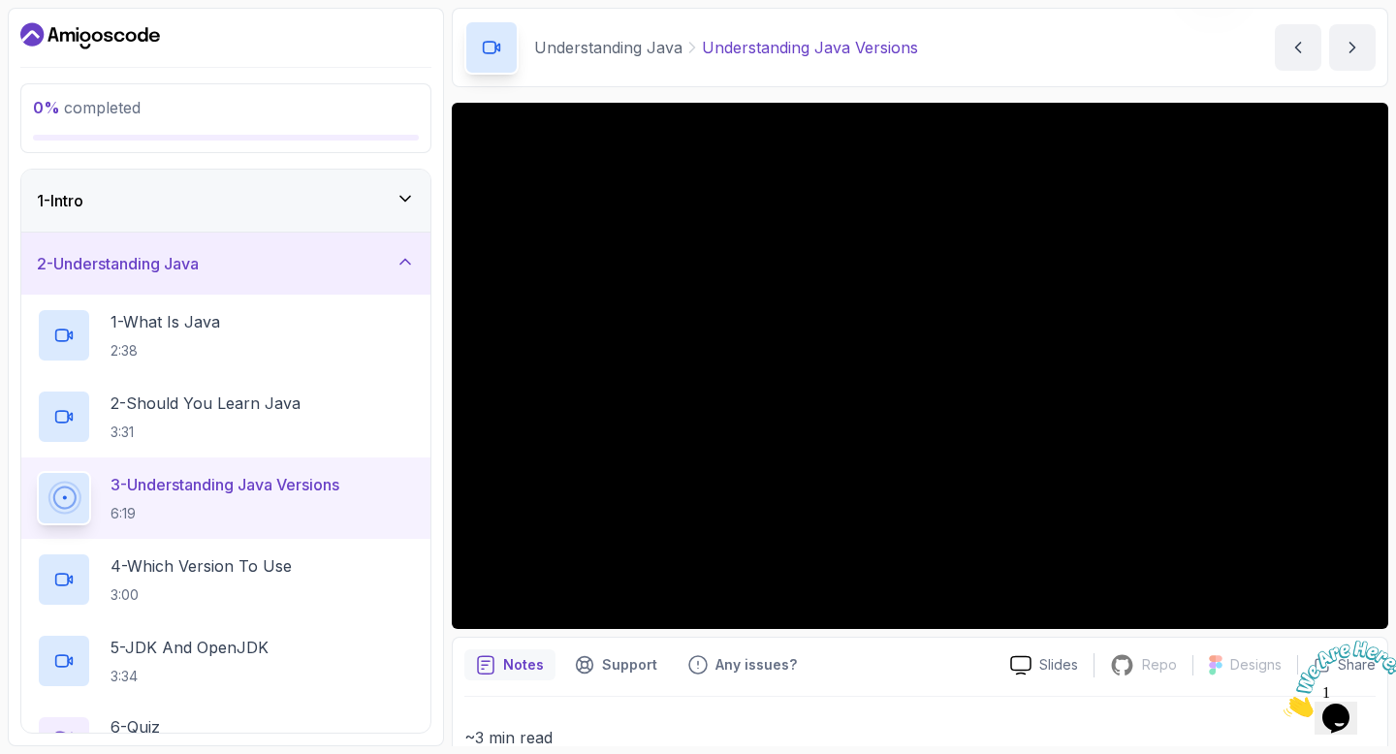
scroll to position [71, 0]
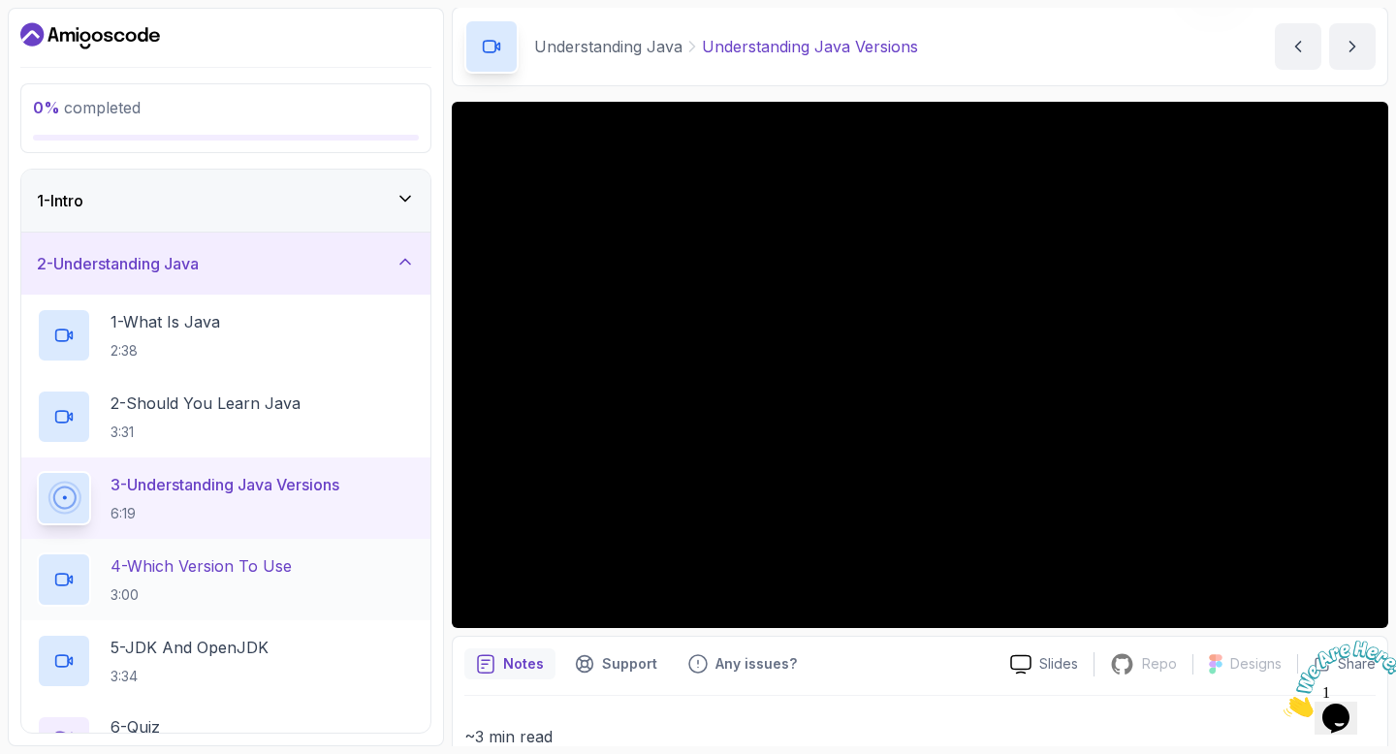
click at [204, 552] on div "4 - Which Version To Use 3:00" at bounding box center [226, 579] width 378 height 54
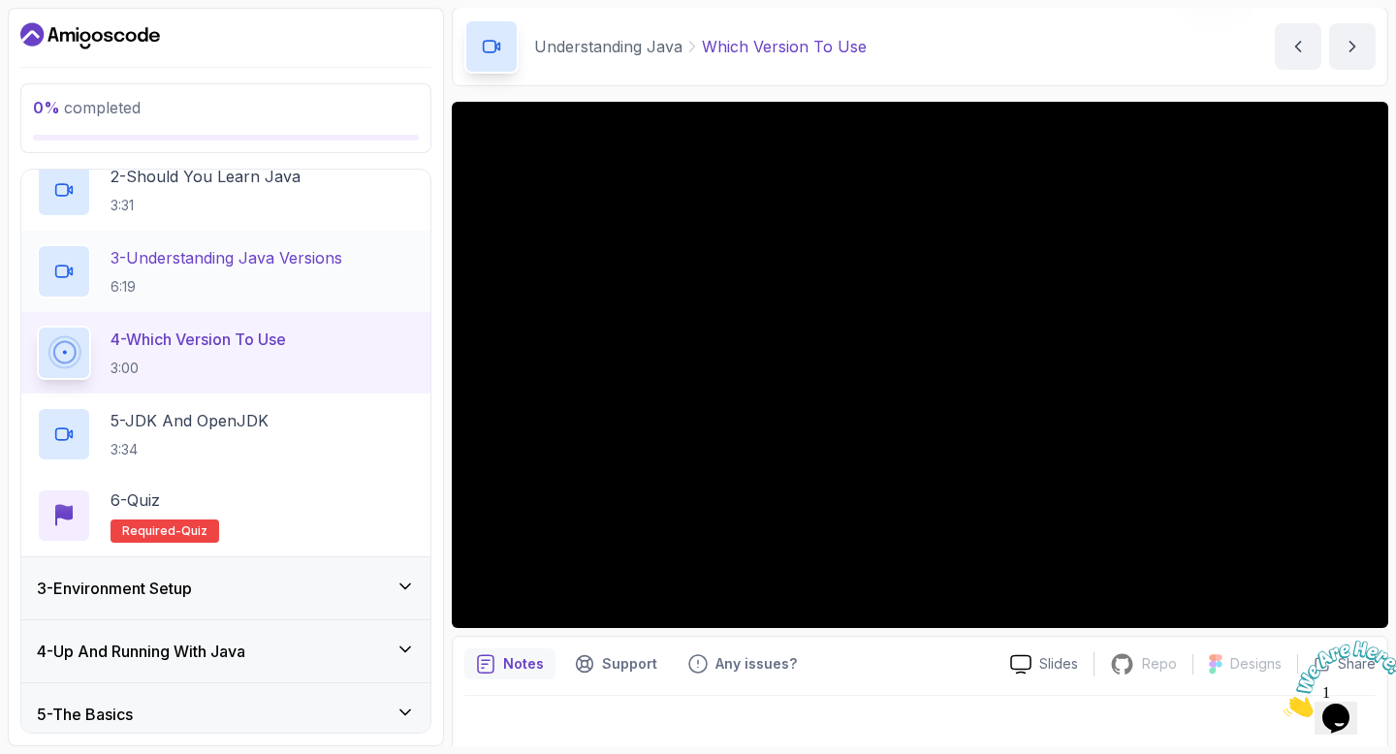
scroll to position [228, 0]
click at [332, 584] on div "3 - Environment Setup" at bounding box center [226, 587] width 378 height 23
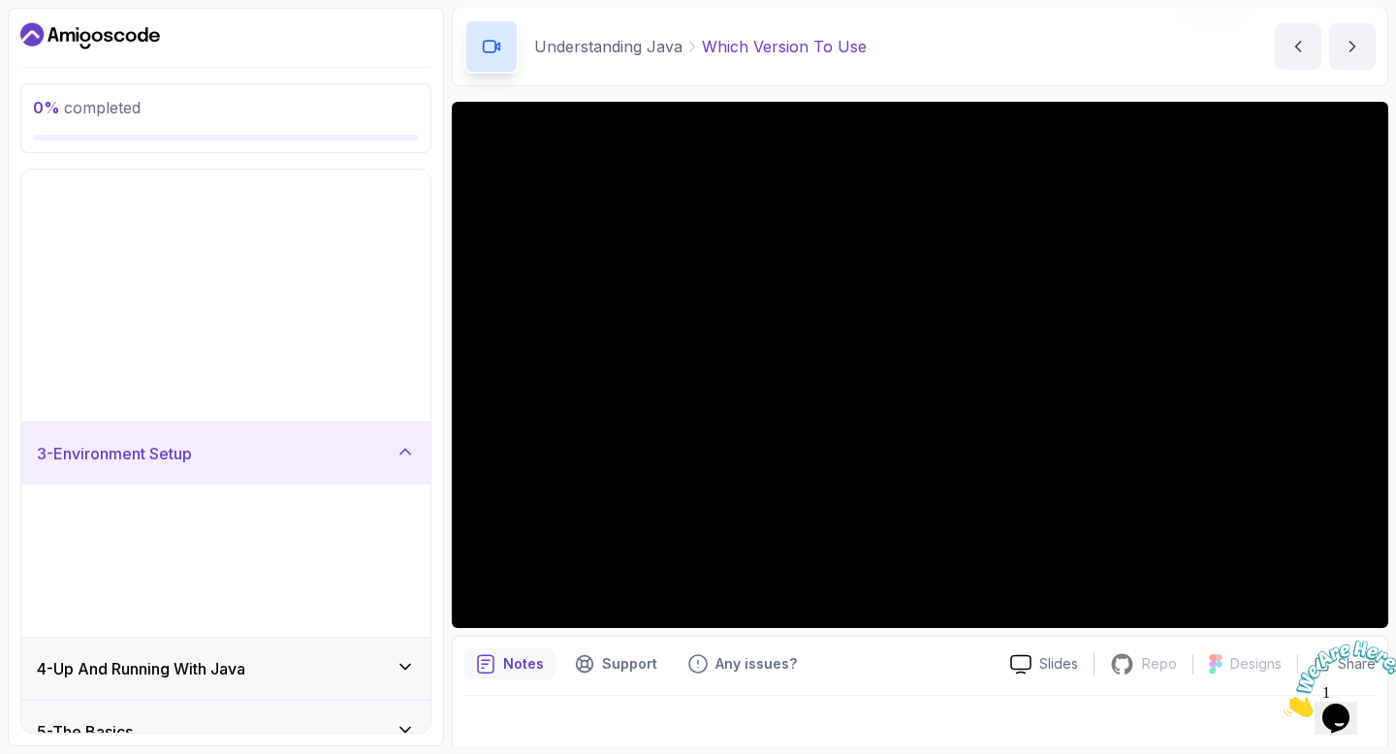
scroll to position [0, 0]
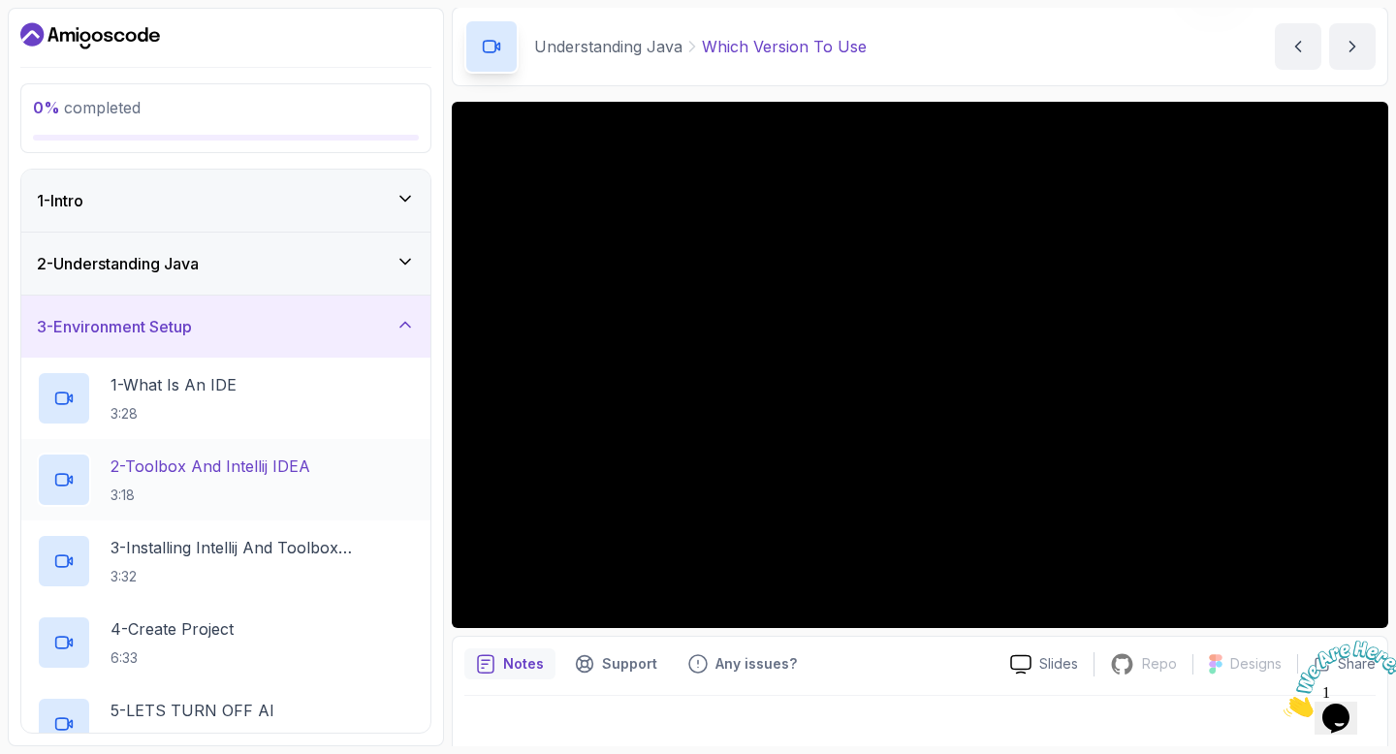
click at [255, 455] on p "2 - Toolbox And Intellij IDEA" at bounding box center [210, 466] width 200 height 23
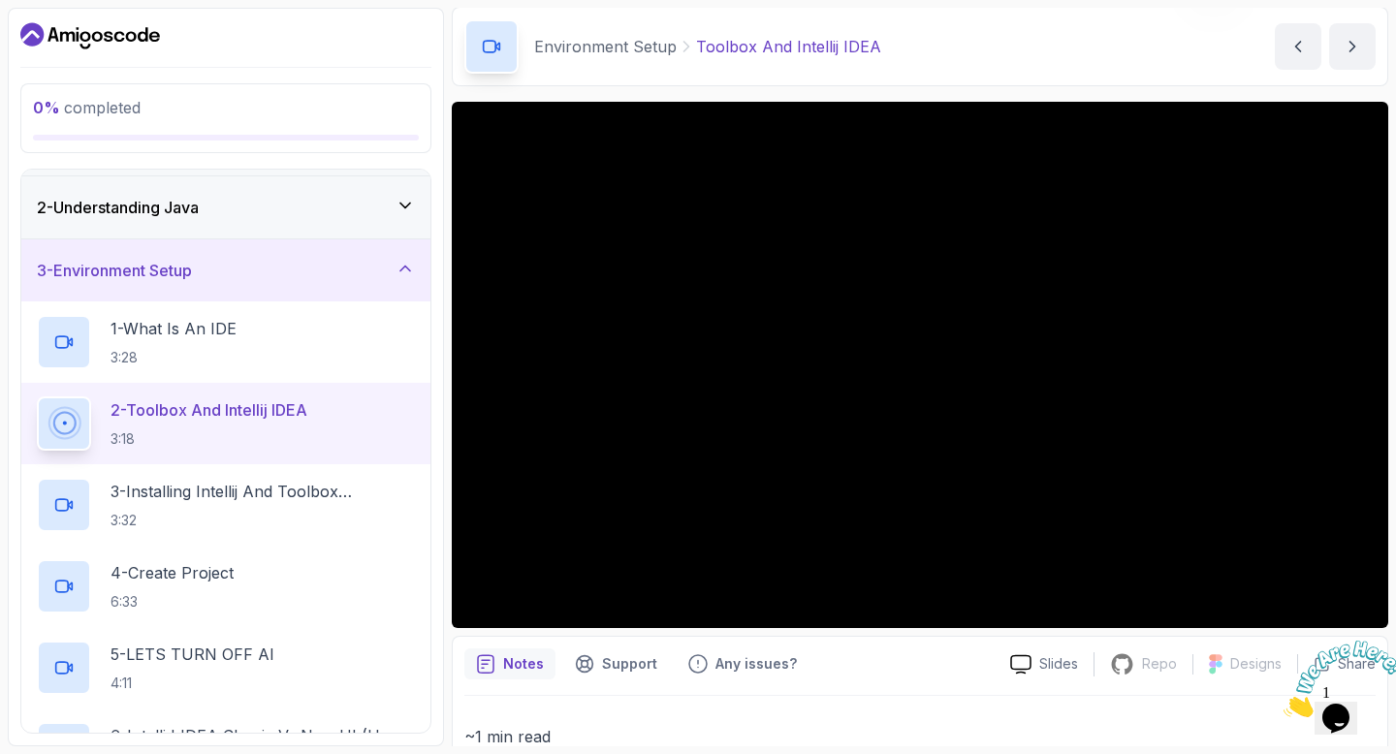
scroll to position [62, 0]
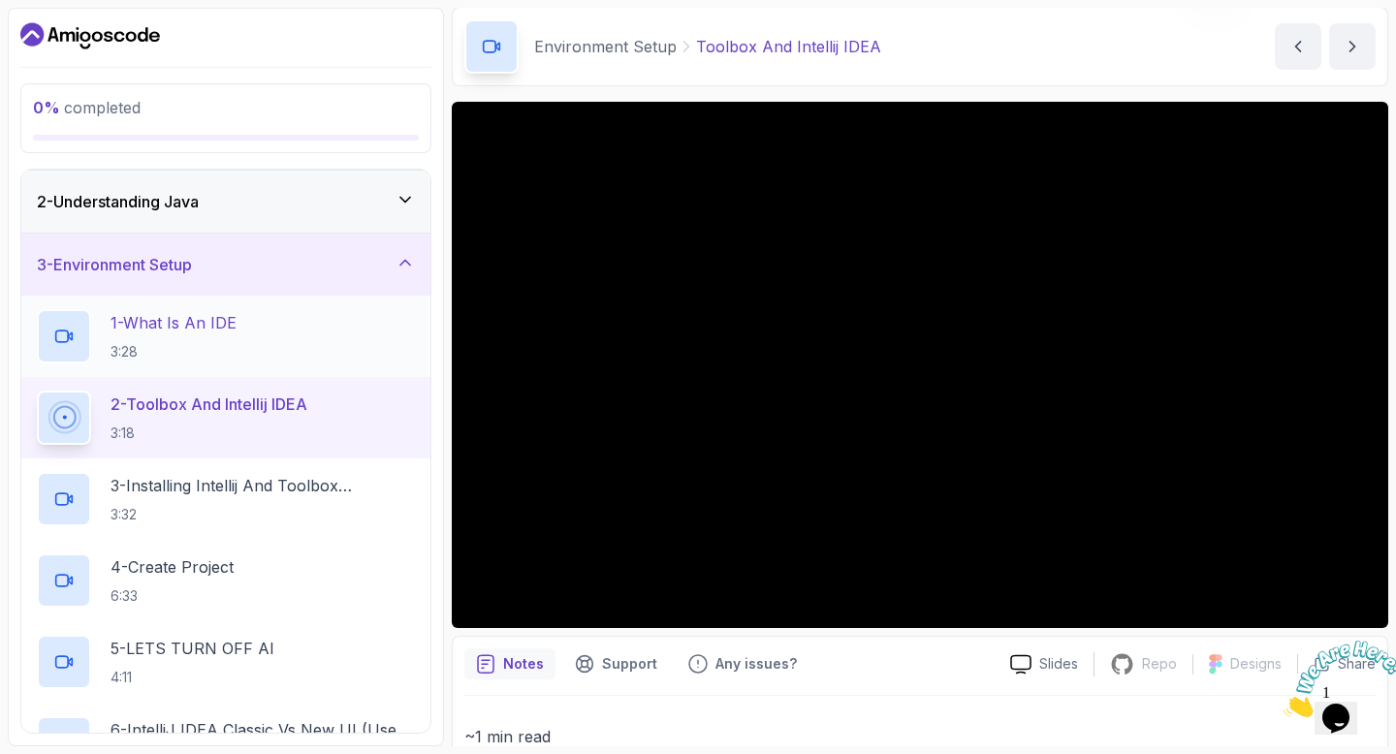
click at [232, 339] on h2 "1 - What Is An IDE 3:28" at bounding box center [173, 336] width 126 height 50
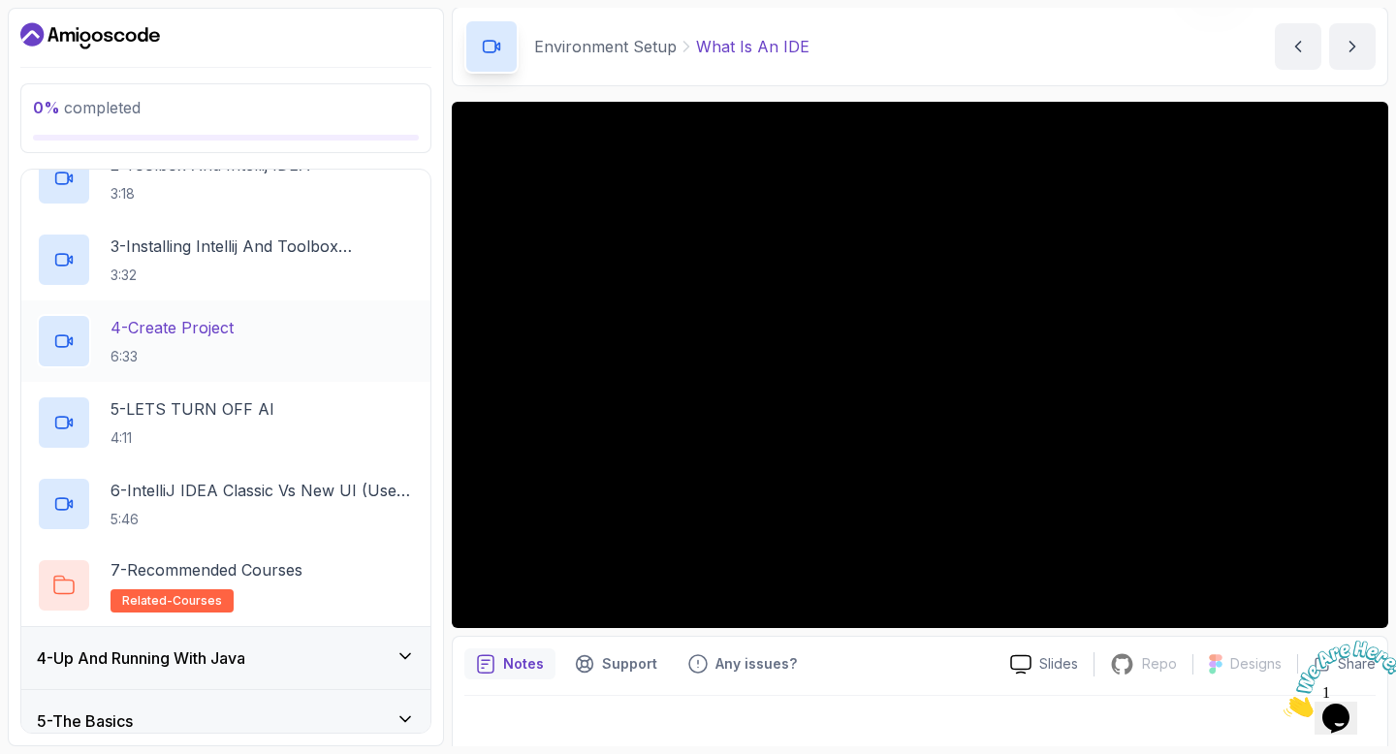
scroll to position [446, 0]
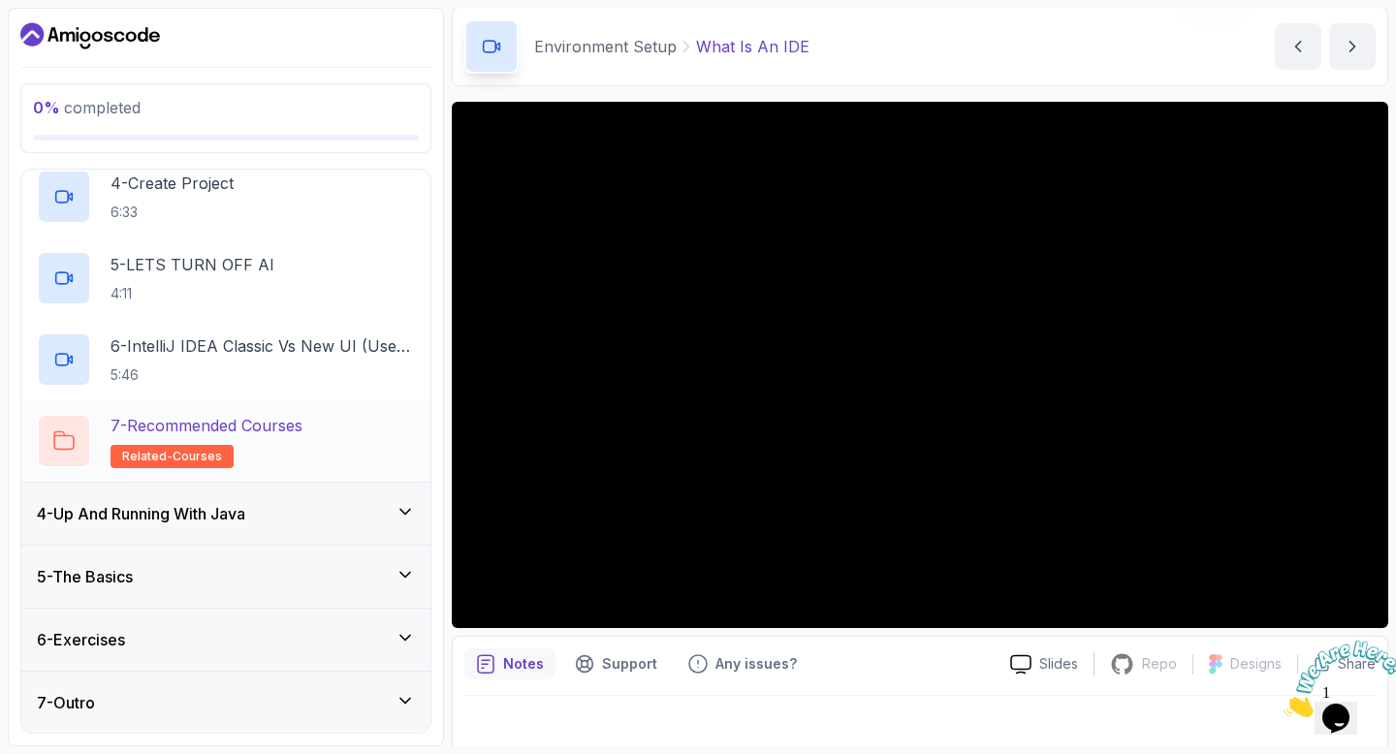
click at [269, 458] on h2 "7 - Recommended Courses related-courses" at bounding box center [206, 441] width 192 height 54
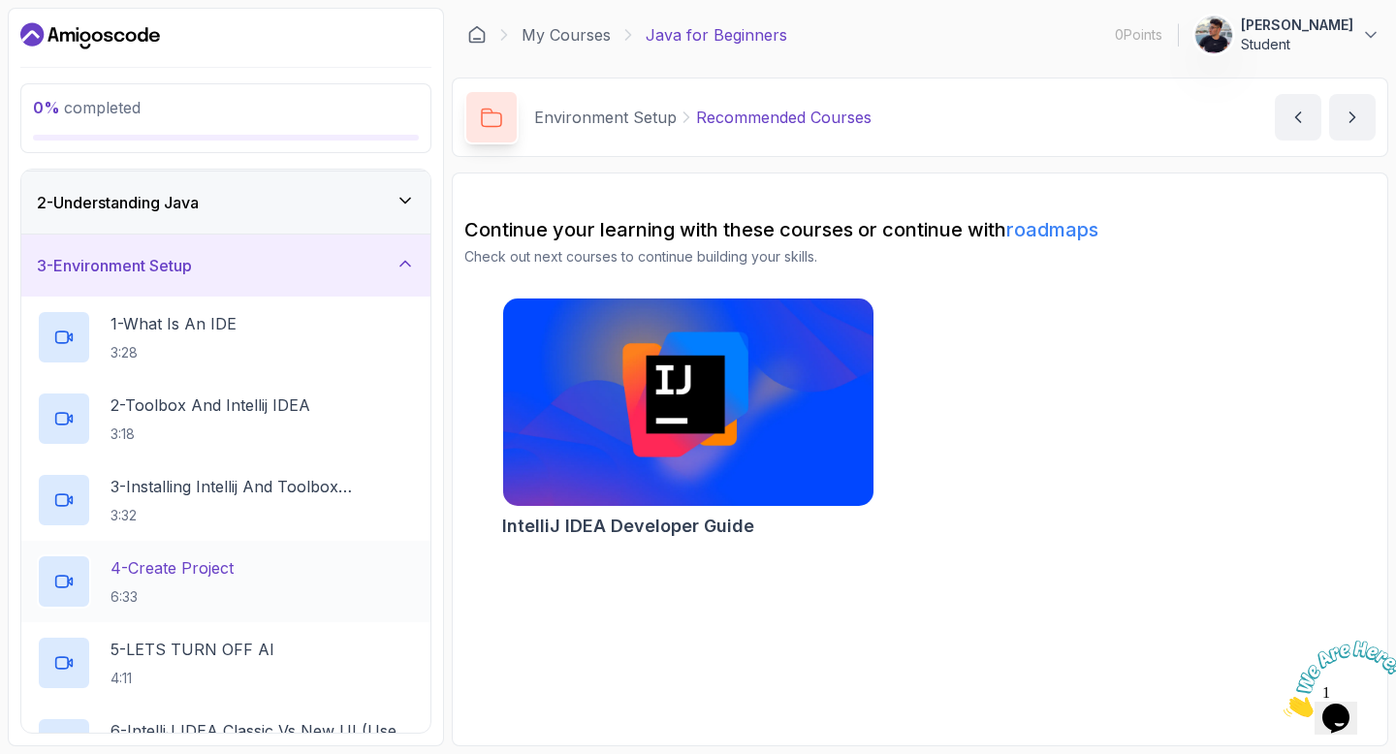
scroll to position [24, 0]
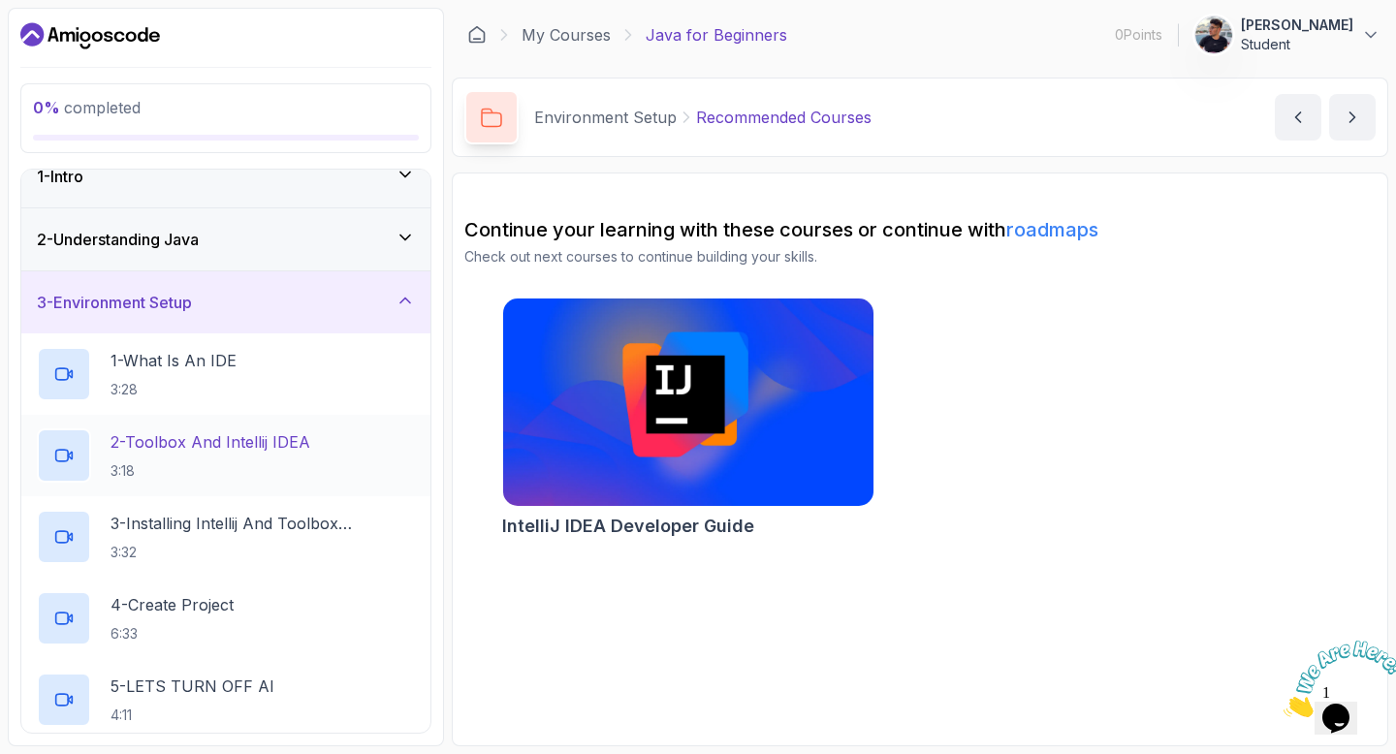
click at [226, 419] on div "2 - Toolbox And Intellij IDEA 3:18" at bounding box center [225, 455] width 409 height 81
click at [230, 381] on p "3:28" at bounding box center [173, 389] width 126 height 19
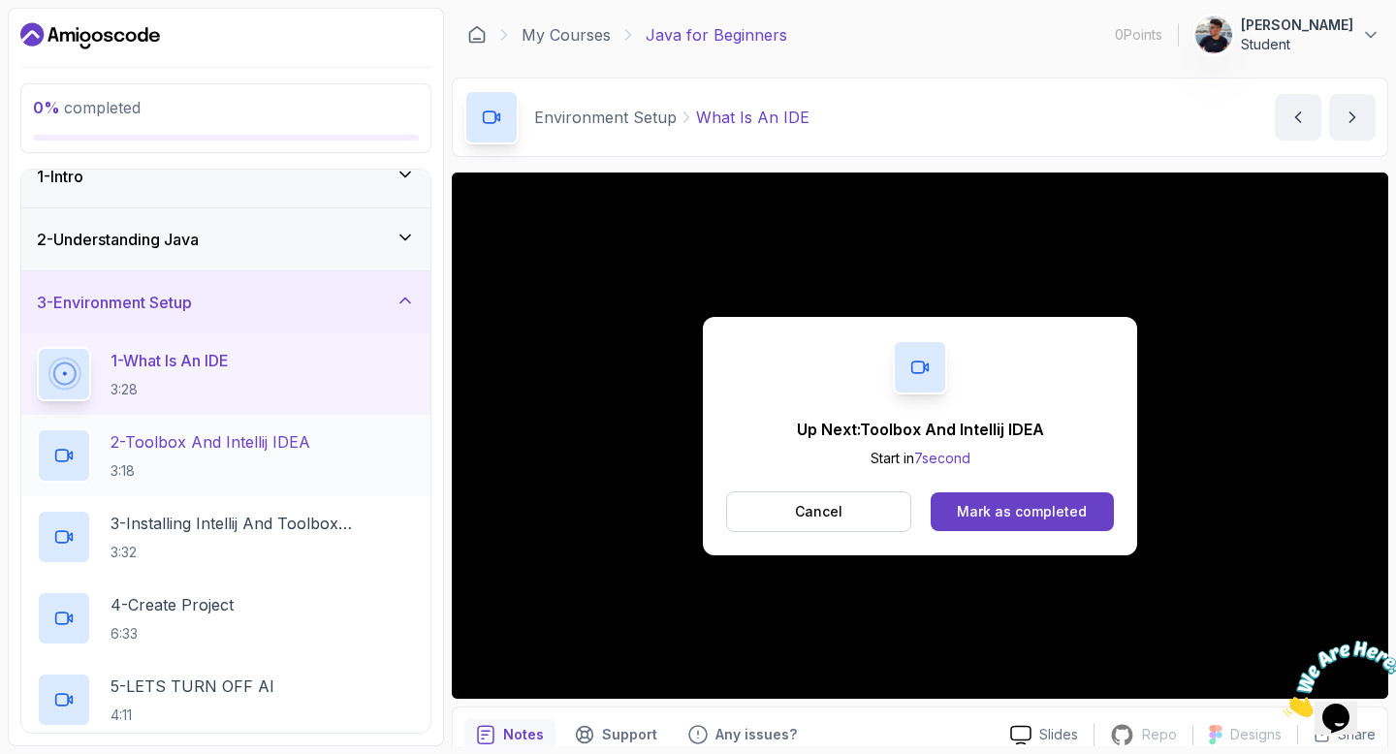
click at [290, 442] on p "2 - Toolbox And Intellij IDEA" at bounding box center [210, 441] width 200 height 23
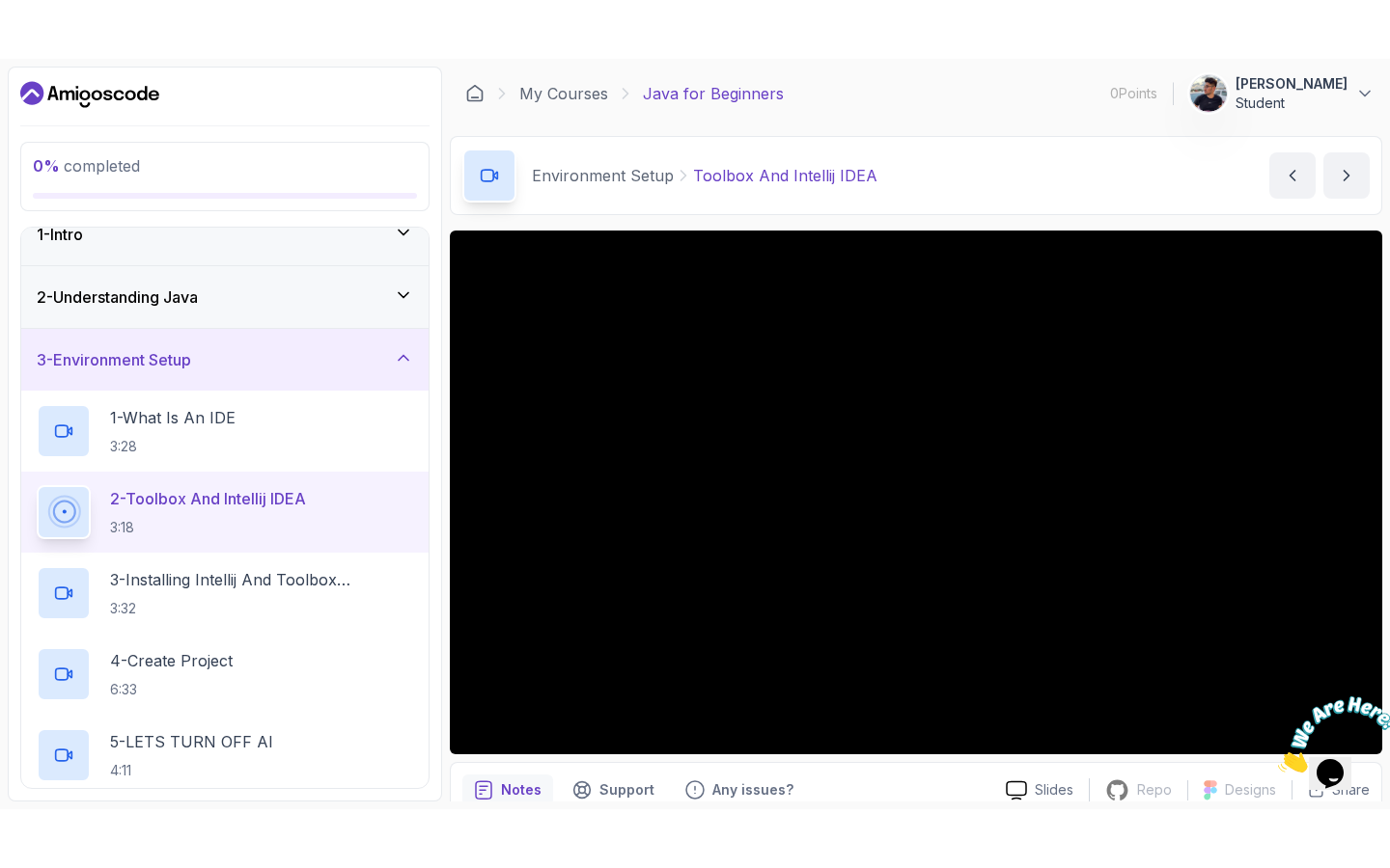
scroll to position [59, 0]
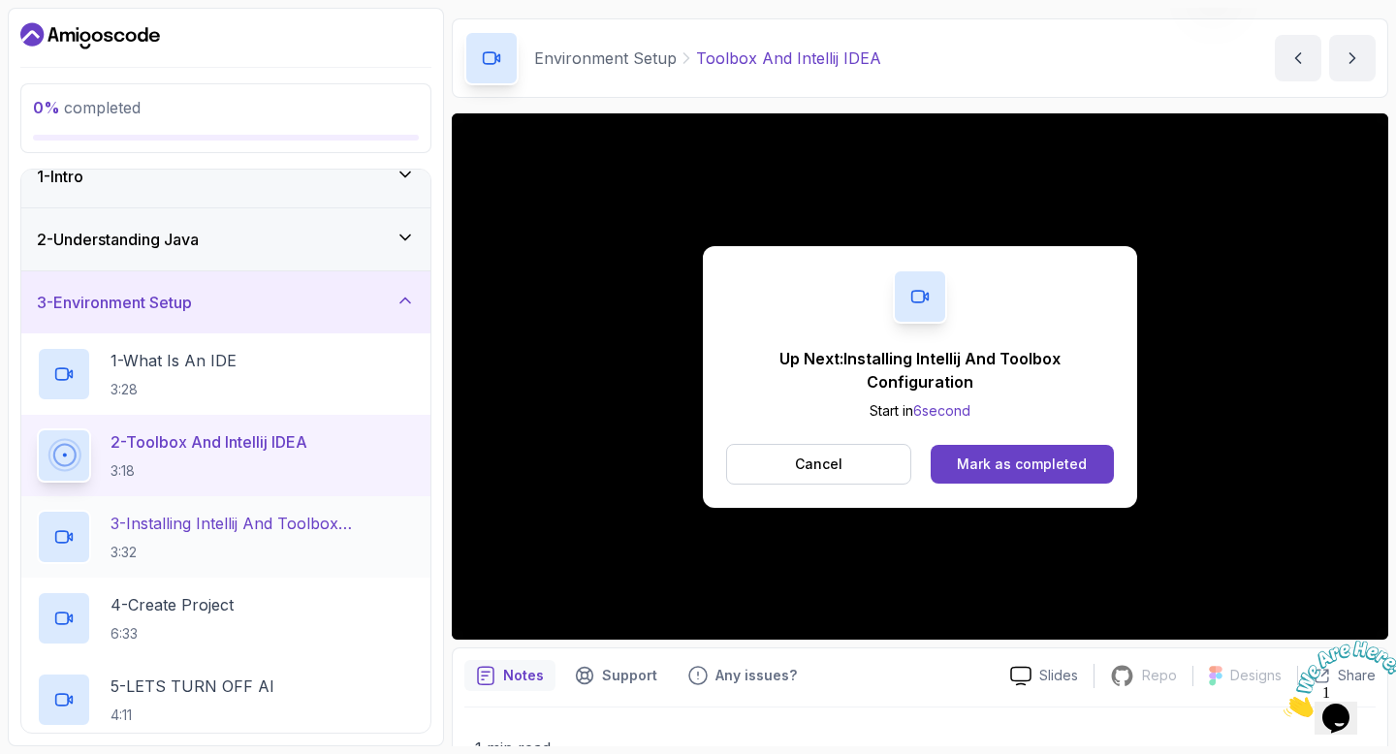
click at [185, 548] on p "3:32" at bounding box center [262, 552] width 304 height 19
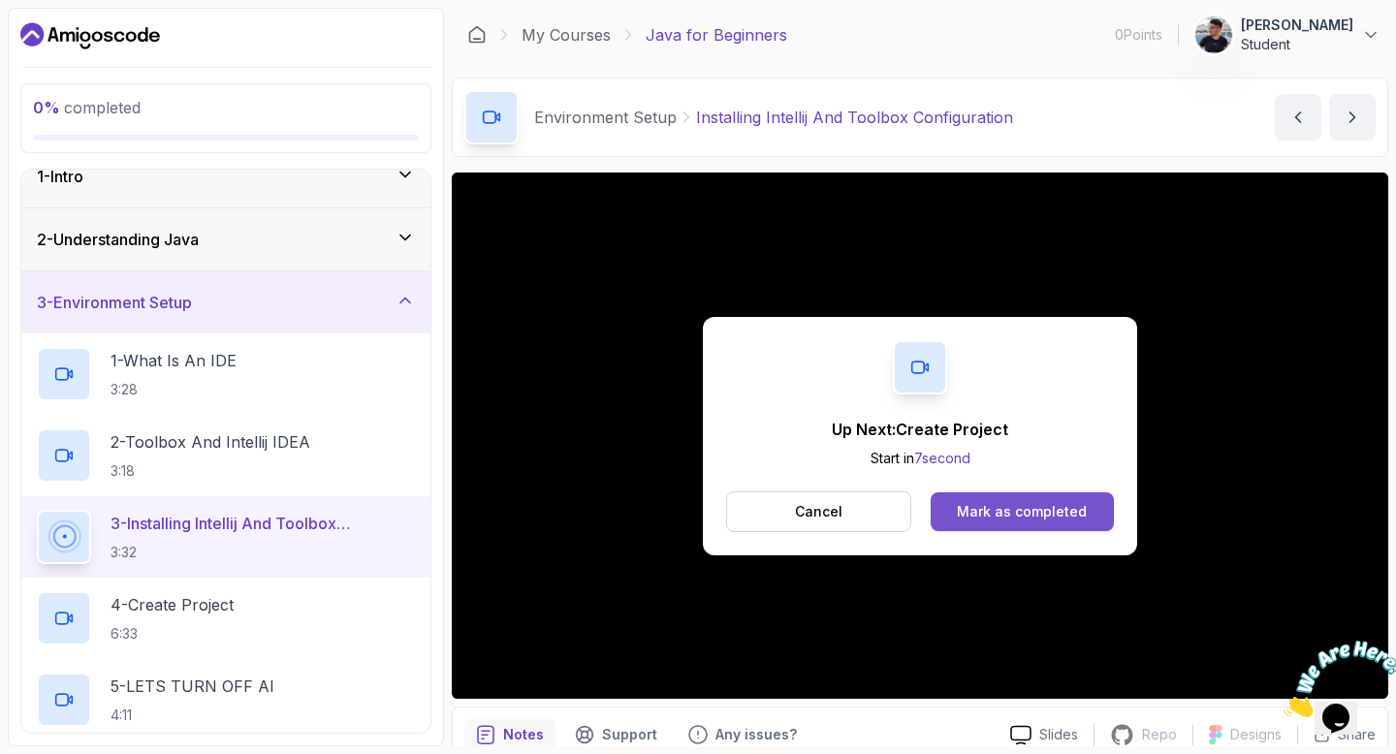
click at [1056, 523] on button "Mark as completed" at bounding box center [1021, 511] width 183 height 39
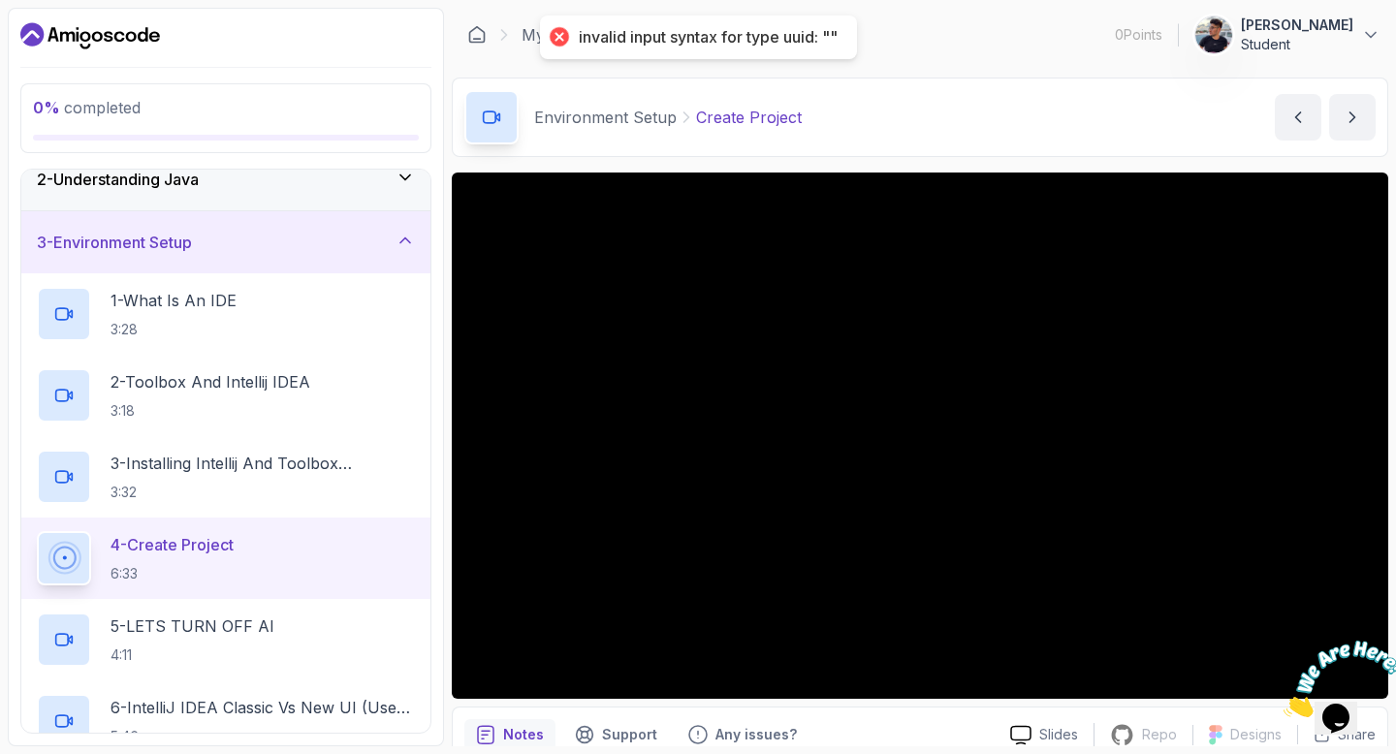
scroll to position [111, 0]
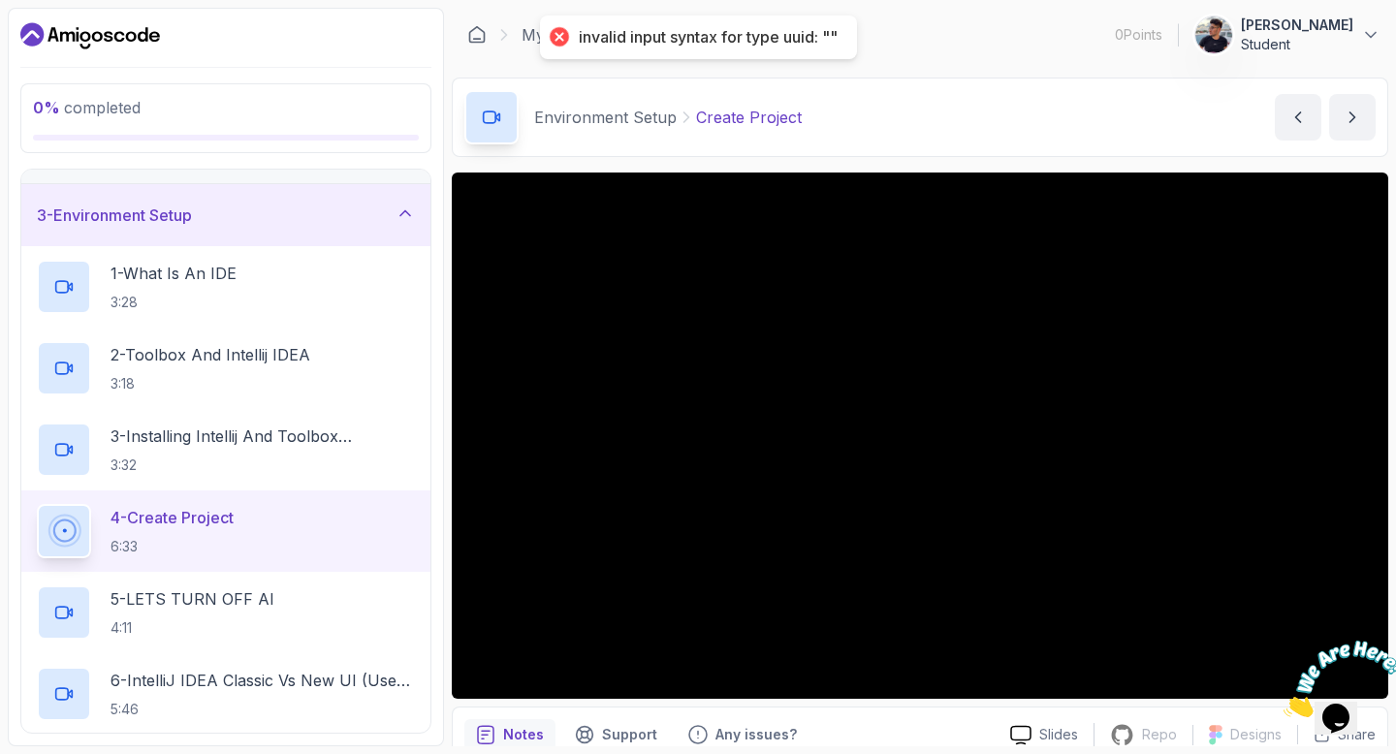
click at [1374, 684] on img at bounding box center [1343, 679] width 120 height 77
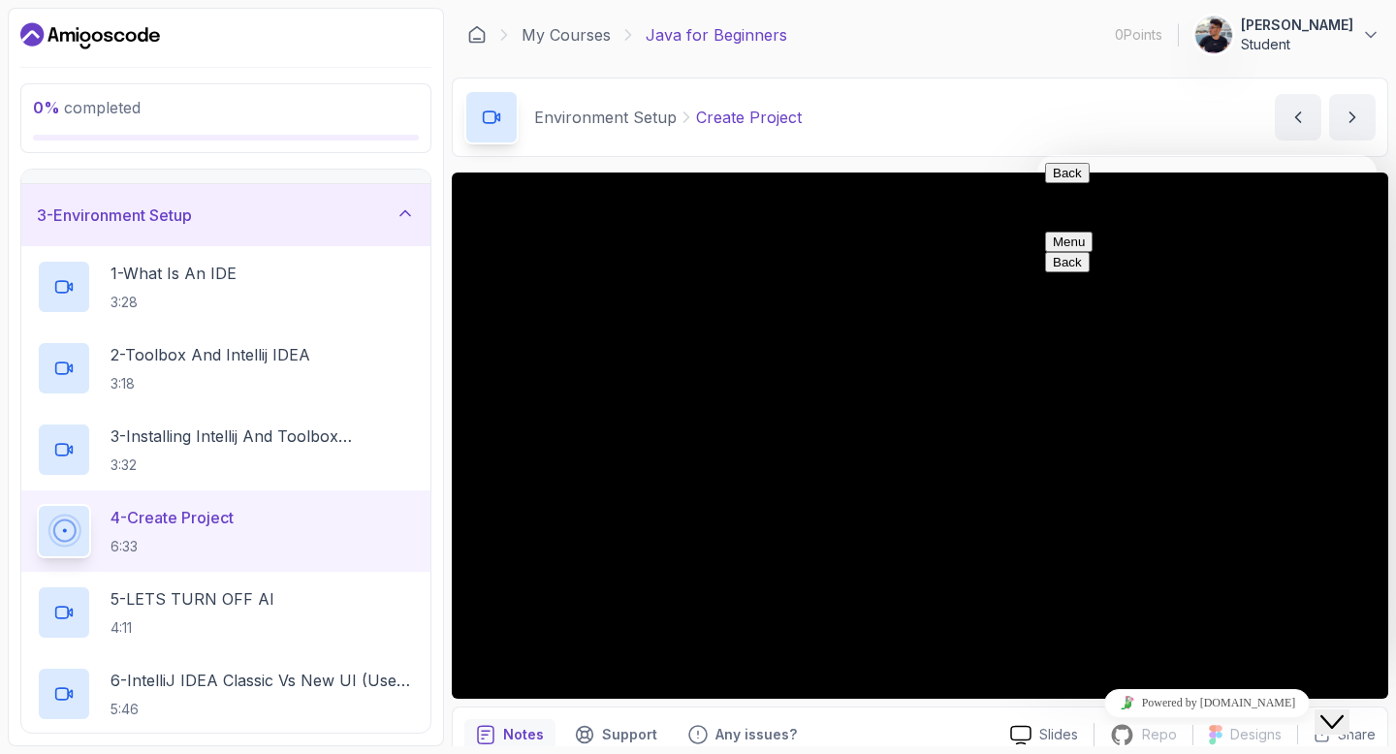
click at [1088, 199] on p "Customer Support" at bounding box center [1207, 207] width 324 height 17
click at [1053, 182] on button "Back" at bounding box center [1067, 173] width 45 height 20
click at [1040, 147] on div "Environment Setup Create Project Create Project by [PERSON_NAME]" at bounding box center [920, 117] width 936 height 79
click at [1345, 709] on button "Close Chat This icon closes the chat window." at bounding box center [1331, 721] width 35 height 25
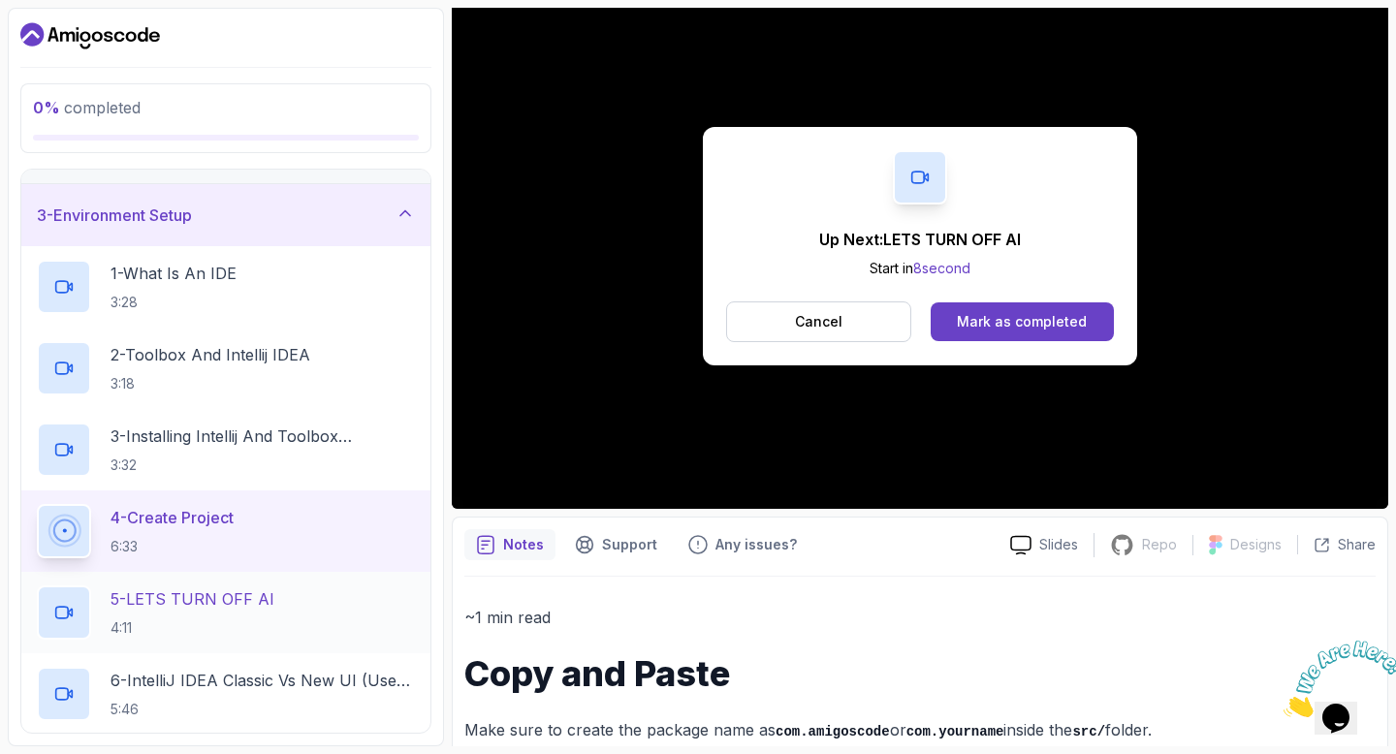
scroll to position [251, 0]
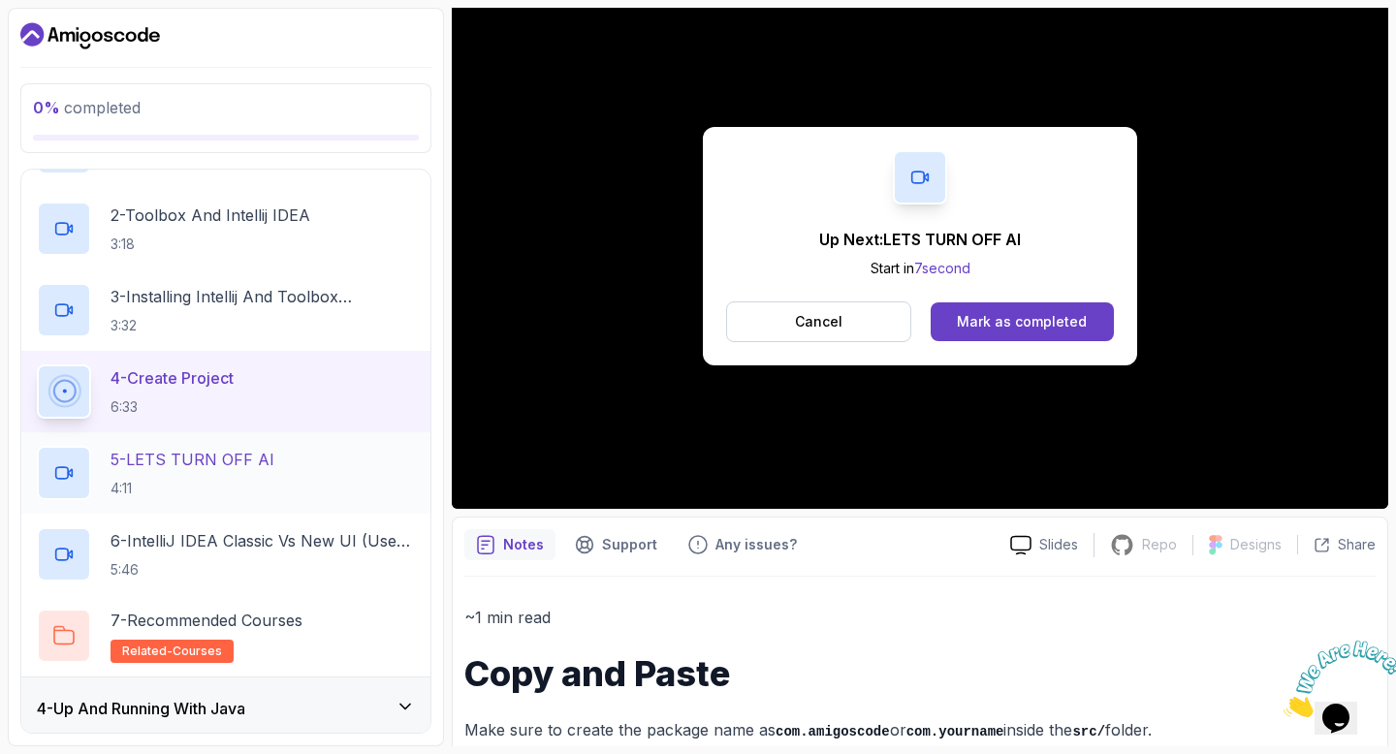
click at [255, 472] on h2 "5 - LETS TURN OFF AI 4:11" at bounding box center [192, 473] width 164 height 50
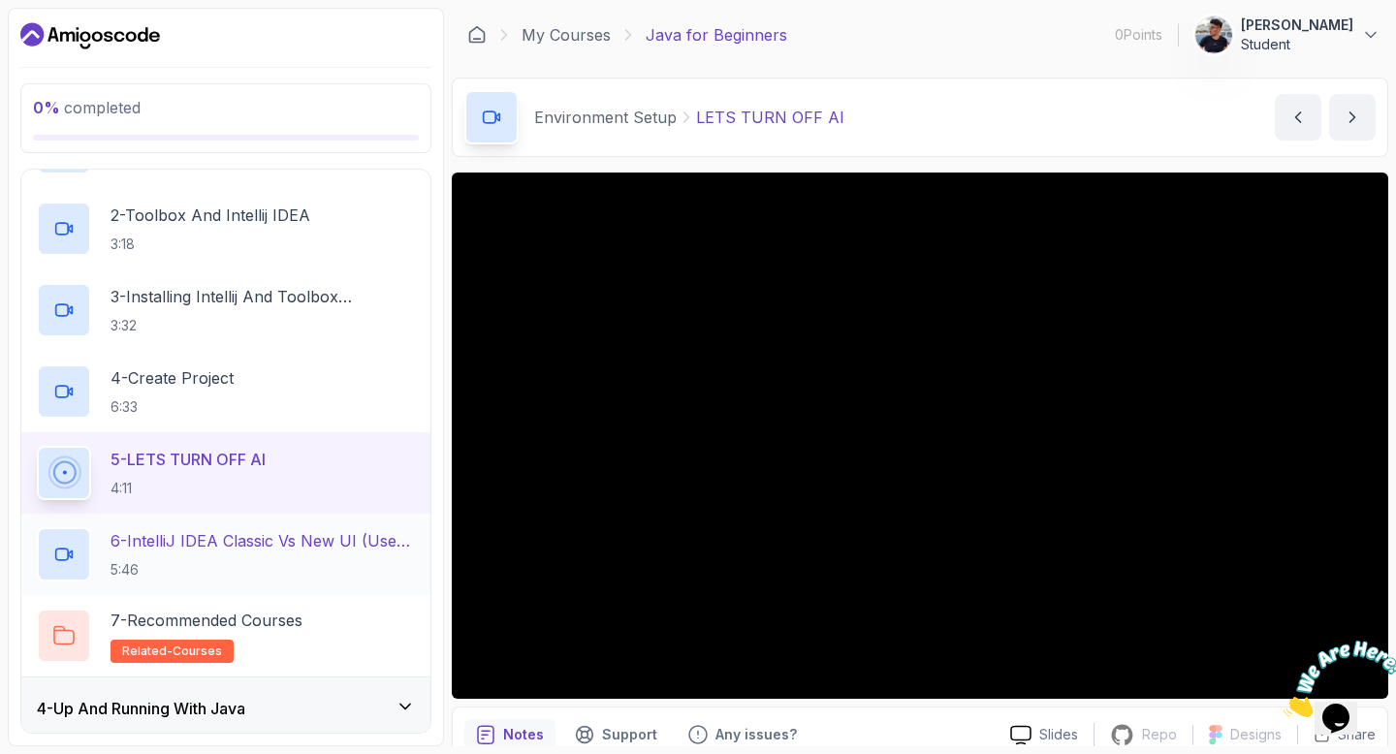
click at [219, 530] on p "6 - IntelliJ IDEA Classic Vs New UI (User Interface)" at bounding box center [262, 540] width 304 height 23
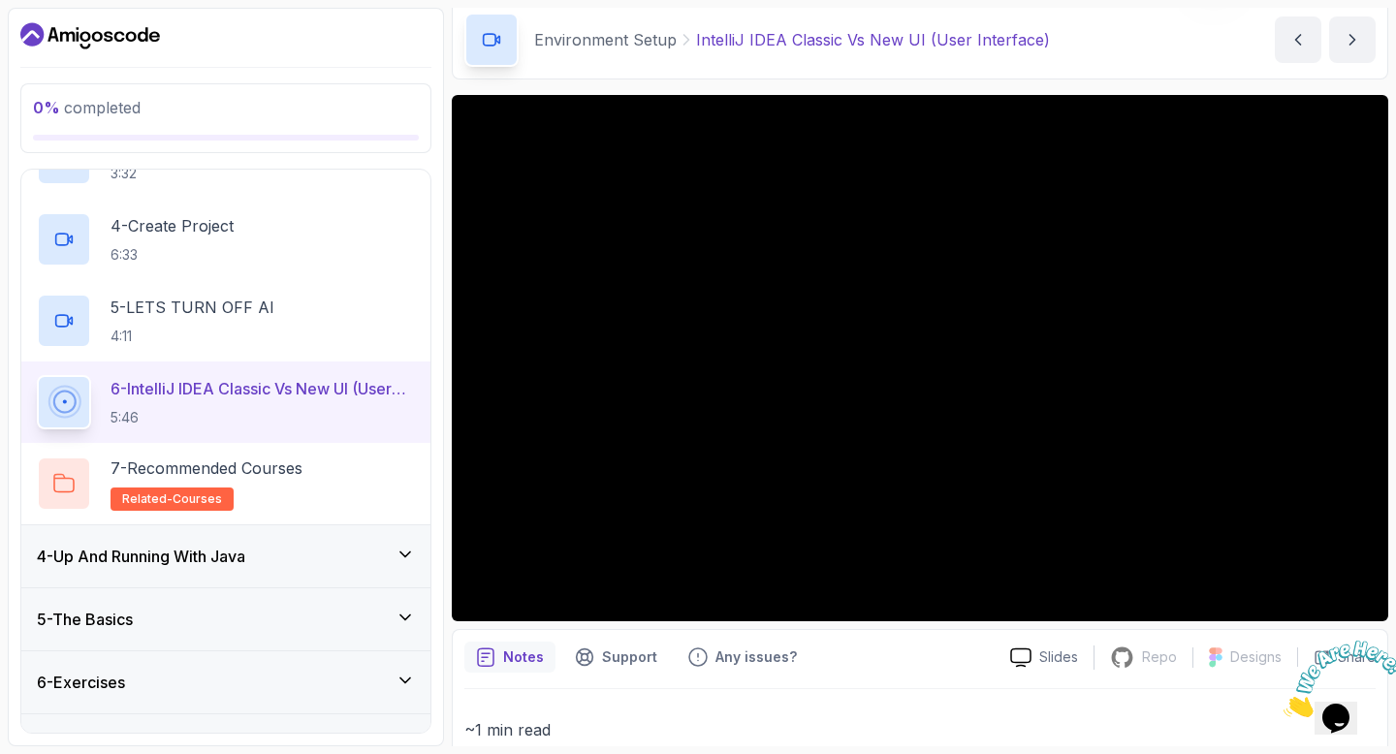
scroll to position [446, 0]
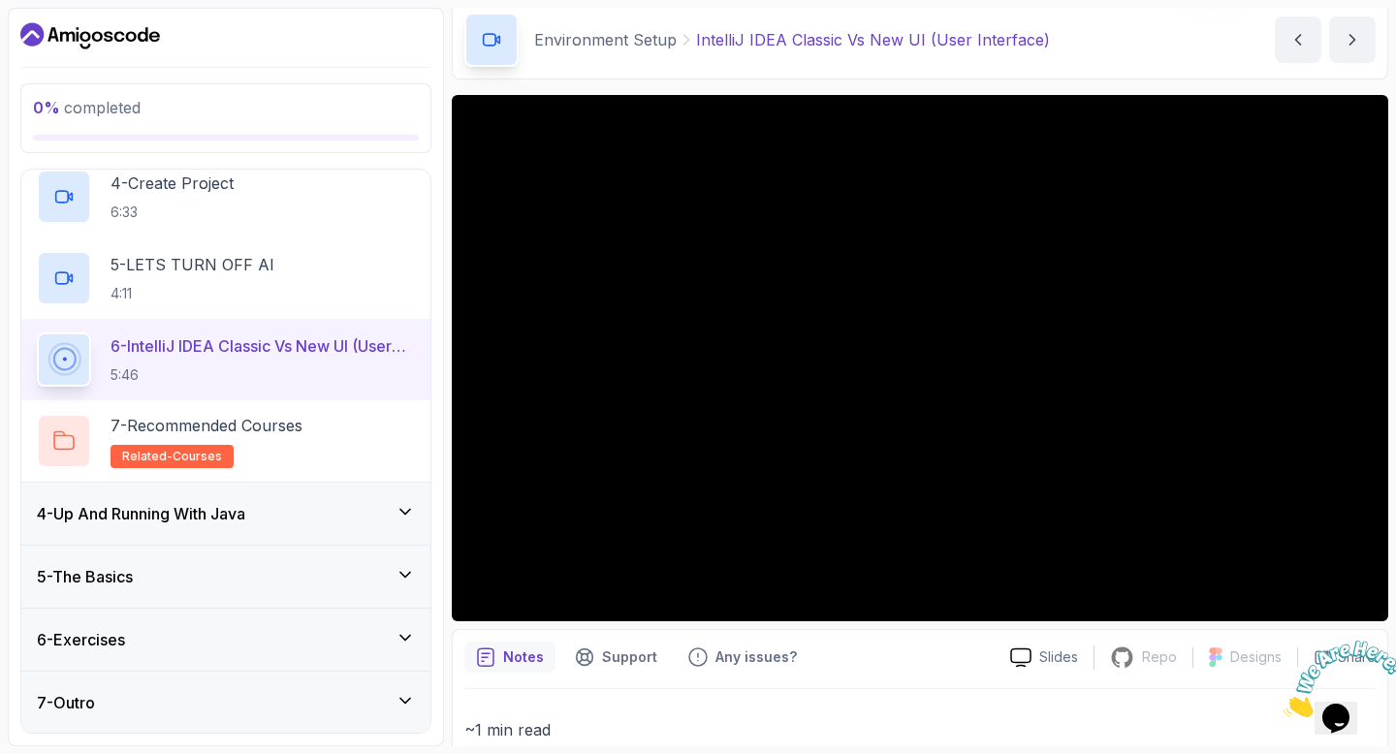
click at [288, 515] on div "4 - Up And Running With Java" at bounding box center [226, 513] width 378 height 23
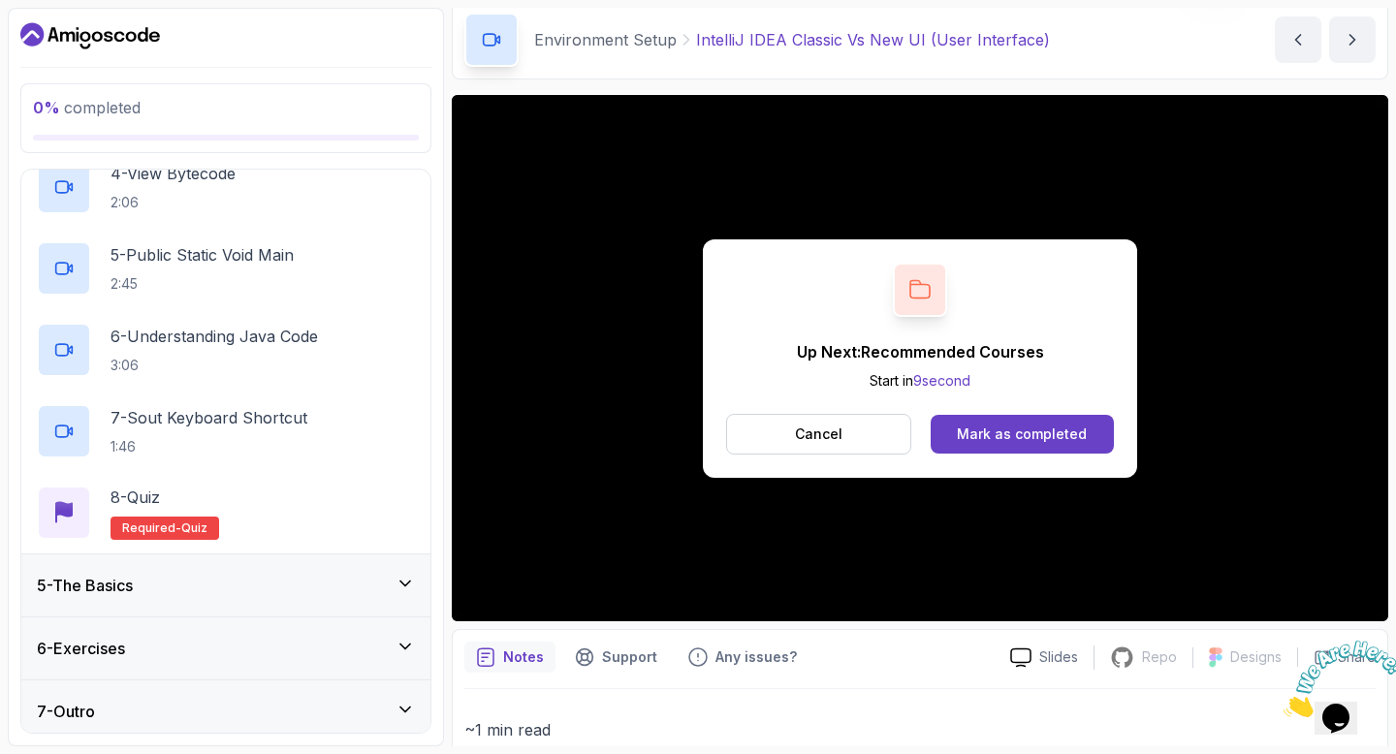
scroll to position [527, 0]
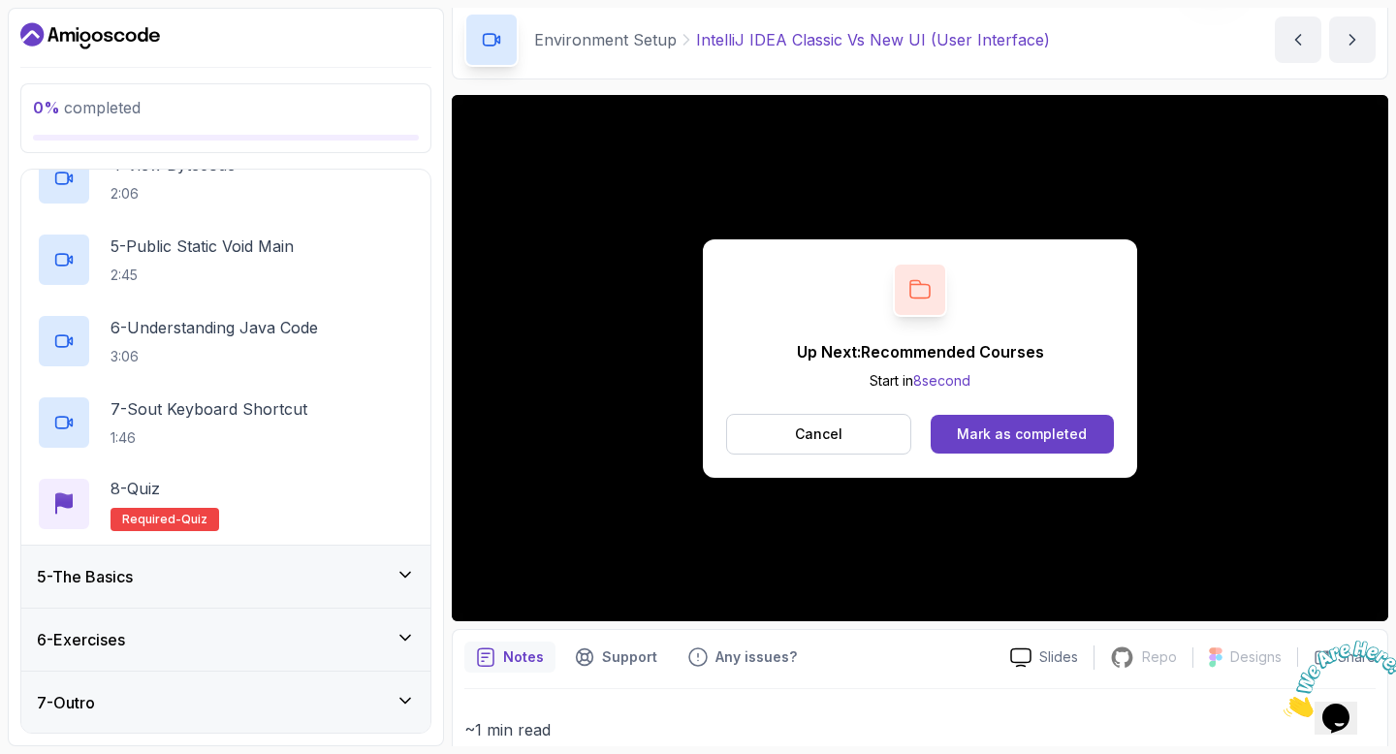
click at [273, 575] on div "5 - The Basics" at bounding box center [226, 576] width 378 height 23
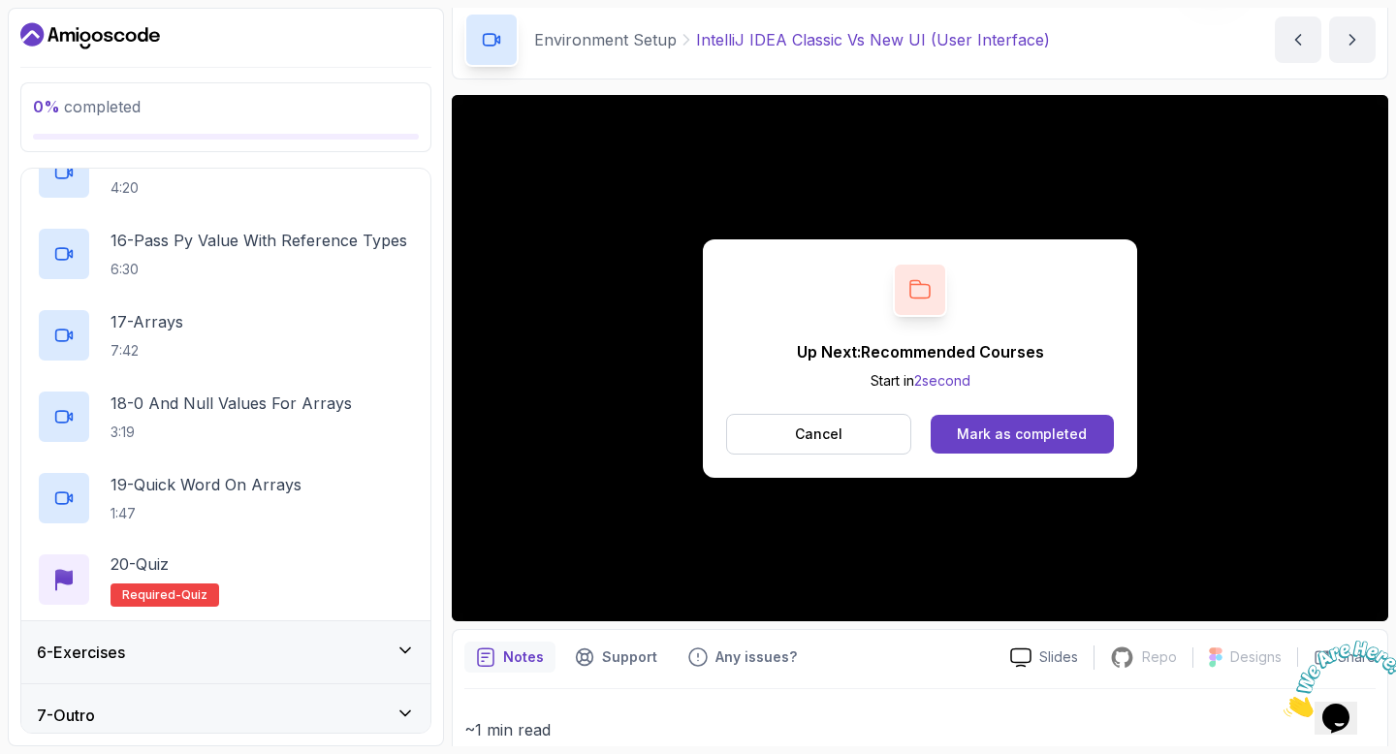
scroll to position [1493, 0]
click at [280, 633] on div "6 - Exercises" at bounding box center [225, 650] width 409 height 62
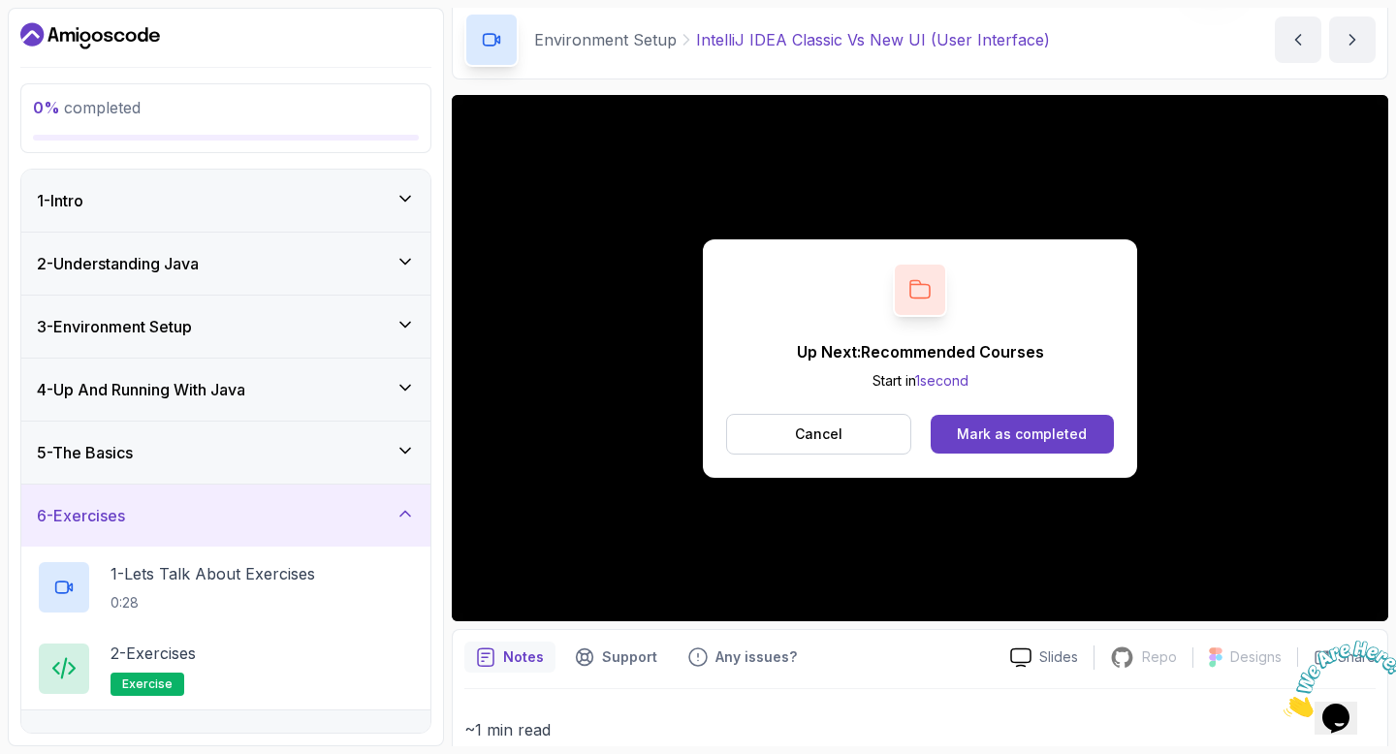
scroll to position [40, 0]
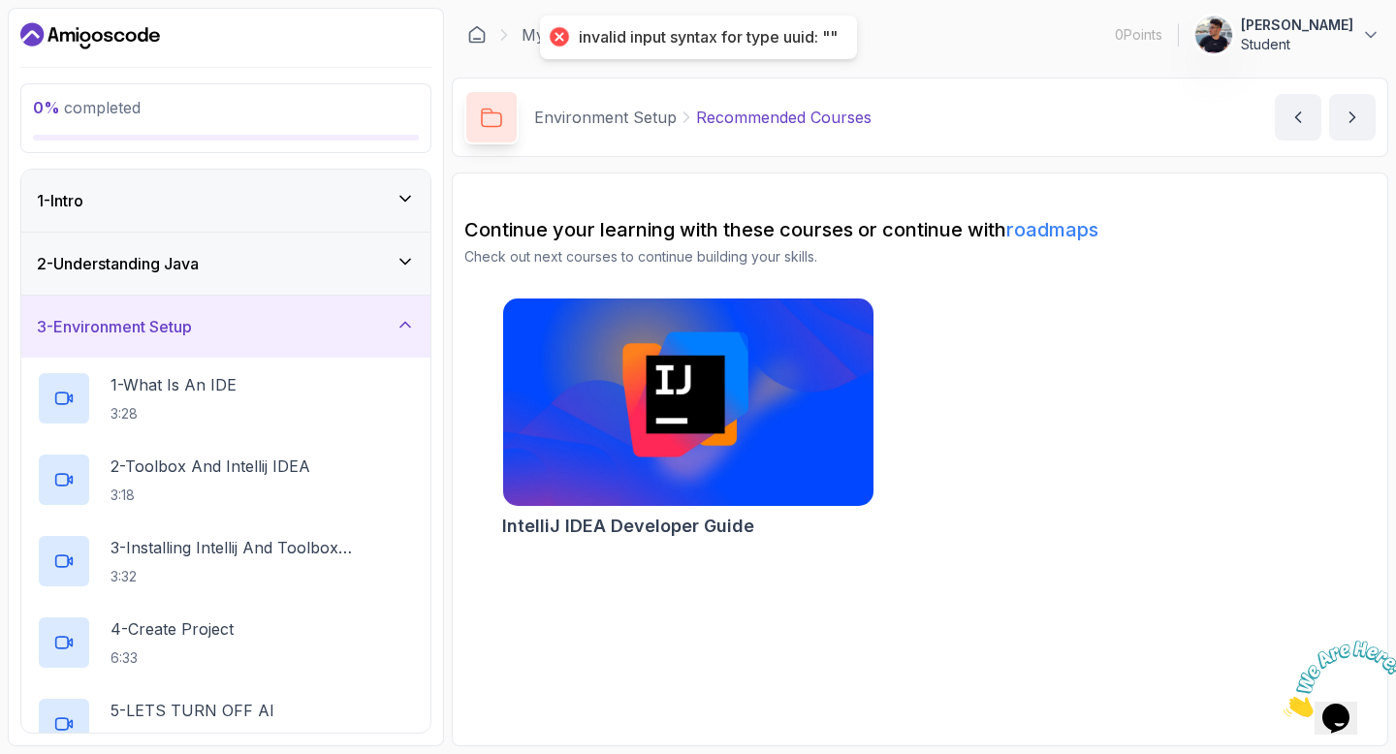
click at [244, 260] on div "2 - Understanding Java" at bounding box center [226, 263] width 378 height 23
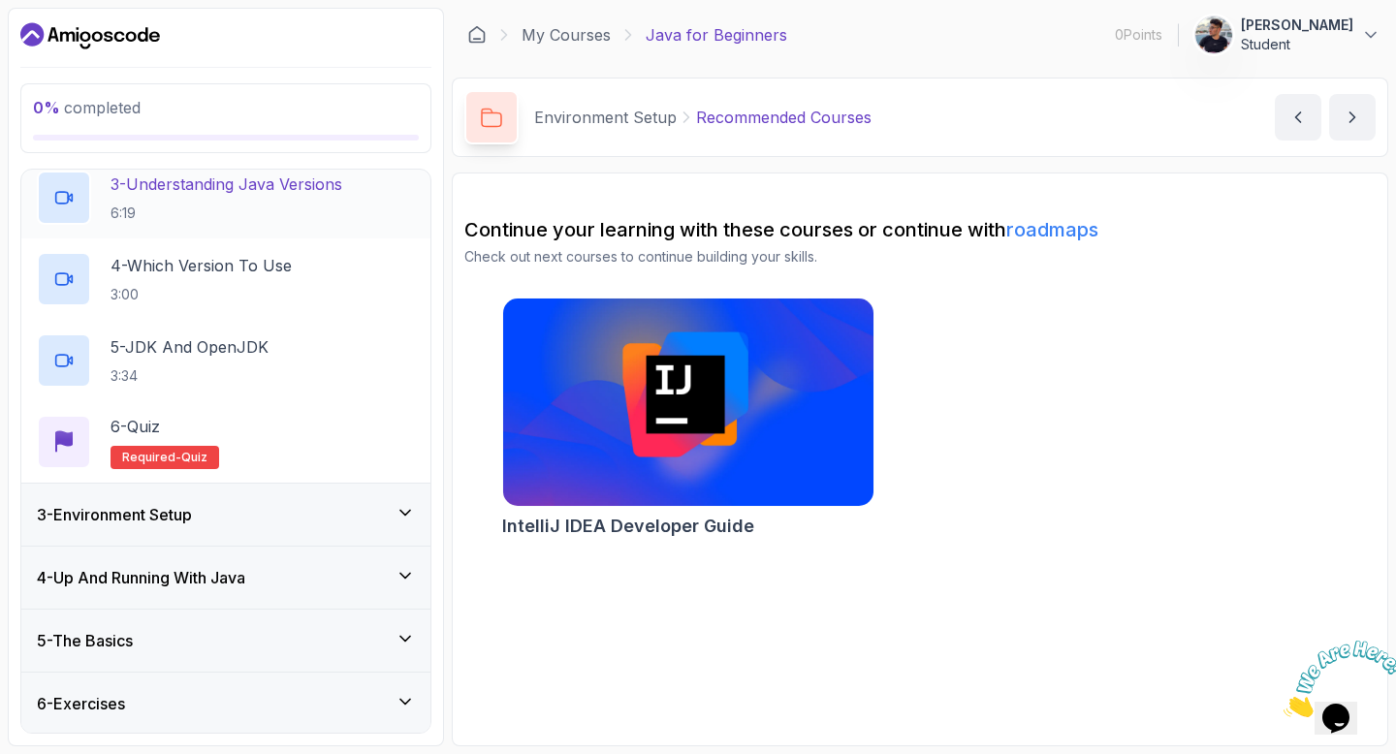
scroll to position [364, 0]
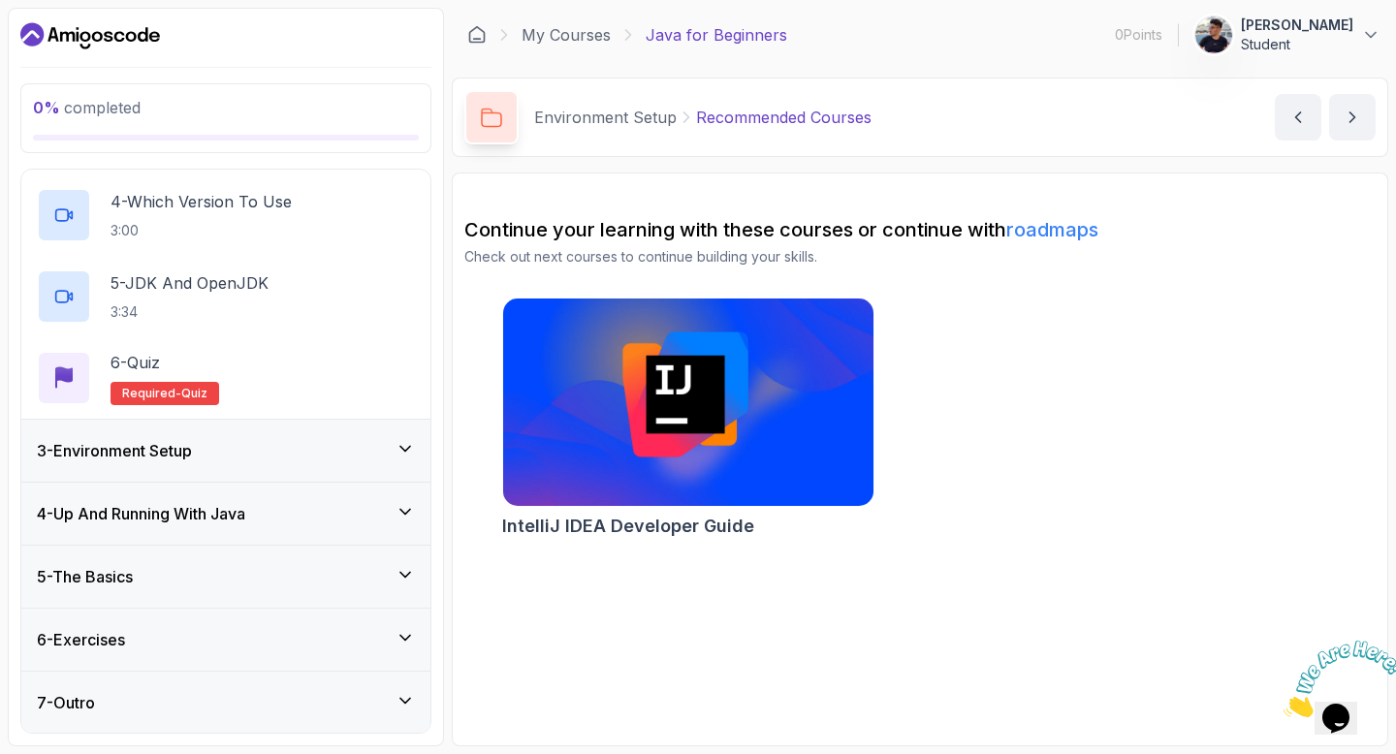
click at [256, 449] on div "3 - Environment Setup" at bounding box center [226, 450] width 378 height 23
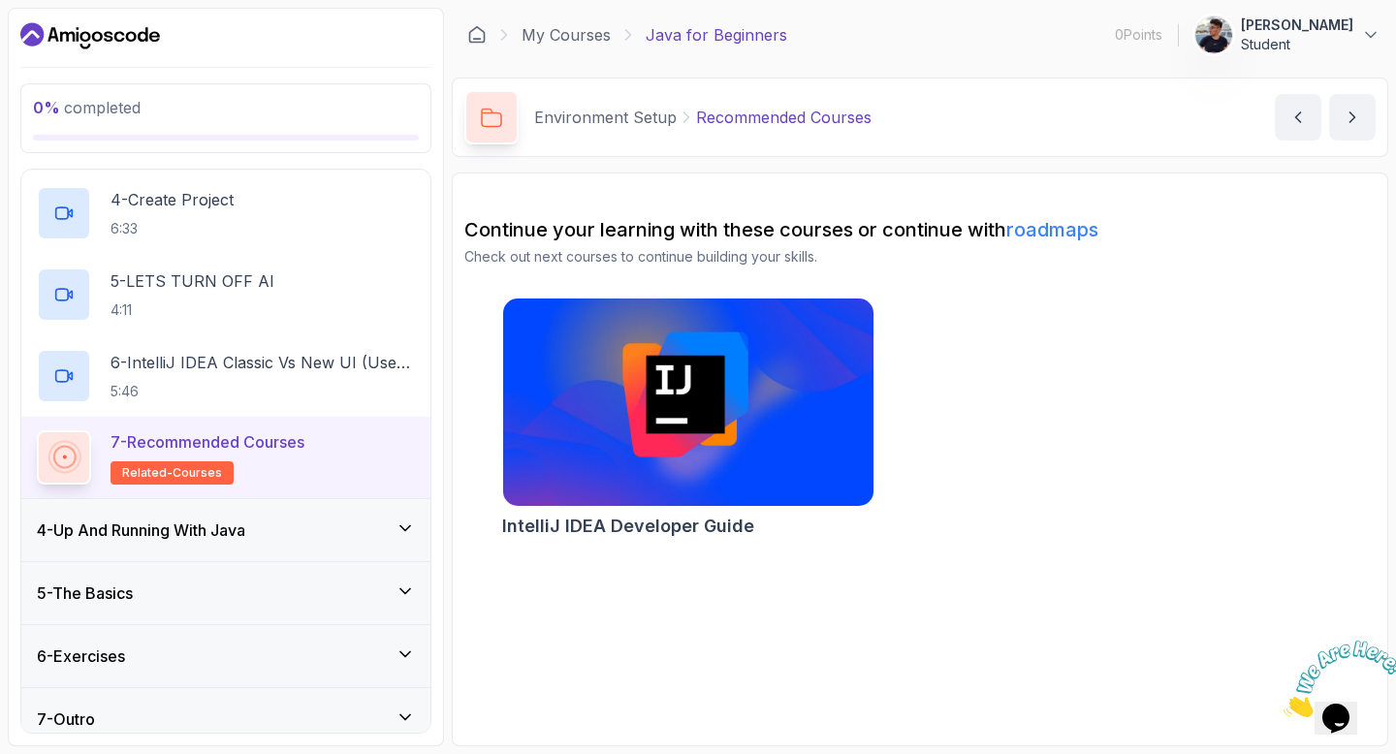
scroll to position [446, 0]
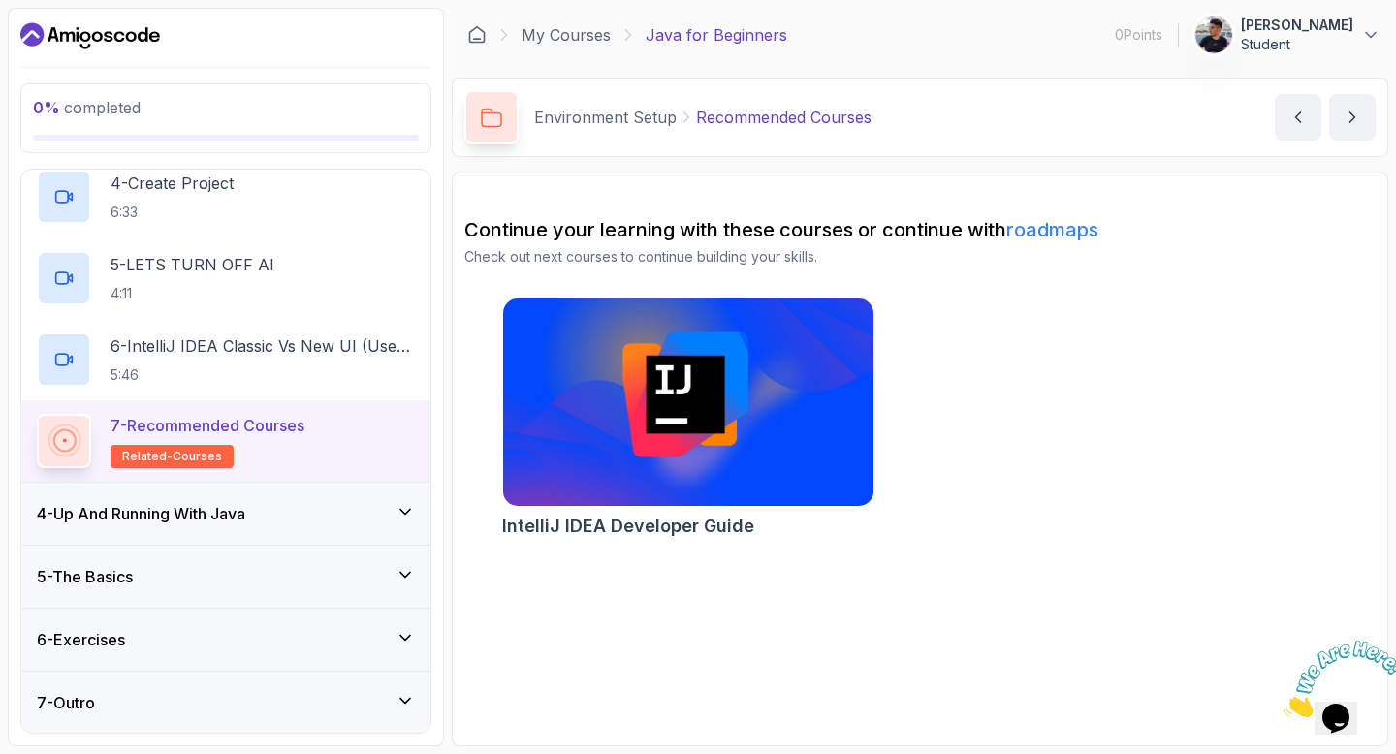
click at [245, 510] on h3 "4 - Up And Running With Java" at bounding box center [141, 513] width 208 height 23
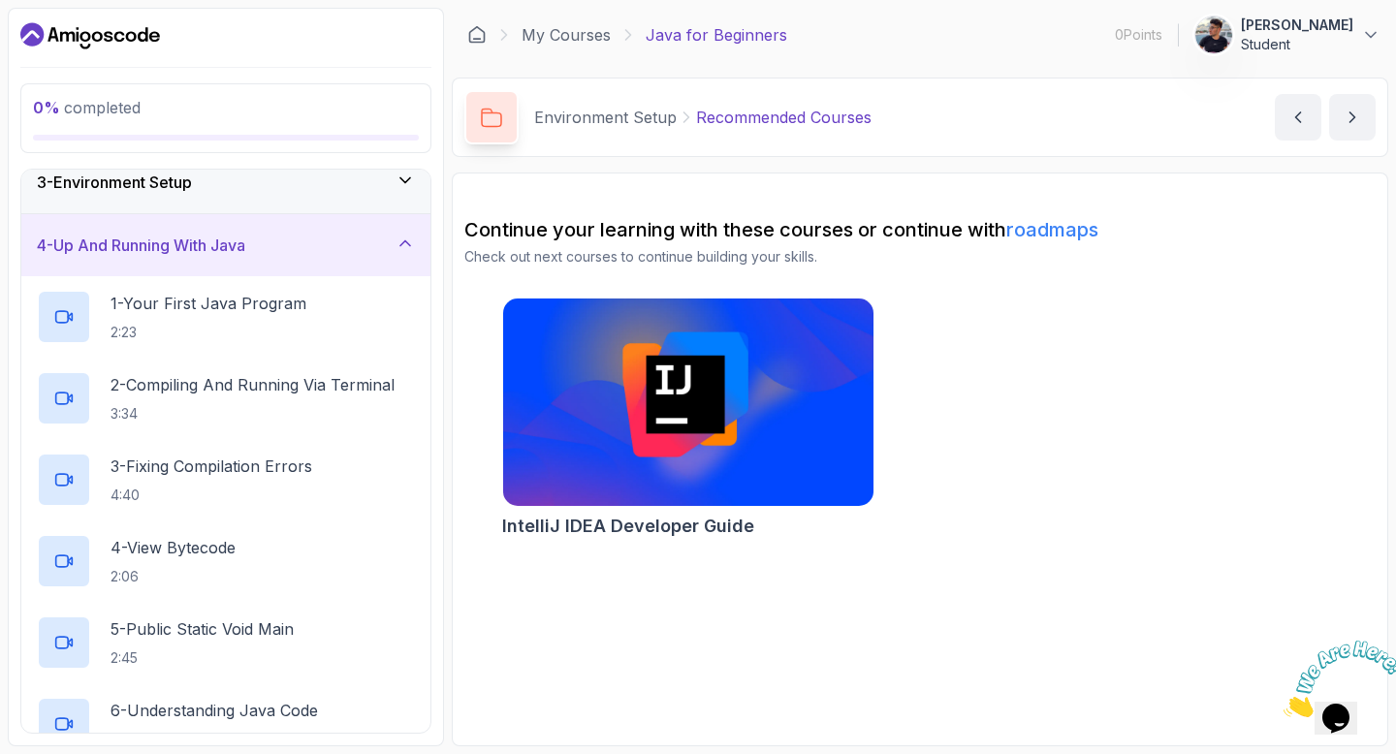
scroll to position [154, 0]
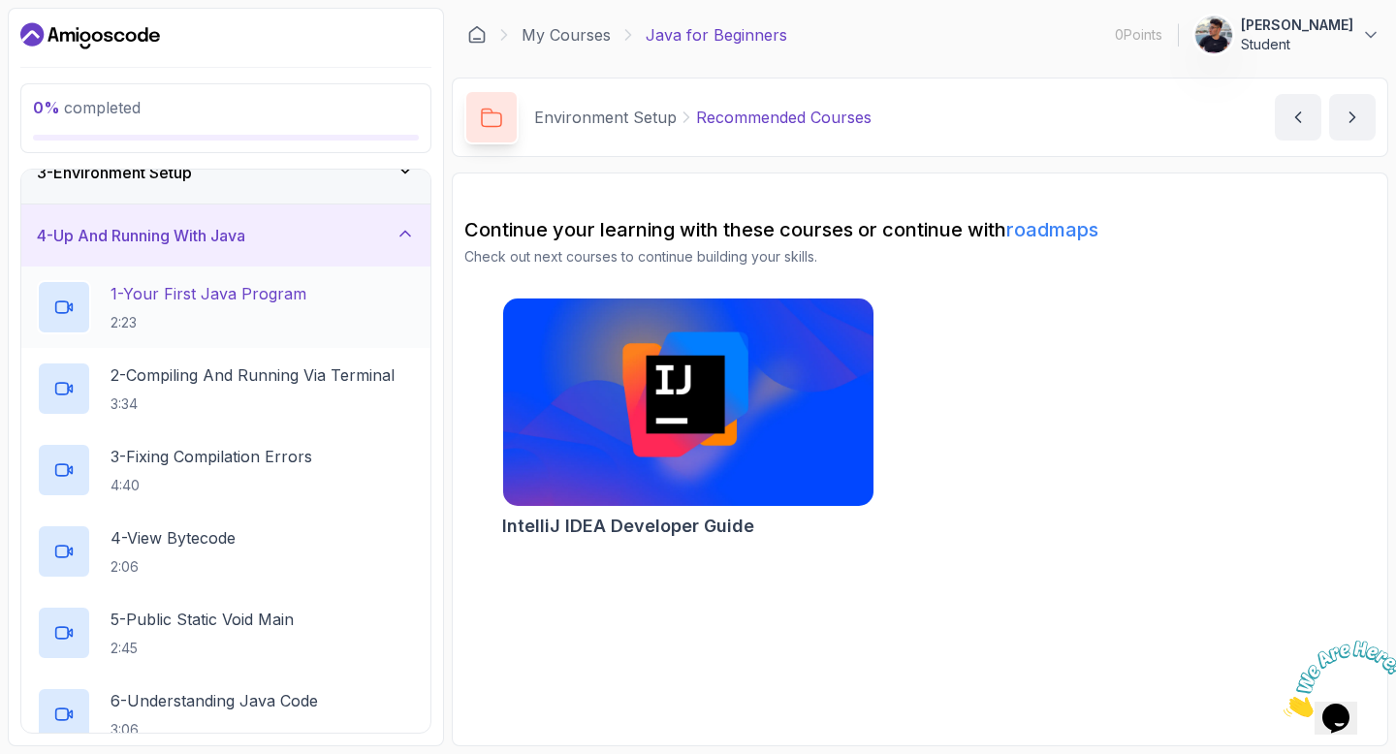
click at [235, 330] on p "2:23" at bounding box center [208, 322] width 196 height 19
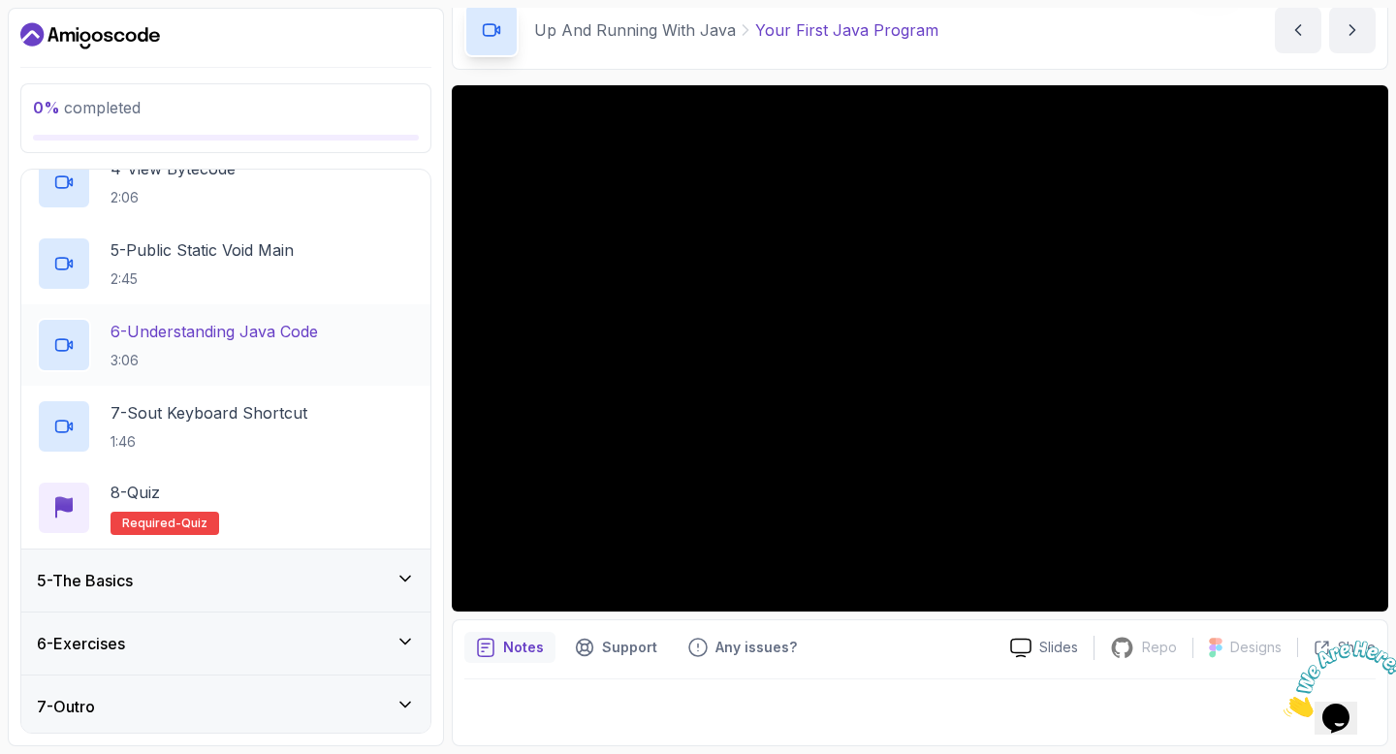
scroll to position [527, 0]
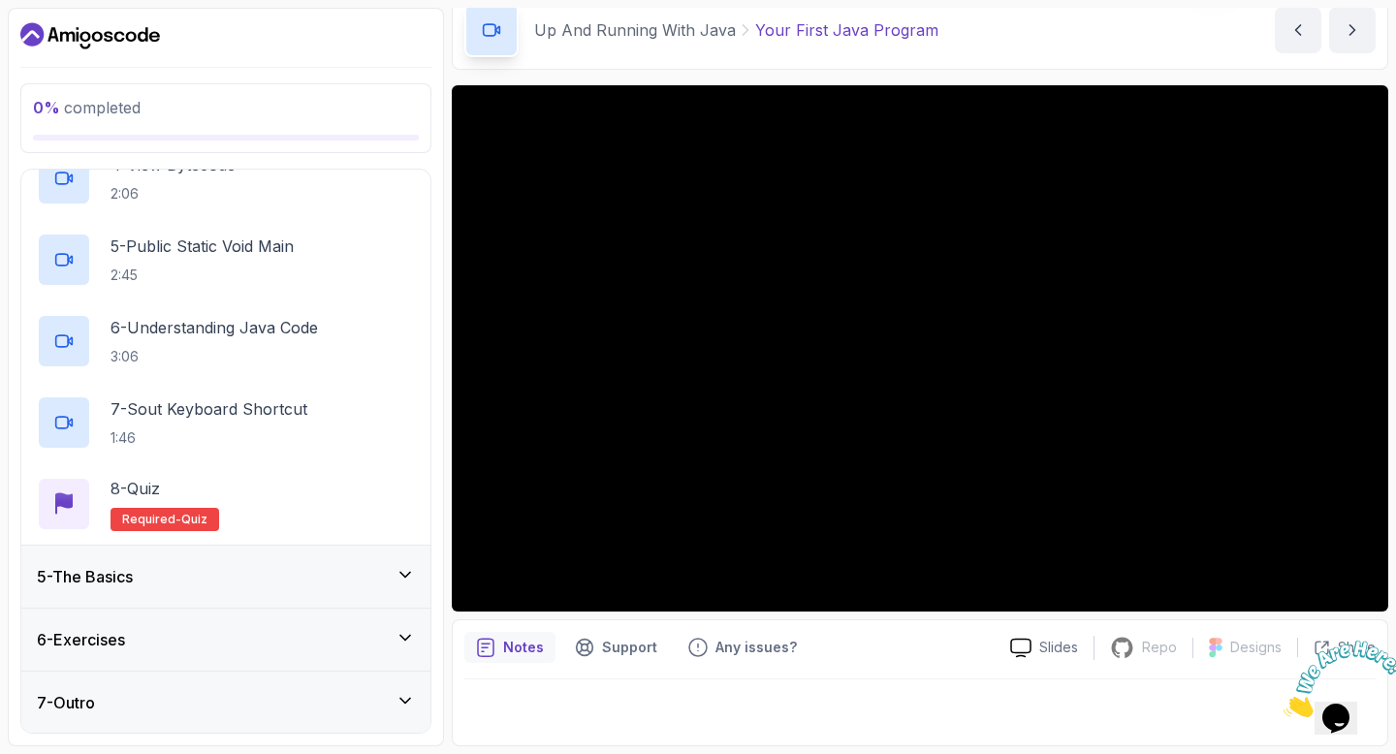
click at [215, 575] on div "5 - The Basics" at bounding box center [226, 576] width 378 height 23
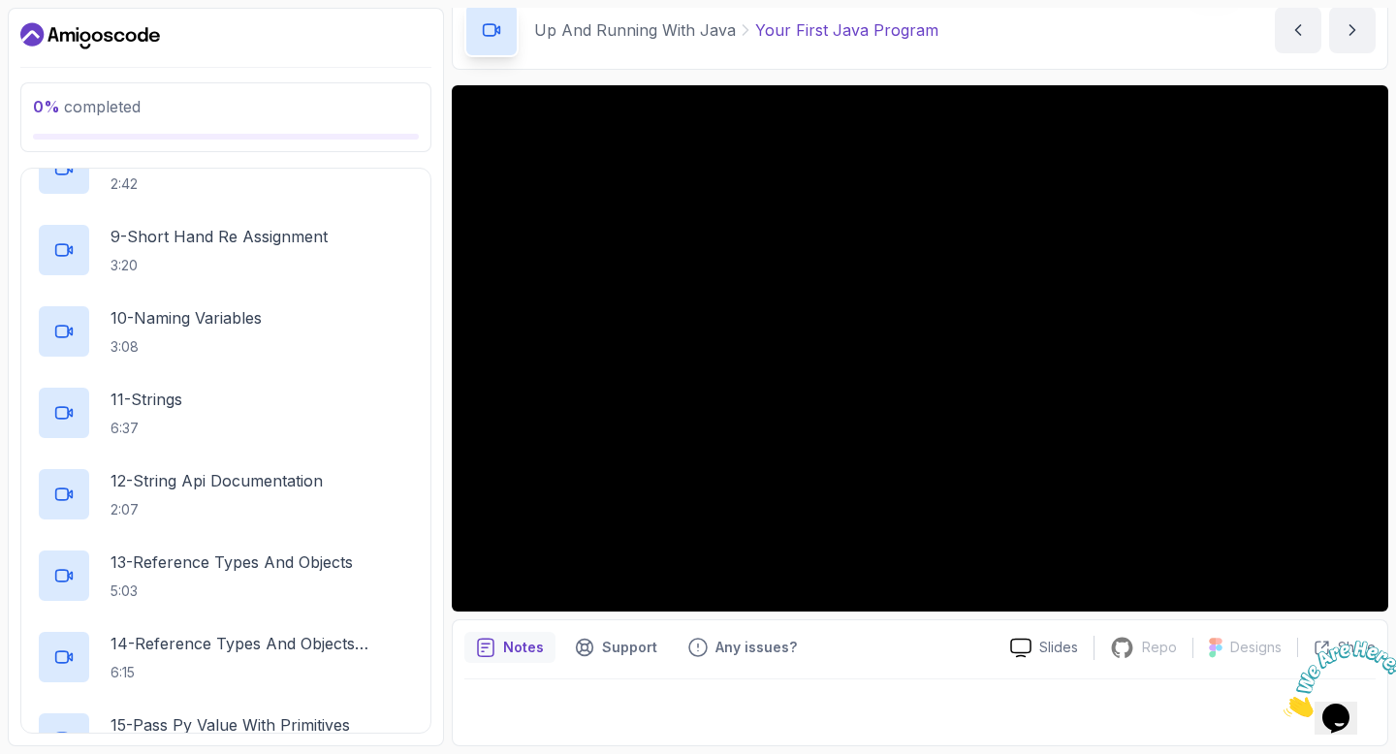
scroll to position [0, 0]
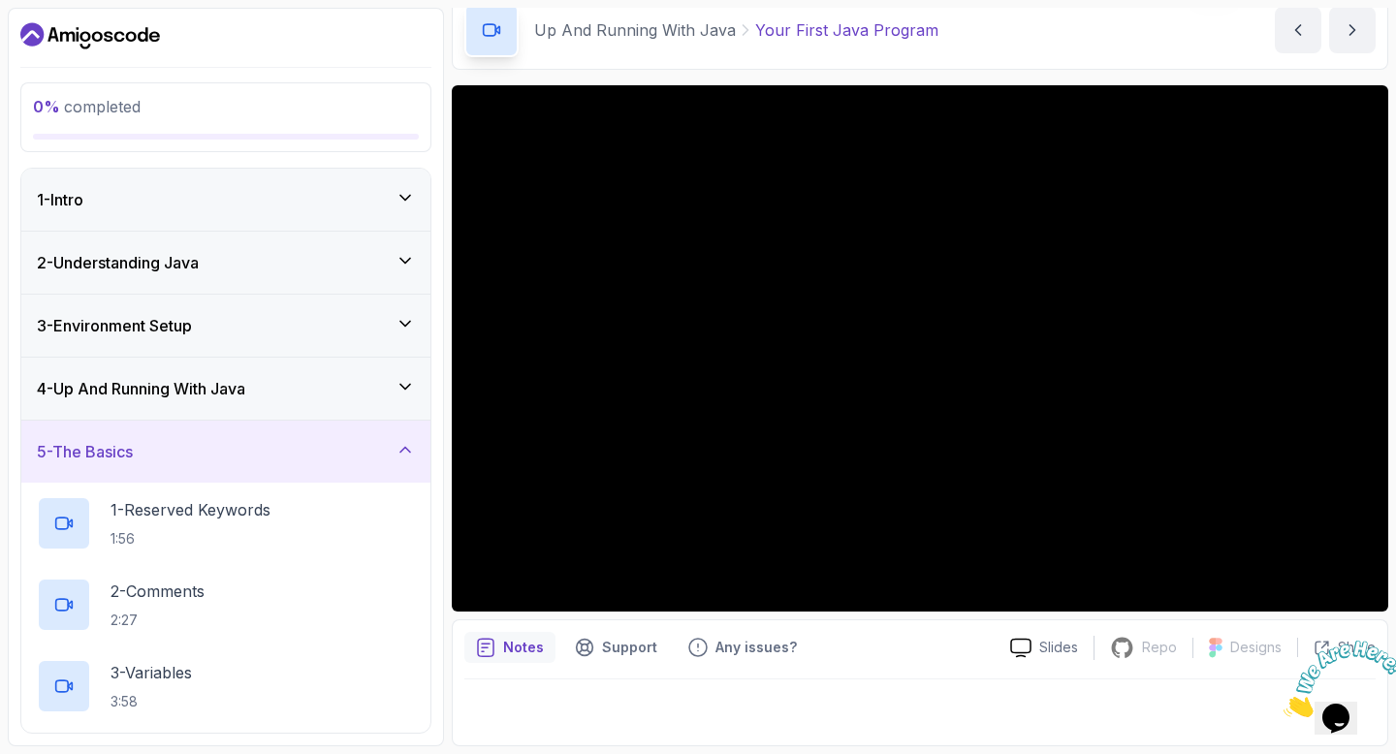
click at [220, 447] on div "5 - The Basics" at bounding box center [226, 451] width 378 height 23
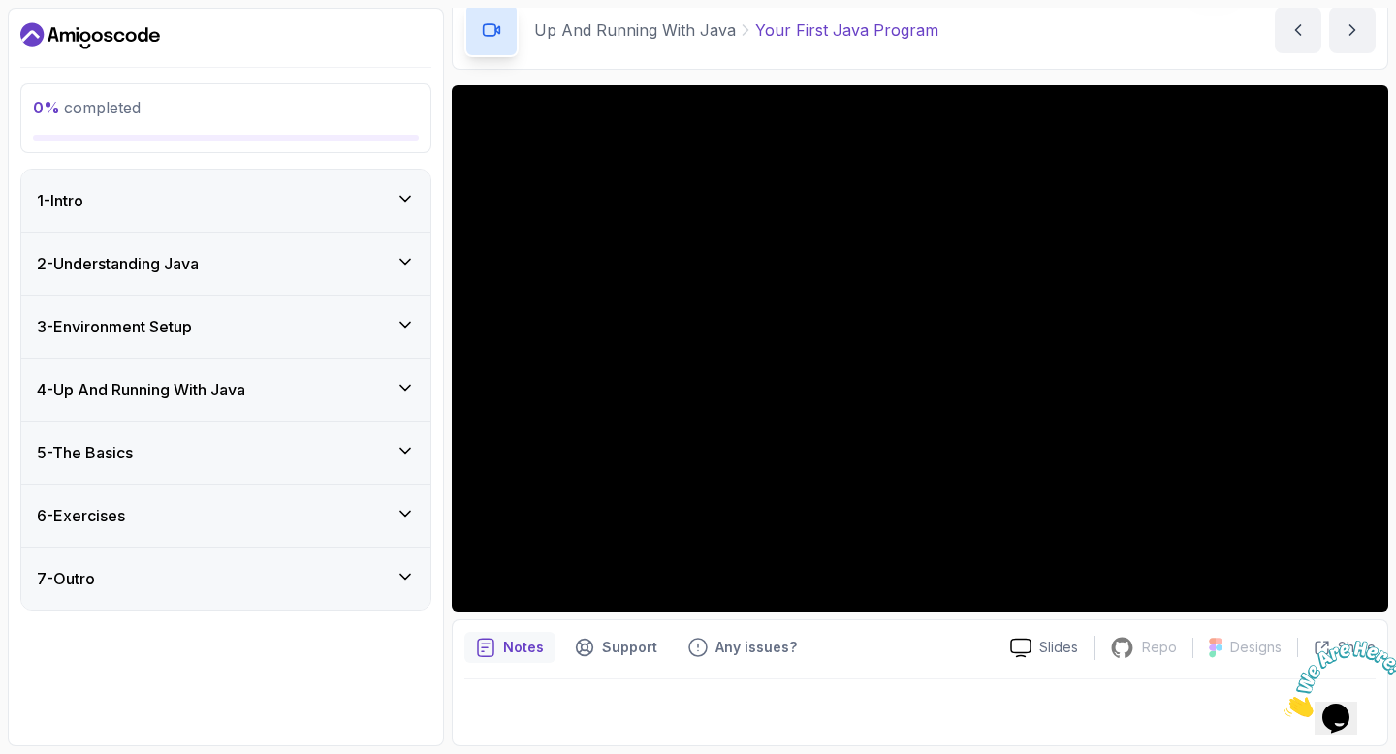
click at [217, 513] on div "6 - Exercises" at bounding box center [226, 515] width 378 height 23
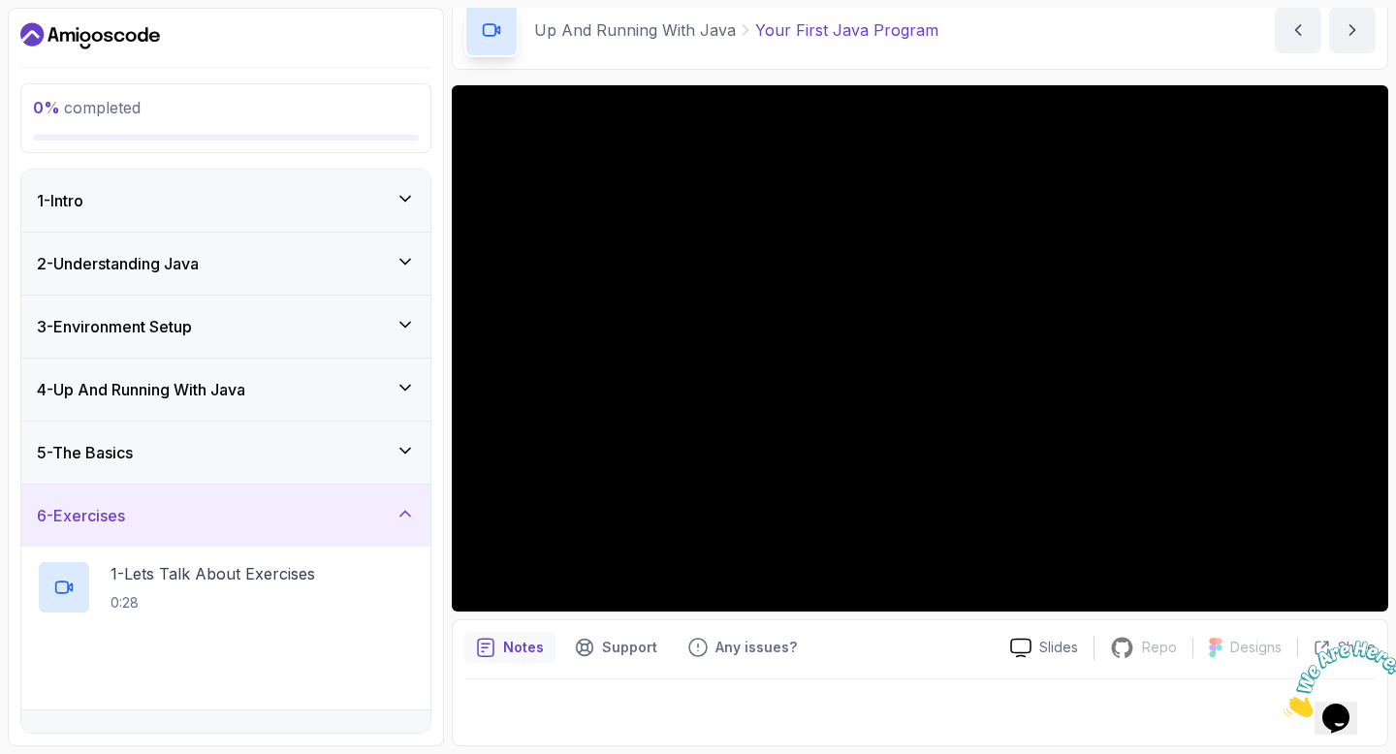
scroll to position [40, 0]
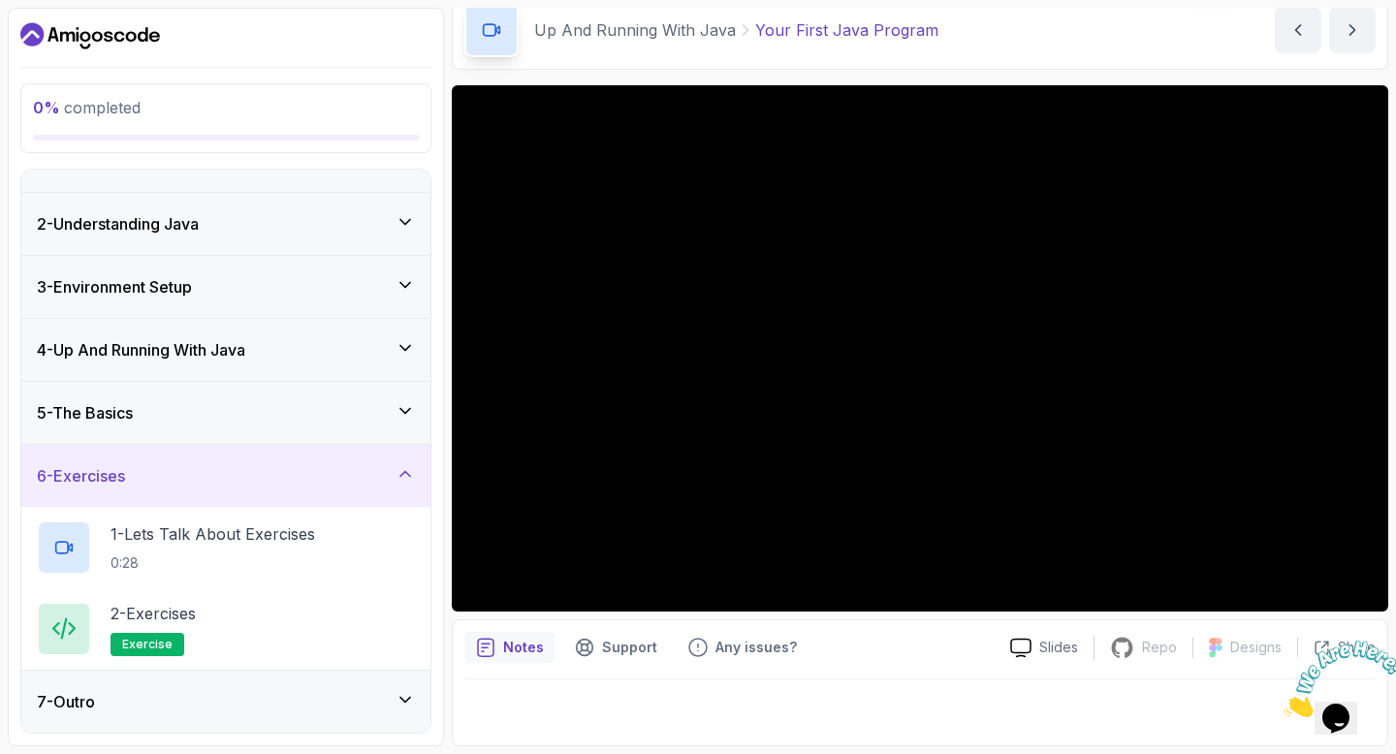
click at [217, 475] on div "6 - Exercises" at bounding box center [226, 475] width 378 height 23
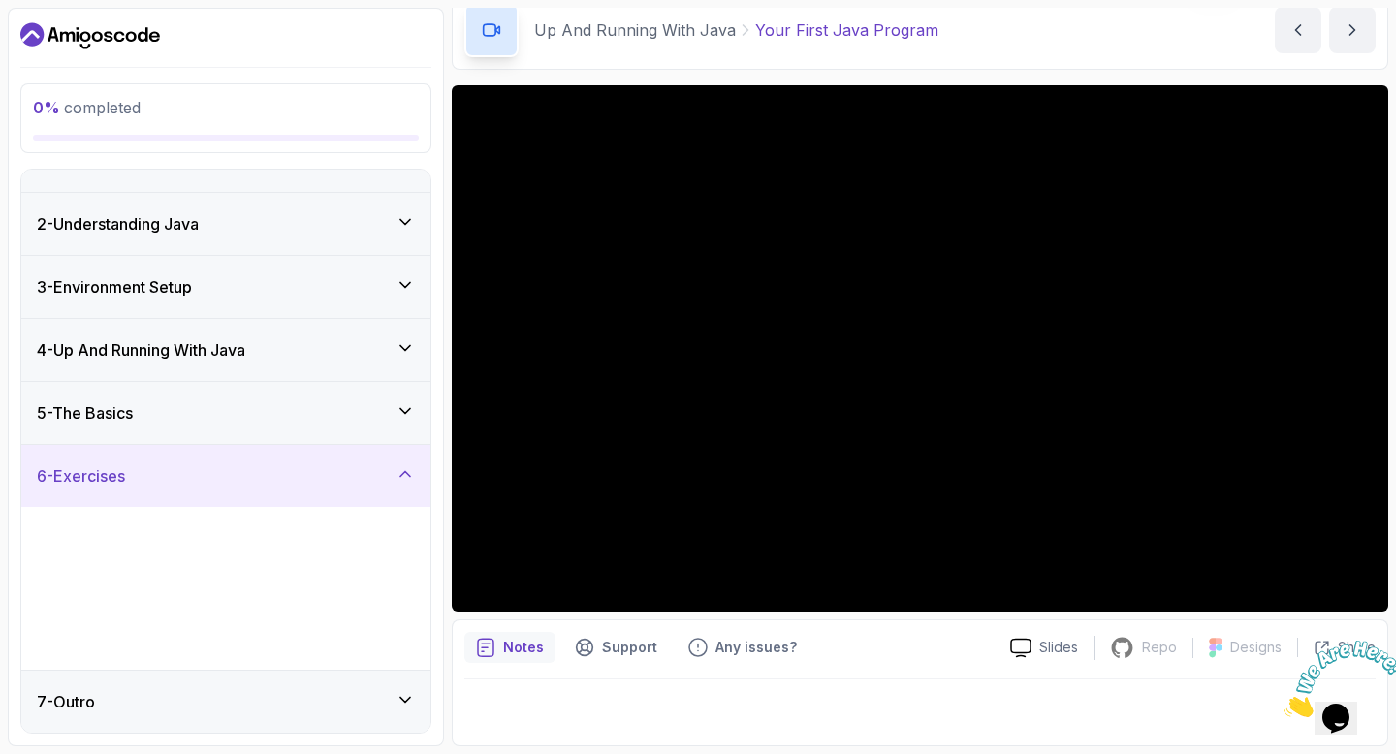
scroll to position [0, 0]
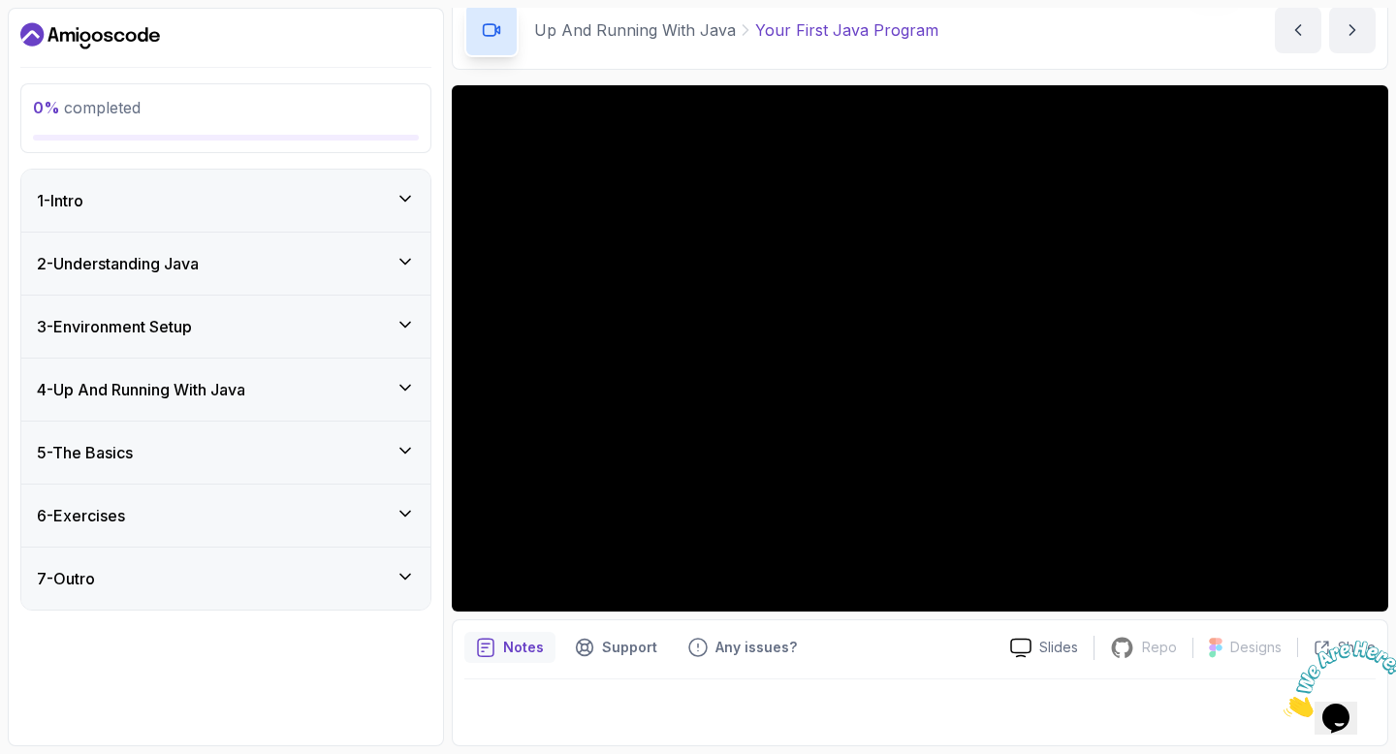
click at [217, 497] on div "6 - Exercises" at bounding box center [225, 516] width 409 height 62
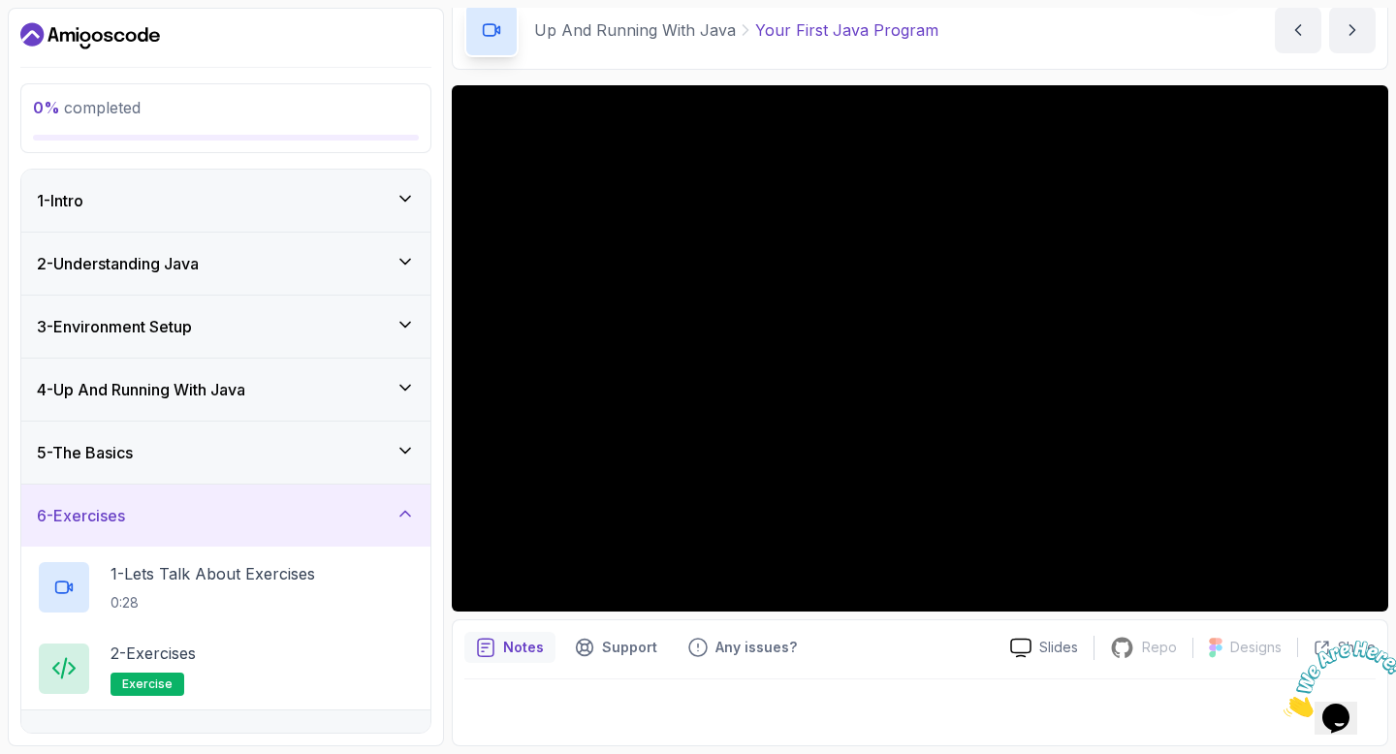
click at [217, 497] on div "6 - Exercises" at bounding box center [225, 516] width 409 height 62
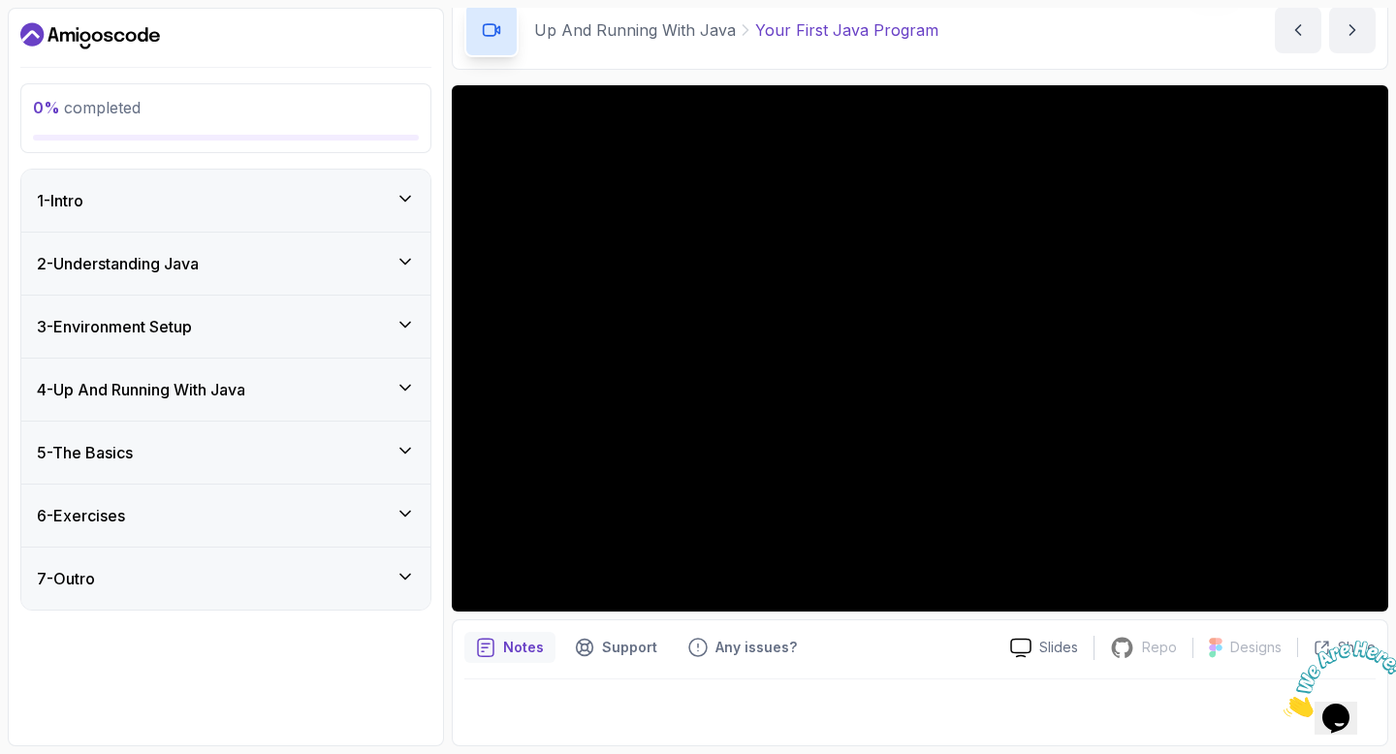
click at [220, 592] on div "7 - Outro" at bounding box center [225, 579] width 409 height 62
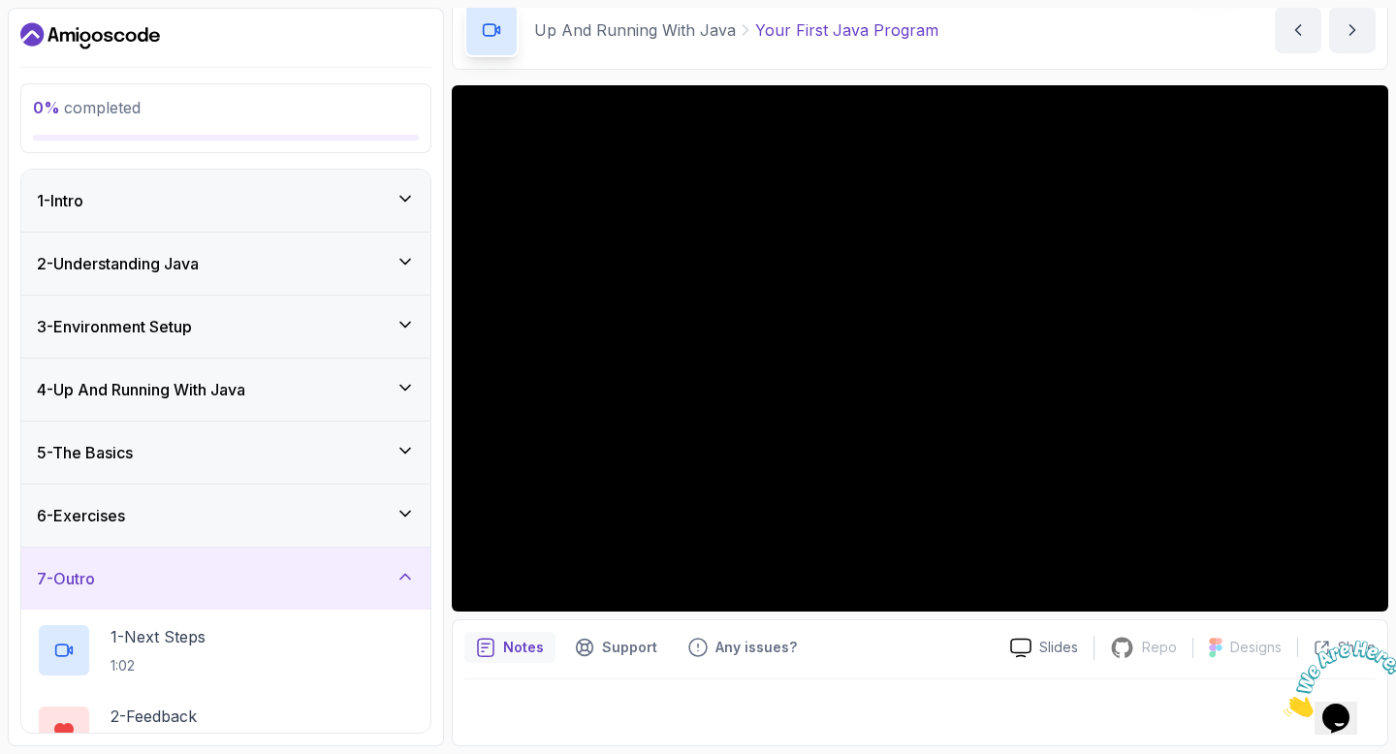
scroll to position [83, 0]
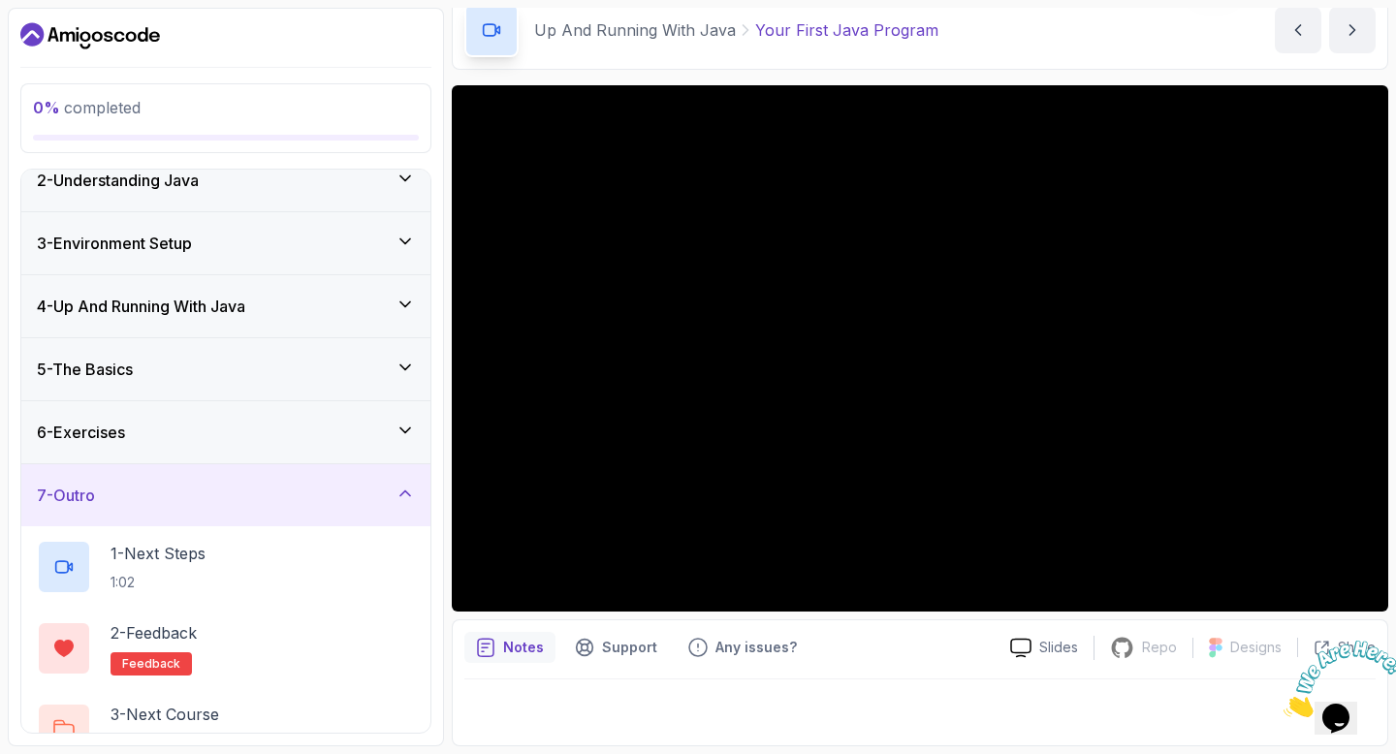
click at [212, 501] on div "7 - Outro" at bounding box center [226, 495] width 378 height 23
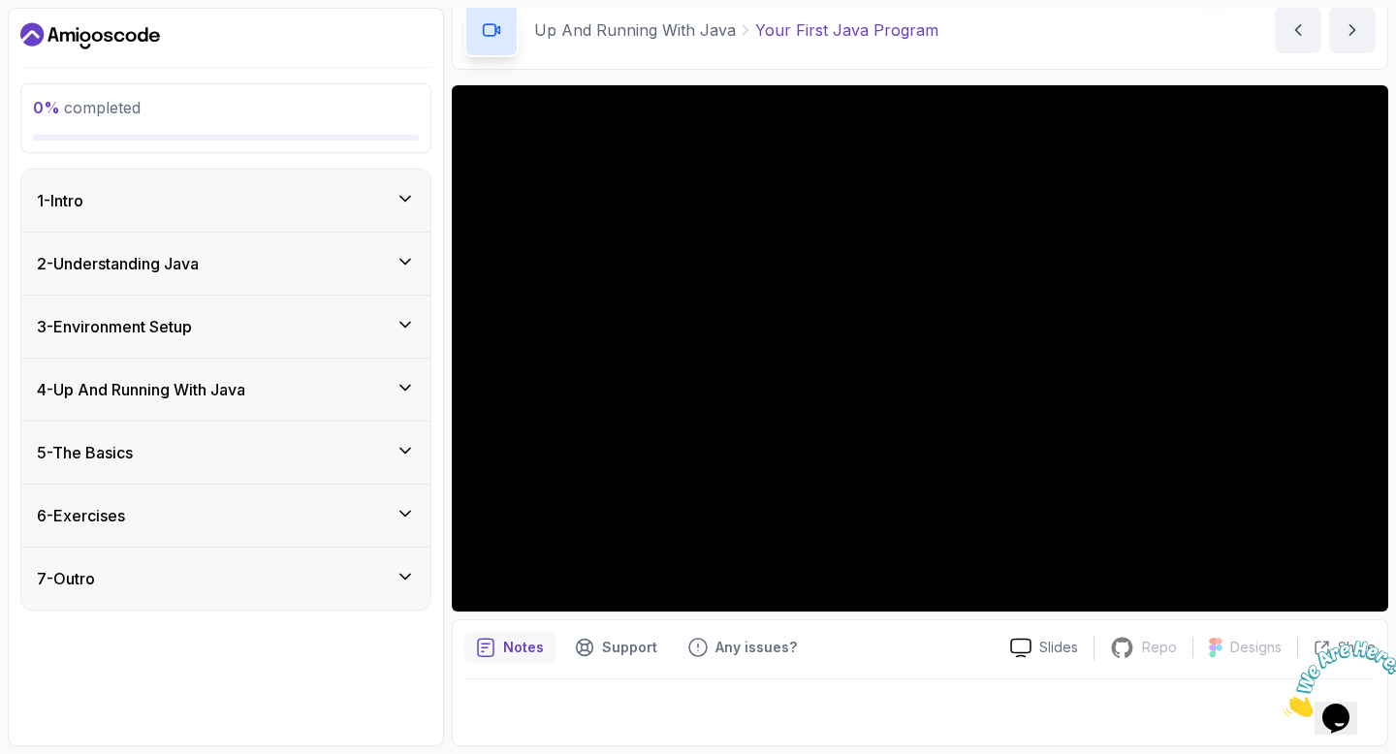
scroll to position [0, 0]
